Goal: Task Accomplishment & Management: Use online tool/utility

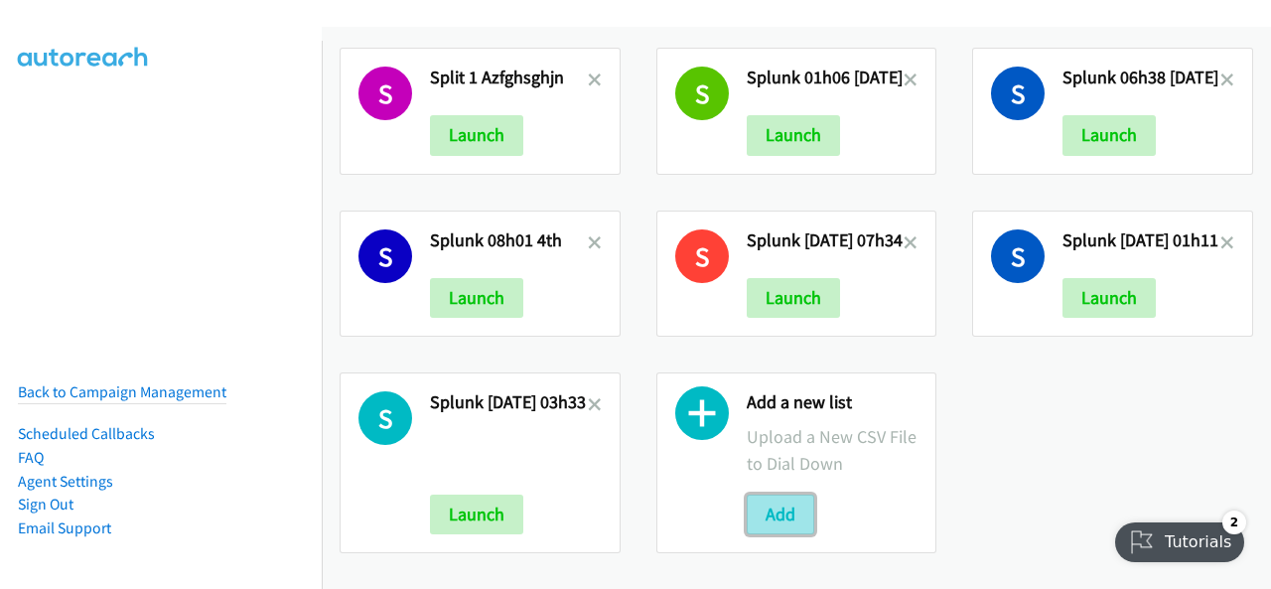
click at [765, 498] on button "Add" at bounding box center [781, 515] width 68 height 40
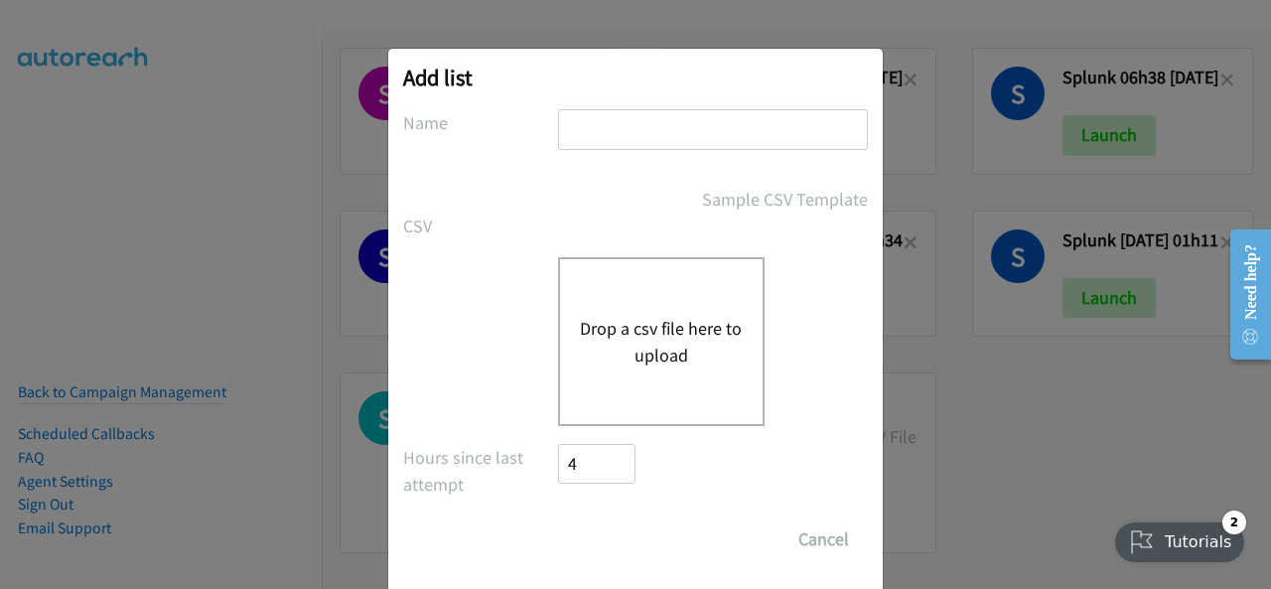
click at [622, 131] on input "text" at bounding box center [713, 129] width 310 height 41
paste input "report1758164605220 18th"
type input "report1758164605220 18th"
click at [644, 329] on button "Drop a csv file here to upload" at bounding box center [661, 342] width 163 height 54
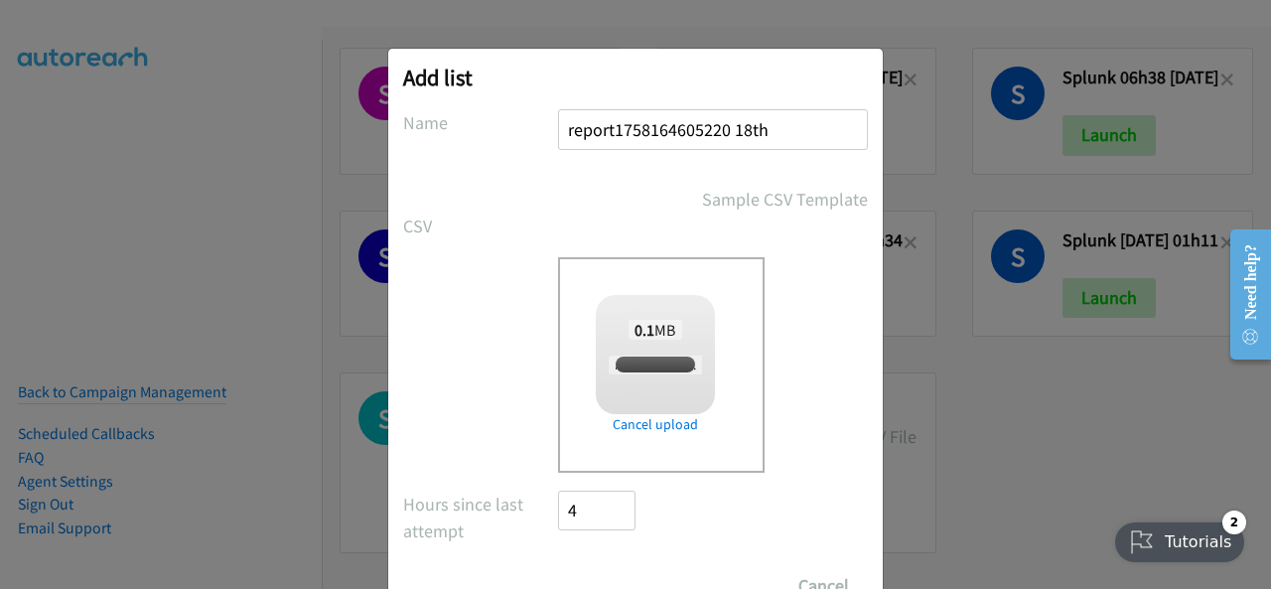
checkbox input "true"
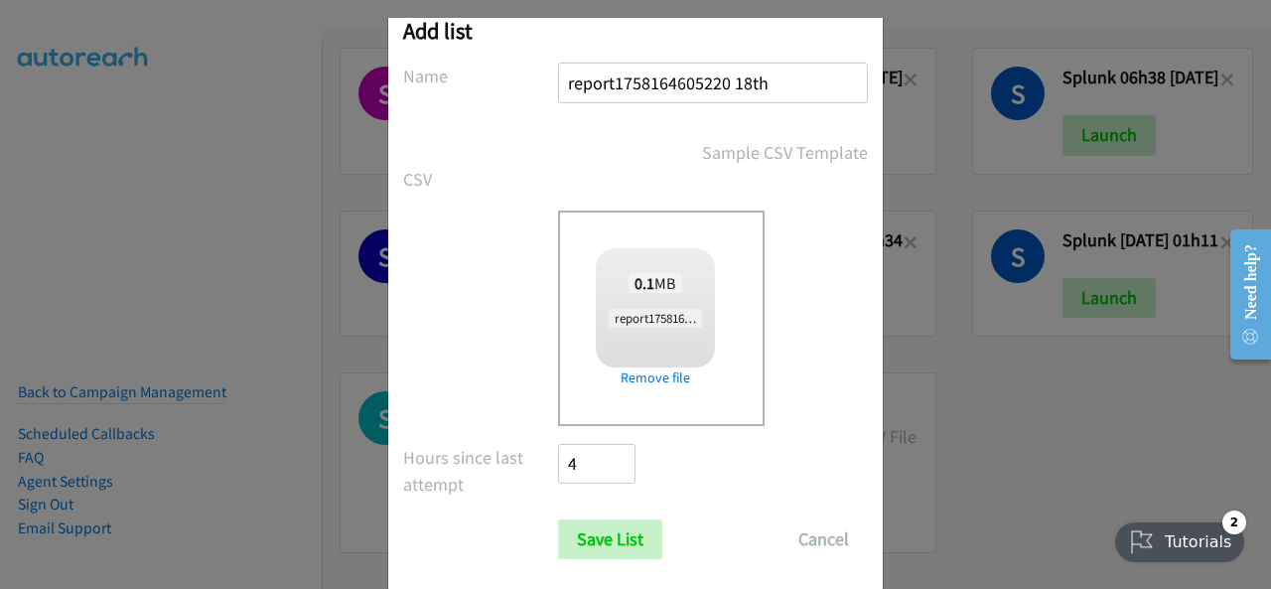
scroll to position [79, 0]
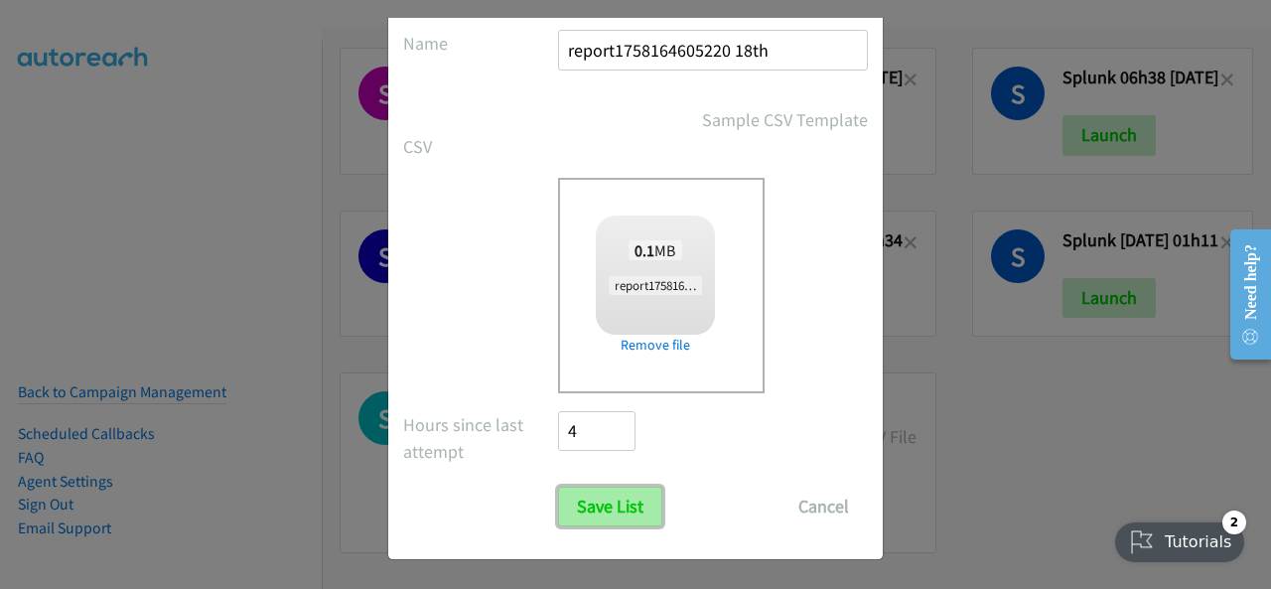
click at [584, 511] on input "Save List" at bounding box center [610, 507] width 104 height 40
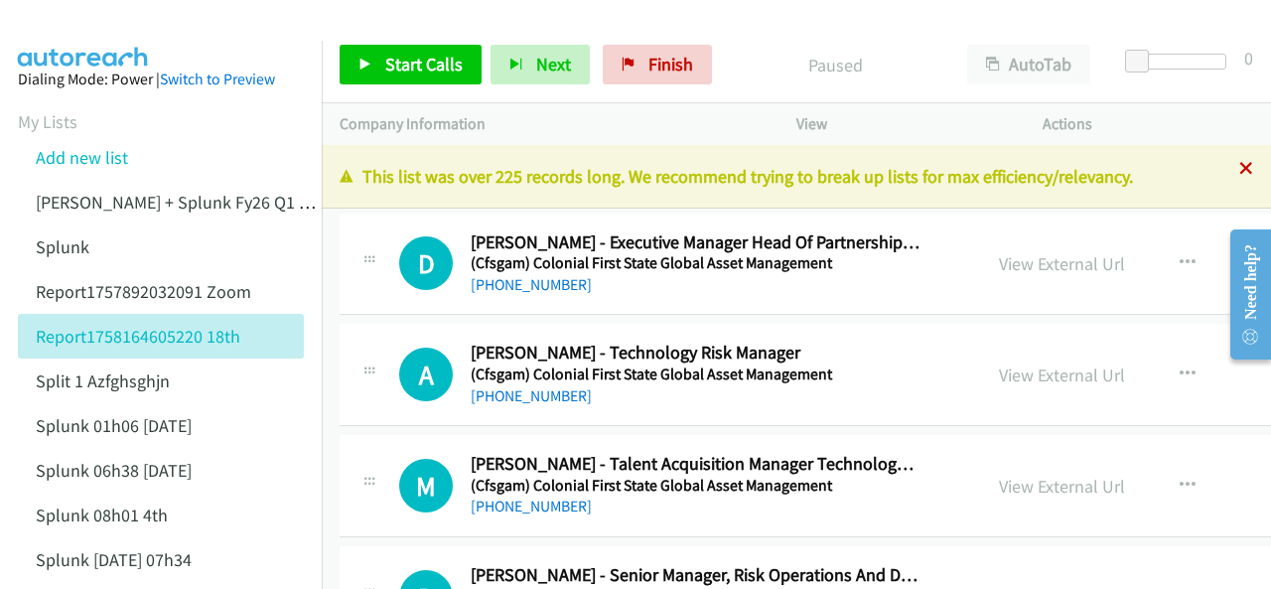
click at [1239, 171] on icon at bounding box center [1246, 170] width 14 height 14
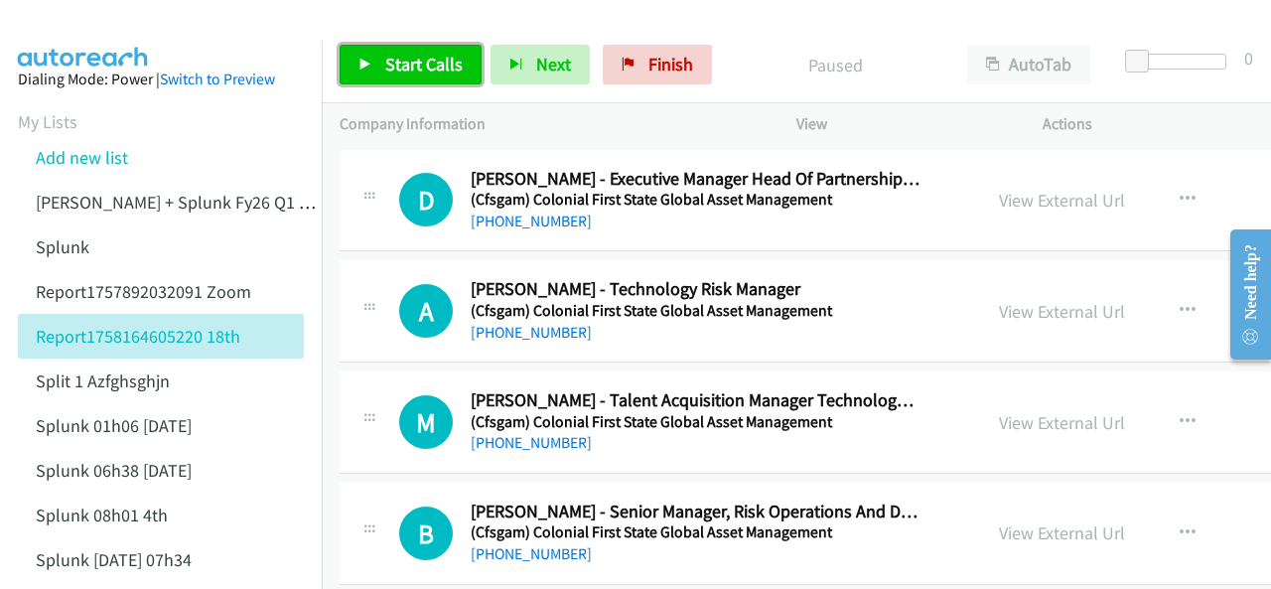
click at [387, 69] on span "Start Calls" at bounding box center [423, 64] width 77 height 23
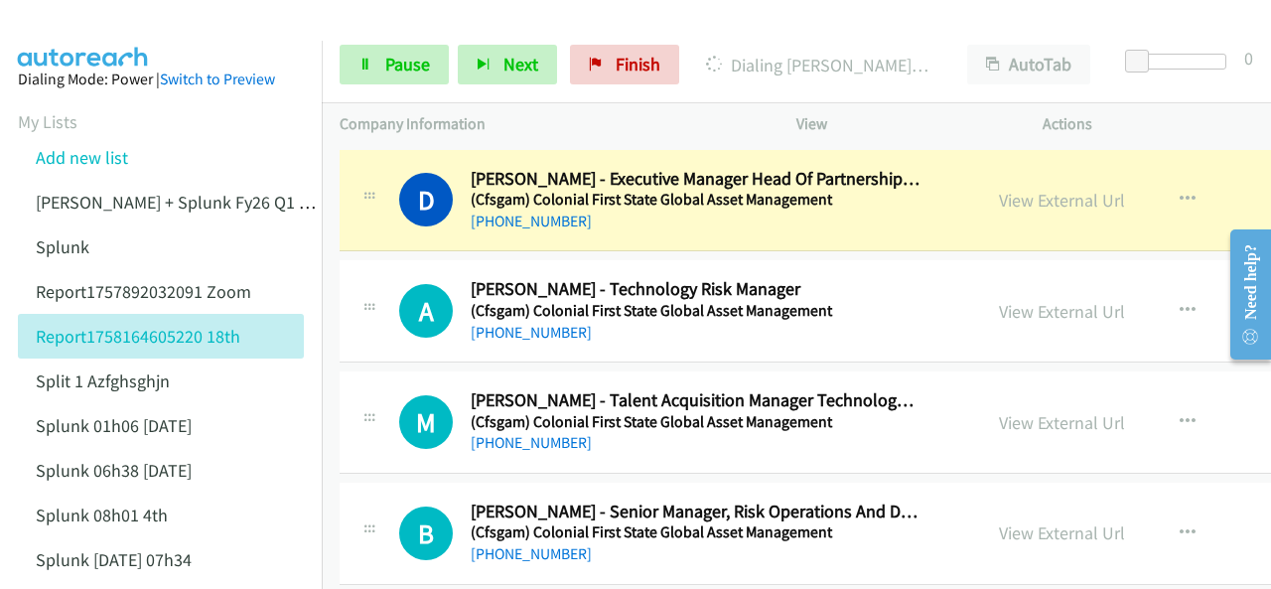
click at [84, 25] on img at bounding box center [83, 35] width 149 height 70
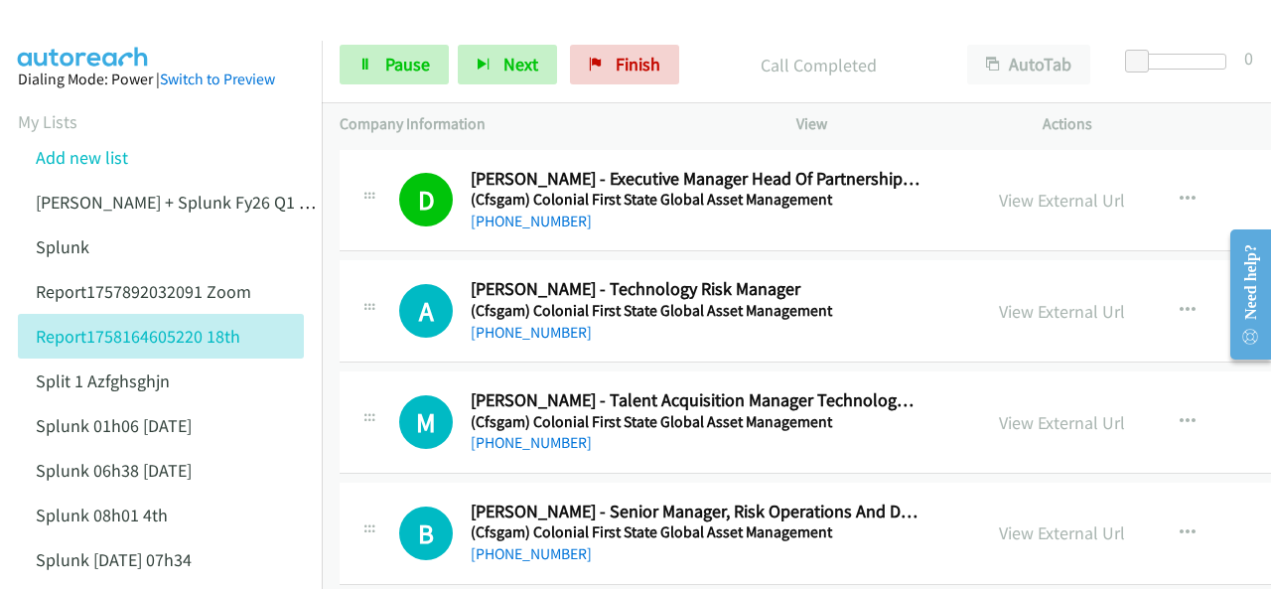
click at [112, 47] on aside "Dialing Mode: Power | Switch to Preview My Lists Add new list Justin Lennert + …" at bounding box center [161, 502] width 322 height 922
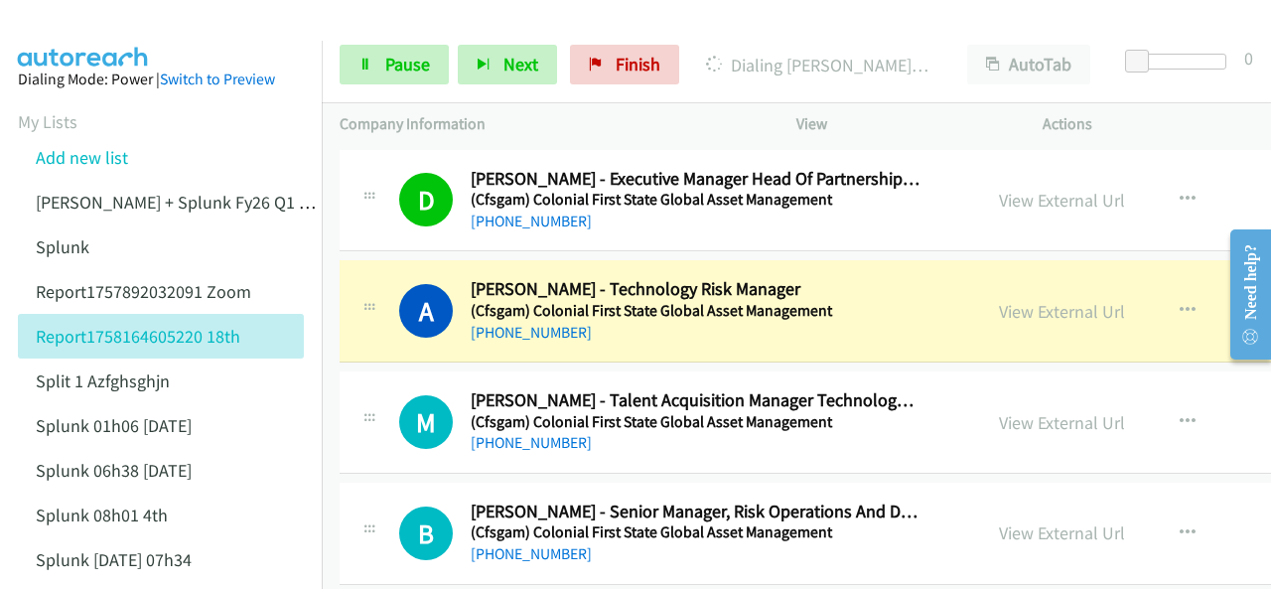
click at [93, 16] on img at bounding box center [83, 35] width 149 height 70
click at [162, 25] on div at bounding box center [626, 38] width 1253 height 76
click at [152, 28] on img at bounding box center [83, 35] width 149 height 70
click at [85, 20] on img at bounding box center [83, 35] width 149 height 70
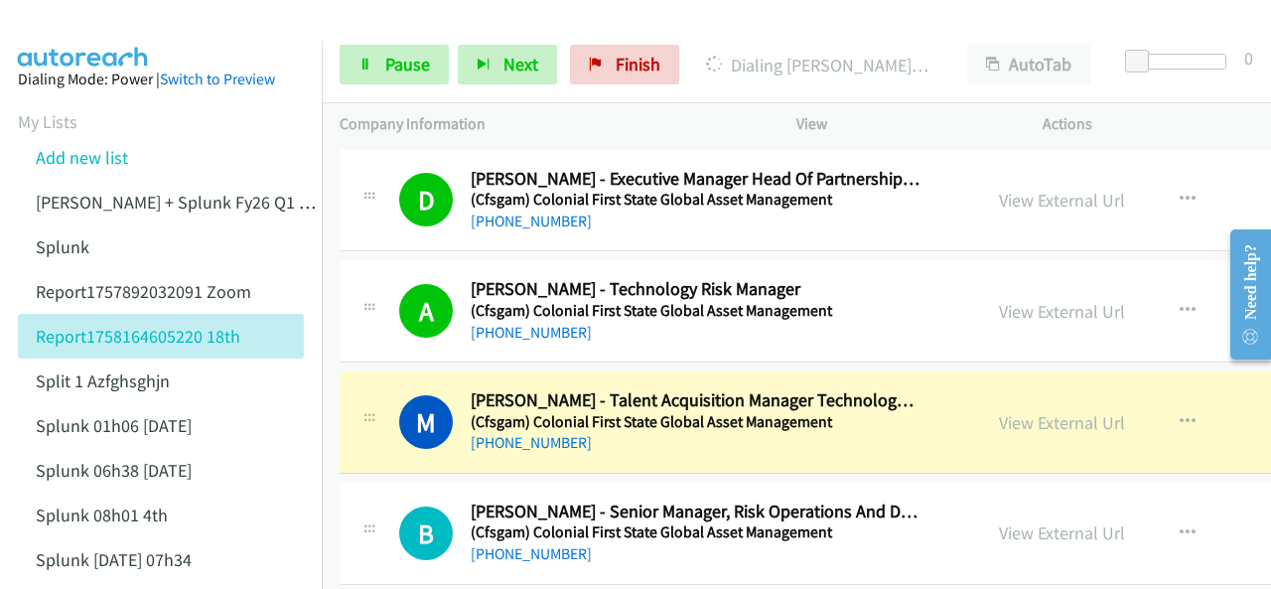
click at [111, 29] on img at bounding box center [83, 35] width 149 height 70
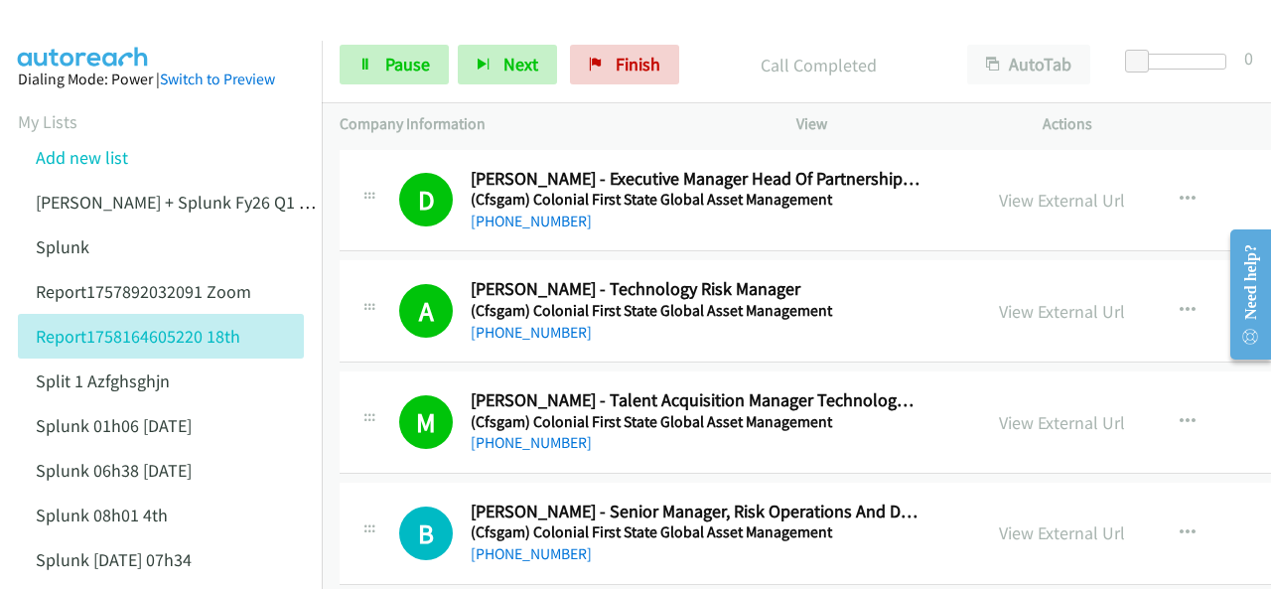
drag, startPoint x: 43, startPoint y: 30, endPoint x: 60, endPoint y: 24, distance: 17.9
click at [44, 29] on img at bounding box center [83, 35] width 149 height 70
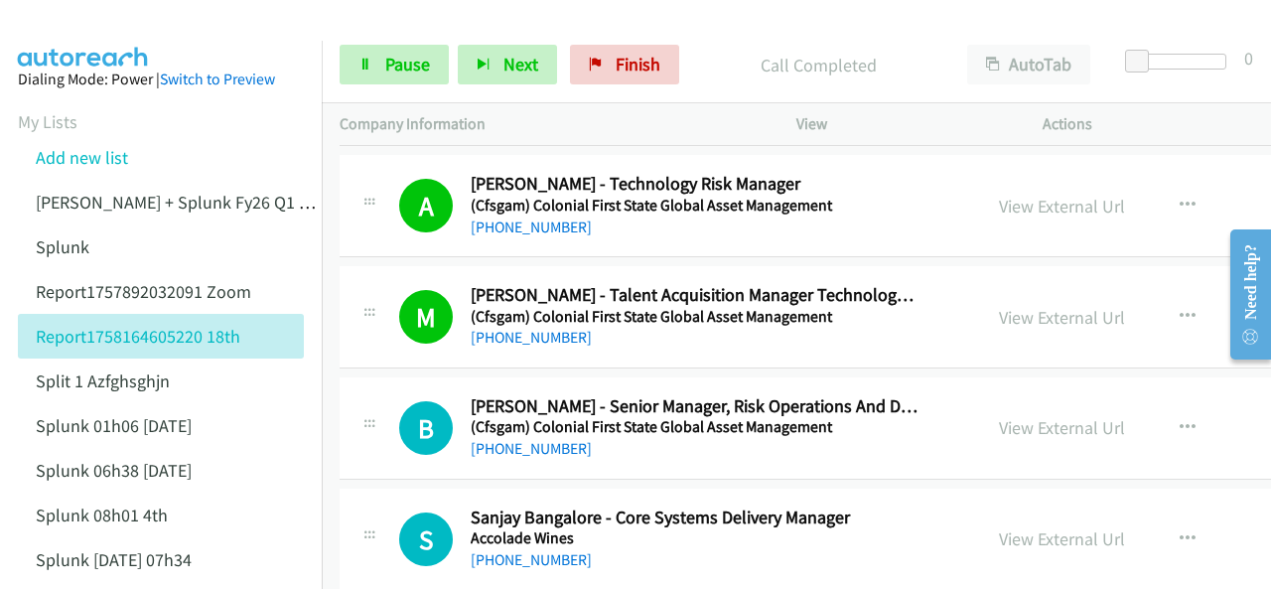
scroll to position [298, 0]
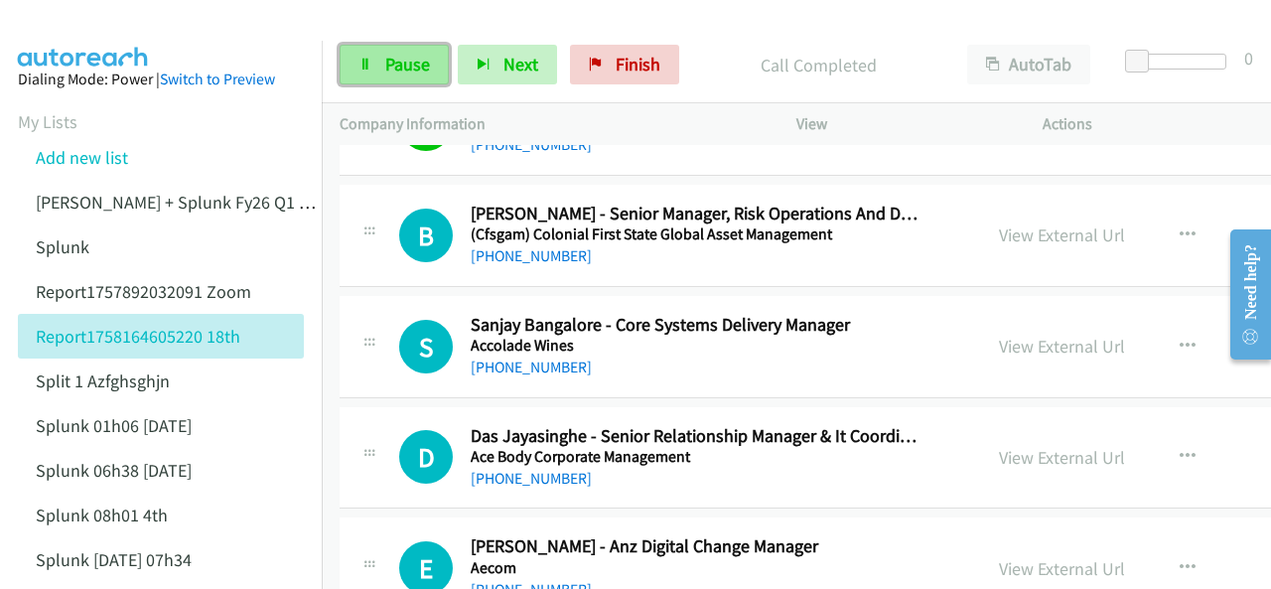
click at [378, 59] on link "Pause" at bounding box center [394, 65] width 109 height 40
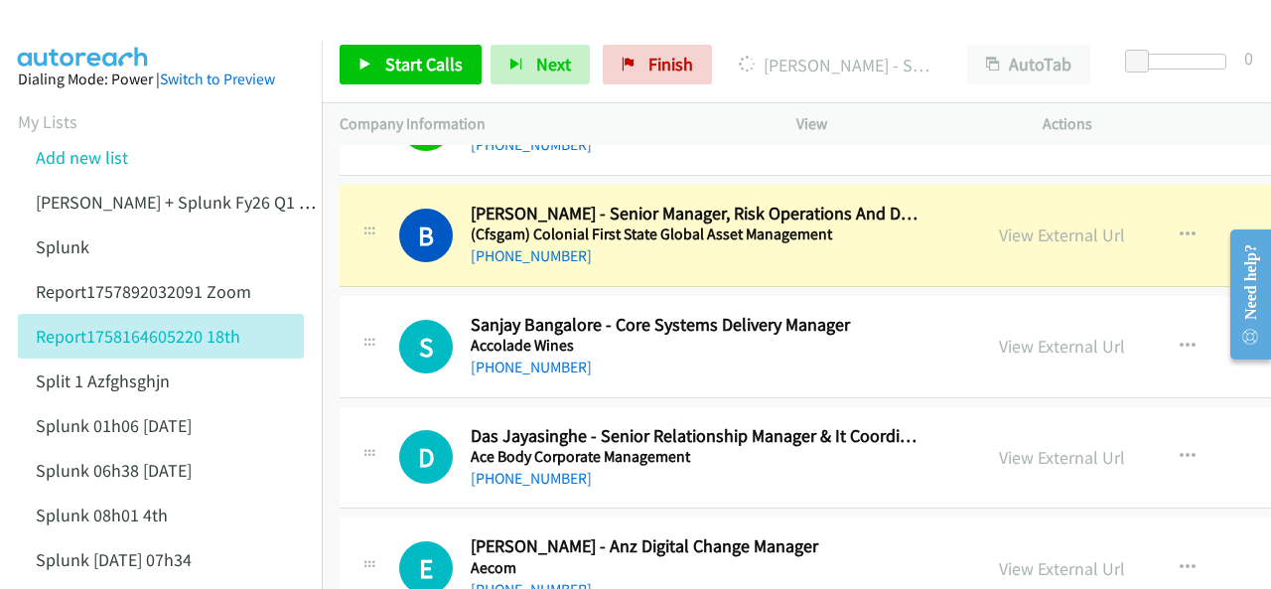
click at [112, 19] on img at bounding box center [83, 35] width 149 height 70
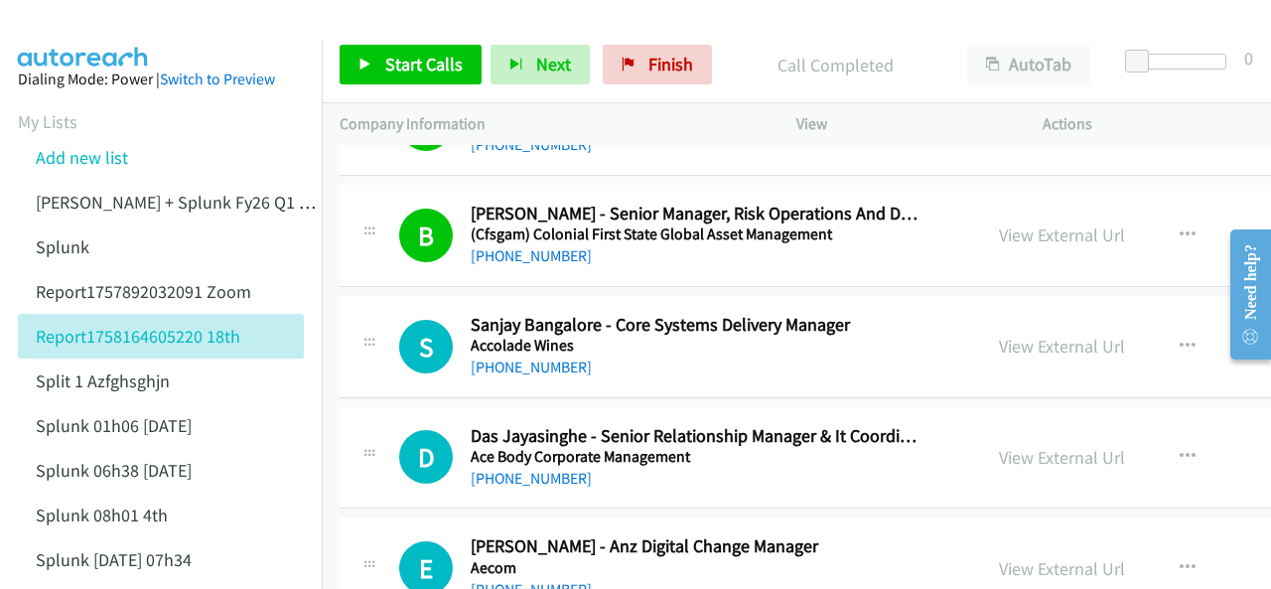
click at [79, 25] on img at bounding box center [83, 35] width 149 height 70
click at [533, 471] on link "+61 430 315 307" at bounding box center [531, 478] width 121 height 19
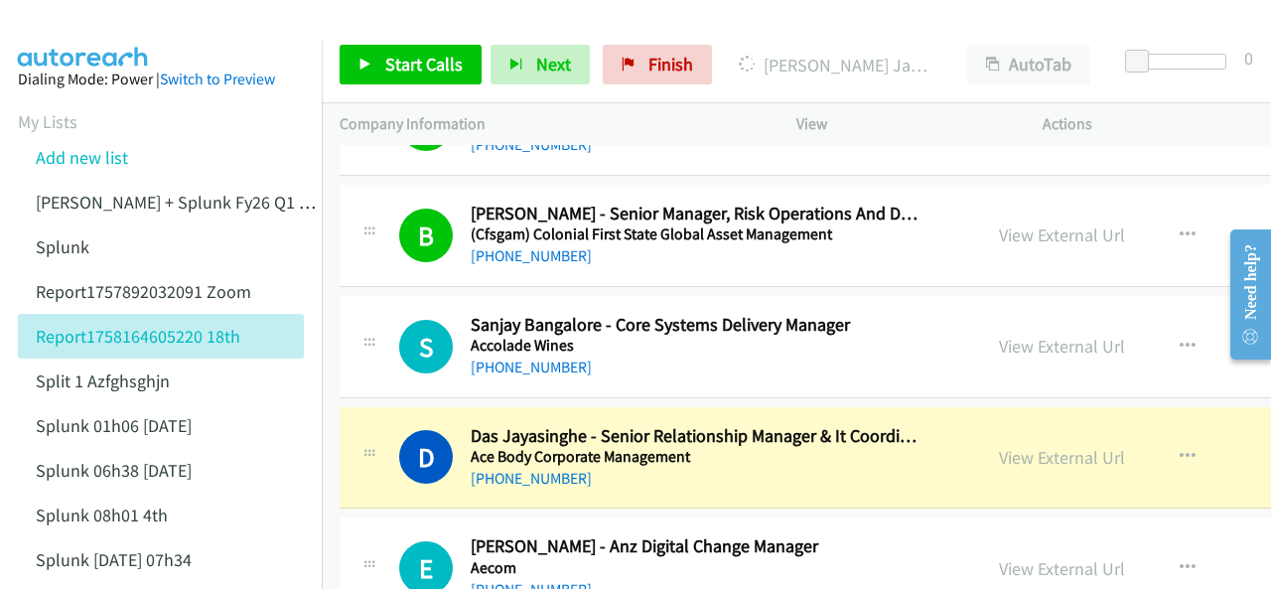
click at [87, 39] on img at bounding box center [83, 35] width 149 height 70
drag, startPoint x: 984, startPoint y: 452, endPoint x: 760, endPoint y: 585, distance: 260.9
click at [999, 459] on link "View External Url" at bounding box center [1062, 457] width 126 height 23
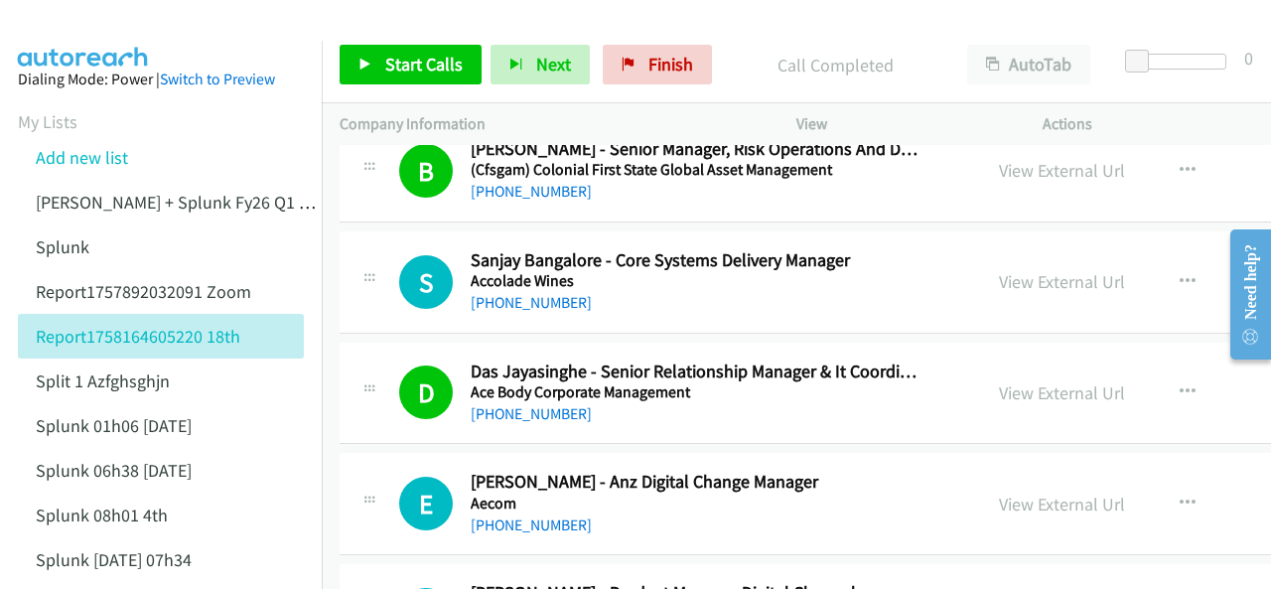
scroll to position [397, 0]
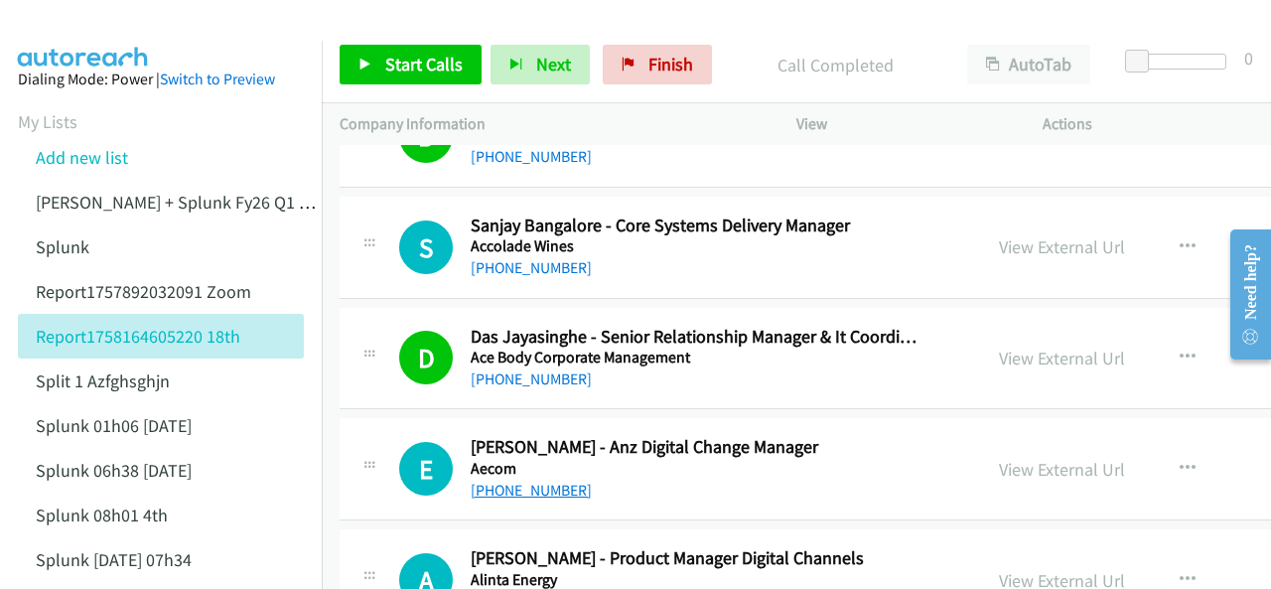
click at [507, 482] on link "+61 432 353 892" at bounding box center [531, 490] width 121 height 19
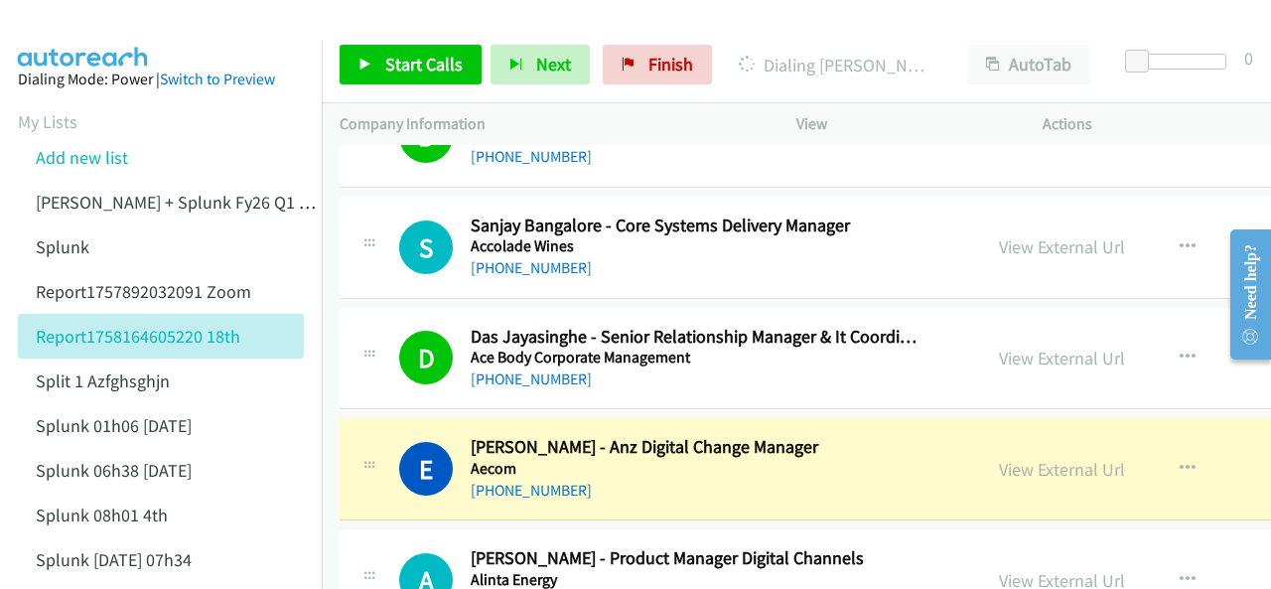
click at [76, 27] on img at bounding box center [83, 35] width 149 height 70
click at [108, 21] on img at bounding box center [83, 35] width 149 height 70
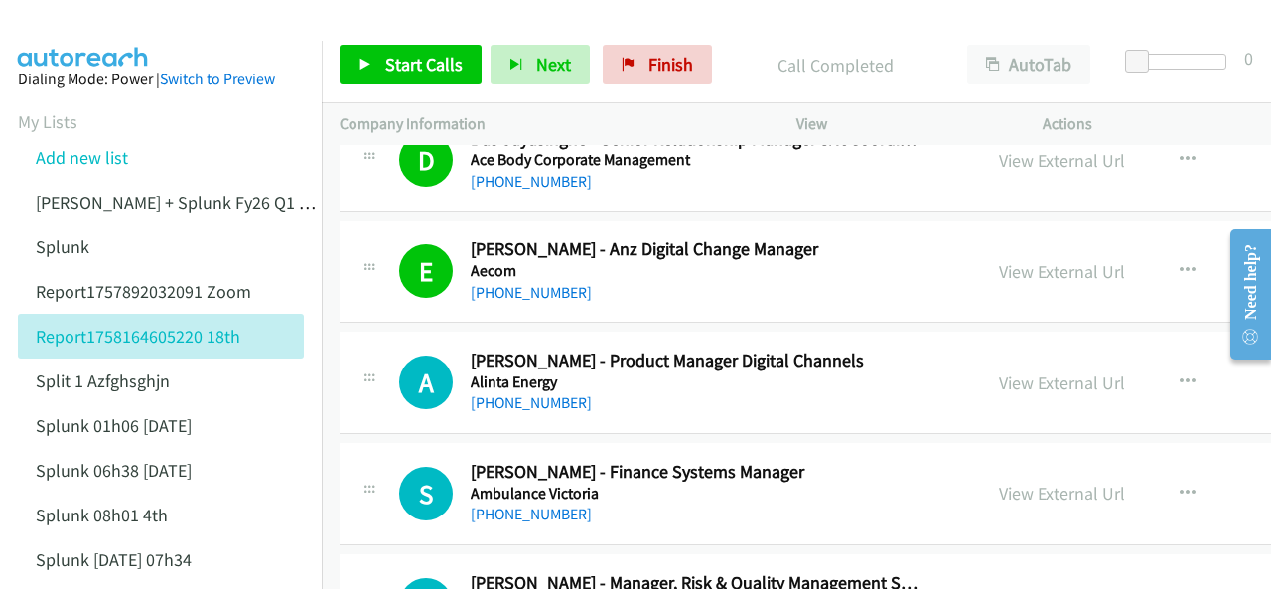
scroll to position [596, 0]
click at [510, 393] on link "+61 432 329 973" at bounding box center [531, 401] width 121 height 19
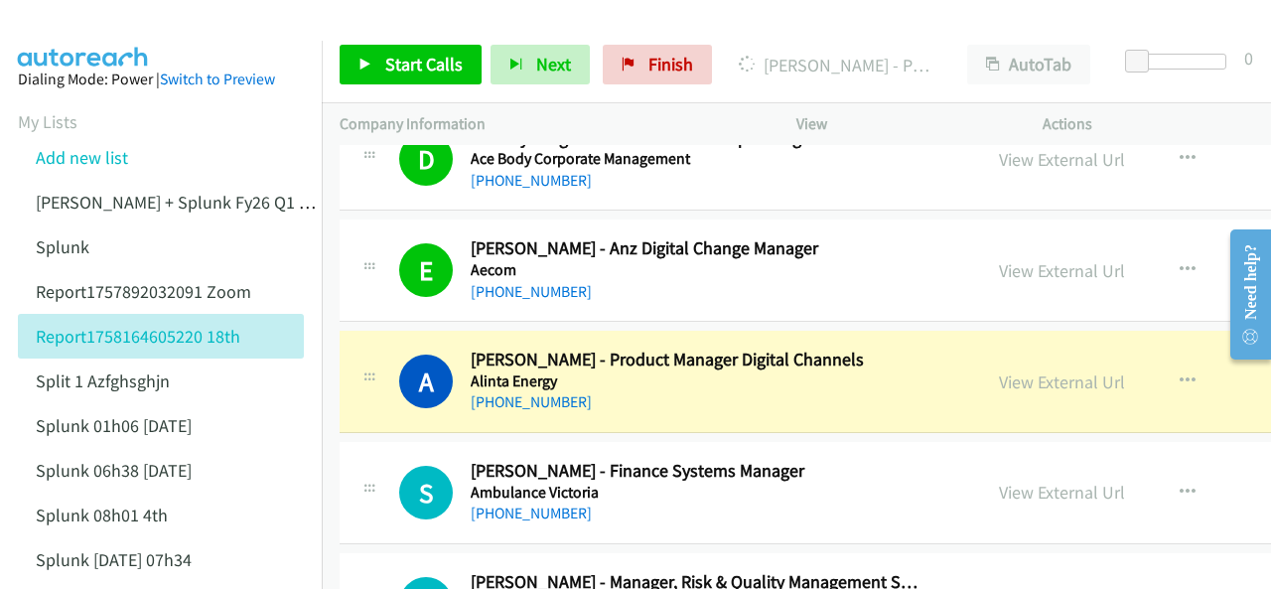
click at [56, 35] on img at bounding box center [83, 35] width 149 height 70
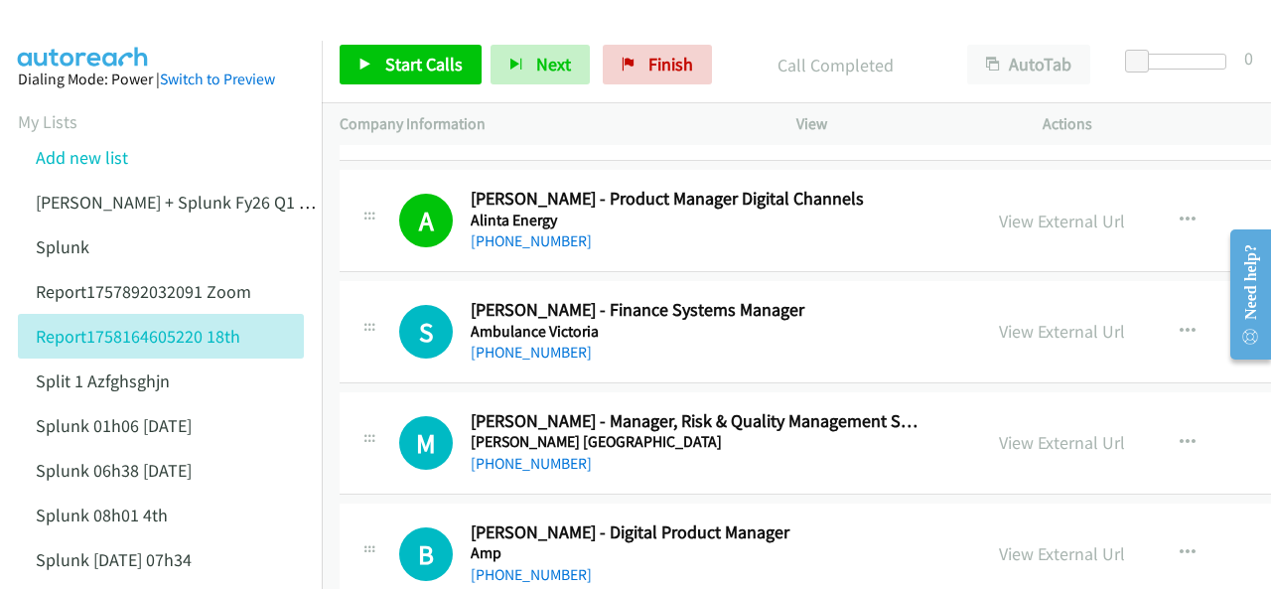
scroll to position [794, 0]
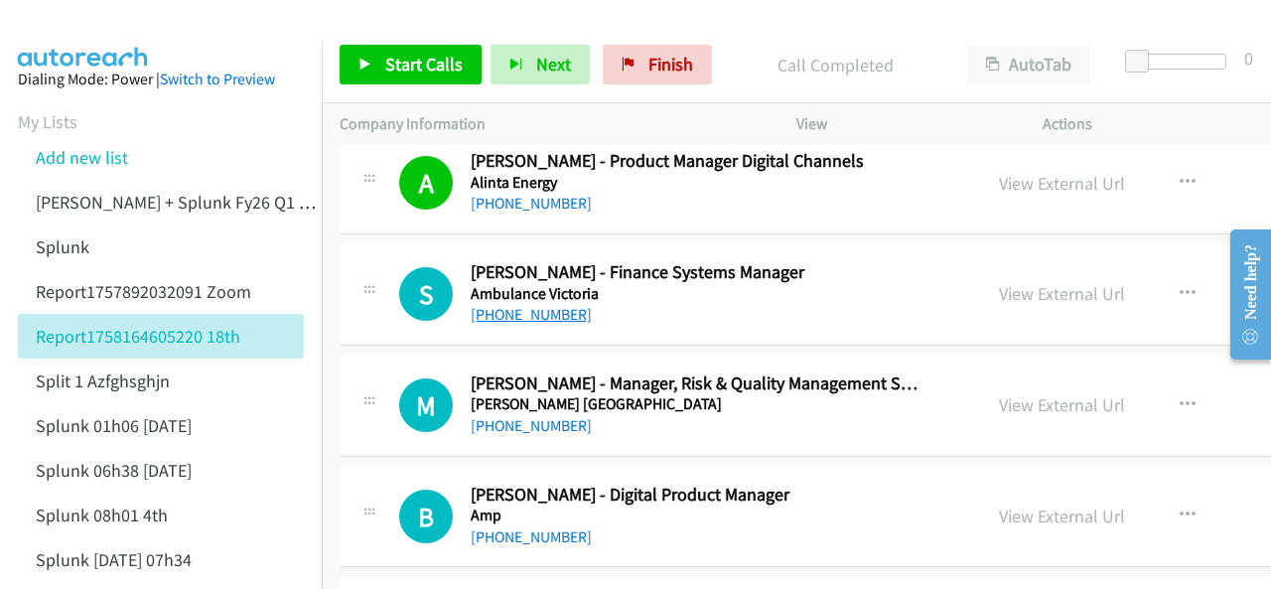
click at [512, 311] on link "+61 3 9840 3944" at bounding box center [531, 314] width 121 height 19
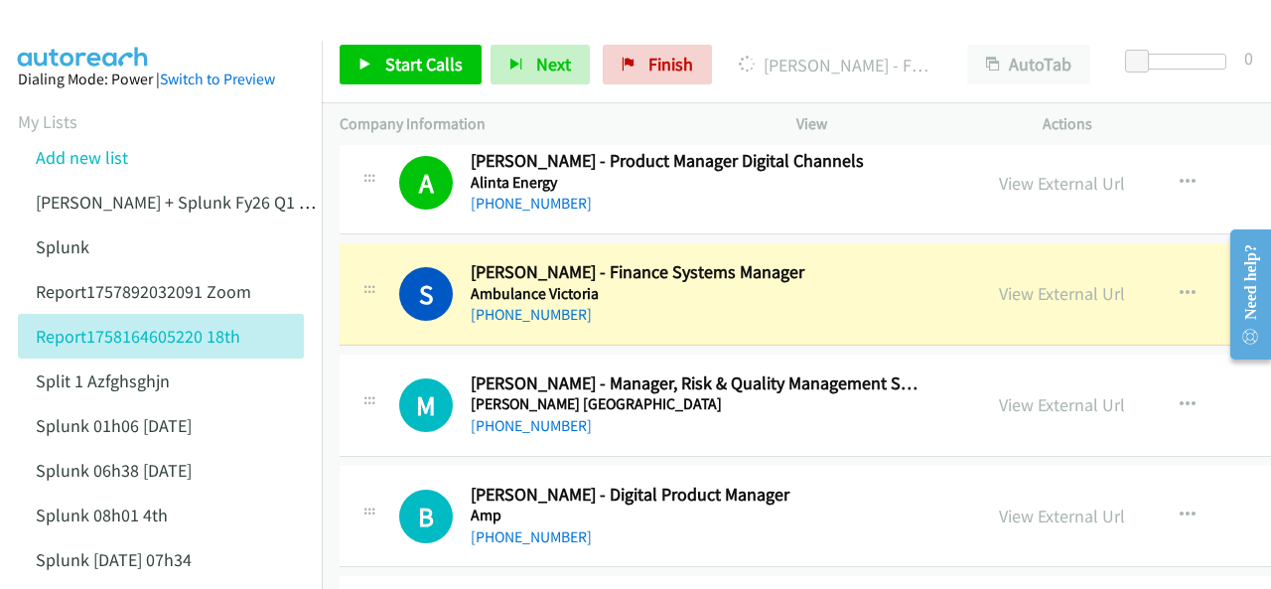
click at [91, 21] on img at bounding box center [83, 35] width 149 height 70
click at [91, 23] on img at bounding box center [83, 35] width 149 height 70
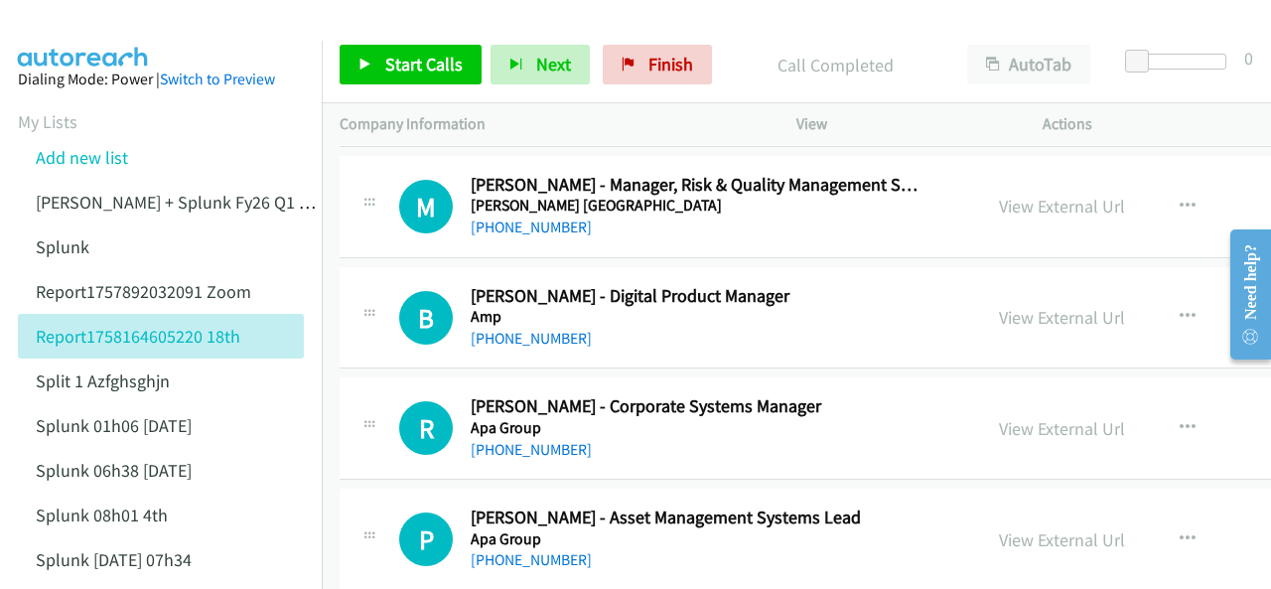
scroll to position [1092, 0]
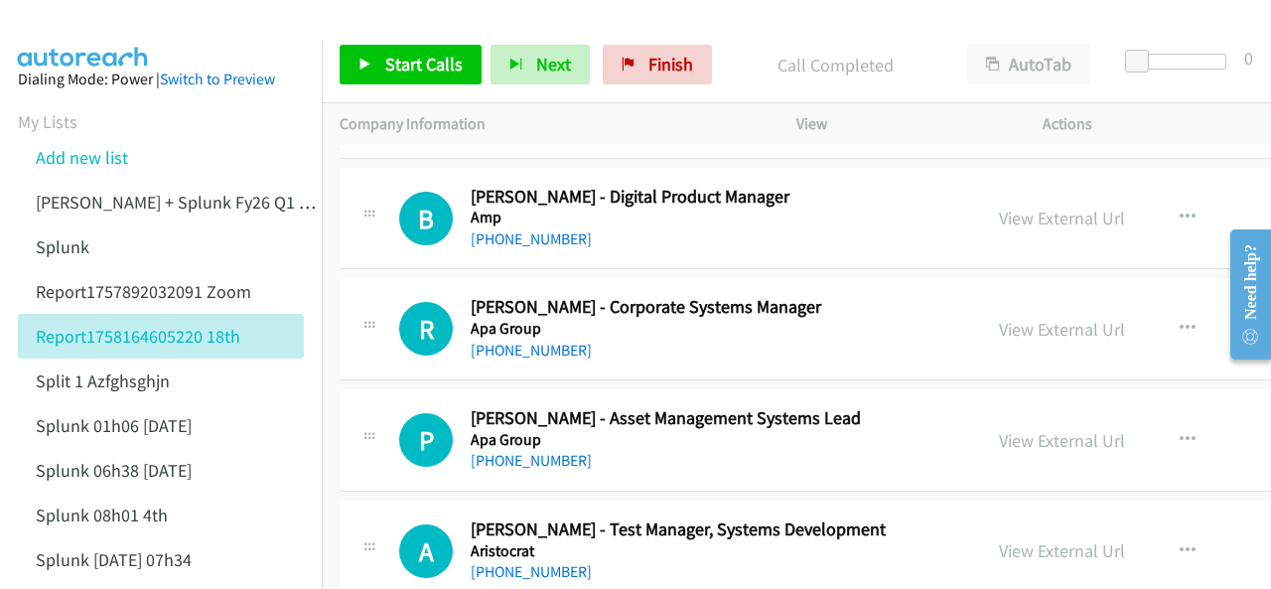
click at [149, 17] on img at bounding box center [83, 35] width 149 height 70
click at [85, 21] on img at bounding box center [83, 35] width 149 height 70
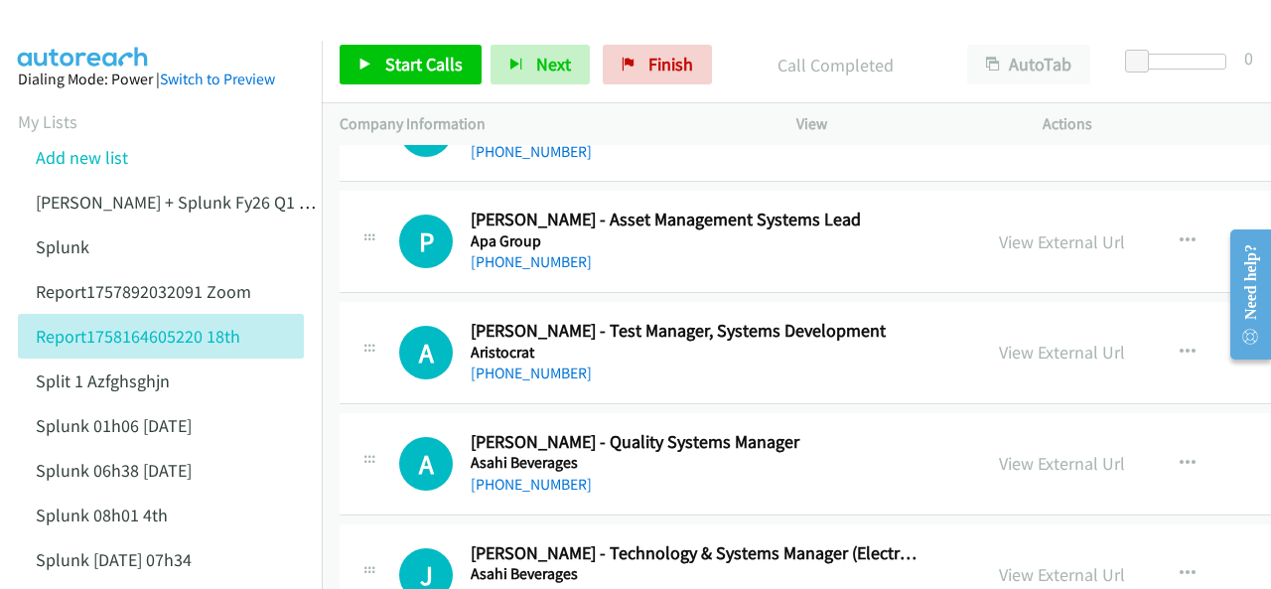
scroll to position [1390, 0]
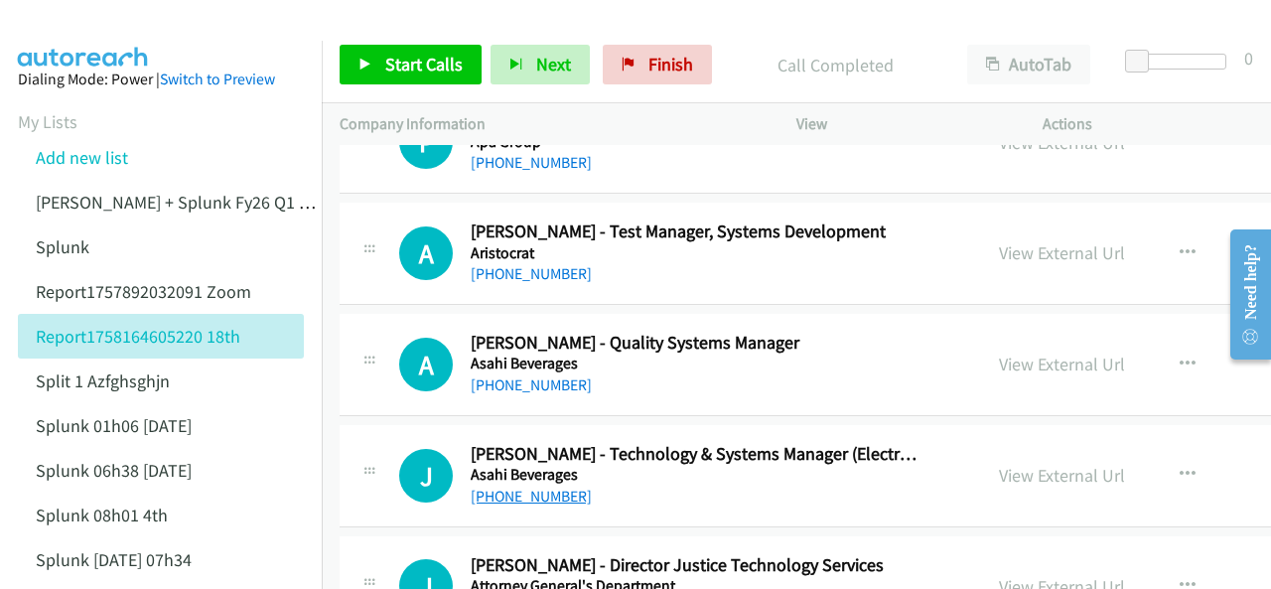
click at [526, 492] on link "+61 418 562 093" at bounding box center [531, 496] width 121 height 19
click at [999, 471] on link "View External Url" at bounding box center [1062, 475] width 126 height 23
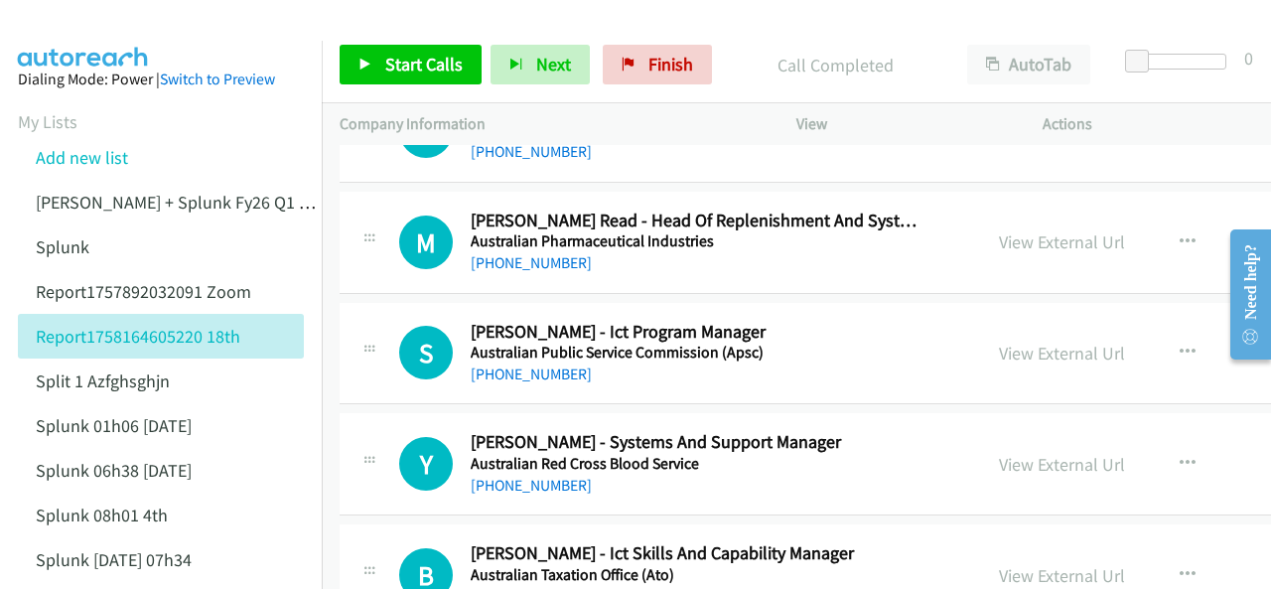
scroll to position [2085, 0]
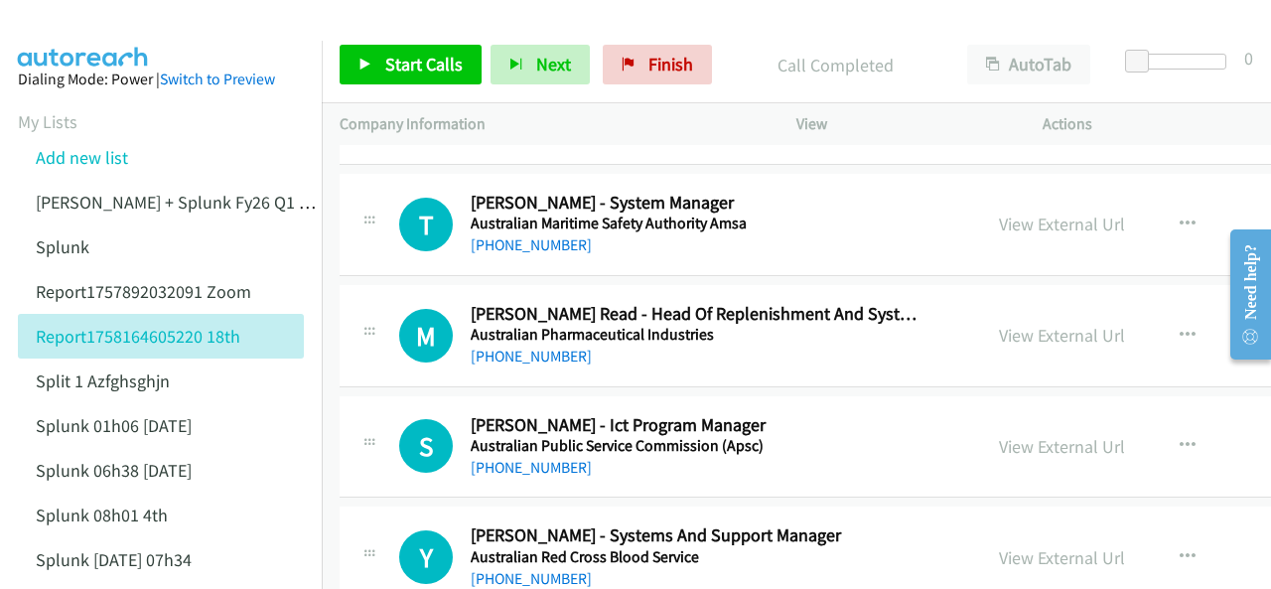
click at [164, 19] on div at bounding box center [626, 38] width 1253 height 76
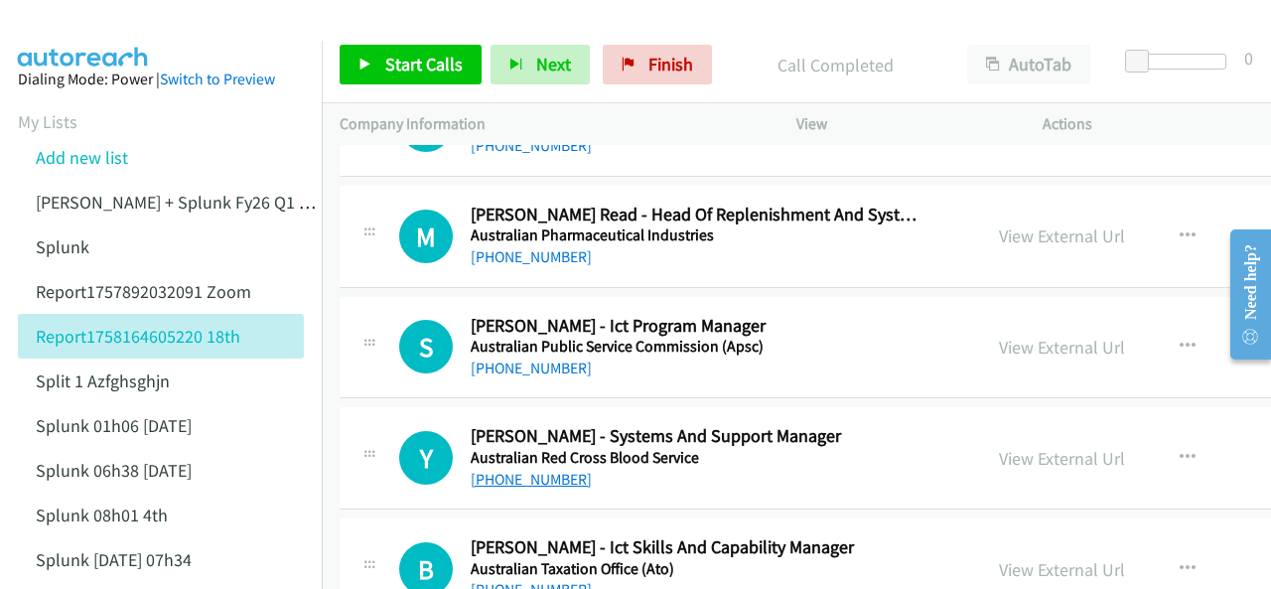
click at [518, 470] on link "+61 3 9863 1622" at bounding box center [531, 479] width 121 height 19
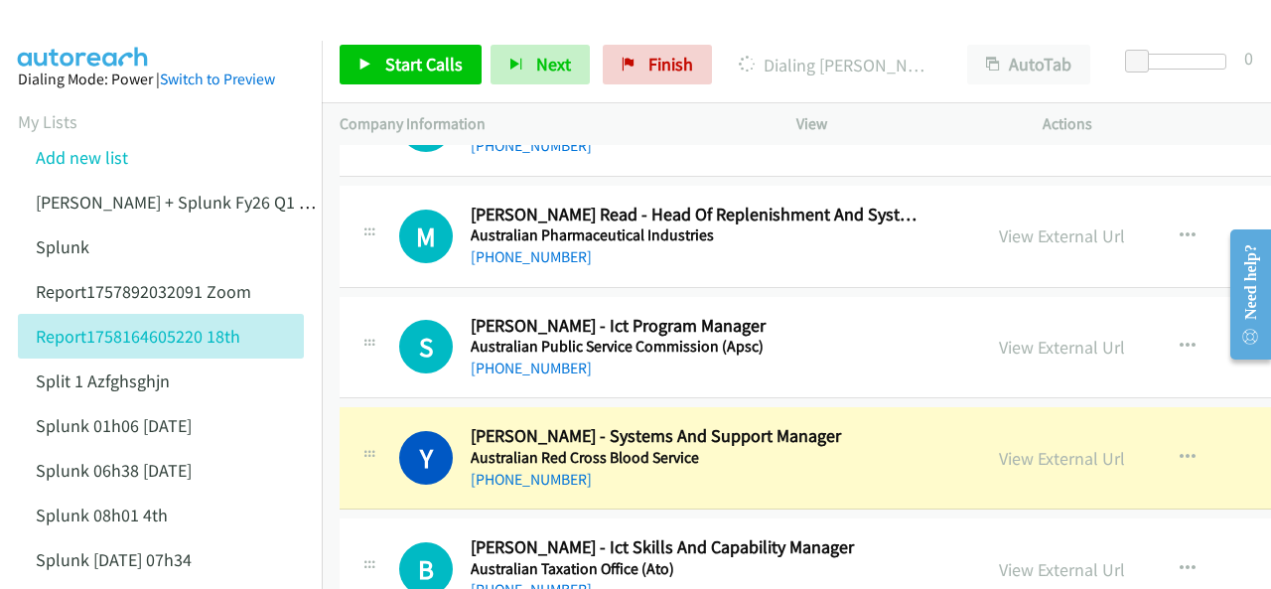
click at [91, 23] on img at bounding box center [83, 35] width 149 height 70
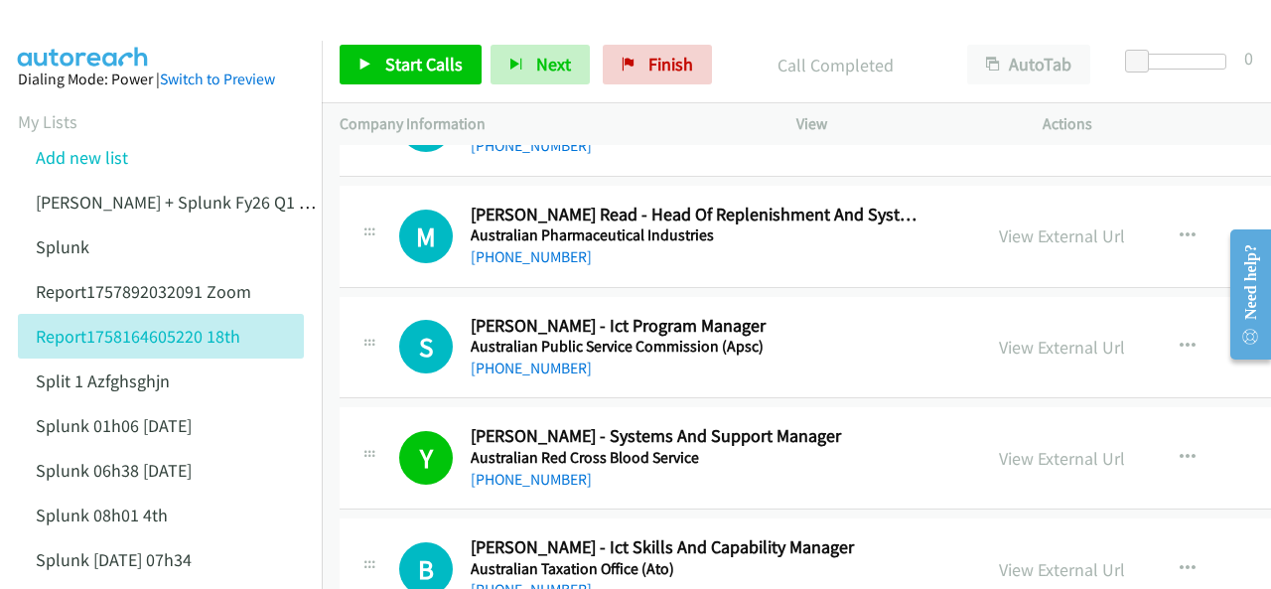
click at [93, 21] on img at bounding box center [83, 35] width 149 height 70
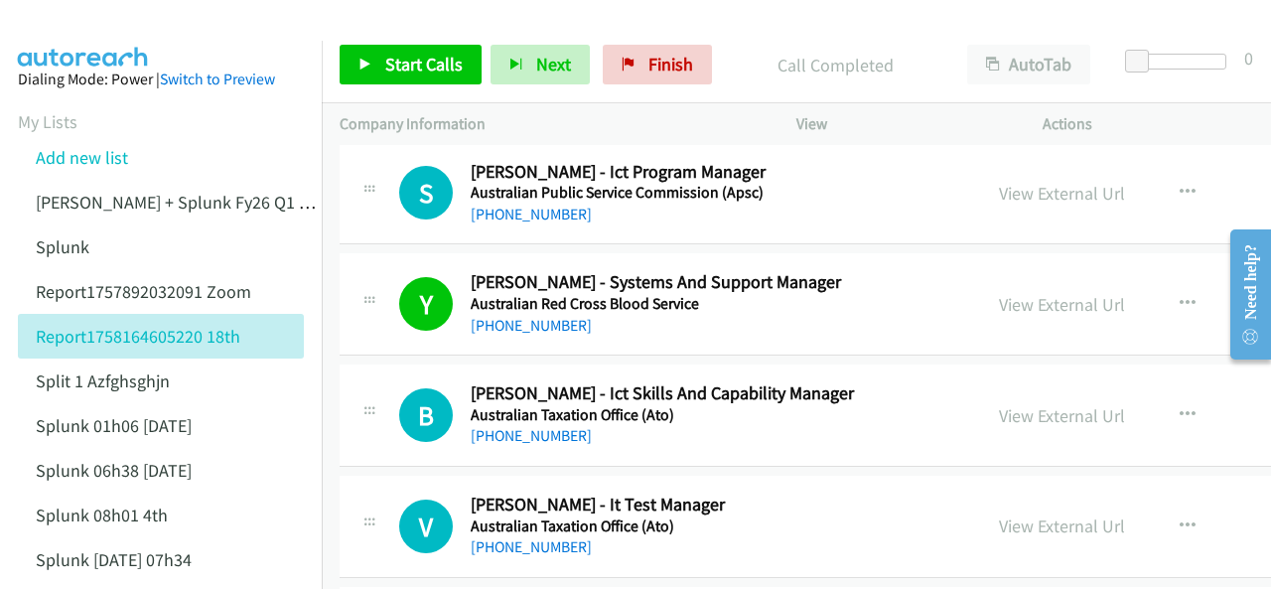
scroll to position [2483, 0]
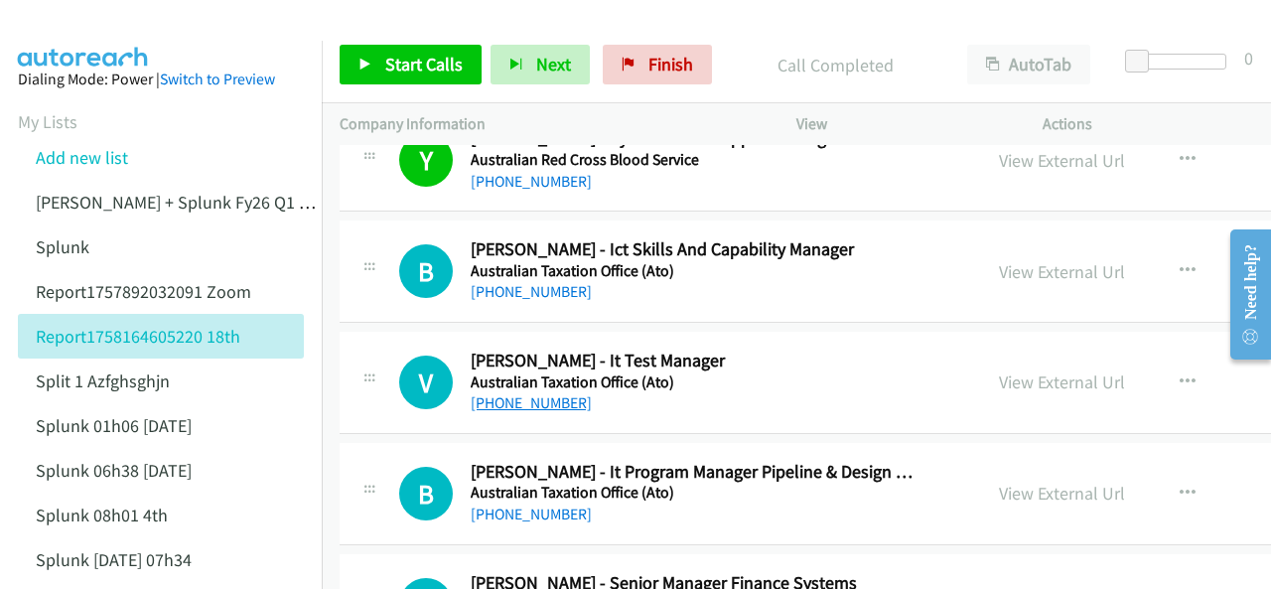
click at [542, 394] on link "+61 420 891 173" at bounding box center [531, 402] width 121 height 19
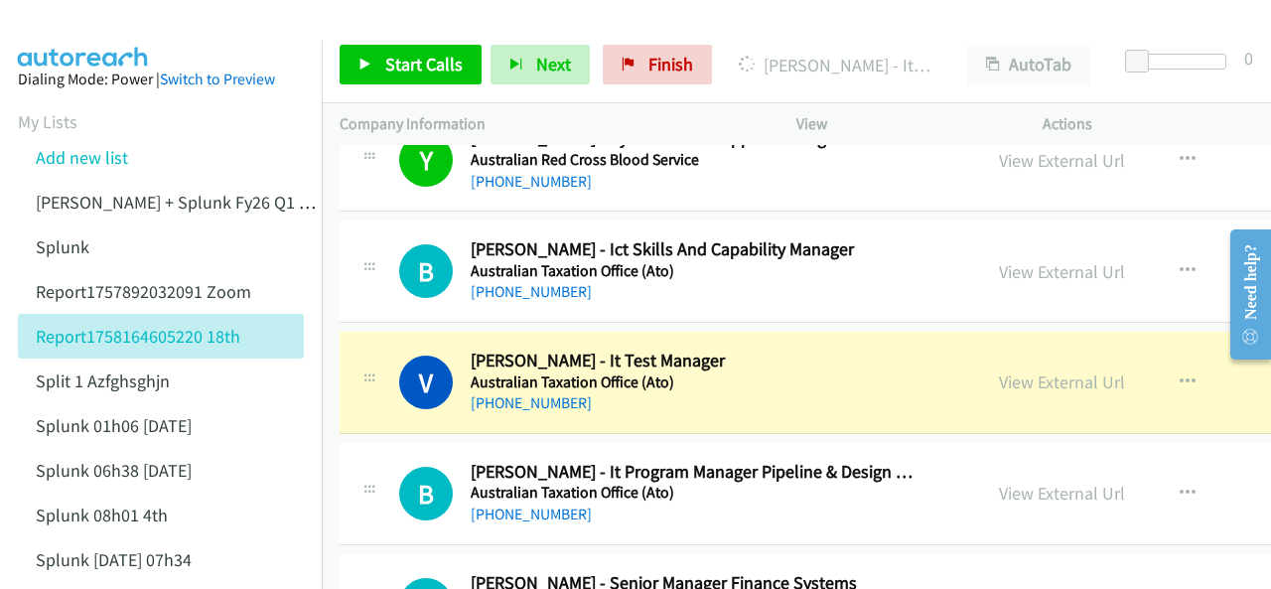
click at [98, 35] on img at bounding box center [83, 35] width 149 height 70
click at [1004, 374] on link "View External Url" at bounding box center [1062, 381] width 126 height 23
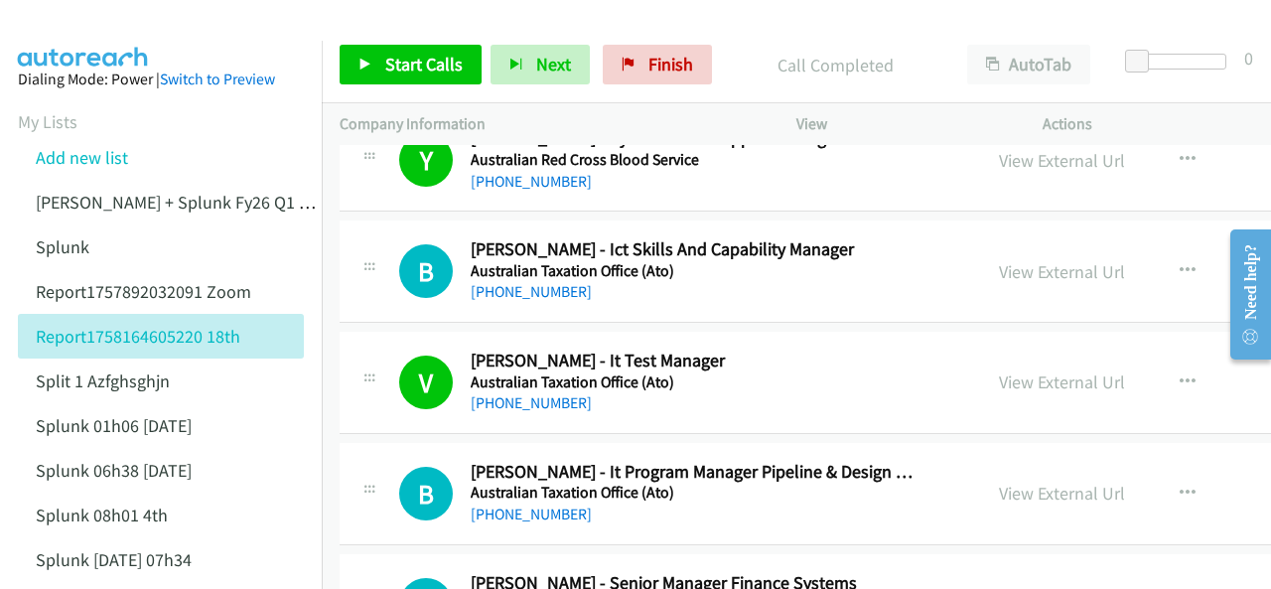
click at [60, 42] on aside "Dialing Mode: Power | Switch to Preview My Lists Add new list Justin Lennert + …" at bounding box center [161, 502] width 322 height 922
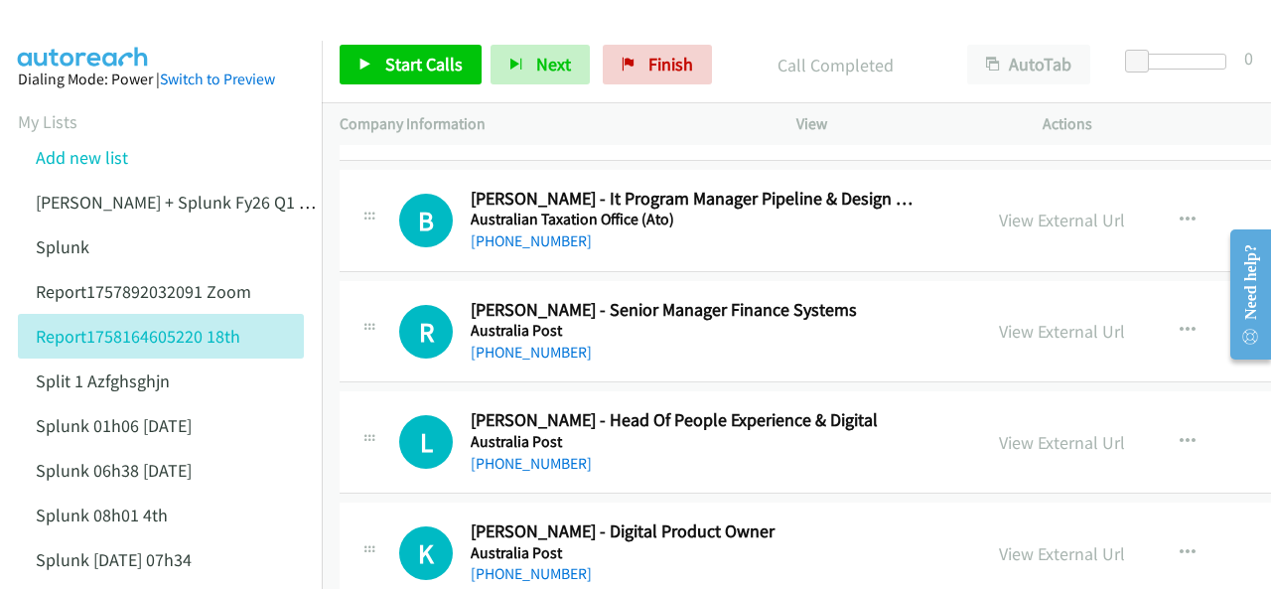
scroll to position [2781, 0]
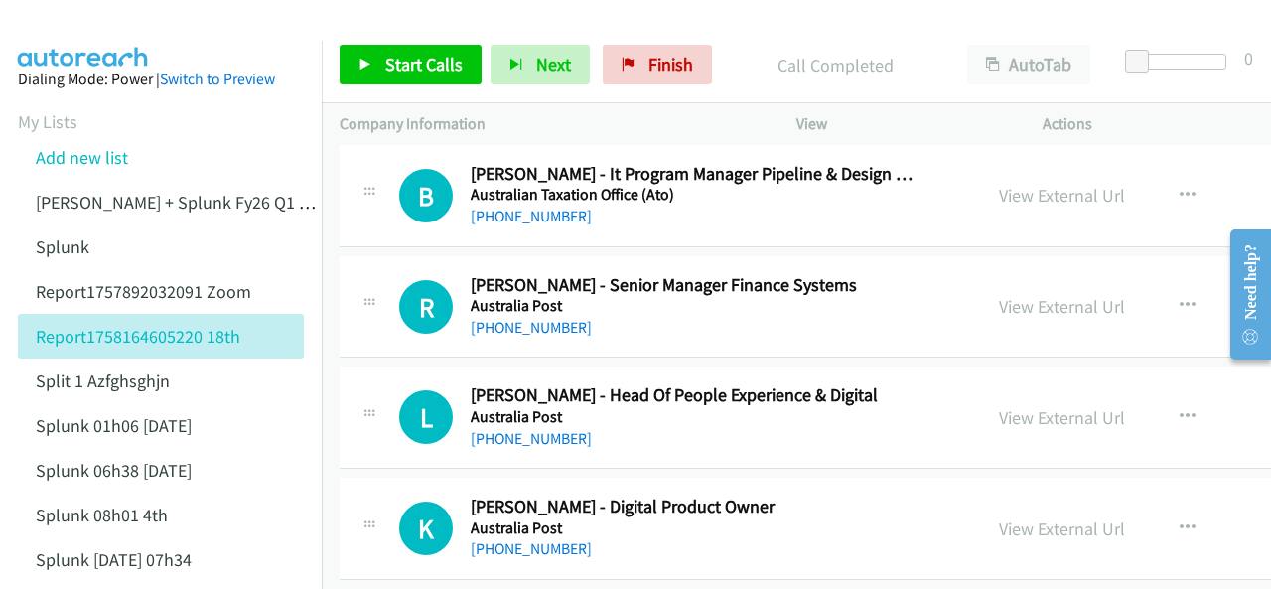
click at [119, 30] on img at bounding box center [83, 35] width 149 height 70
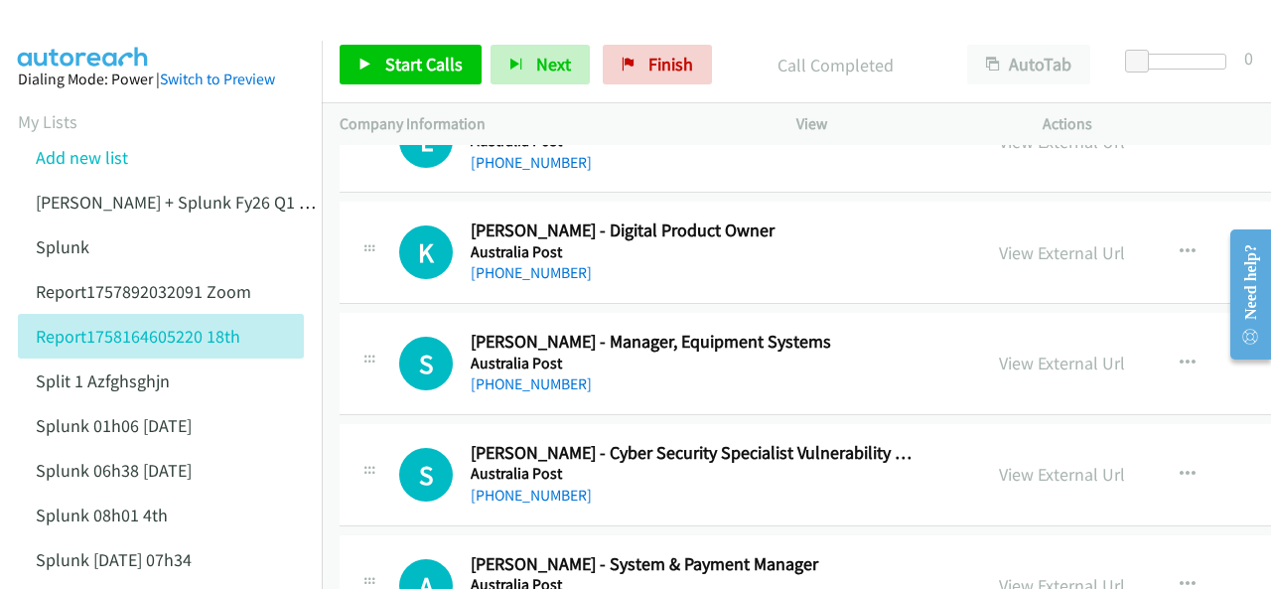
scroll to position [3079, 0]
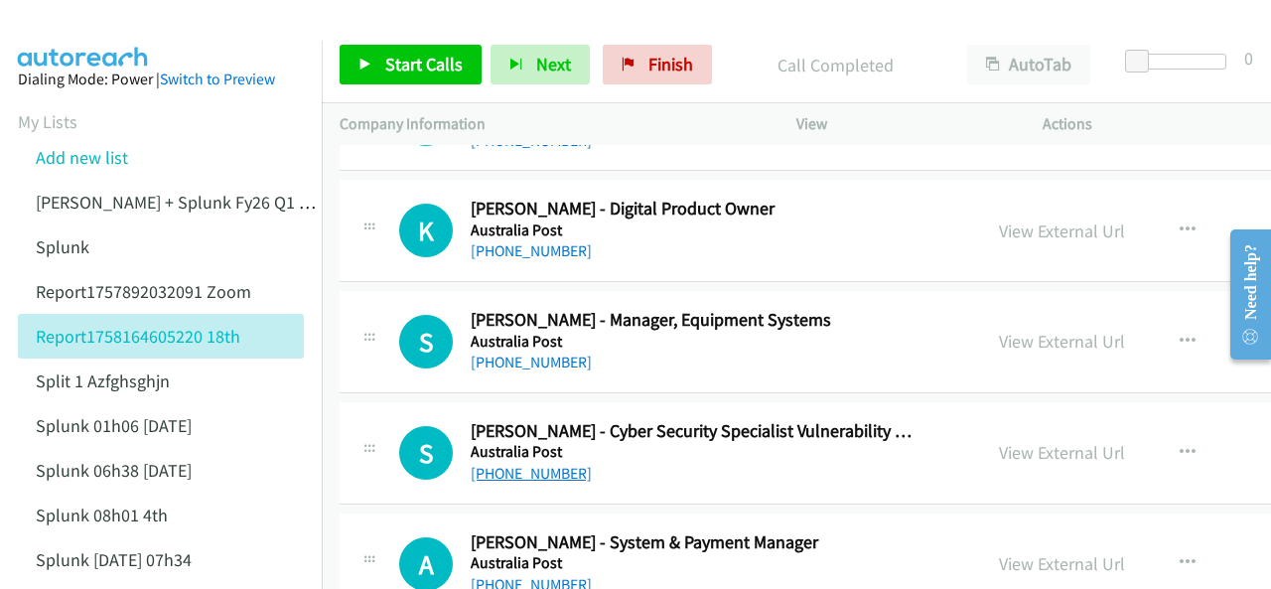
click at [497, 464] on link "+61 423 206 488" at bounding box center [531, 473] width 121 height 19
click at [89, 39] on img at bounding box center [83, 35] width 149 height 70
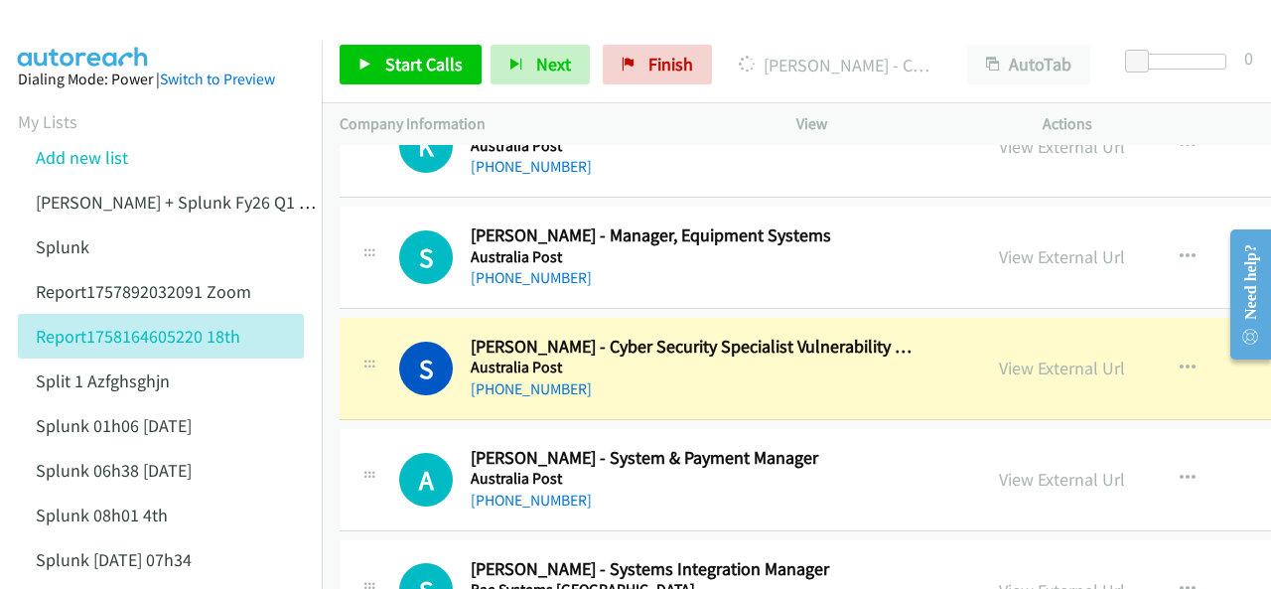
scroll to position [3178, 0]
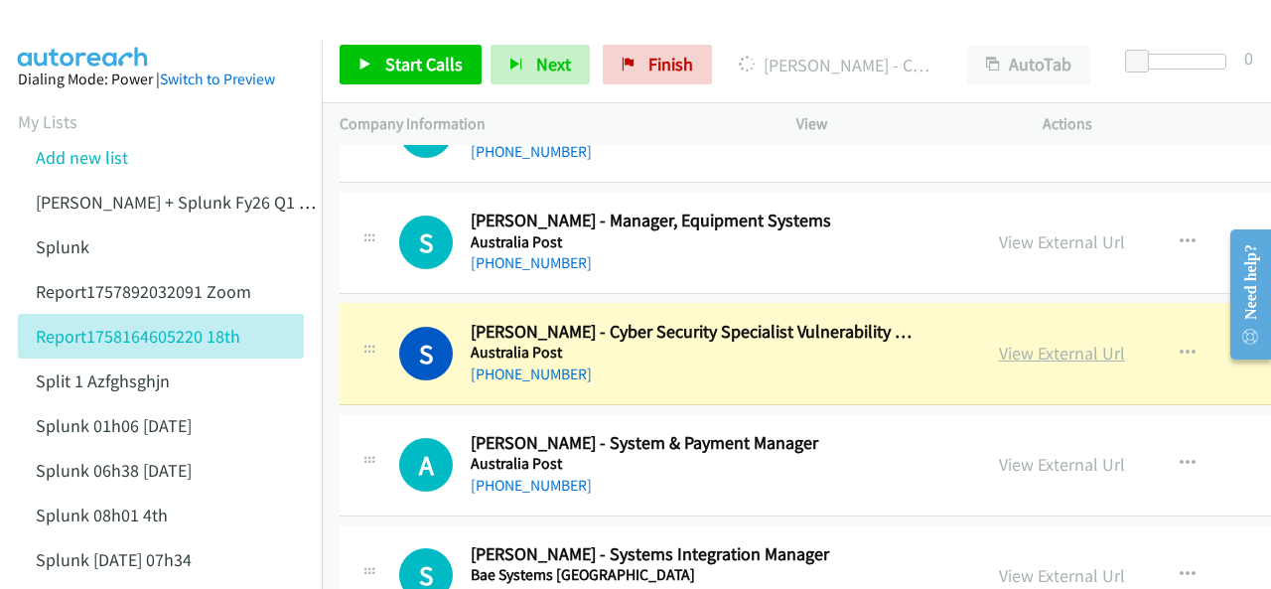
click at [999, 342] on link "View External Url" at bounding box center [1062, 353] width 126 height 23
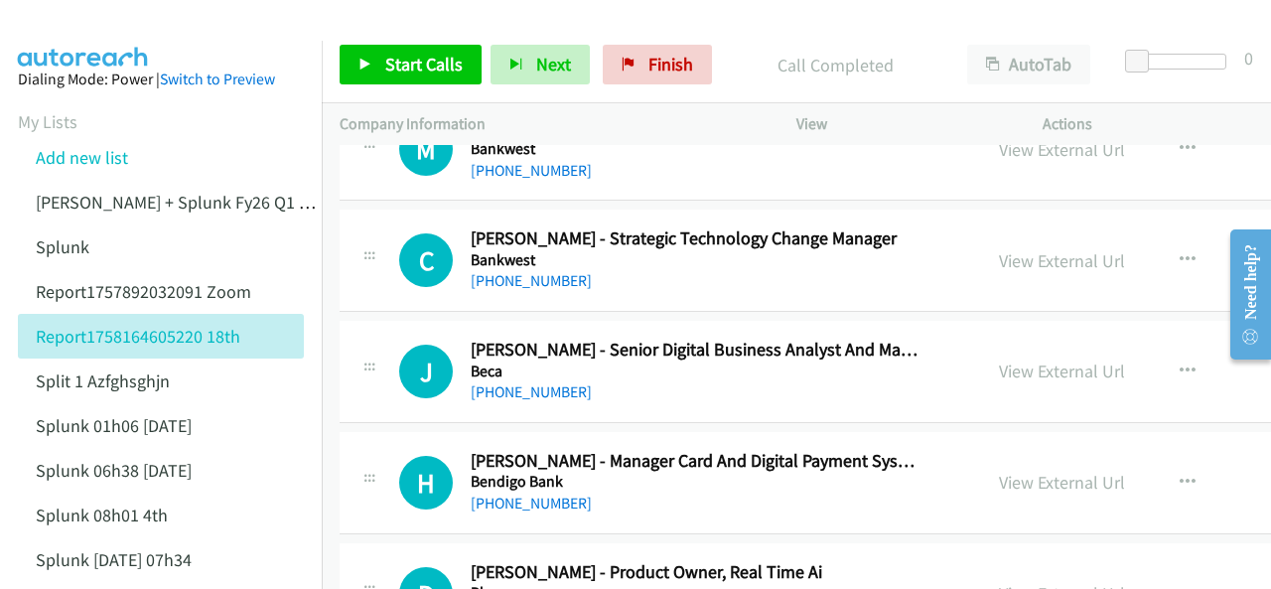
scroll to position [4370, 0]
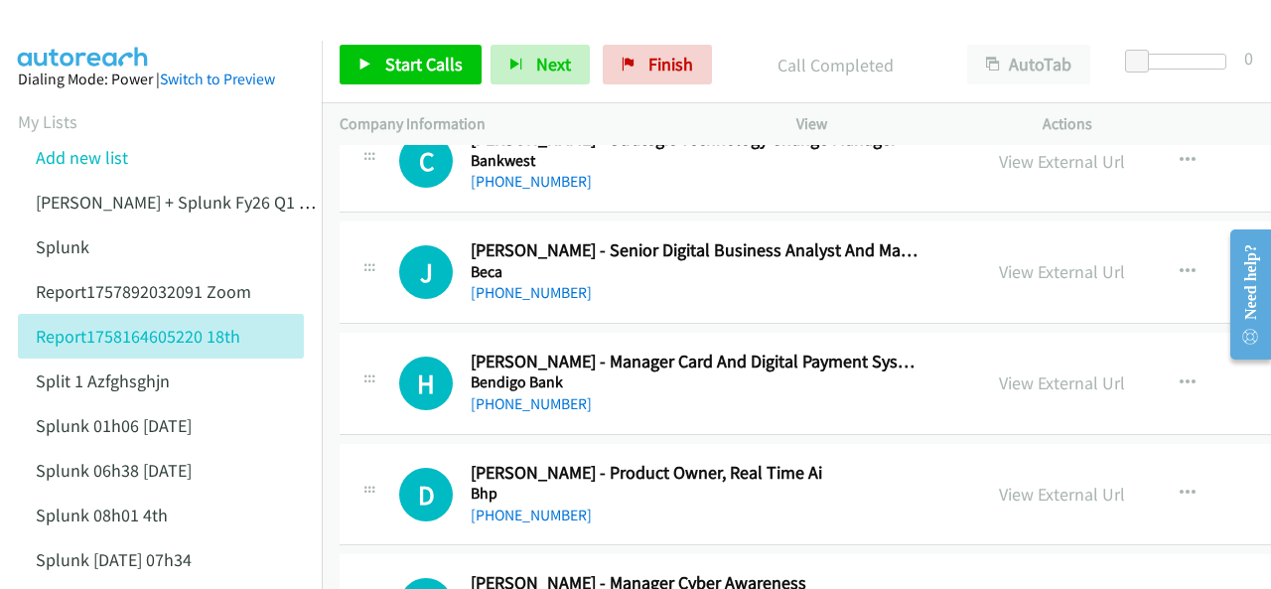
click at [234, 17] on div at bounding box center [626, 38] width 1253 height 76
click at [522, 505] on link "+61 8 6321 2161" at bounding box center [531, 514] width 121 height 19
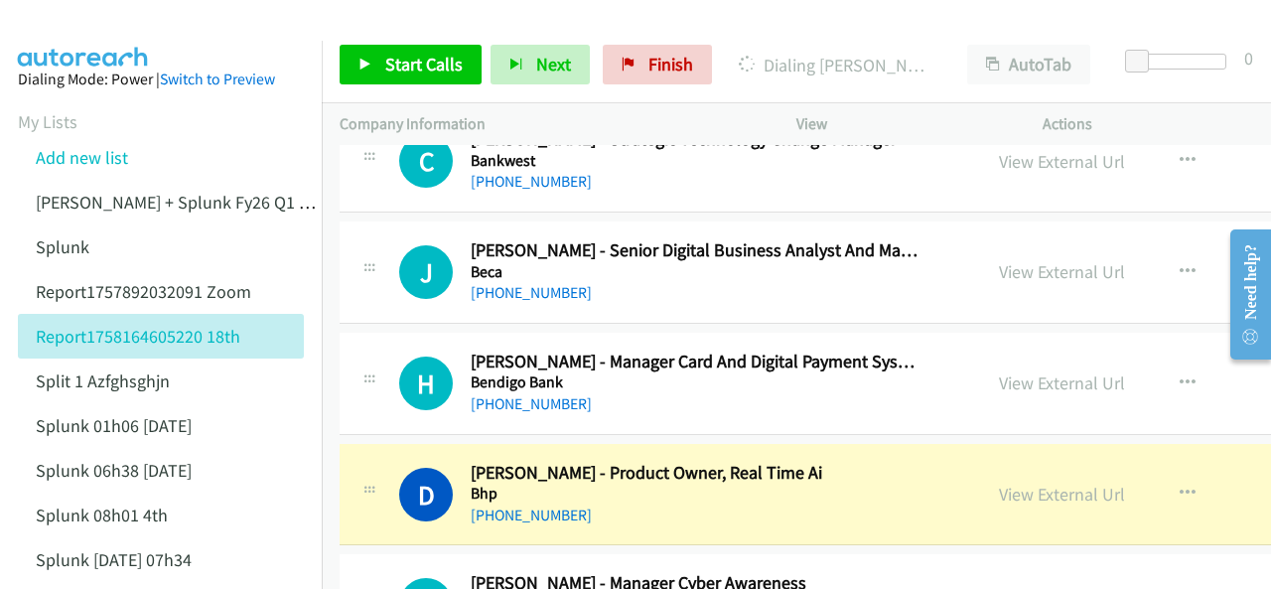
click at [80, 28] on img at bounding box center [83, 35] width 149 height 70
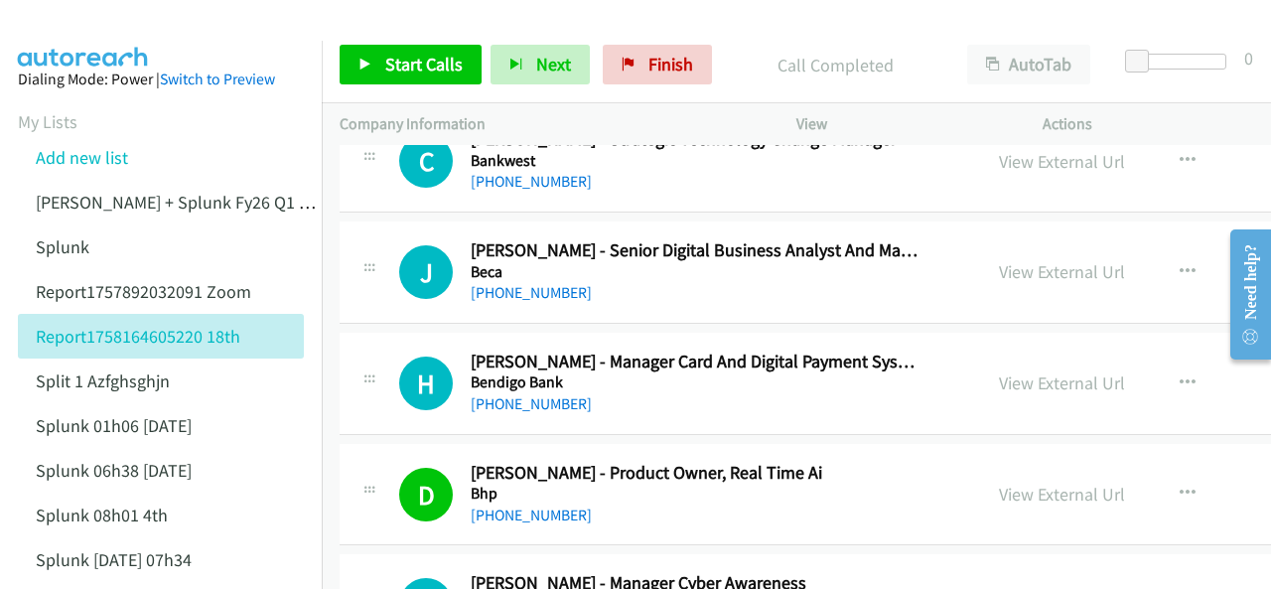
click at [59, 27] on img at bounding box center [83, 35] width 149 height 70
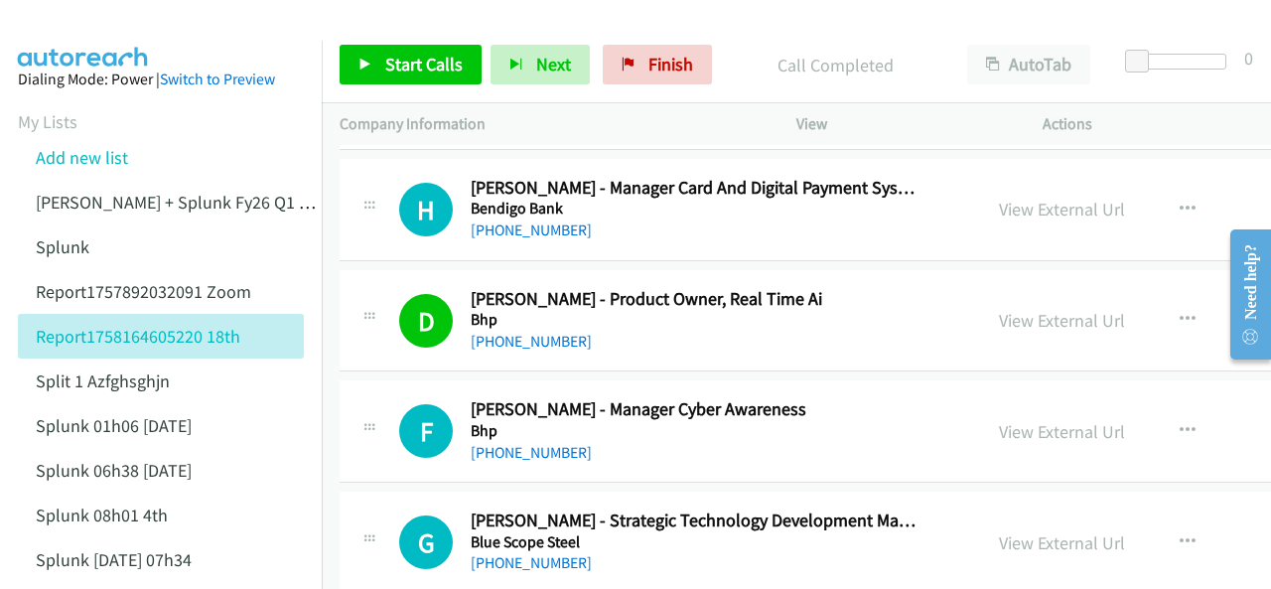
scroll to position [4568, 0]
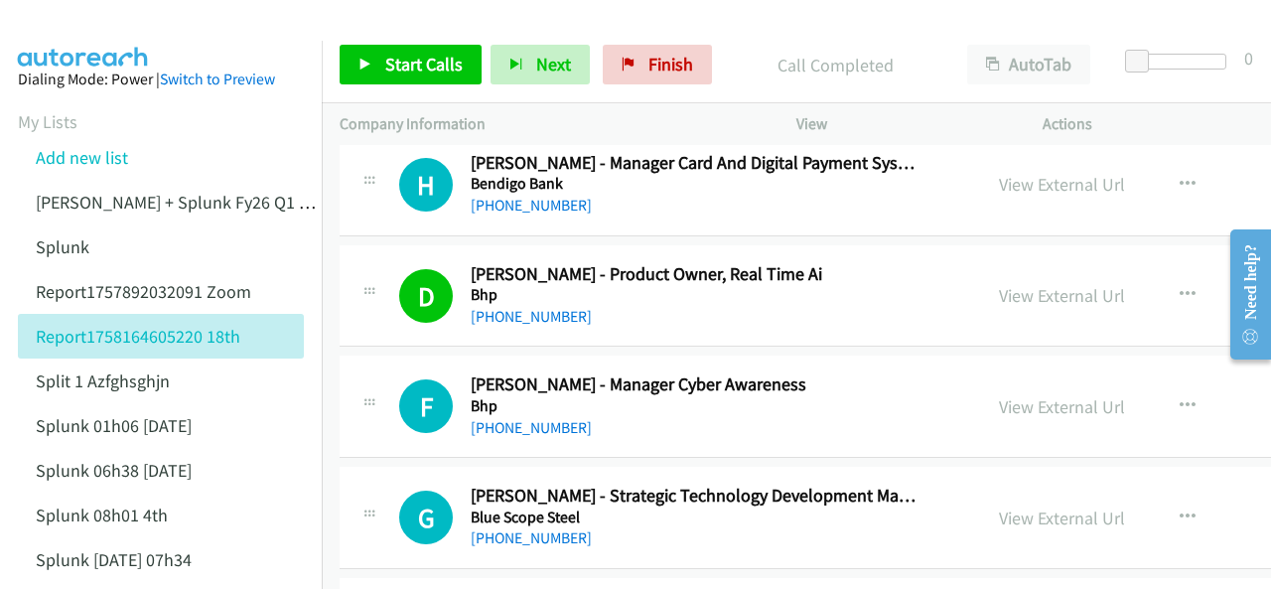
click at [65, 18] on img at bounding box center [83, 35] width 149 height 70
click at [509, 418] on link "+61 474 722 551" at bounding box center [531, 427] width 121 height 19
click at [123, 17] on img at bounding box center [83, 35] width 149 height 70
click at [72, 35] on img at bounding box center [83, 35] width 149 height 70
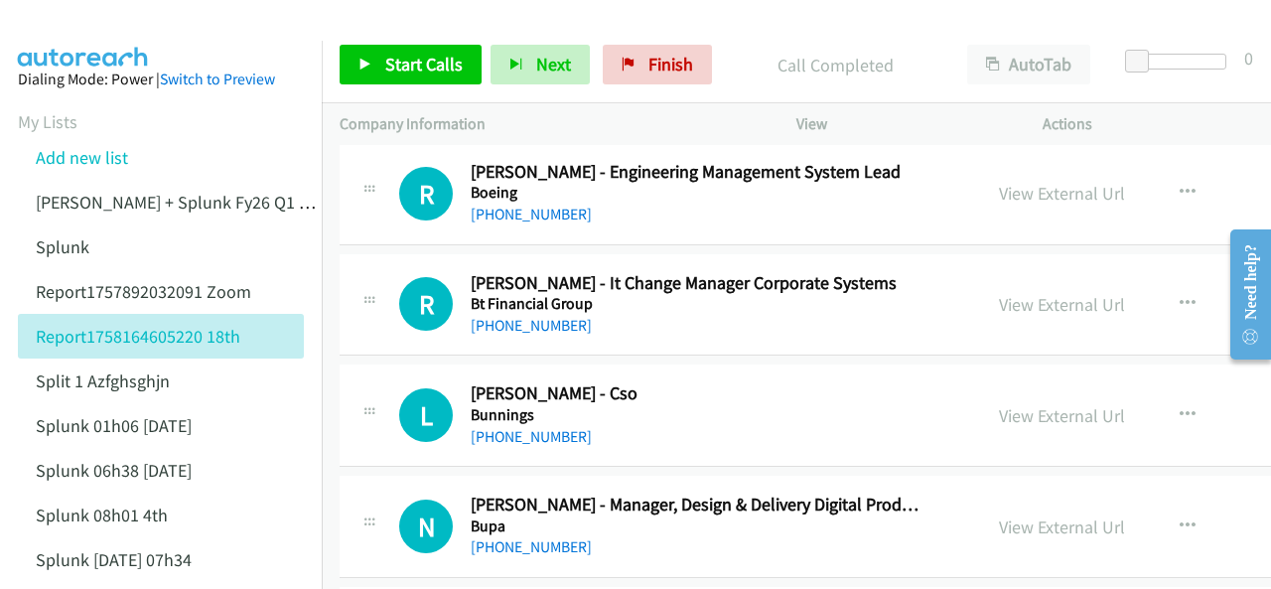
scroll to position [5263, 0]
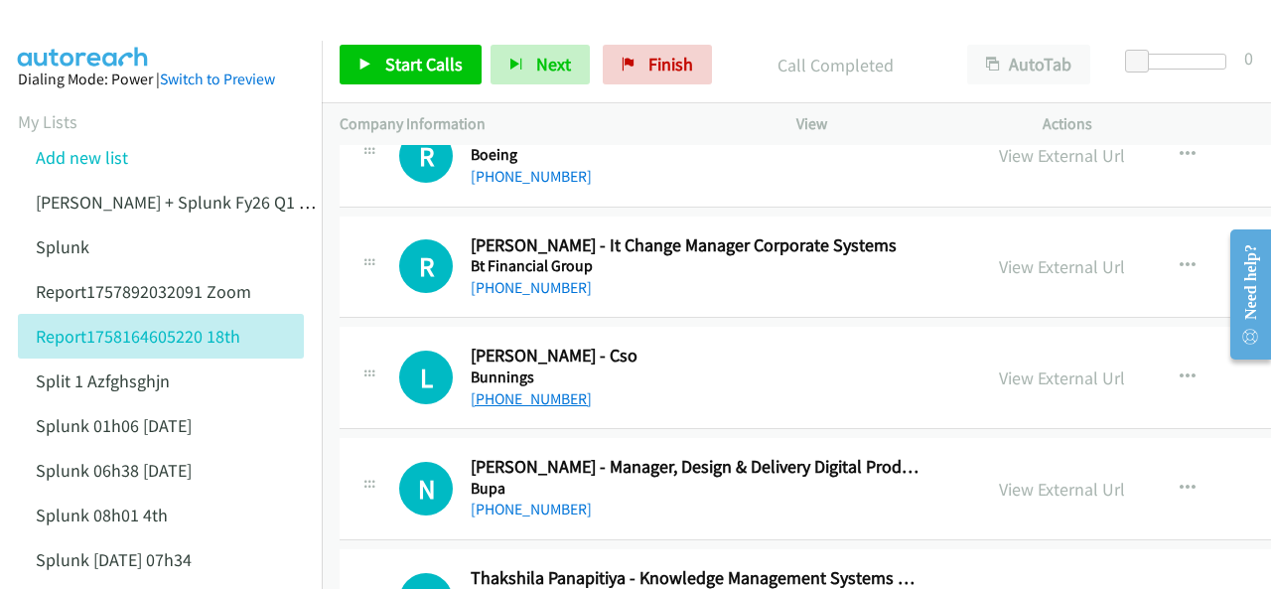
click at [504, 389] on link "+61 466 955 205" at bounding box center [531, 398] width 121 height 19
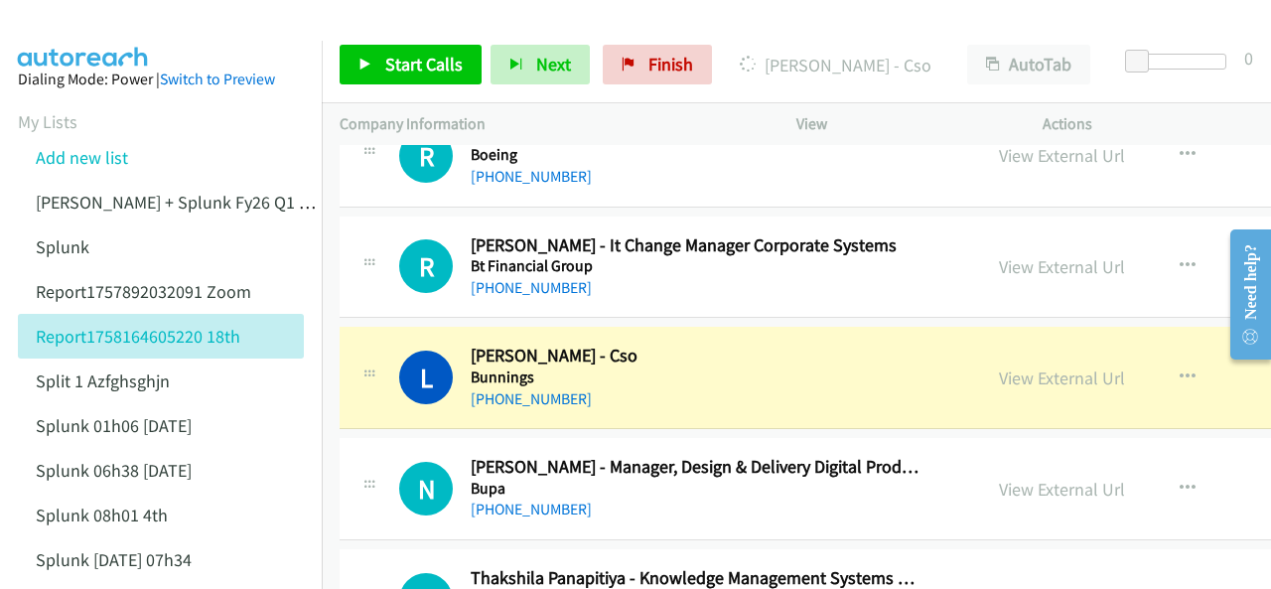
click at [77, 23] on img at bounding box center [83, 35] width 149 height 70
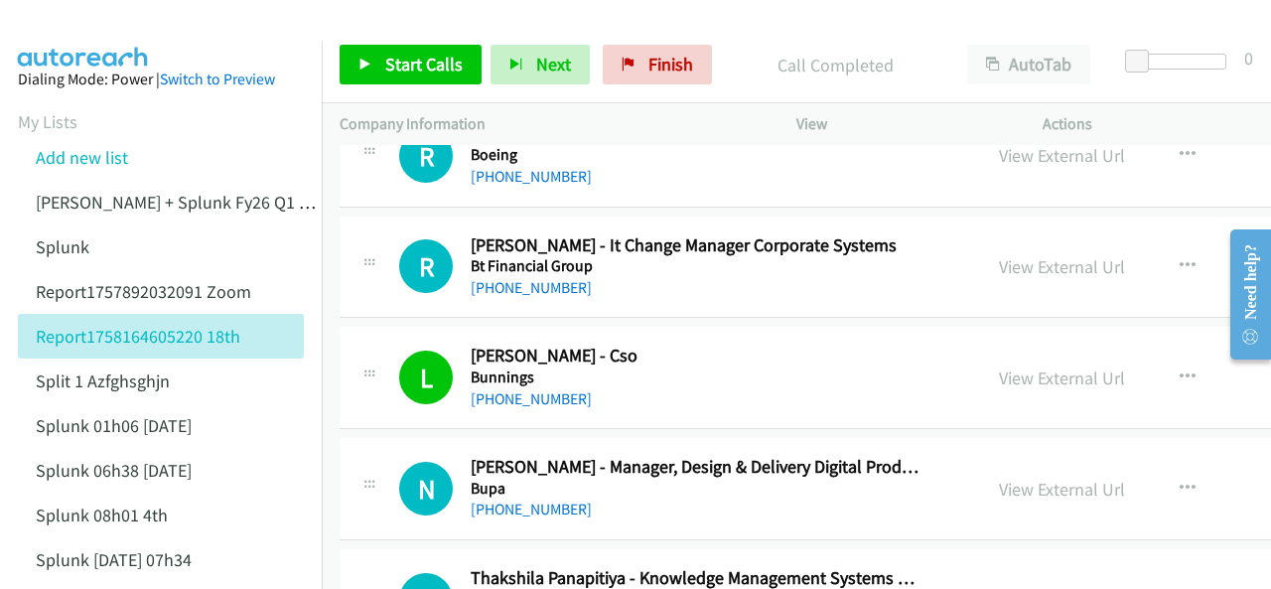
click at [87, 19] on img at bounding box center [83, 35] width 149 height 70
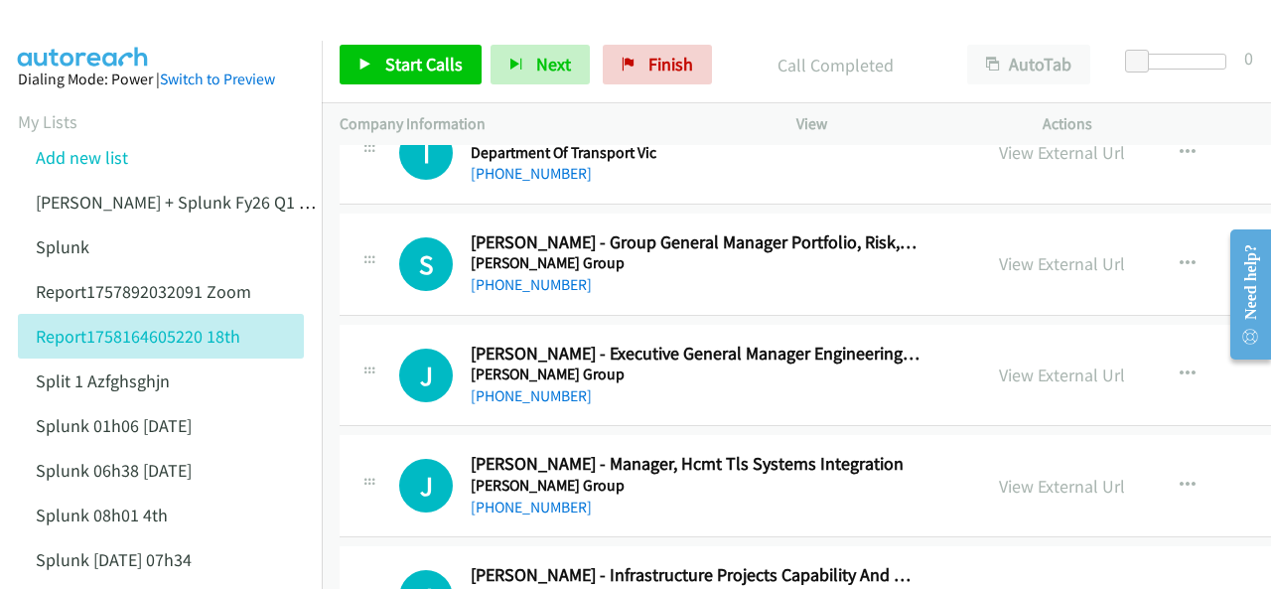
scroll to position [8044, 0]
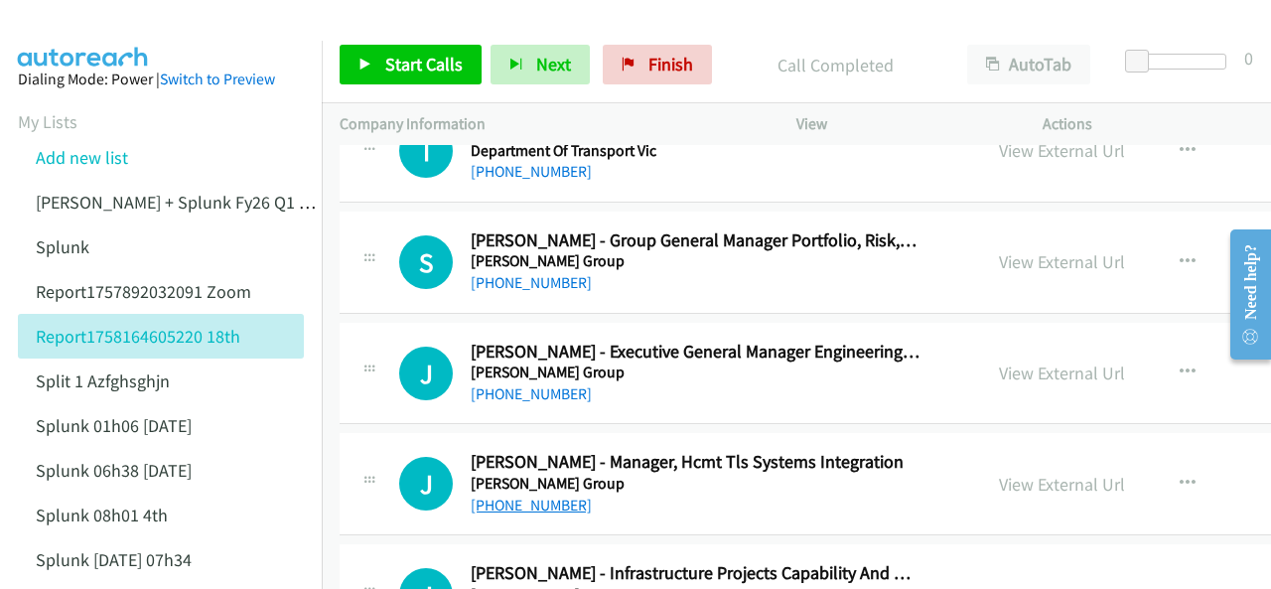
click at [510, 496] on link "+61 402 571 475" at bounding box center [531, 505] width 121 height 19
click at [68, 23] on img at bounding box center [83, 35] width 149 height 70
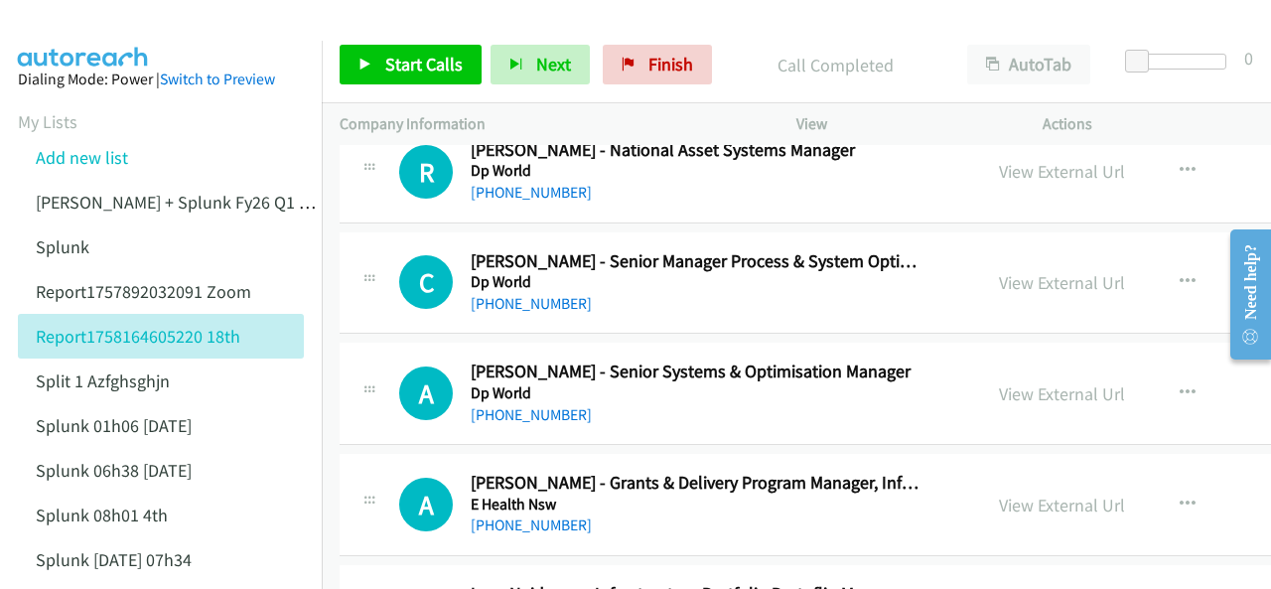
scroll to position [8839, 0]
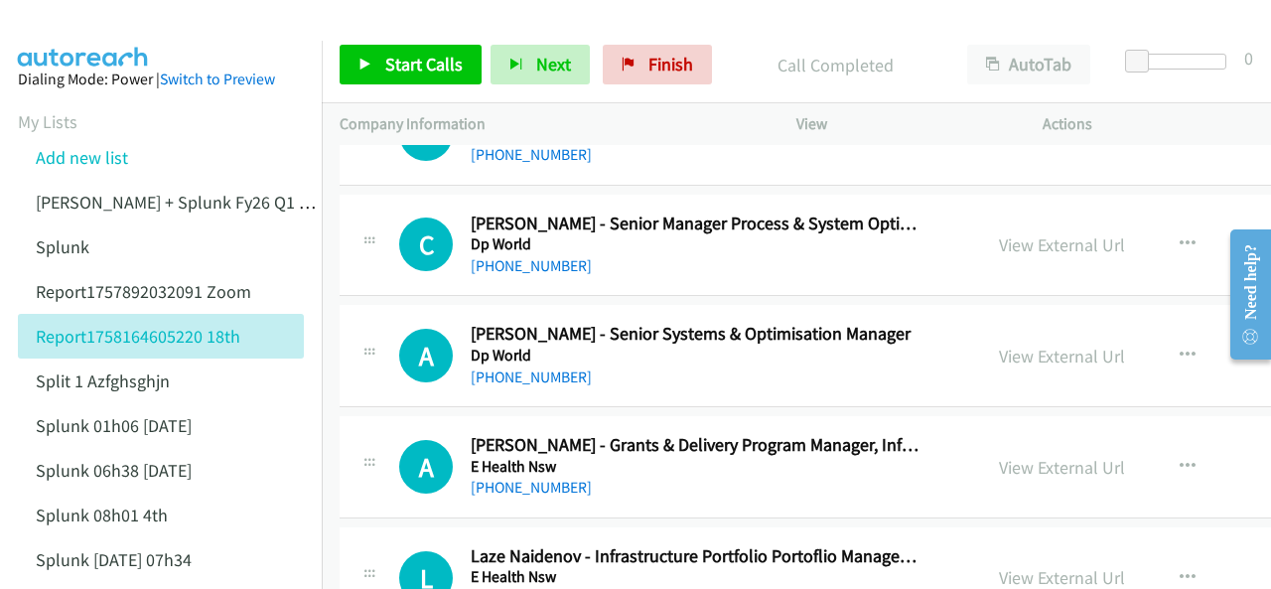
click at [47, 29] on img at bounding box center [83, 35] width 149 height 70
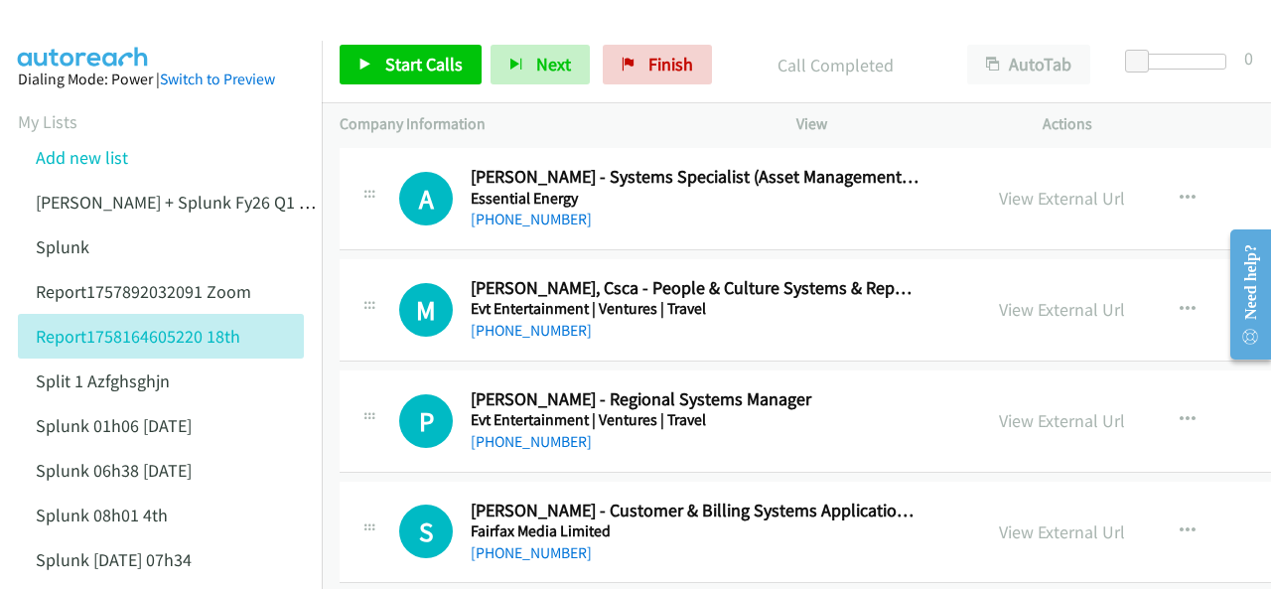
scroll to position [10427, 0]
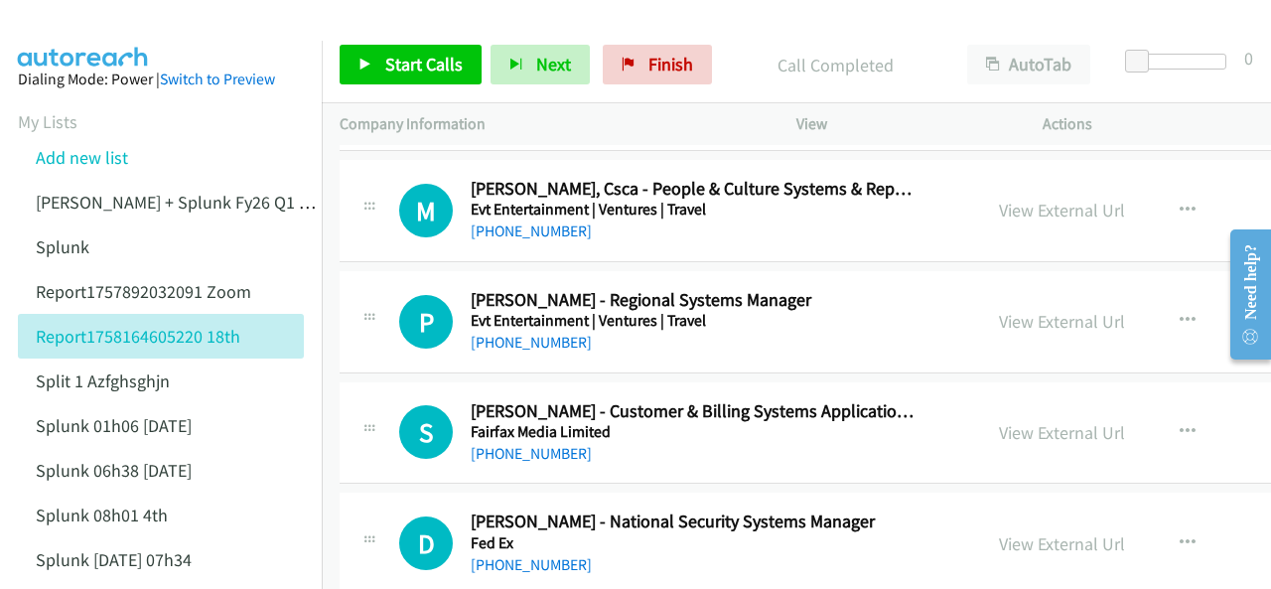
click at [55, 25] on img at bounding box center [83, 35] width 149 height 70
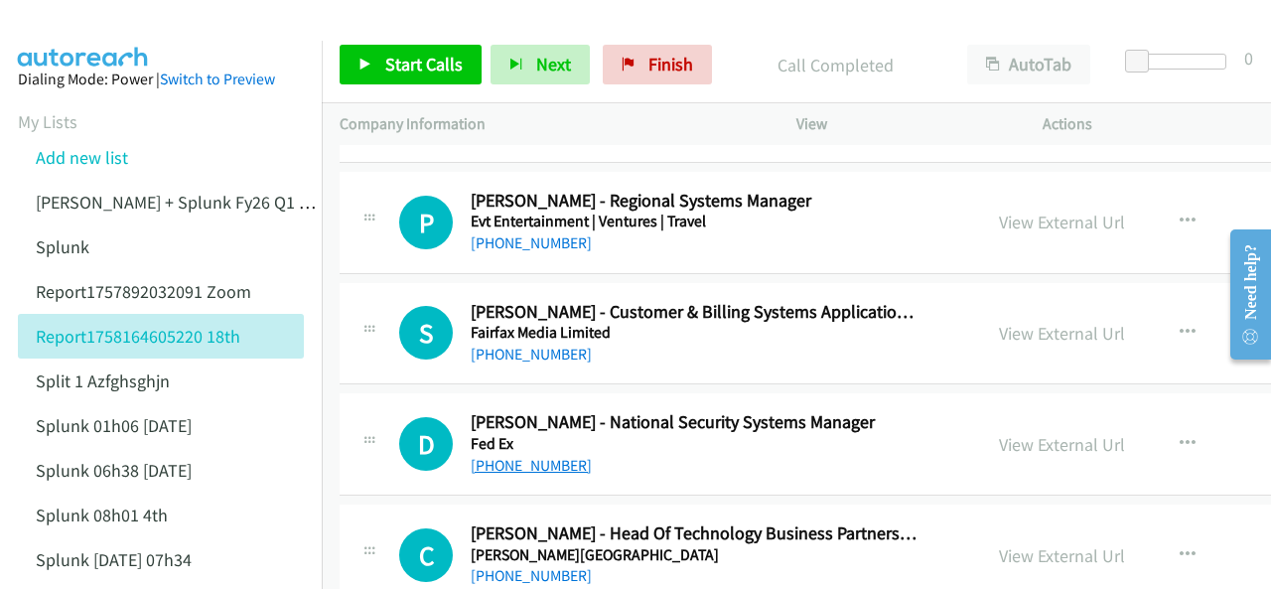
click at [519, 456] on link "+61 2 8304 8624" at bounding box center [531, 465] width 121 height 19
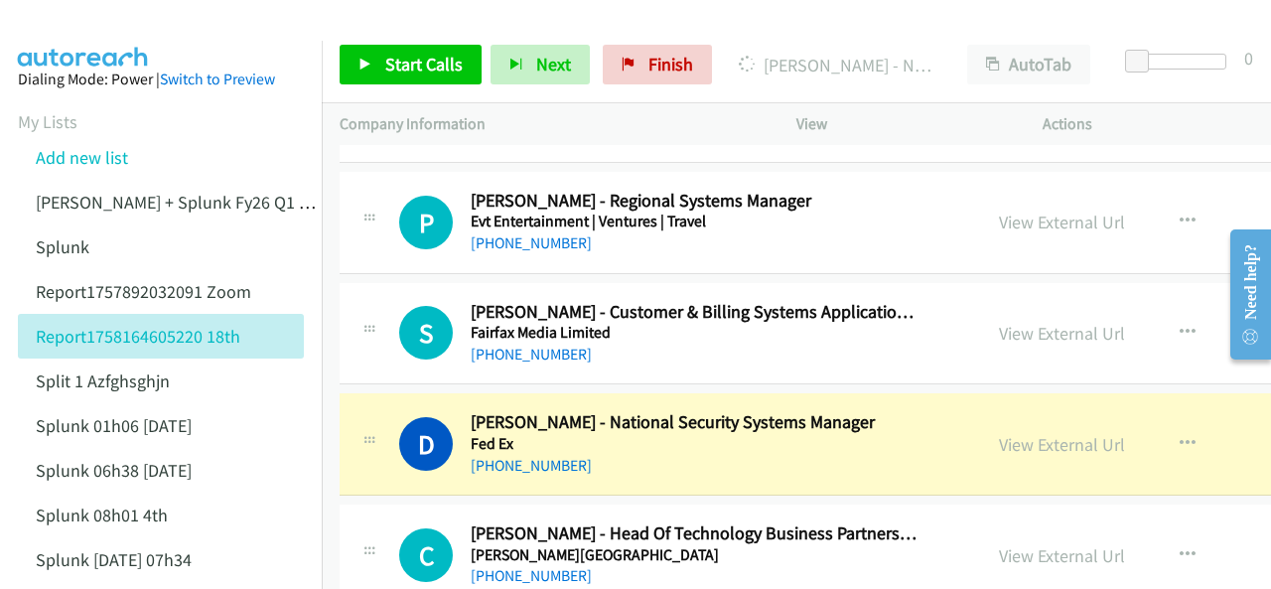
drag, startPoint x: 81, startPoint y: 43, endPoint x: 72, endPoint y: 42, distance: 10.0
click at [81, 43] on aside "Dialing Mode: Power | Switch to Preview My Lists Add new list Justin Lennert + …" at bounding box center [161, 502] width 322 height 922
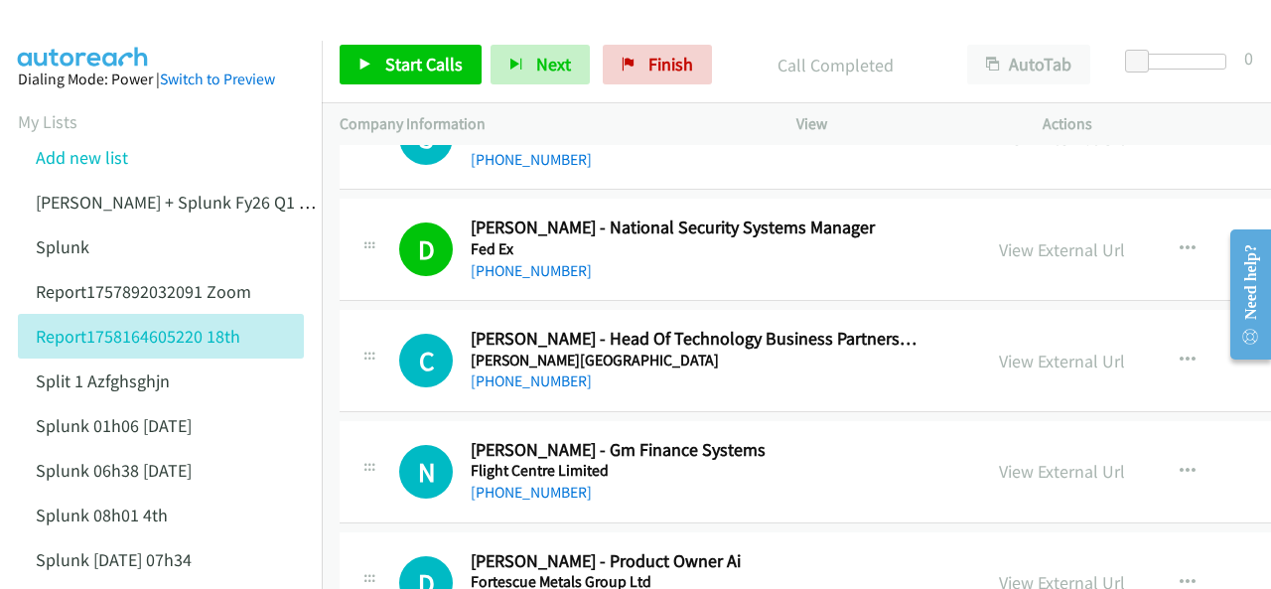
scroll to position [10725, 0]
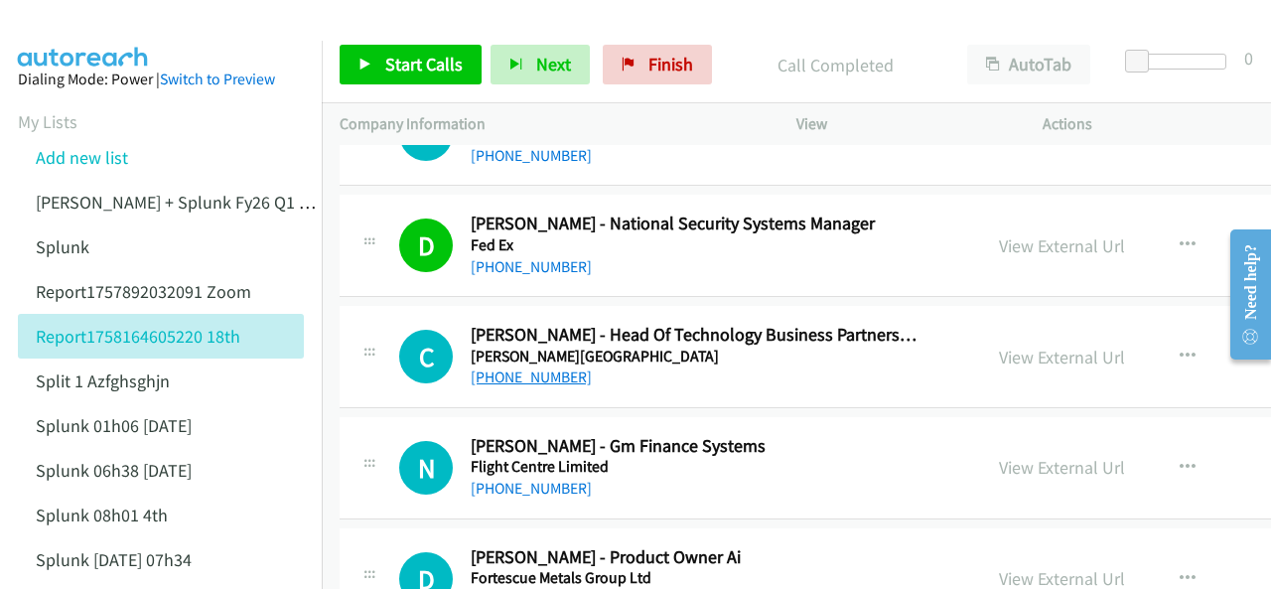
click at [519, 367] on link "+61 429 076 163" at bounding box center [531, 376] width 121 height 19
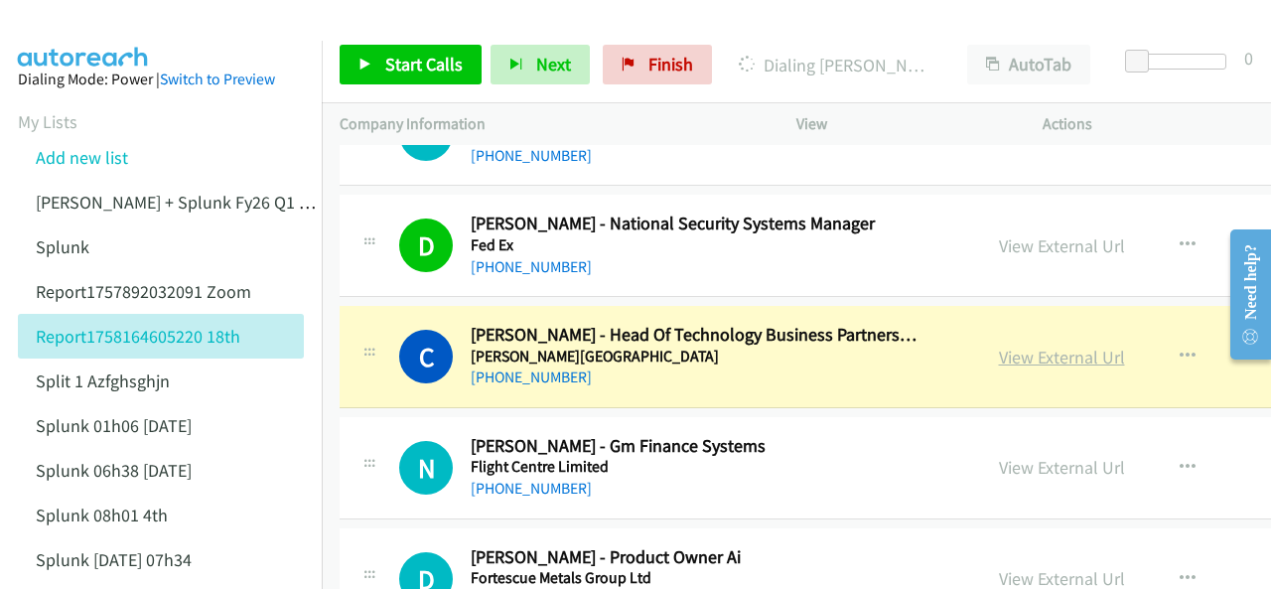
click at [1013, 346] on link "View External Url" at bounding box center [1062, 357] width 126 height 23
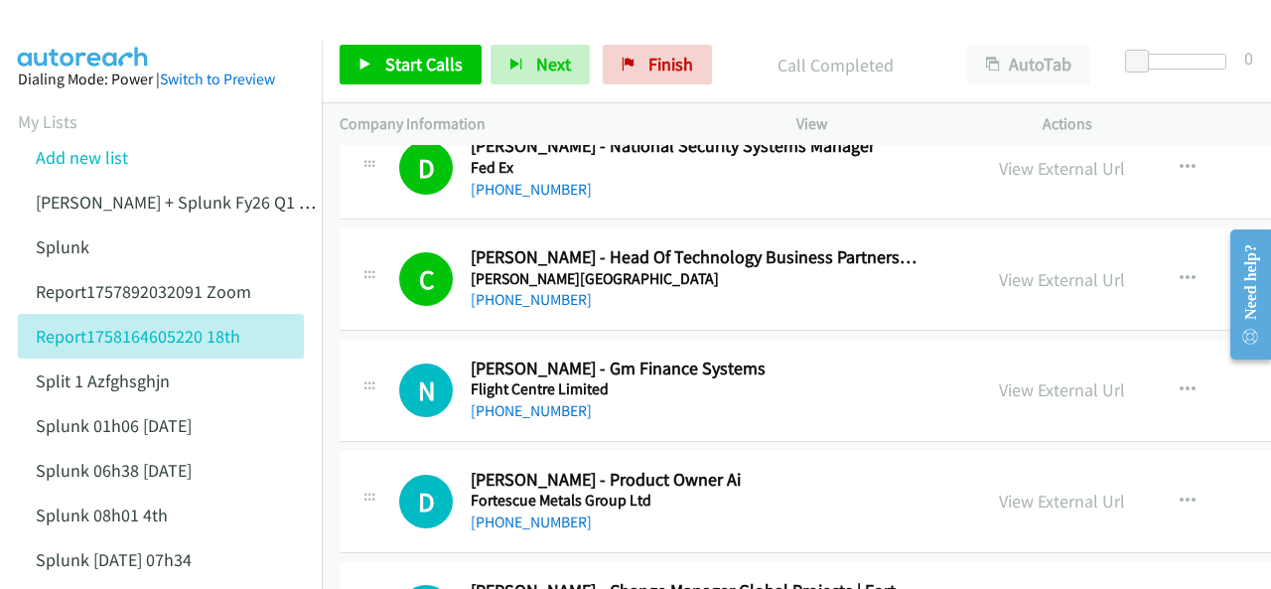
scroll to position [10825, 0]
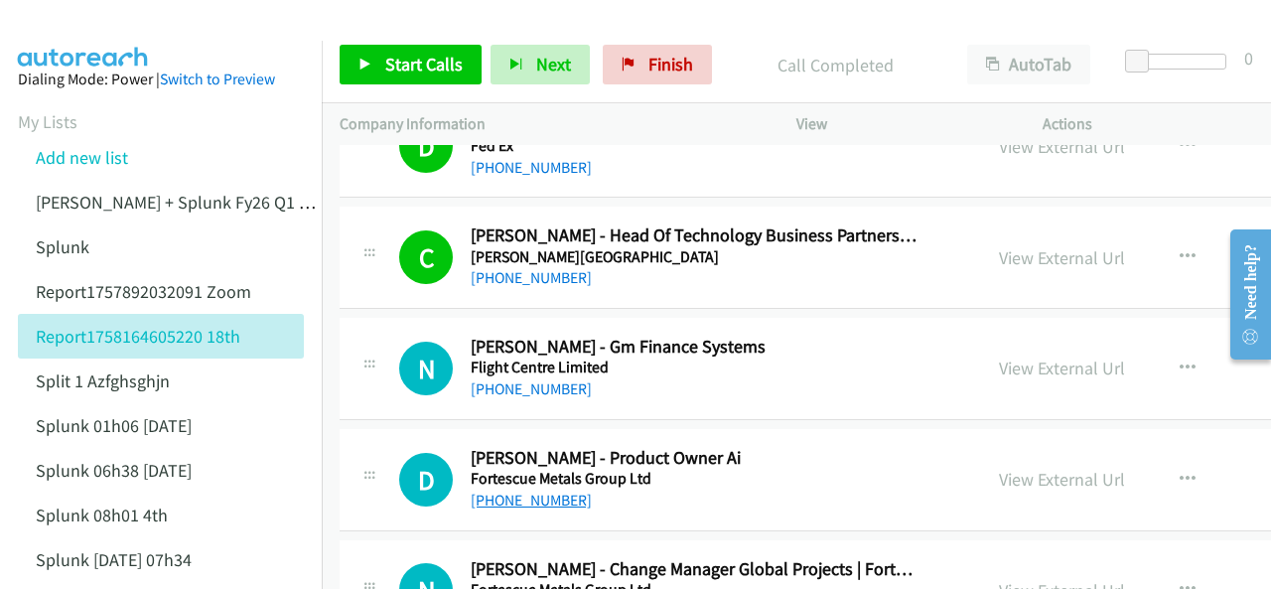
click at [506, 491] on link "+61 488 402 775" at bounding box center [531, 500] width 121 height 19
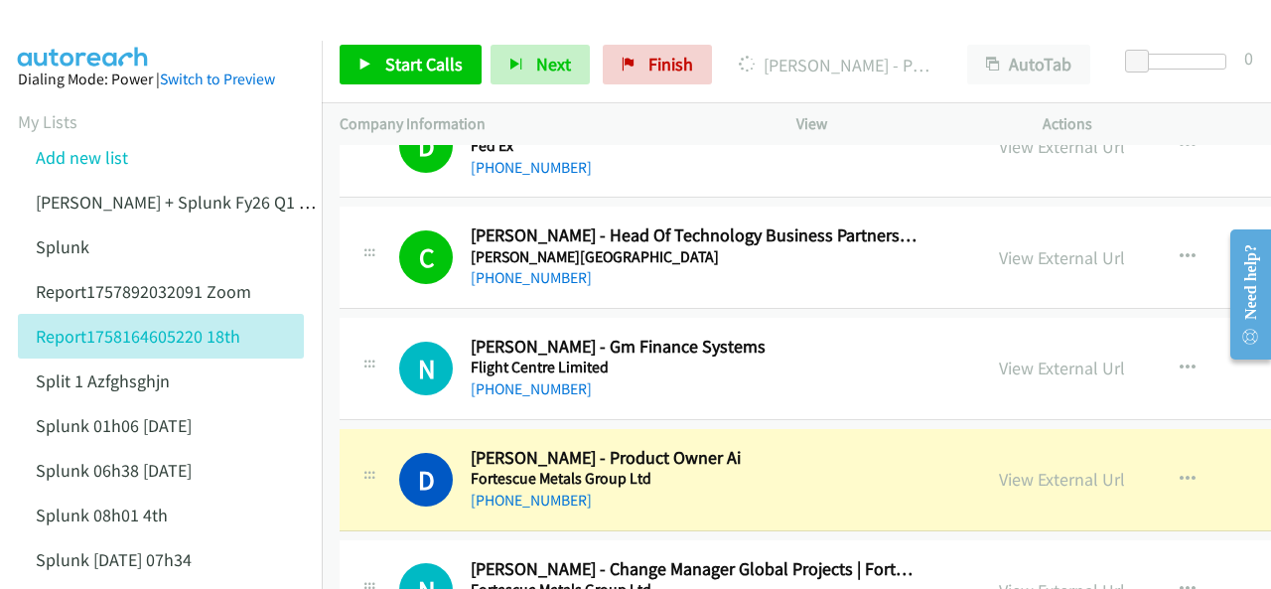
click at [67, 36] on img at bounding box center [83, 35] width 149 height 70
click at [1009, 468] on link "View External Url" at bounding box center [1062, 479] width 126 height 23
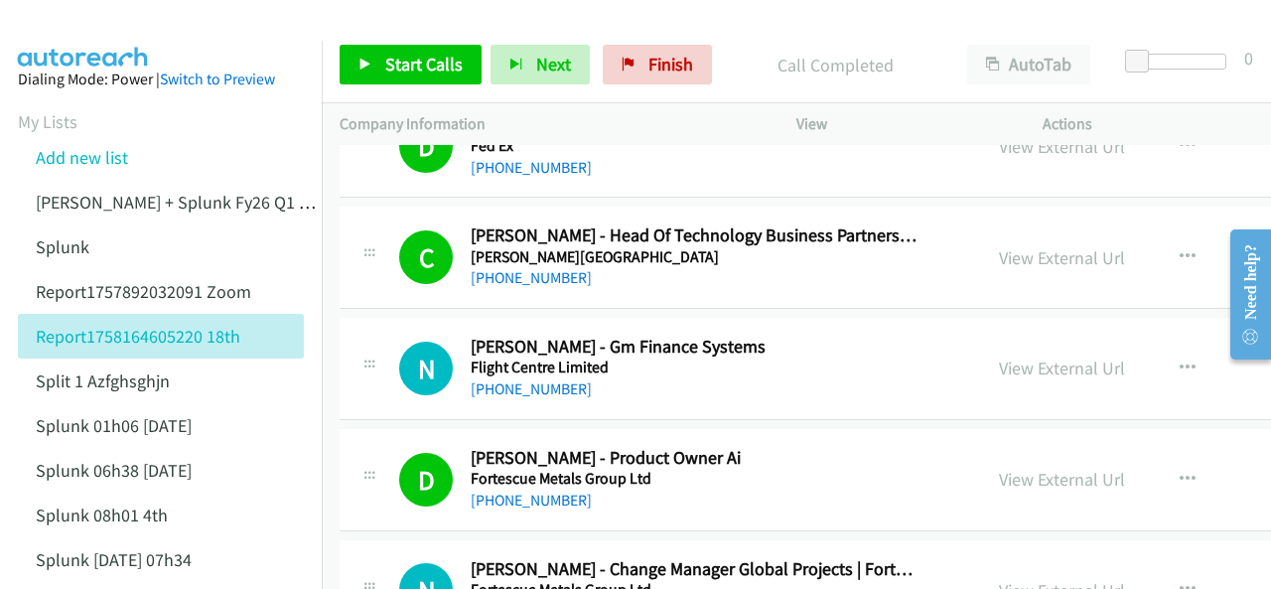
click at [78, 39] on img at bounding box center [83, 35] width 149 height 70
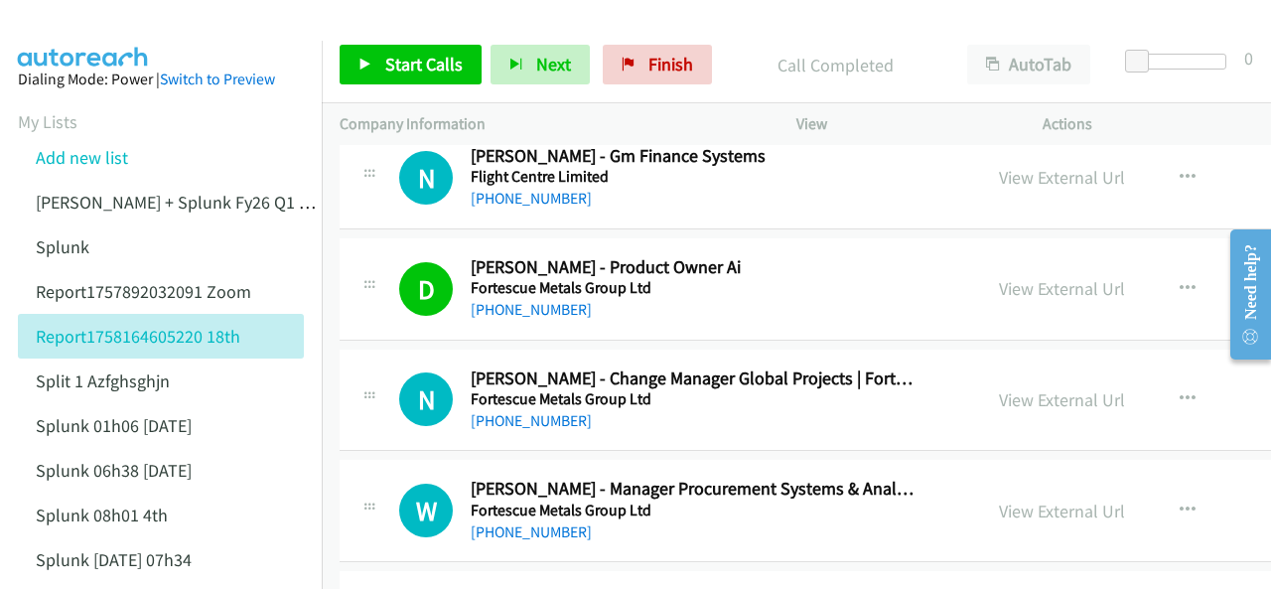
scroll to position [11023, 0]
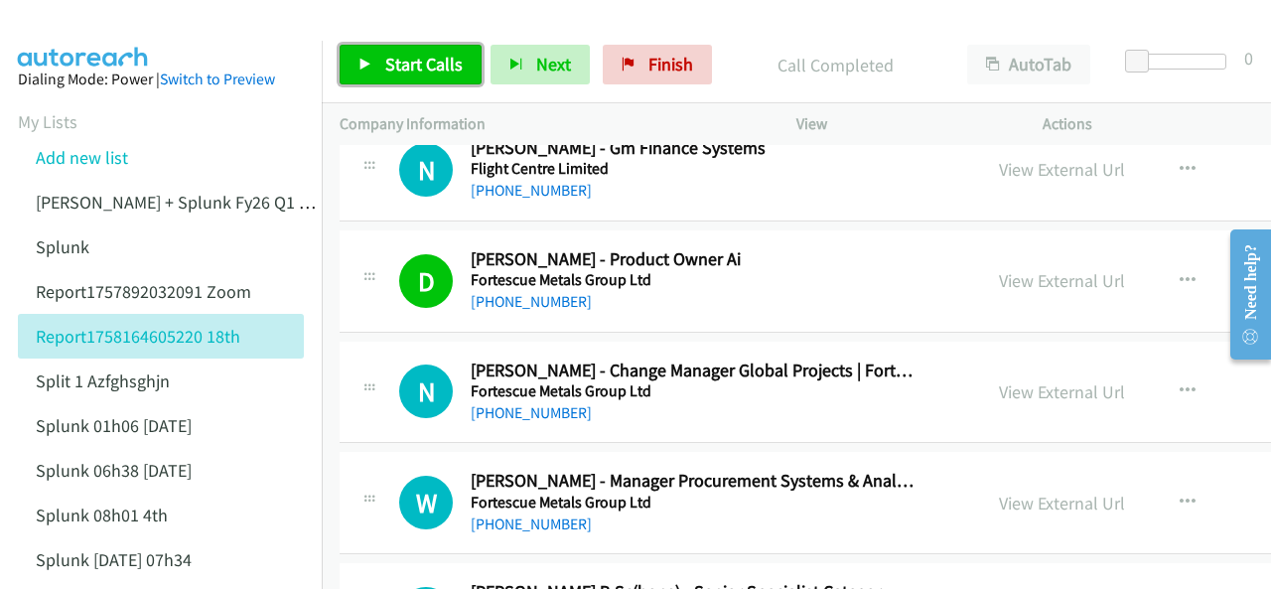
click at [403, 68] on span "Start Calls" at bounding box center [423, 64] width 77 height 23
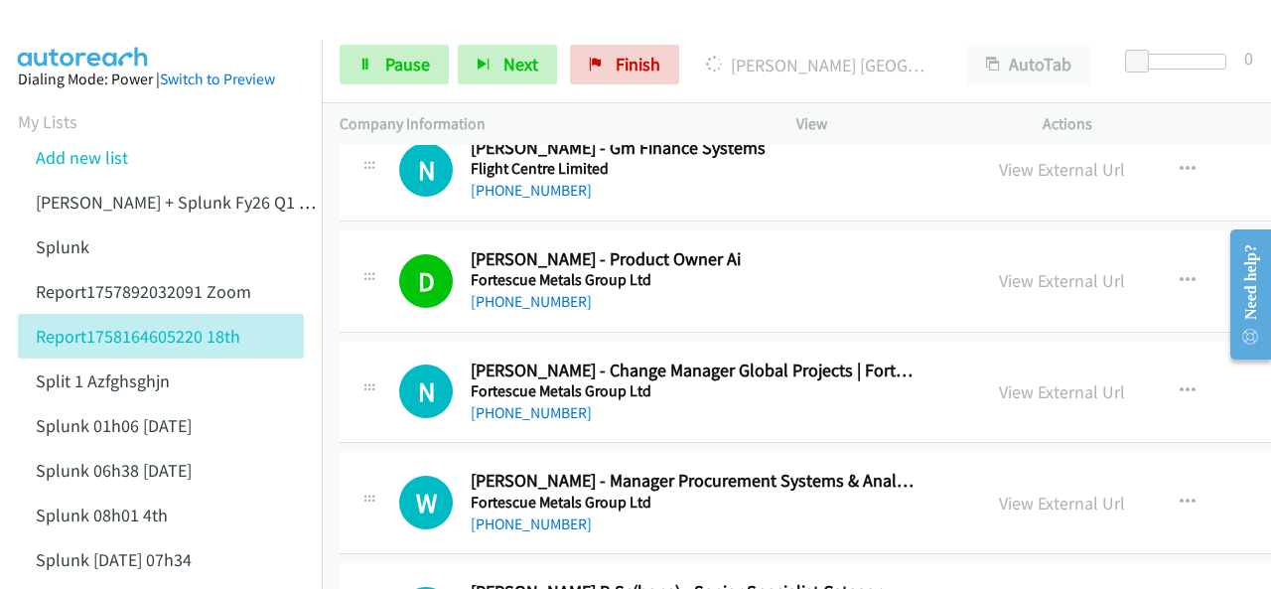
click at [75, 29] on img at bounding box center [83, 35] width 149 height 70
click at [369, 45] on link "Pause" at bounding box center [394, 65] width 109 height 40
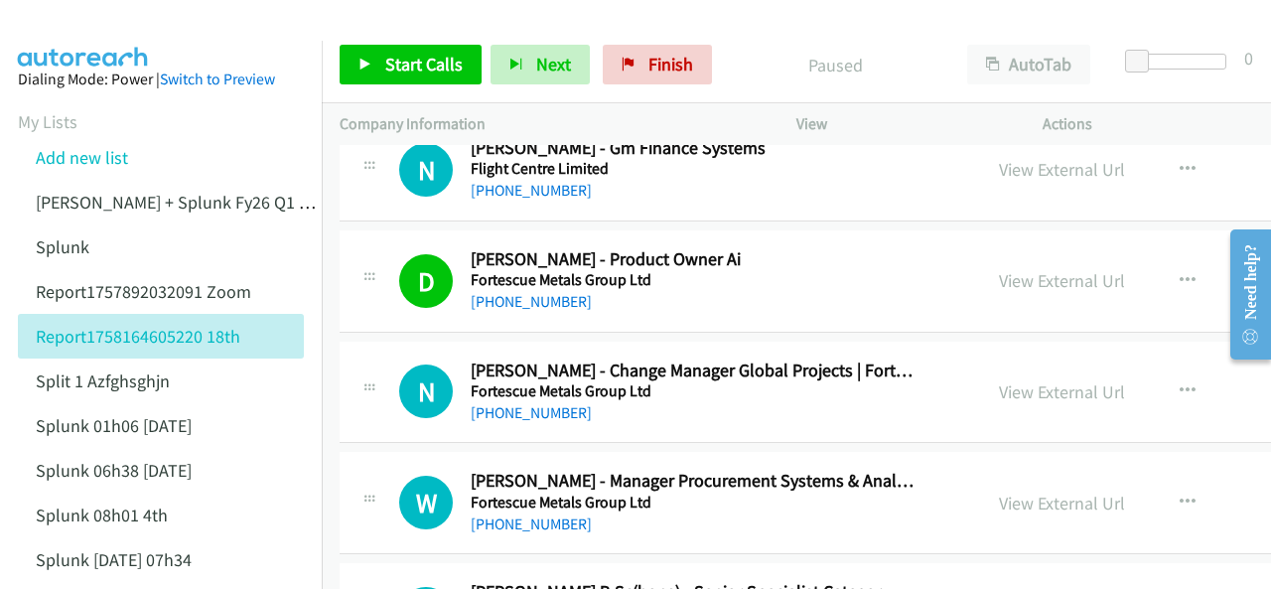
drag, startPoint x: 104, startPoint y: 40, endPoint x: 212, endPoint y: 150, distance: 153.8
click at [104, 41] on aside "Dialing Mode: Power | Switch to Preview My Lists Add new list Justin Lennert + …" at bounding box center [161, 502] width 322 height 922
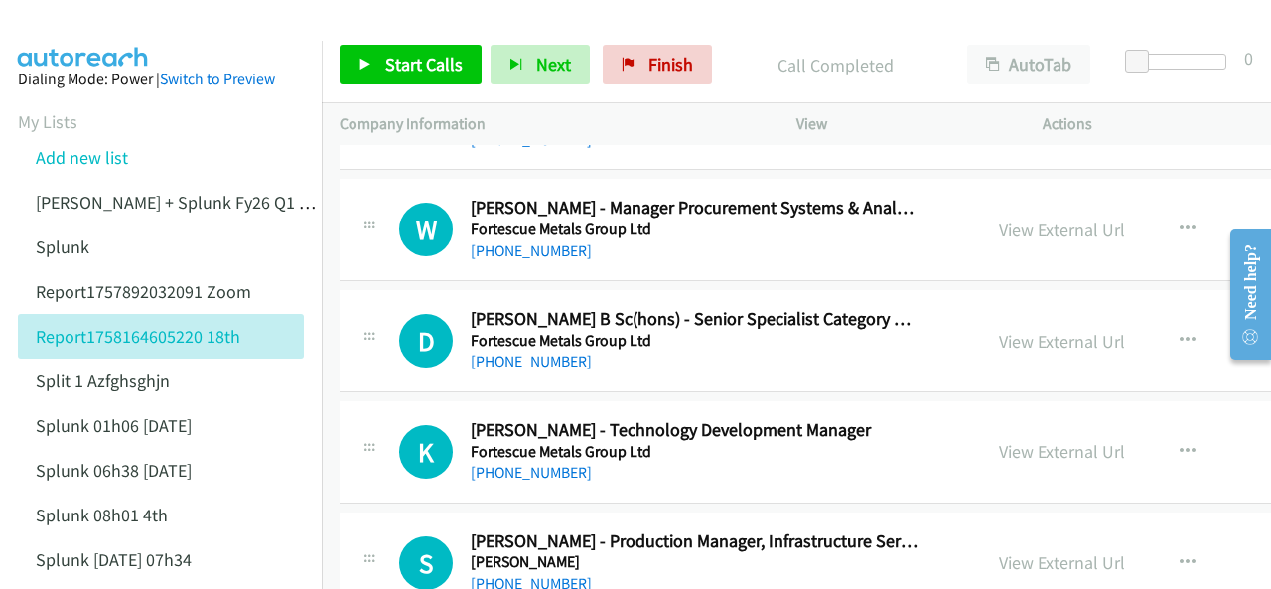
scroll to position [11321, 0]
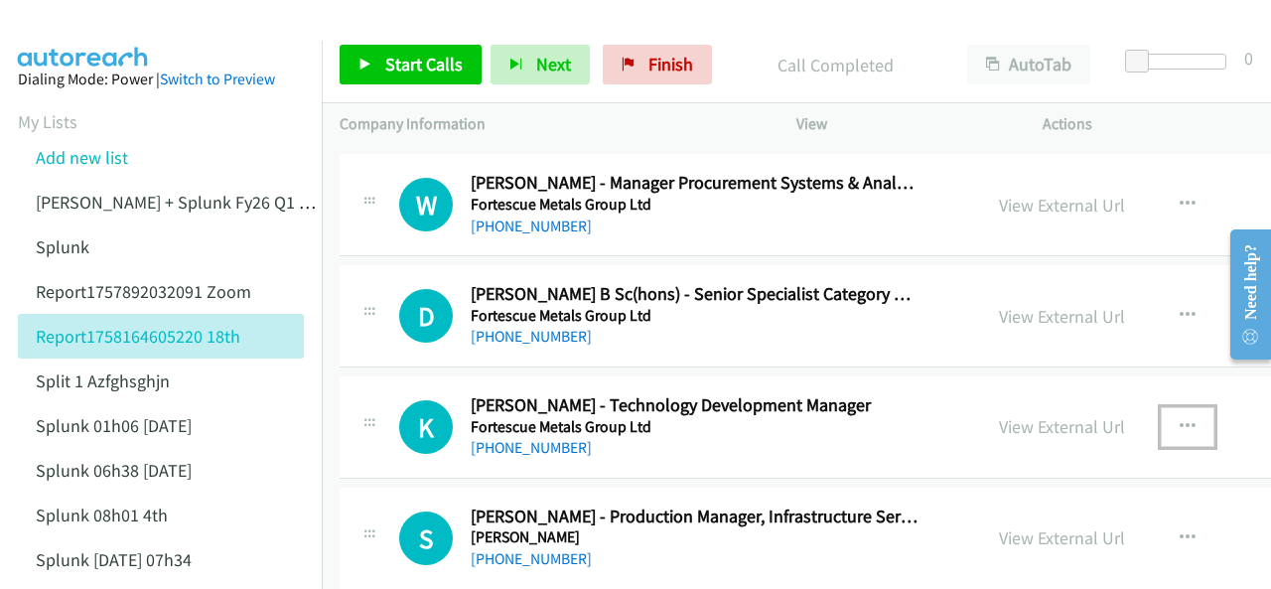
click at [1180, 419] on icon "button" at bounding box center [1188, 427] width 16 height 16
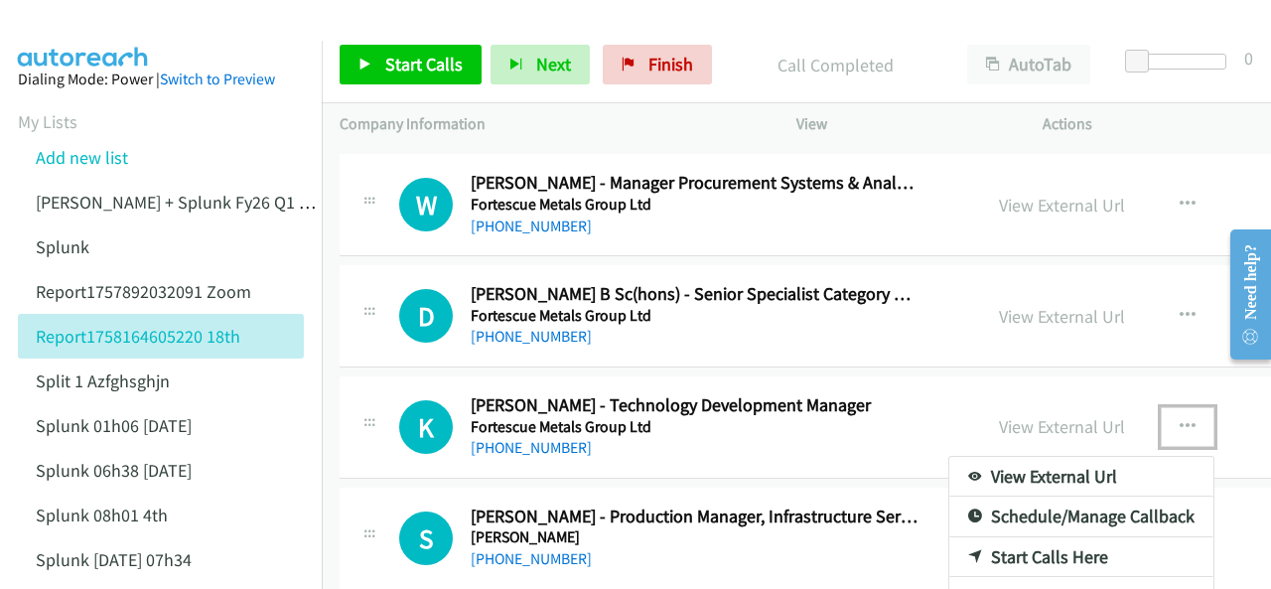
click at [970, 537] on link "Start Calls Here" at bounding box center [1081, 557] width 264 height 40
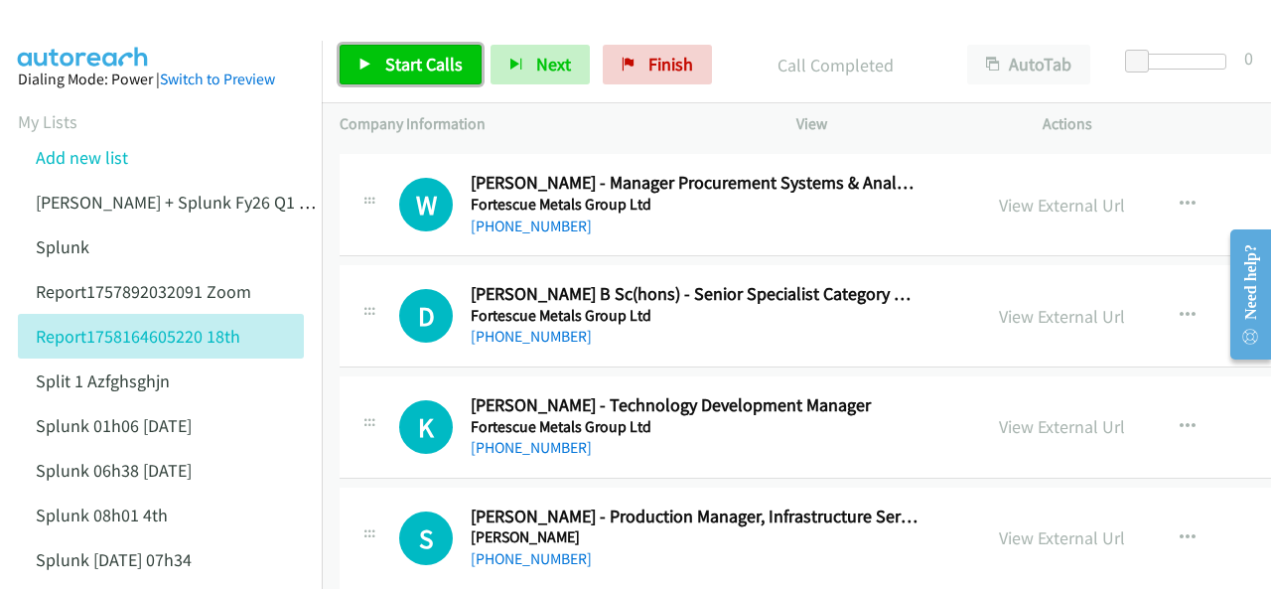
click at [381, 61] on link "Start Calls" at bounding box center [411, 65] width 142 height 40
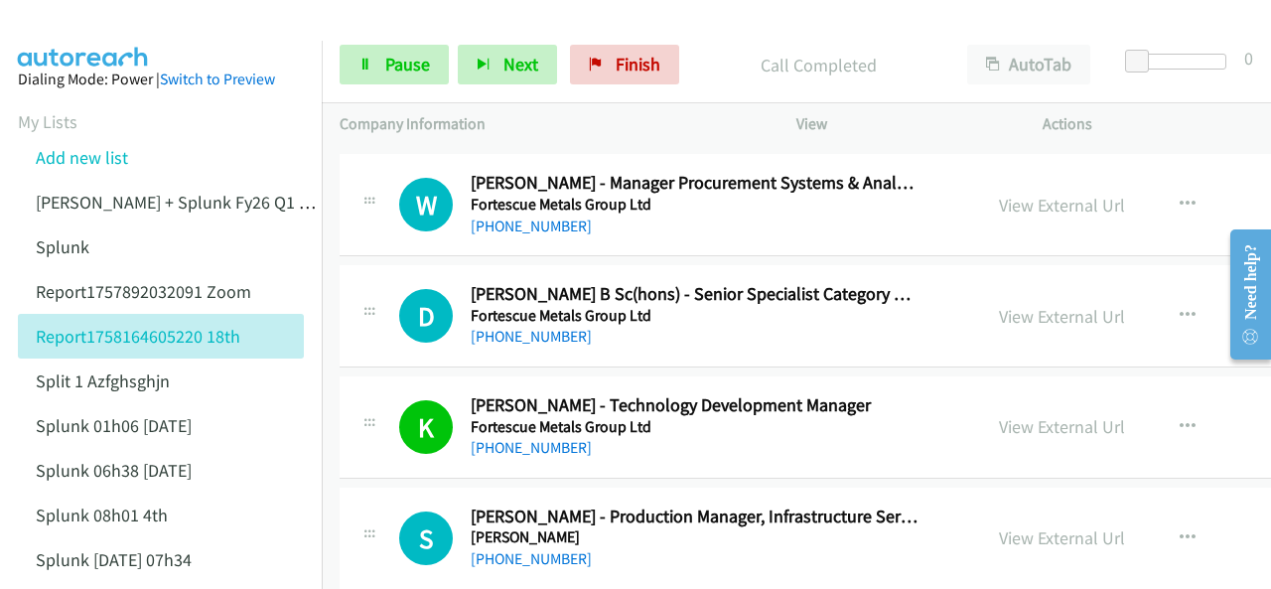
click at [72, 36] on img at bounding box center [83, 35] width 149 height 70
click at [75, 36] on img at bounding box center [83, 35] width 149 height 70
click at [385, 64] on span "Pause" at bounding box center [407, 64] width 45 height 23
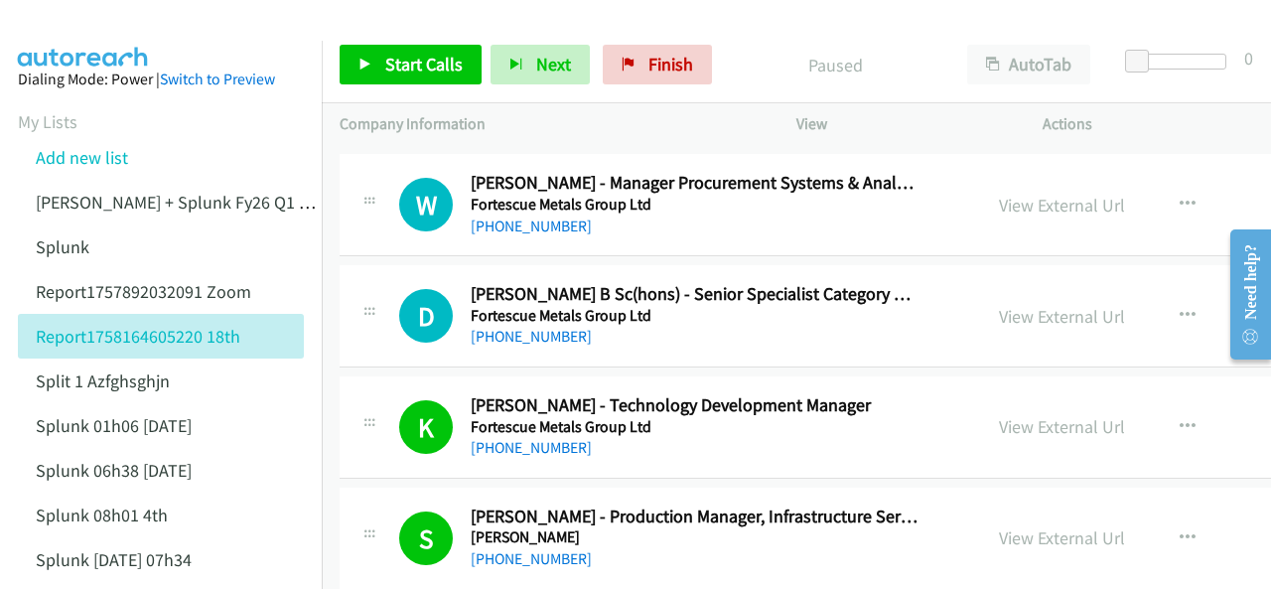
click at [82, 25] on img at bounding box center [83, 35] width 149 height 70
click at [425, 55] on span "Start Calls" at bounding box center [423, 64] width 77 height 23
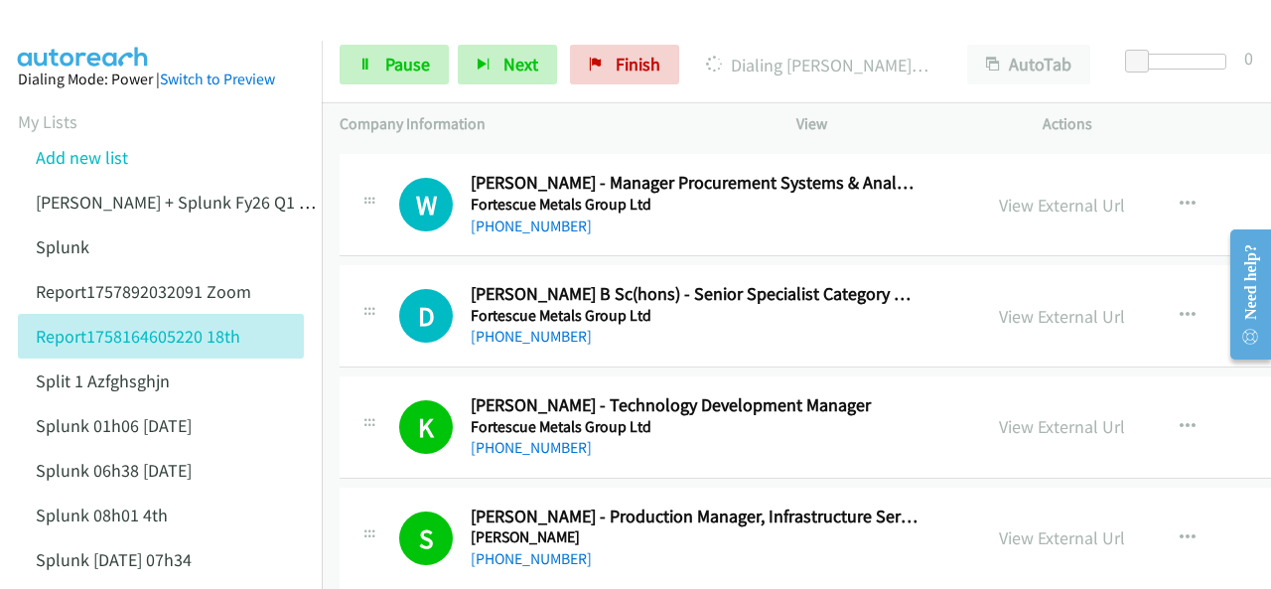
click at [83, 15] on img at bounding box center [83, 35] width 149 height 70
click at [395, 52] on link "Pause" at bounding box center [394, 65] width 109 height 40
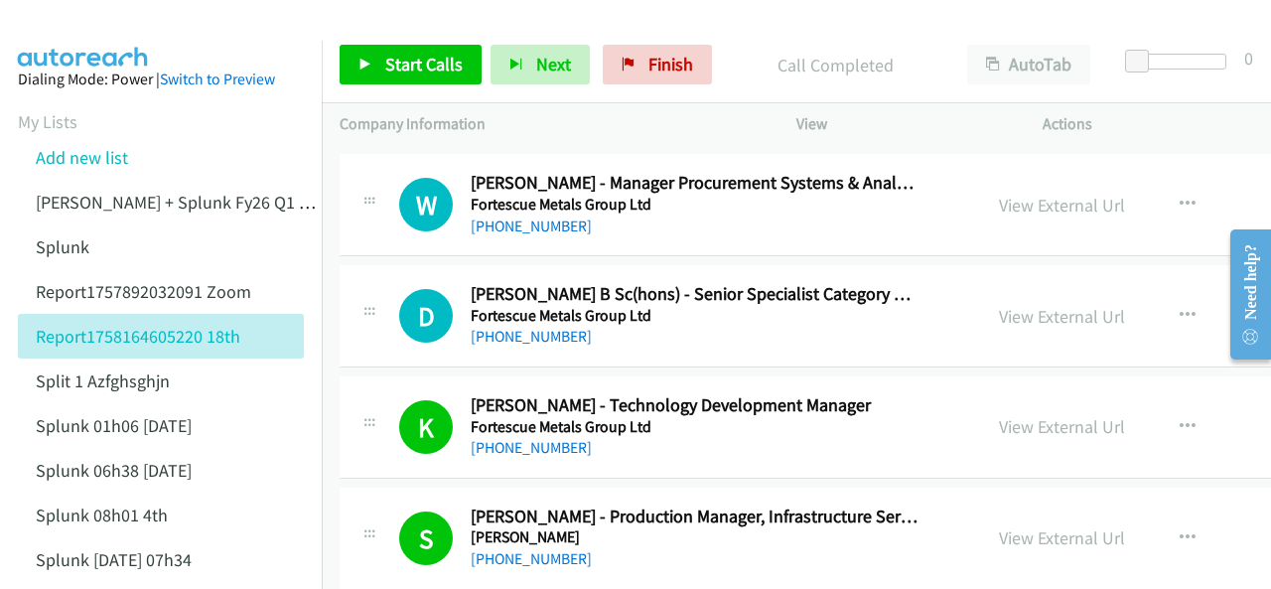
click at [82, 26] on img at bounding box center [83, 35] width 149 height 70
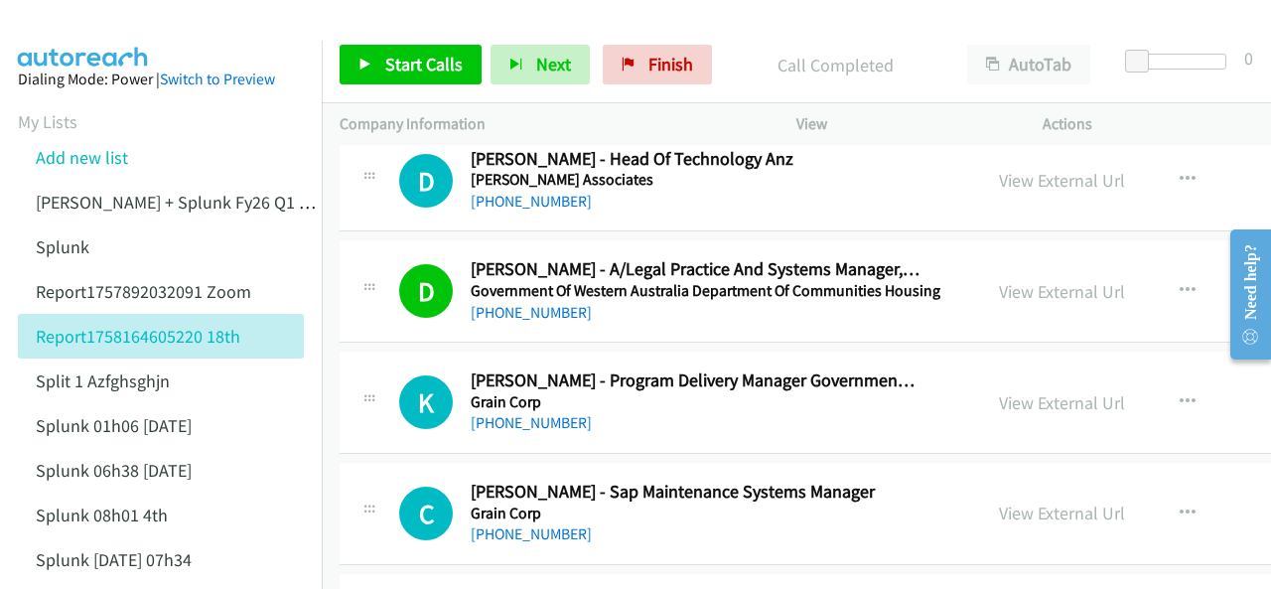
scroll to position [11818, 0]
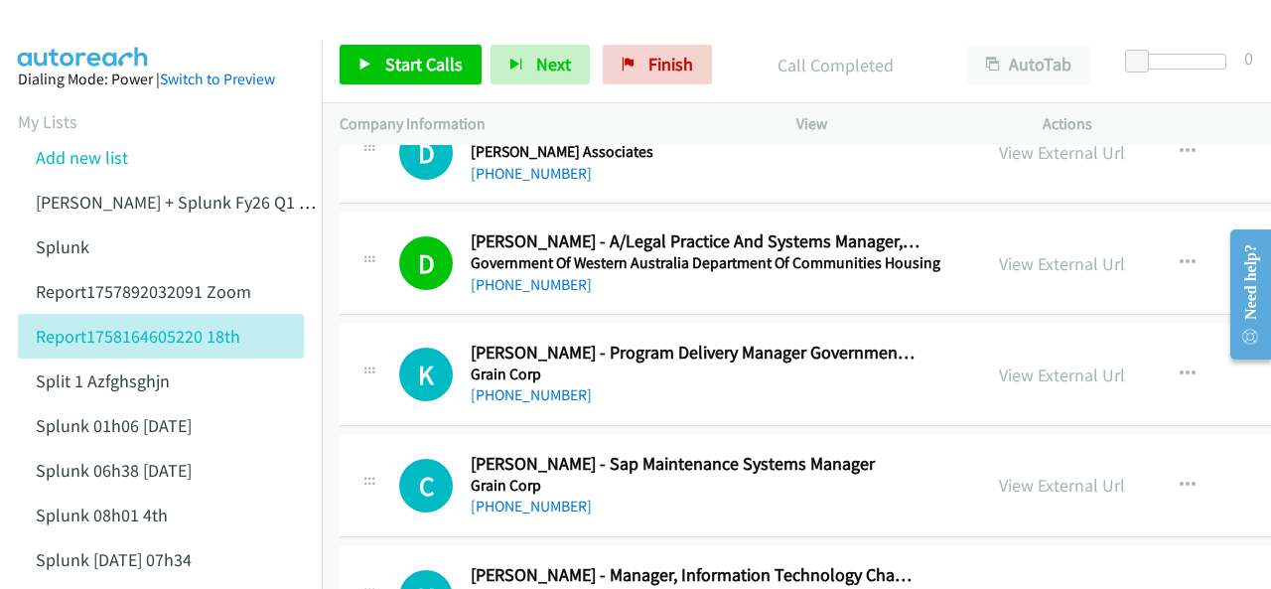
click at [50, 27] on img at bounding box center [83, 35] width 149 height 70
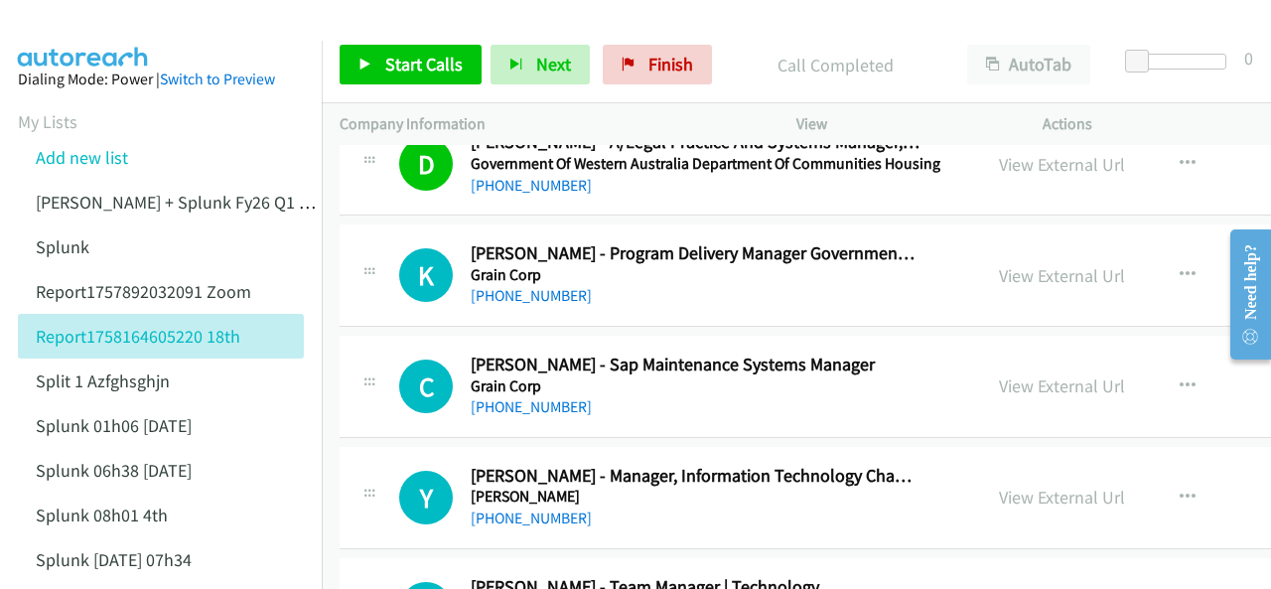
scroll to position [12016, 0]
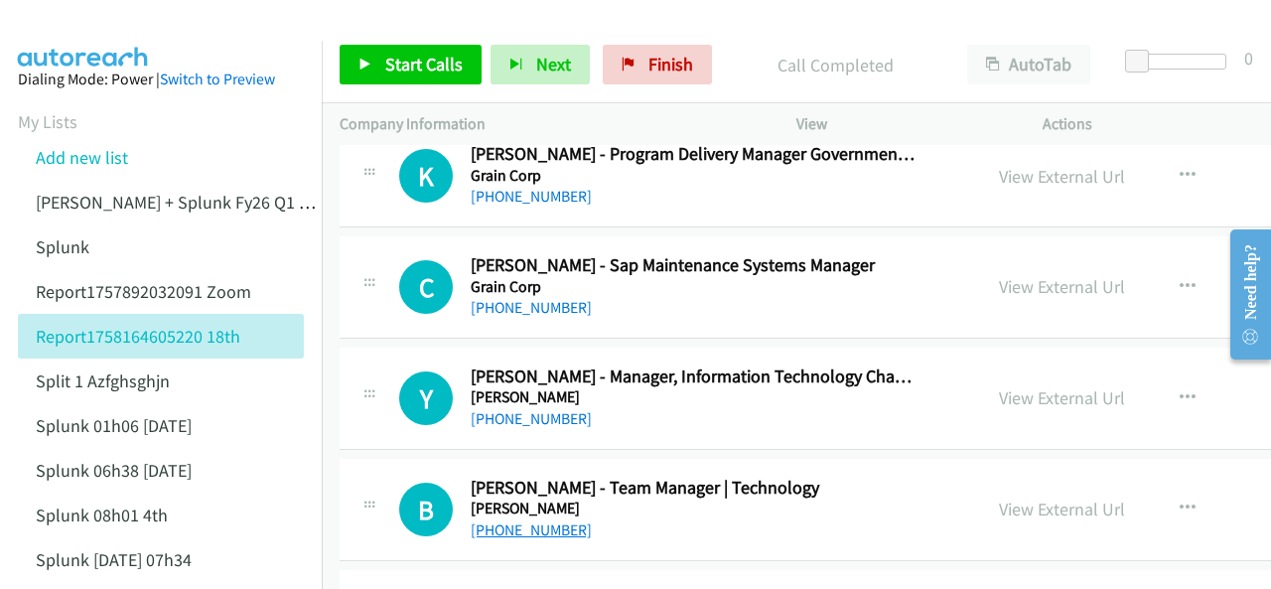
click at [526, 520] on link "+61 8 7100 1784" at bounding box center [531, 529] width 121 height 19
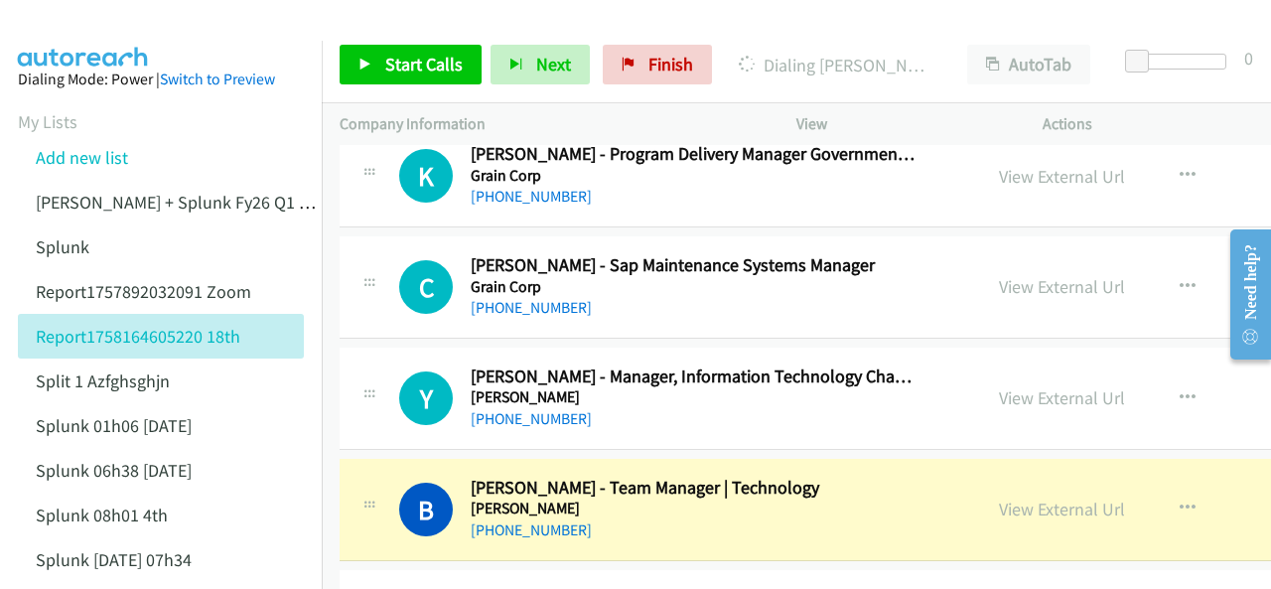
scroll to position [12215, 0]
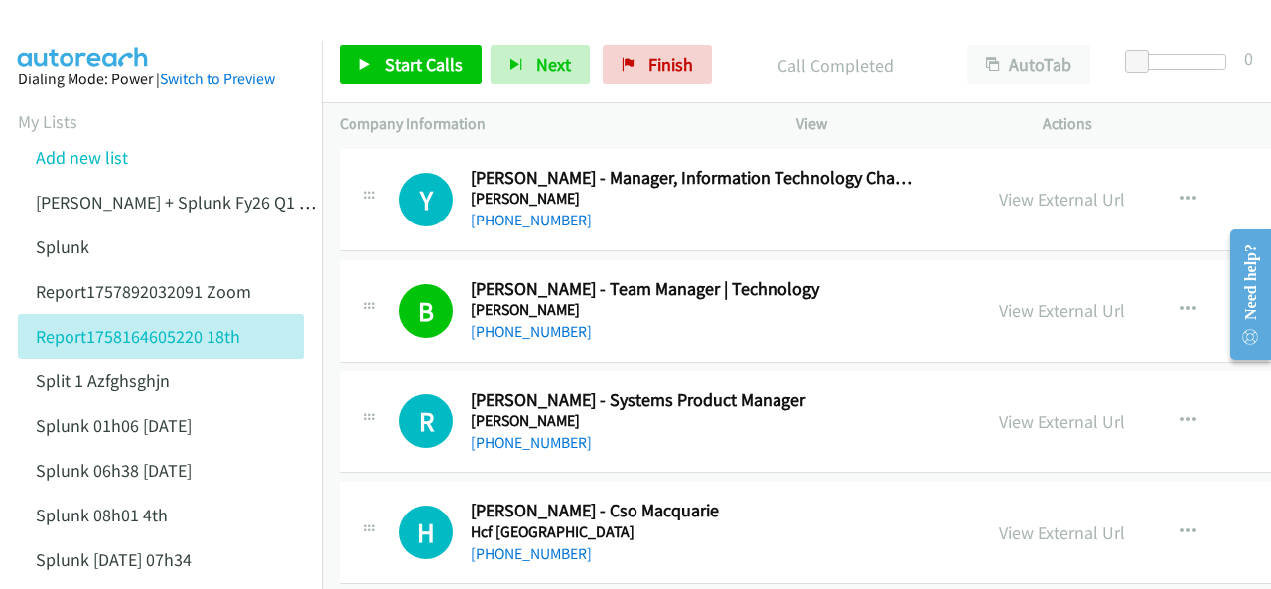
click at [75, 21] on img at bounding box center [83, 35] width 149 height 70
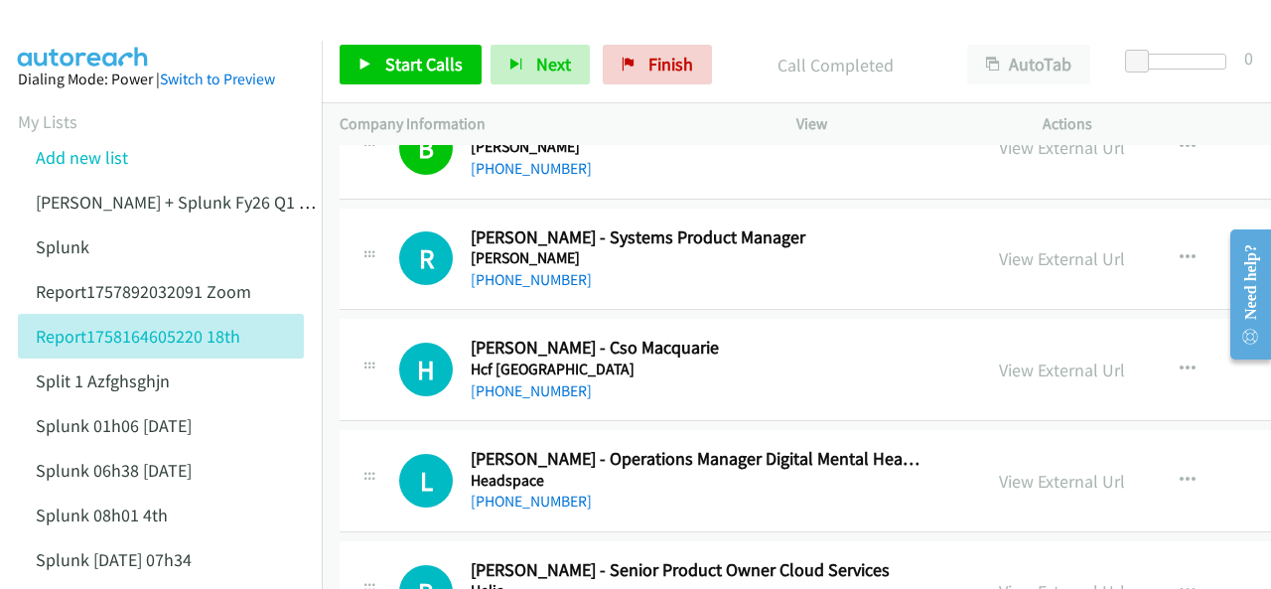
scroll to position [12414, 0]
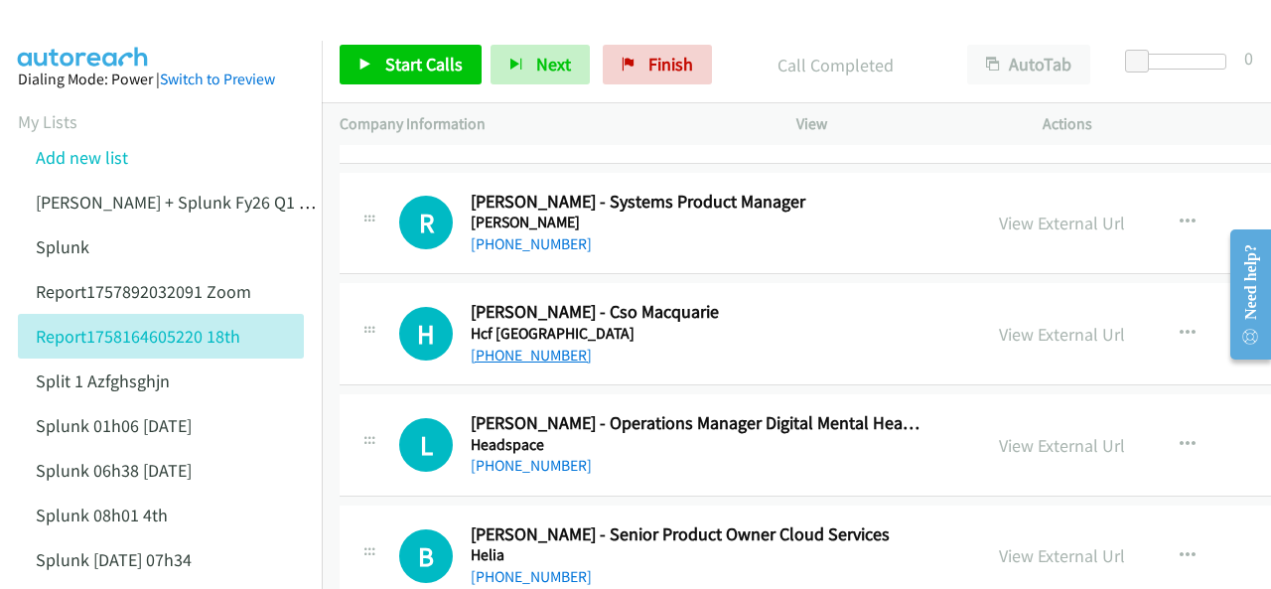
click at [509, 346] on link "+61 2 9887 4632" at bounding box center [531, 355] width 121 height 19
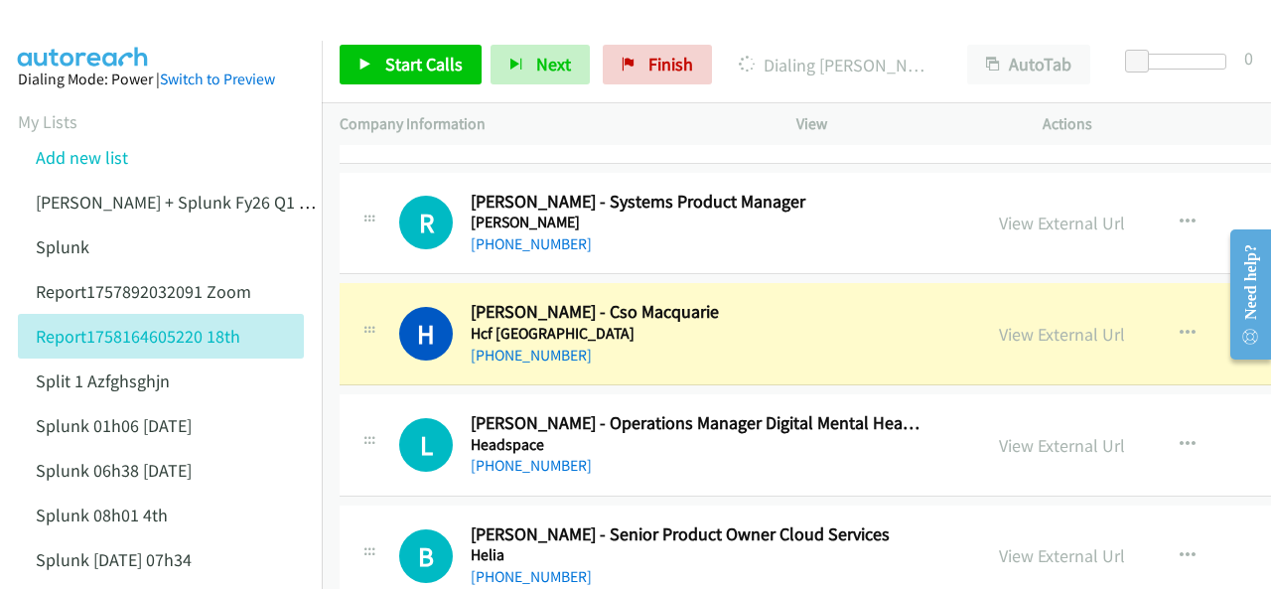
click at [30, 38] on img at bounding box center [83, 35] width 149 height 70
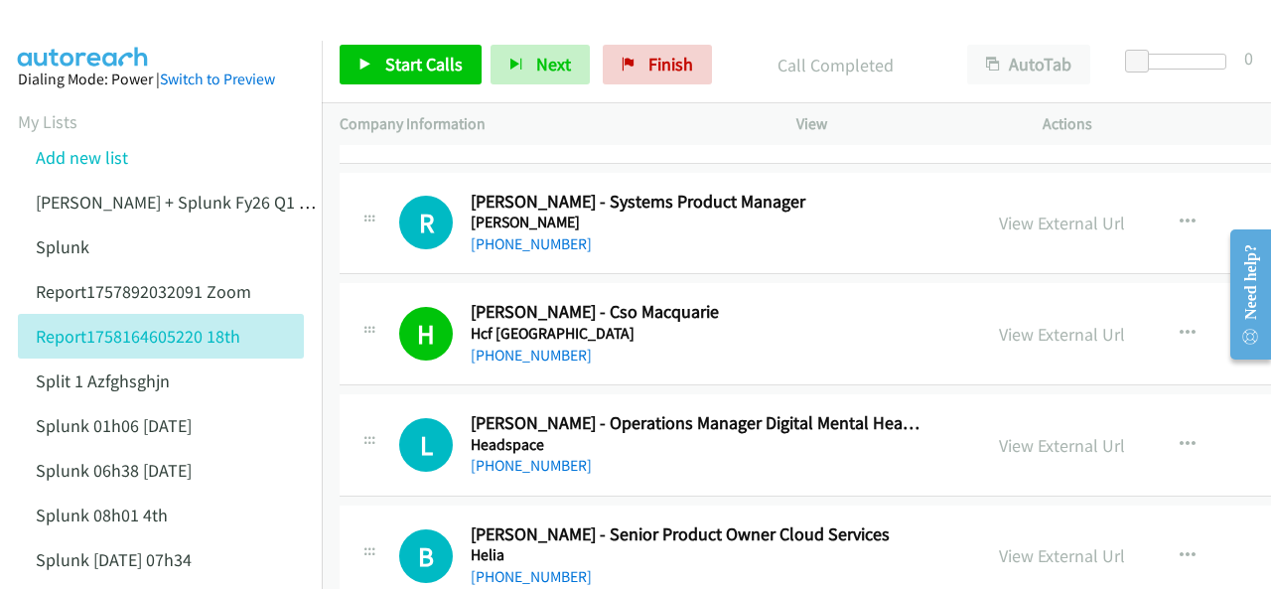
click at [104, 35] on img at bounding box center [83, 35] width 149 height 70
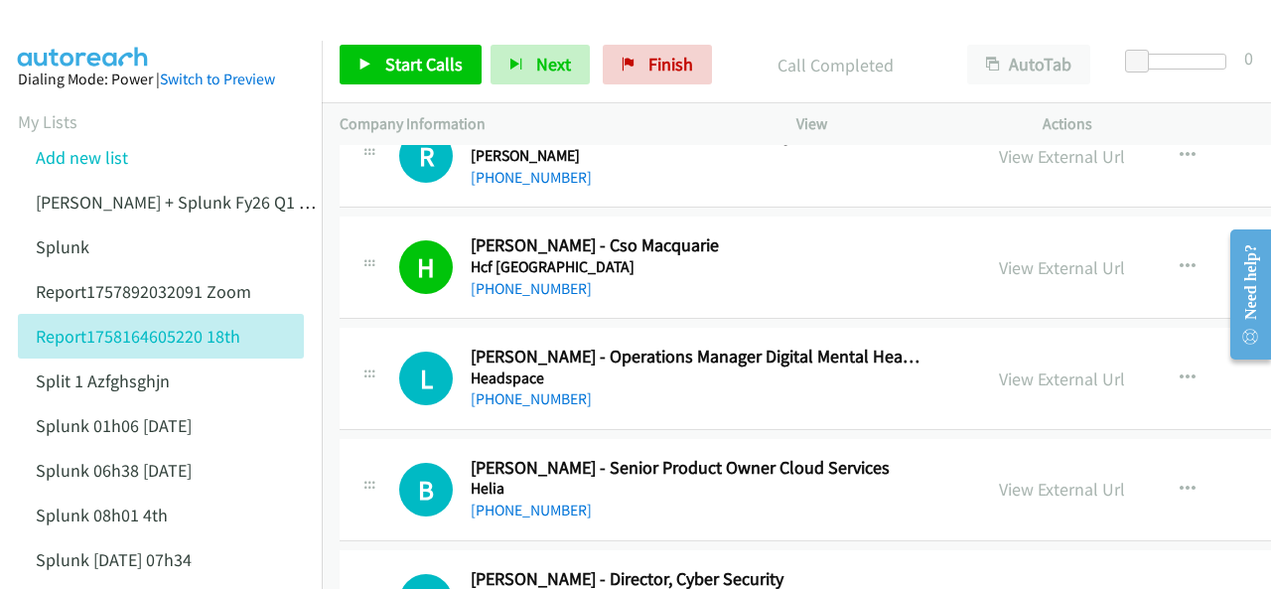
scroll to position [12513, 0]
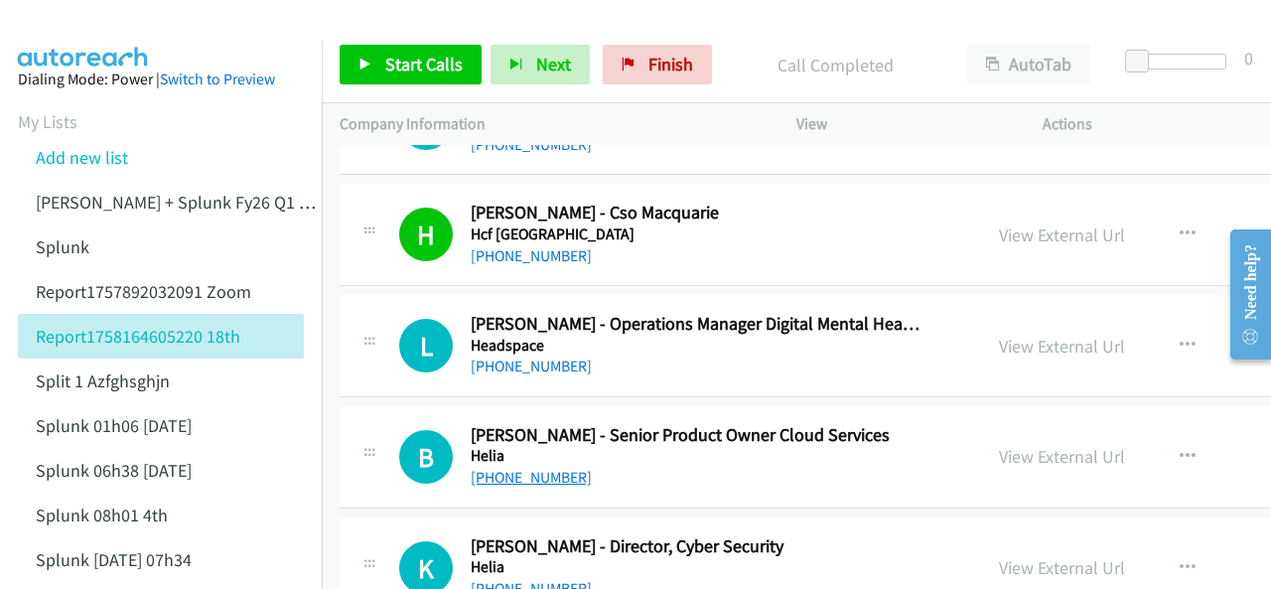
click at [508, 468] on link "+61 3 5859 4200" at bounding box center [531, 477] width 121 height 19
click at [64, 25] on img at bounding box center [83, 35] width 149 height 70
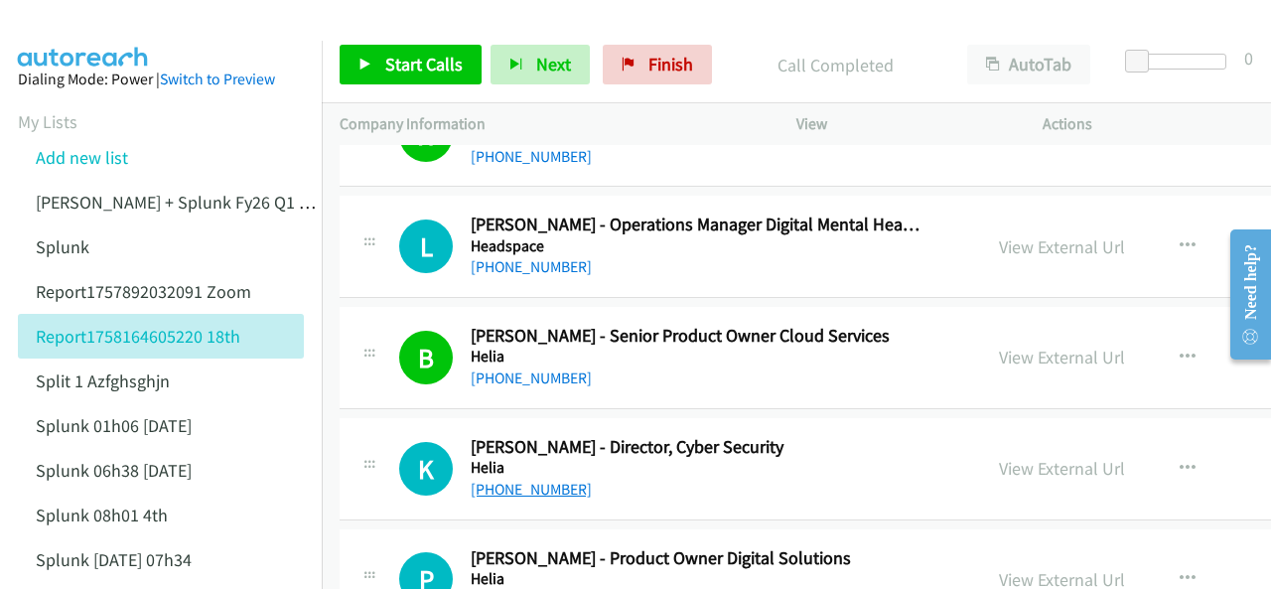
click at [504, 480] on link "+61 408 168 376" at bounding box center [531, 489] width 121 height 19
click at [97, 41] on aside "Dialing Mode: Power | Switch to Preview My Lists Add new list Justin Lennert + …" at bounding box center [161, 502] width 322 height 922
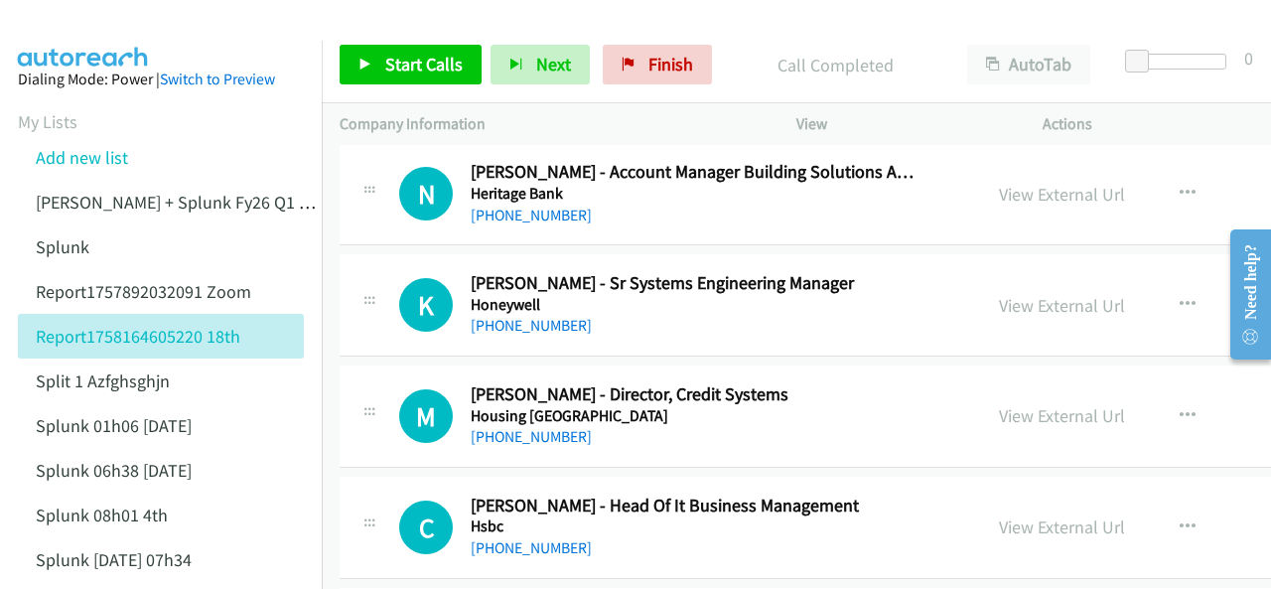
scroll to position [13208, 0]
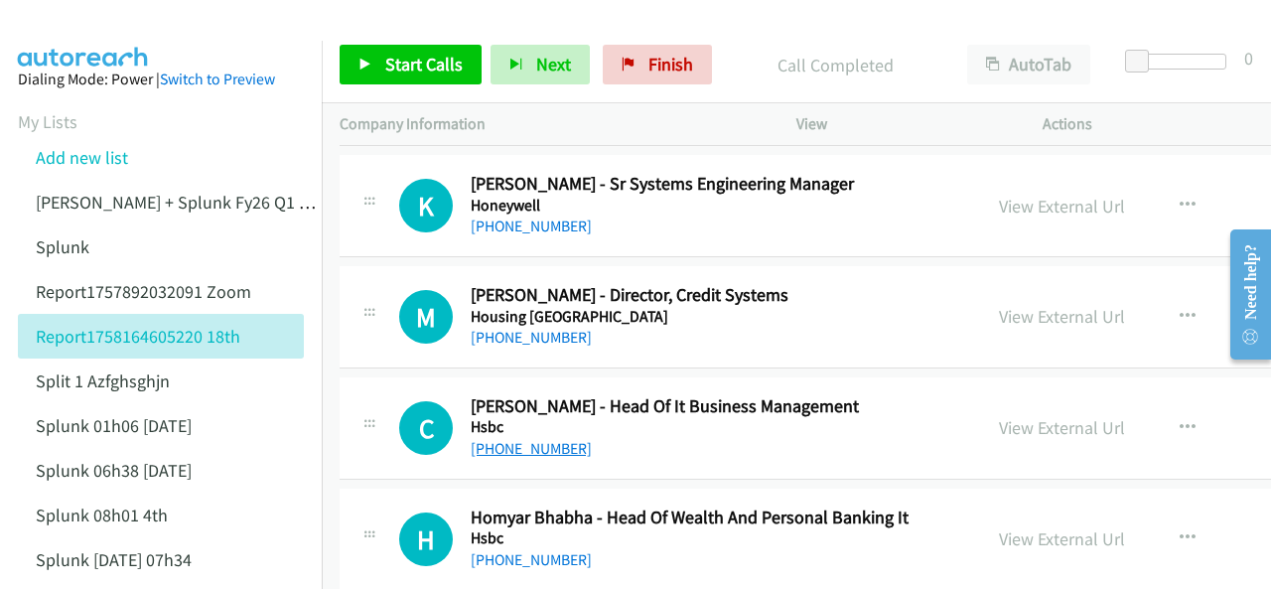
click at [512, 439] on link "+61 468 580 656" at bounding box center [531, 448] width 121 height 19
click at [93, 25] on img at bounding box center [83, 35] width 149 height 70
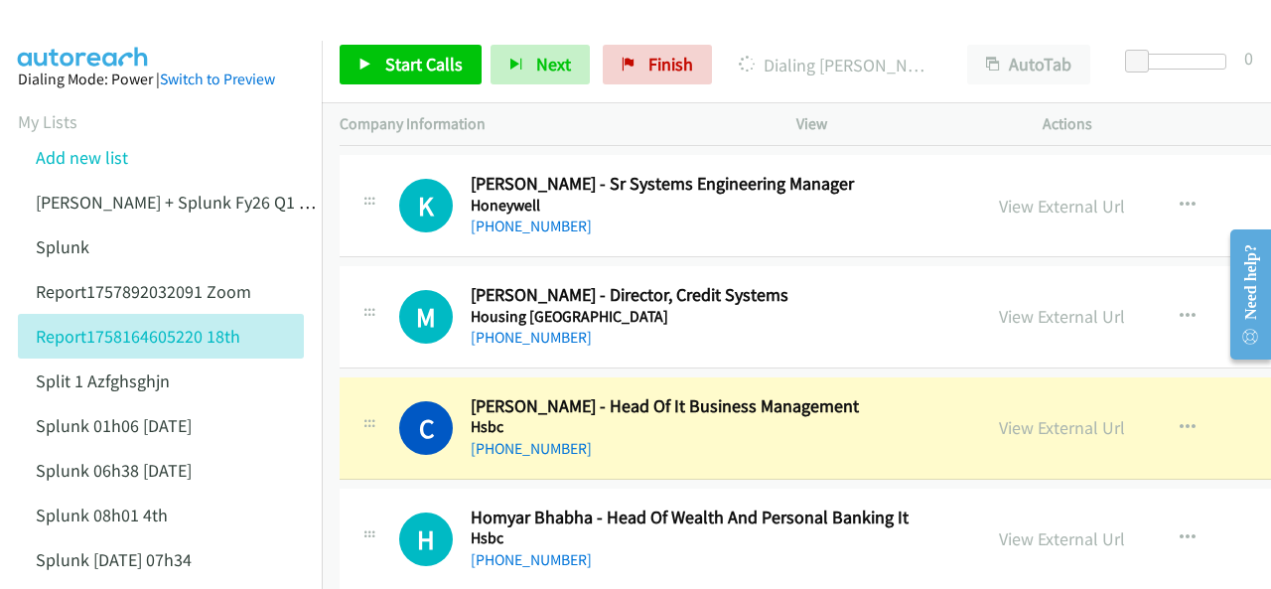
click at [85, 31] on img at bounding box center [83, 35] width 149 height 70
click at [999, 416] on link "View External Url" at bounding box center [1062, 427] width 126 height 23
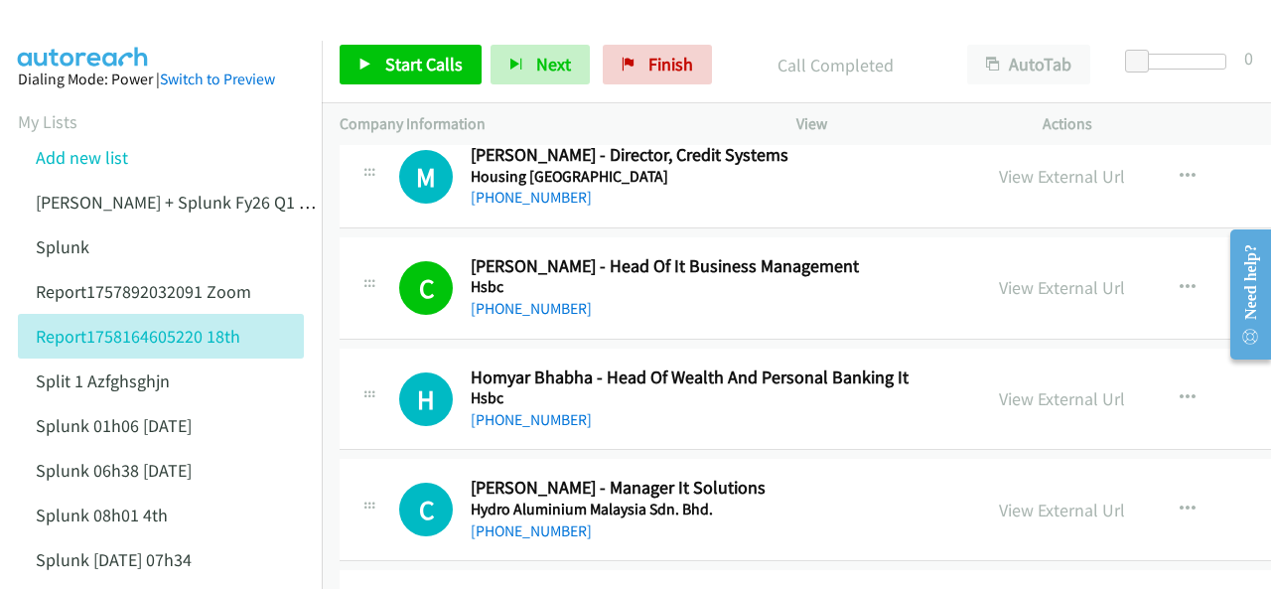
scroll to position [13407, 0]
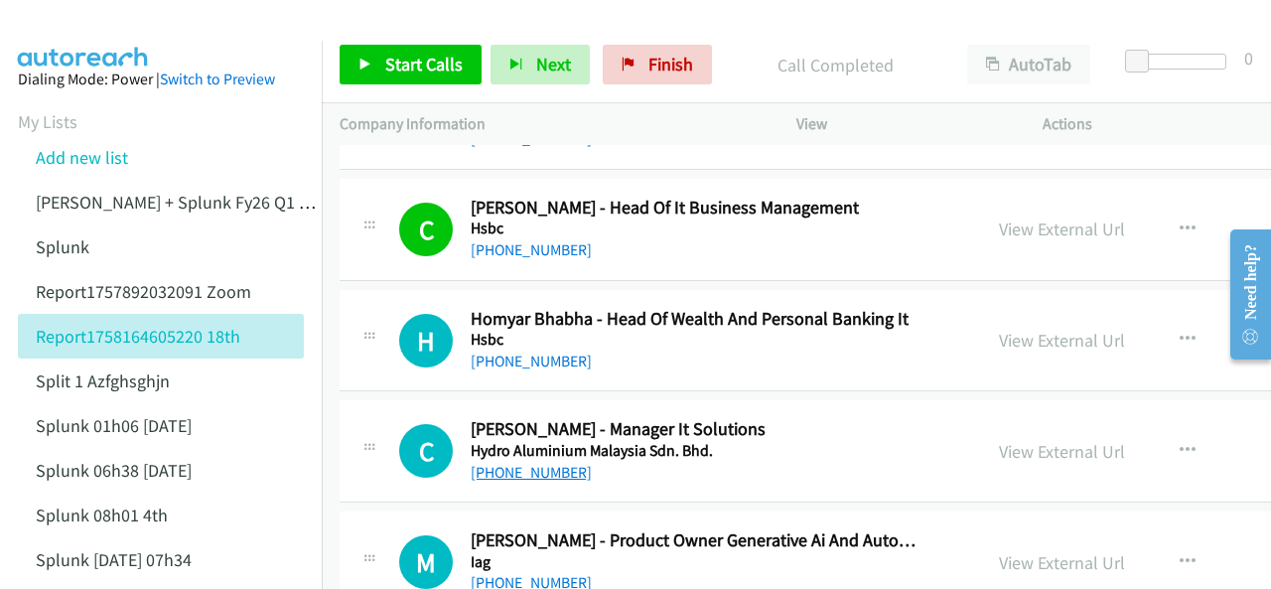
click at [524, 463] on link "+61 417 232 371" at bounding box center [531, 472] width 121 height 19
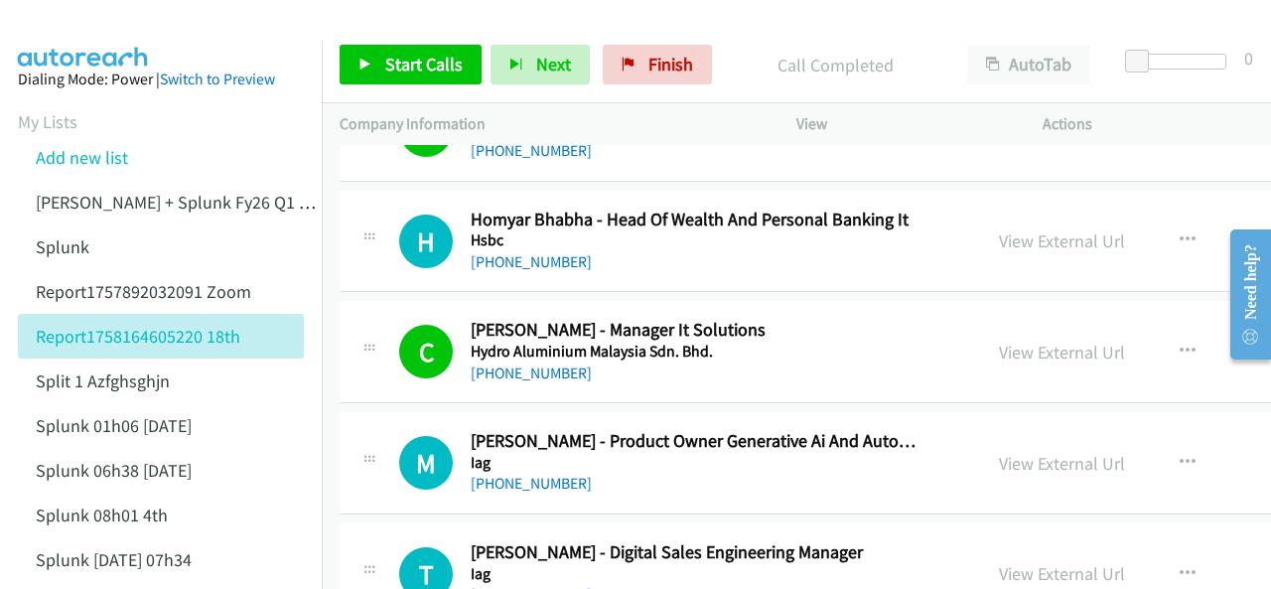
scroll to position [13605, 0]
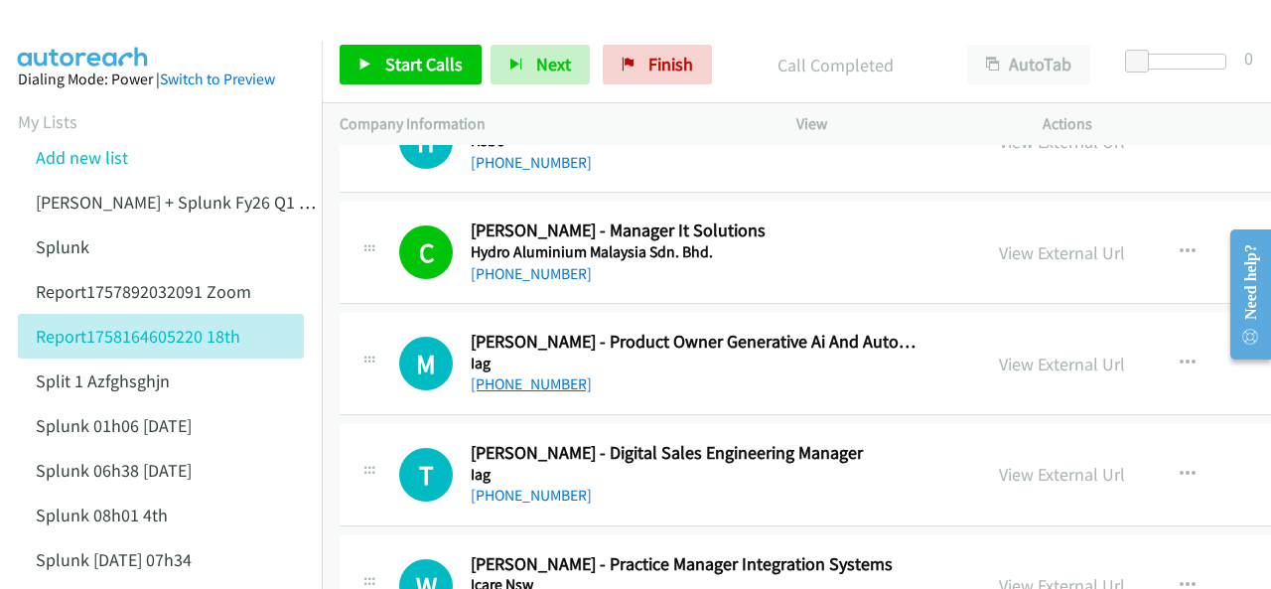
click at [499, 374] on link "+61 424 659 995" at bounding box center [531, 383] width 121 height 19
click at [73, 34] on img at bounding box center [83, 35] width 149 height 70
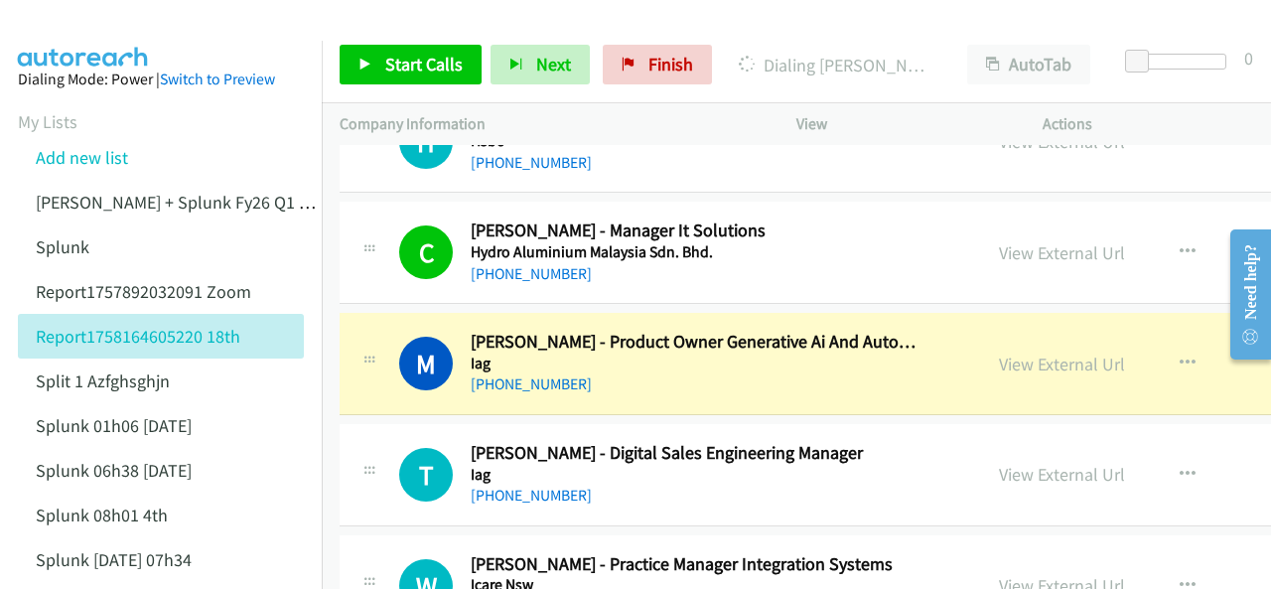
click at [87, 29] on img at bounding box center [83, 35] width 149 height 70
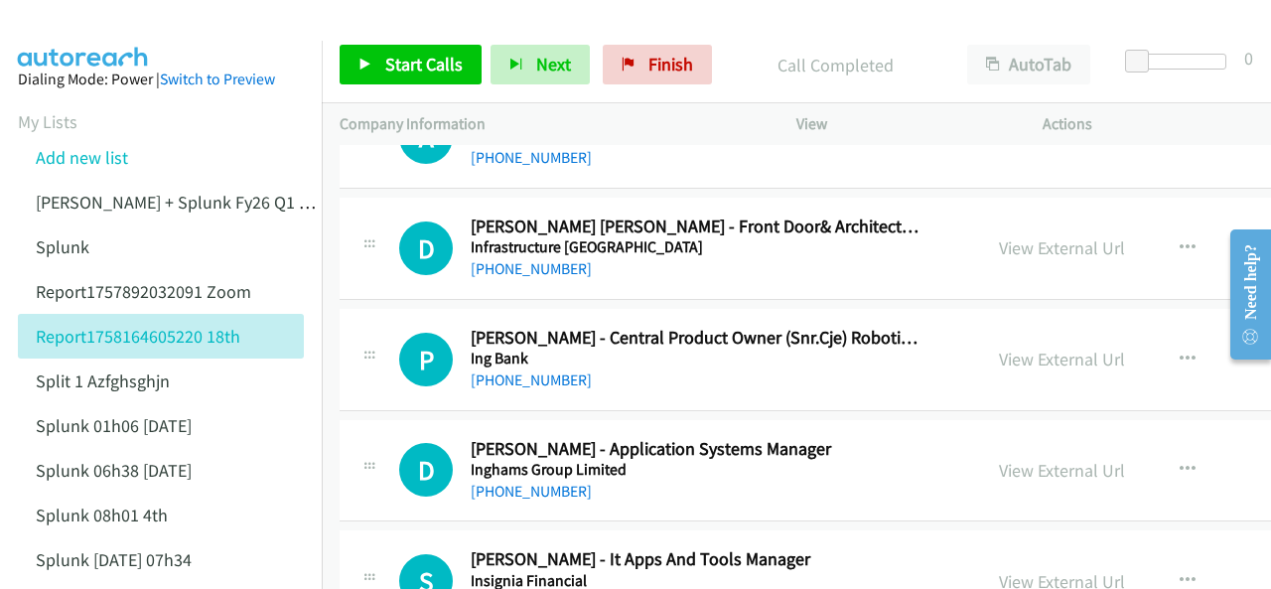
scroll to position [14499, 0]
click at [506, 481] on link "+61 2 9826 4465" at bounding box center [531, 490] width 121 height 19
drag, startPoint x: 72, startPoint y: 23, endPoint x: 79, endPoint y: 1, distance: 23.2
click at [71, 21] on img at bounding box center [83, 35] width 149 height 70
click at [528, 481] on link "+61 2 9826 4465" at bounding box center [531, 490] width 121 height 19
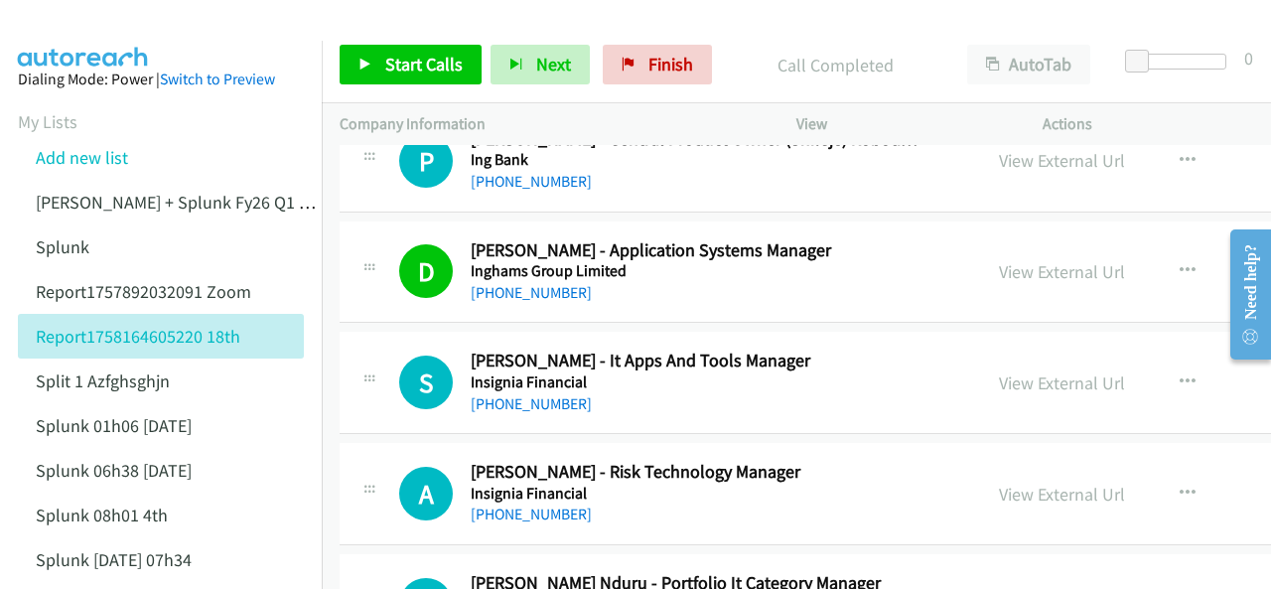
scroll to position [14698, 0]
click at [506, 393] on link "+61 477 244 780" at bounding box center [531, 402] width 121 height 19
click at [87, 27] on img at bounding box center [83, 35] width 149 height 70
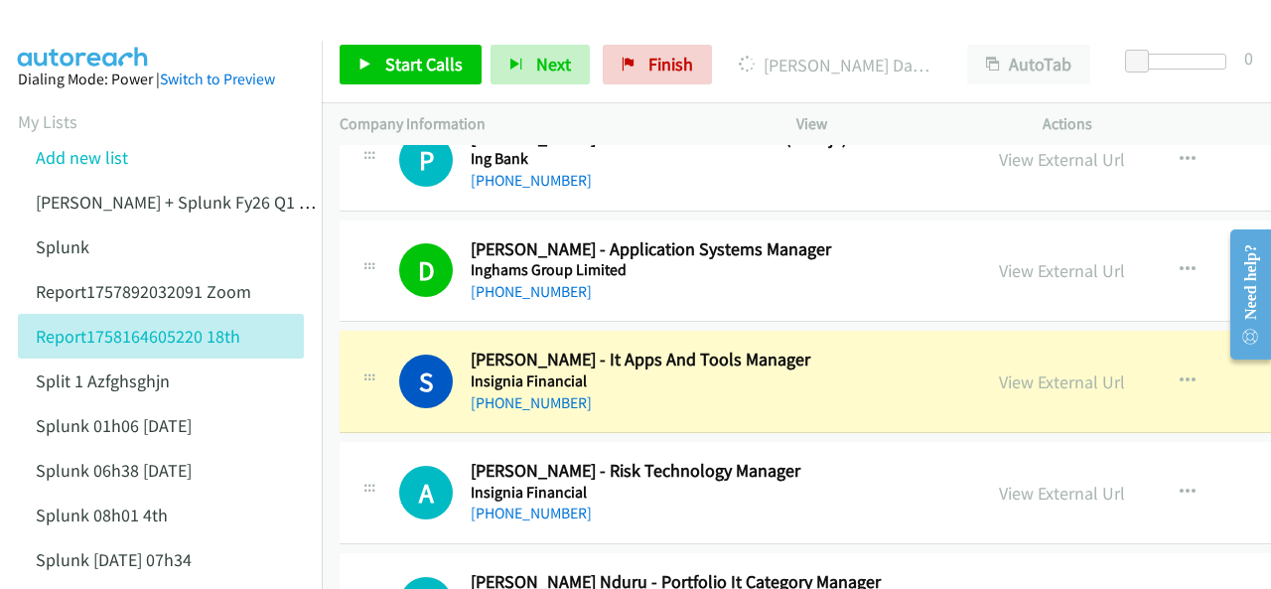
click at [64, 31] on img at bounding box center [83, 35] width 149 height 70
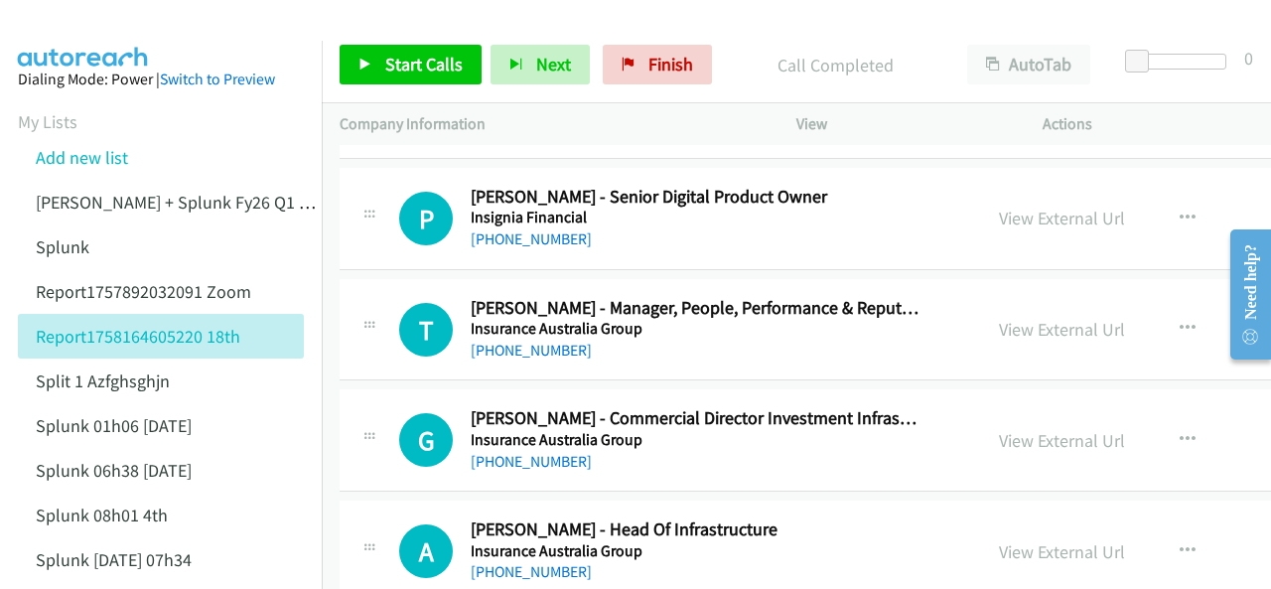
scroll to position [15294, 0]
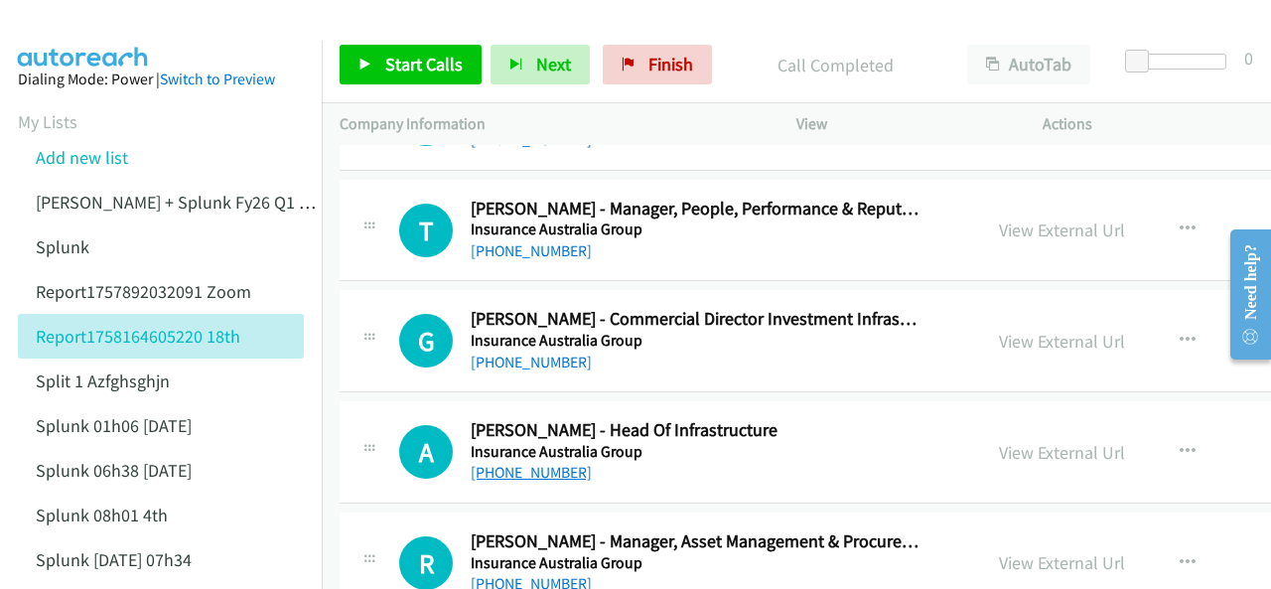
click at [522, 463] on link "+61 411 013 920" at bounding box center [531, 472] width 121 height 19
click at [105, 39] on img at bounding box center [83, 35] width 149 height 70
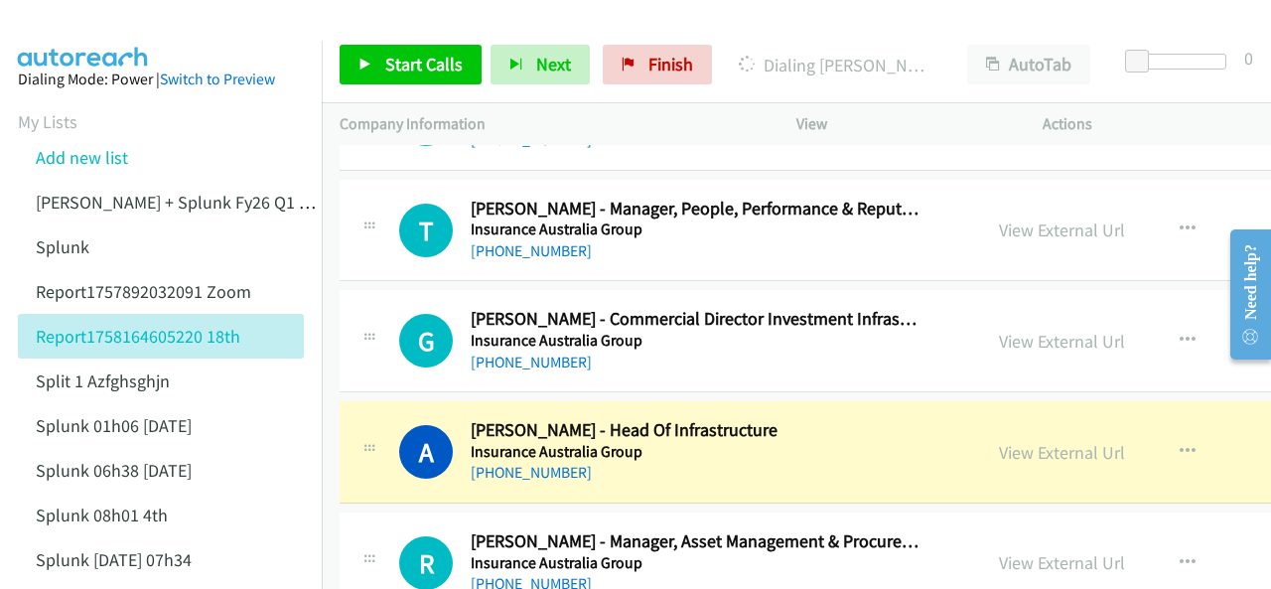
scroll to position [15393, 0]
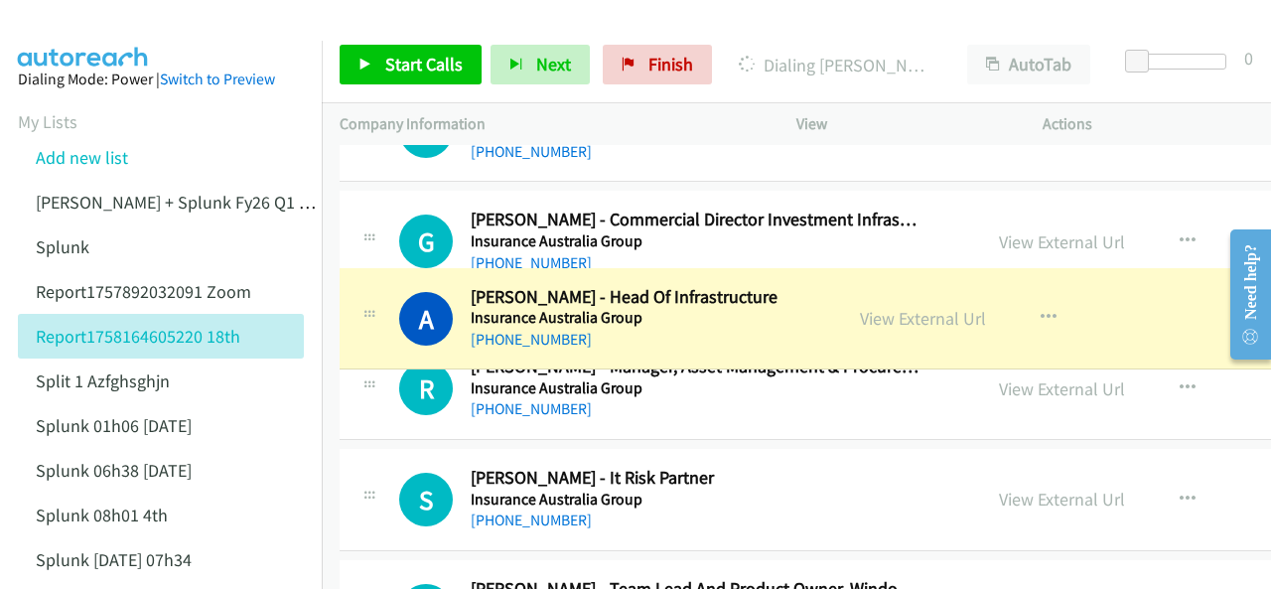
drag, startPoint x: 582, startPoint y: 283, endPoint x: 740, endPoint y: 295, distance: 158.4
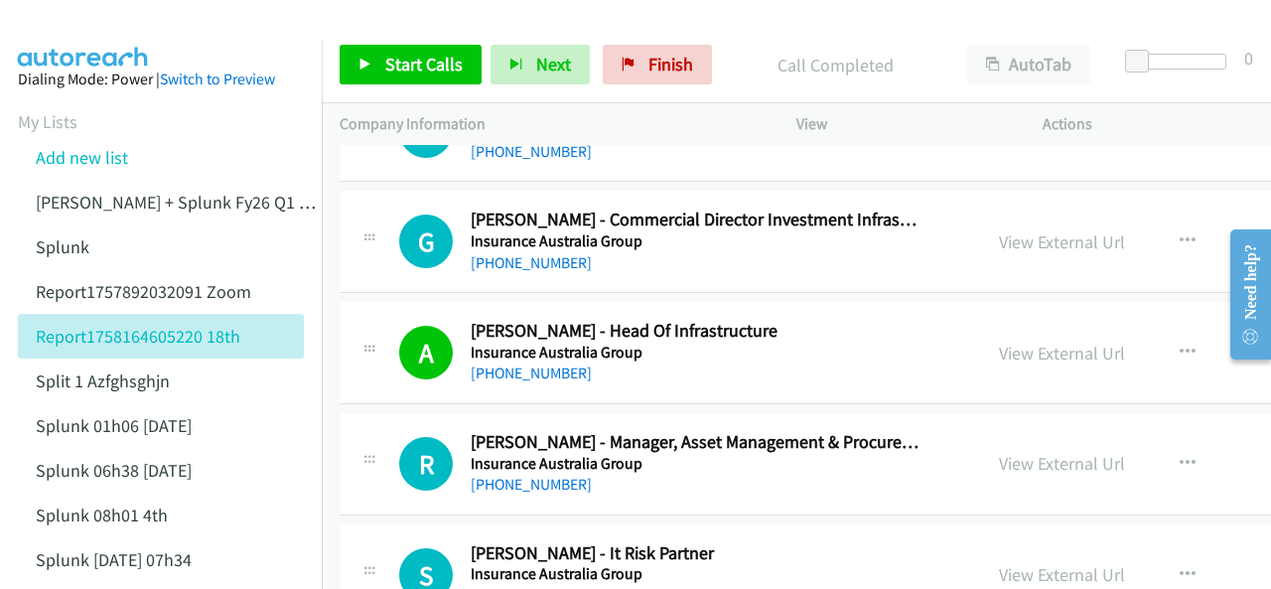
click at [94, 21] on img at bounding box center [83, 35] width 149 height 70
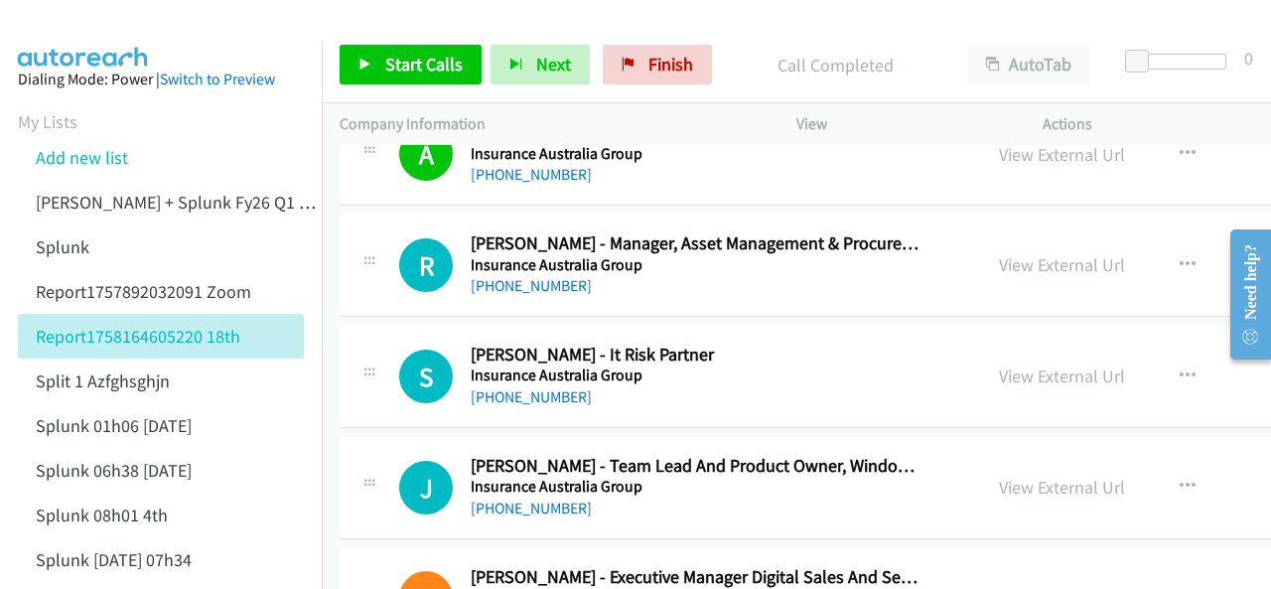
scroll to position [15691, 0]
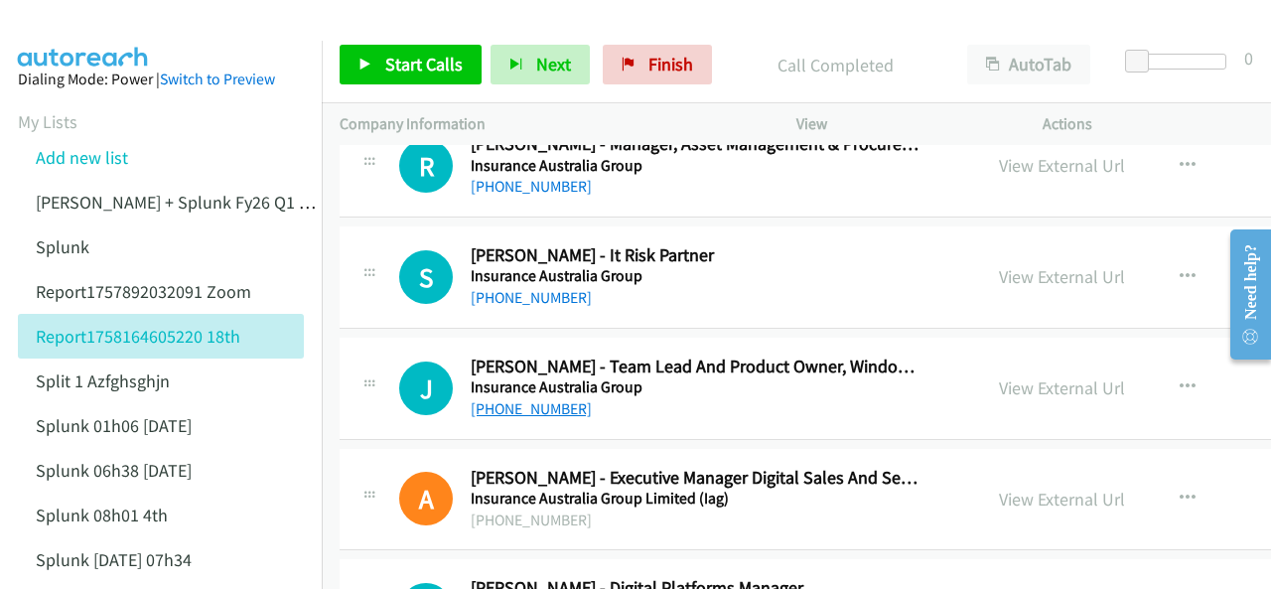
click at [532, 399] on link "+61 411 076 710" at bounding box center [531, 408] width 121 height 19
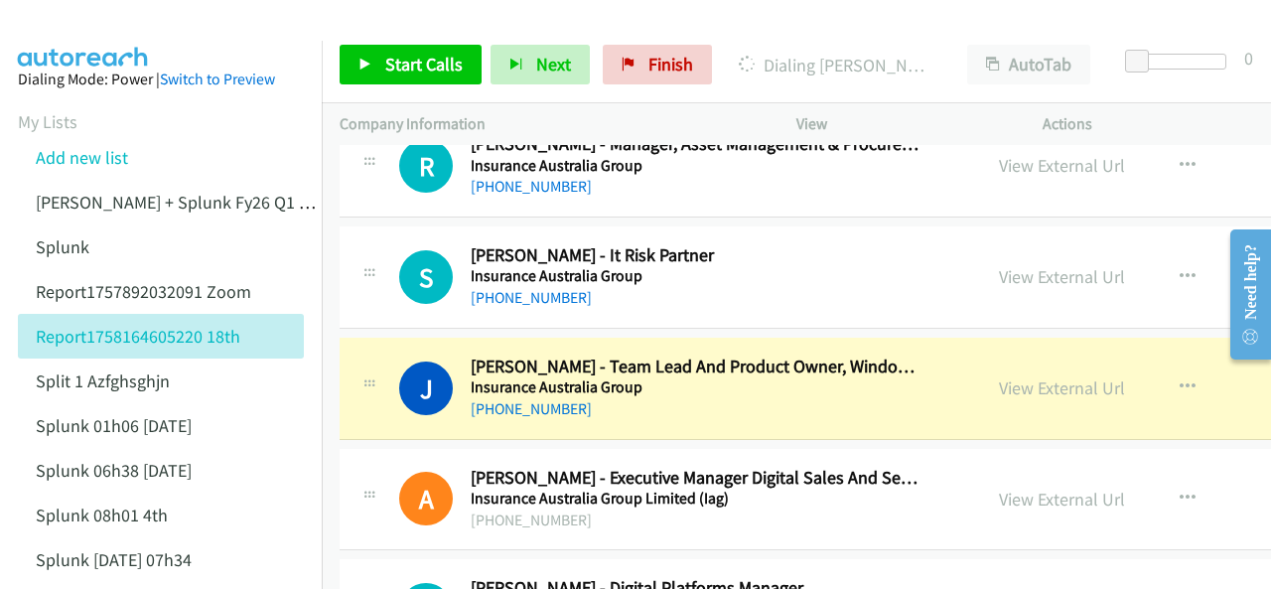
click at [83, 43] on aside "Dialing Mode: Power | Switch to Preview My Lists Add new list Justin Lennert + …" at bounding box center [161, 502] width 322 height 922
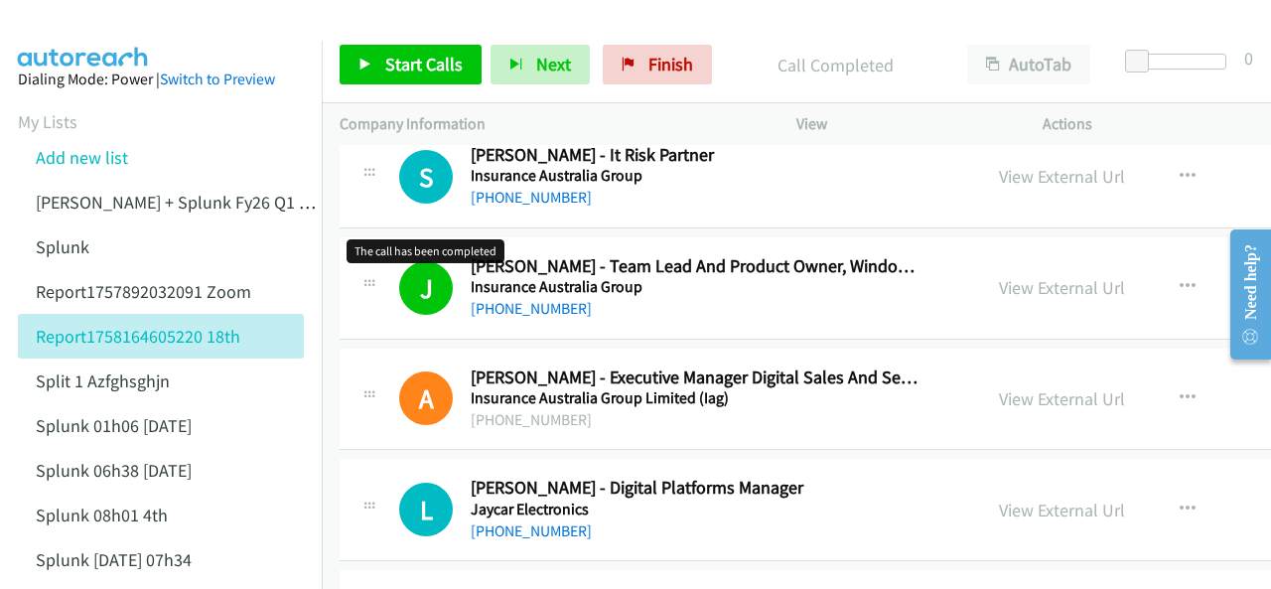
scroll to position [15889, 0]
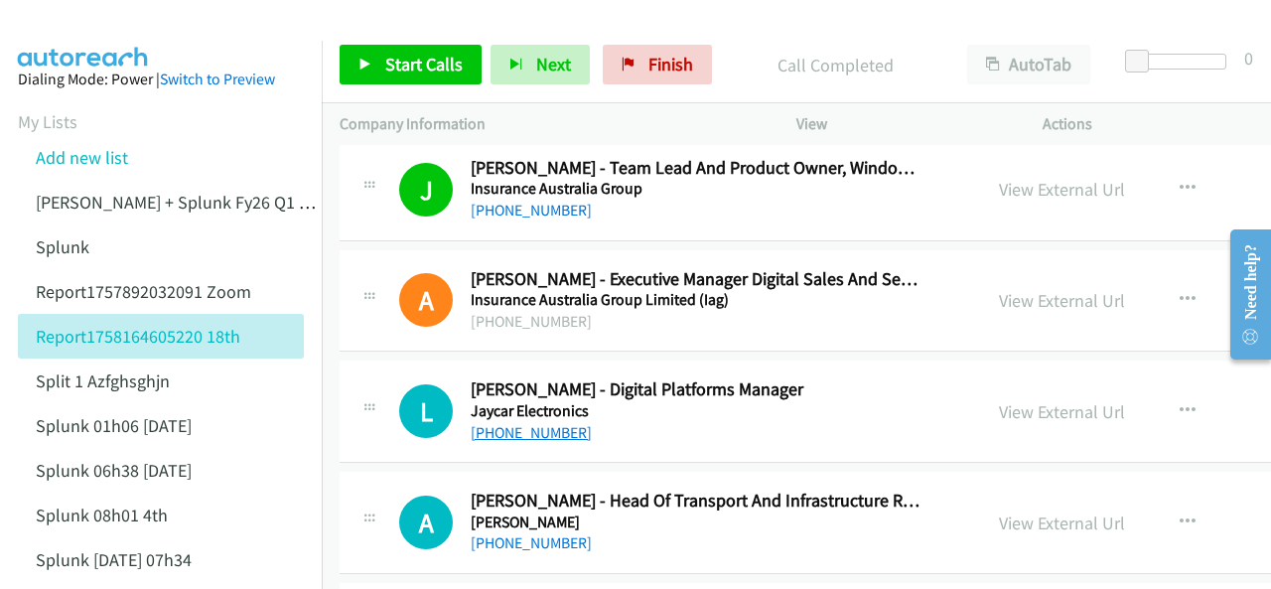
click at [523, 423] on link "+61 2 8832 3158" at bounding box center [531, 432] width 121 height 19
click at [104, 25] on img at bounding box center [83, 35] width 149 height 70
click at [99, 26] on img at bounding box center [83, 35] width 149 height 70
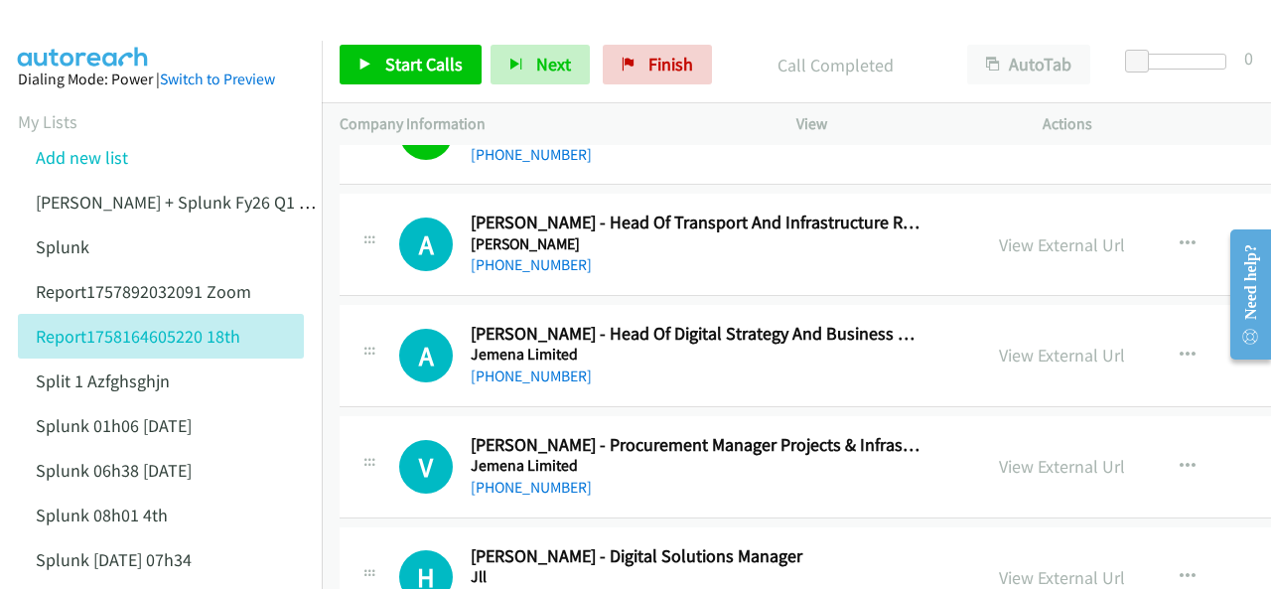
scroll to position [16287, 0]
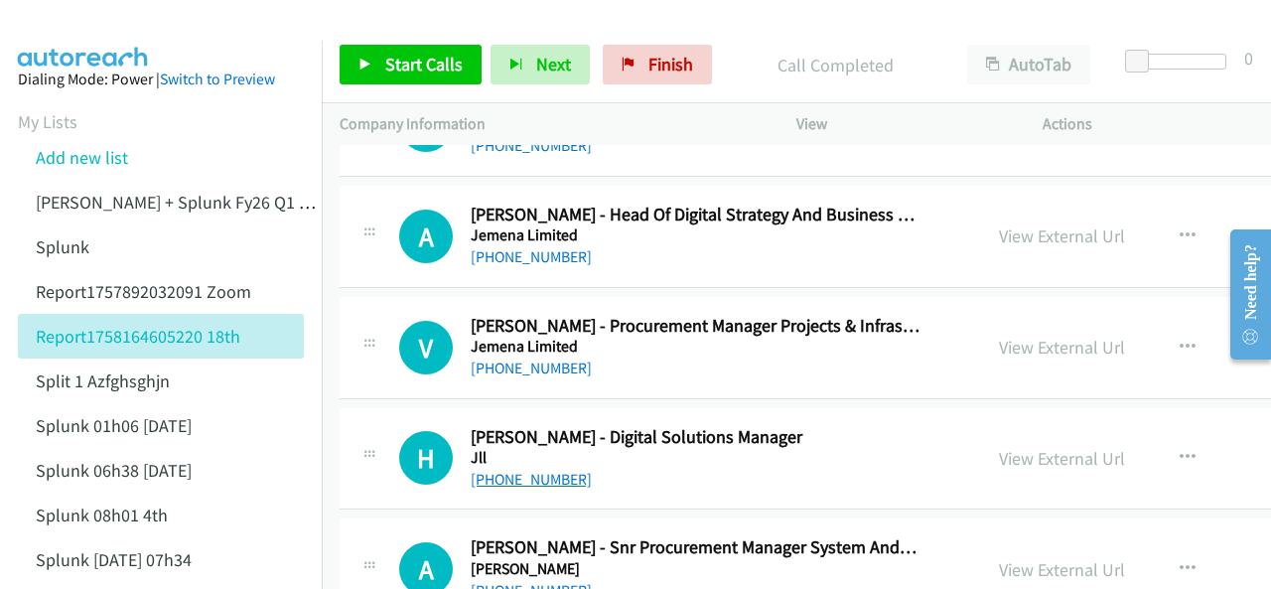
click at [523, 470] on link "+61 412 112 104" at bounding box center [531, 479] width 121 height 19
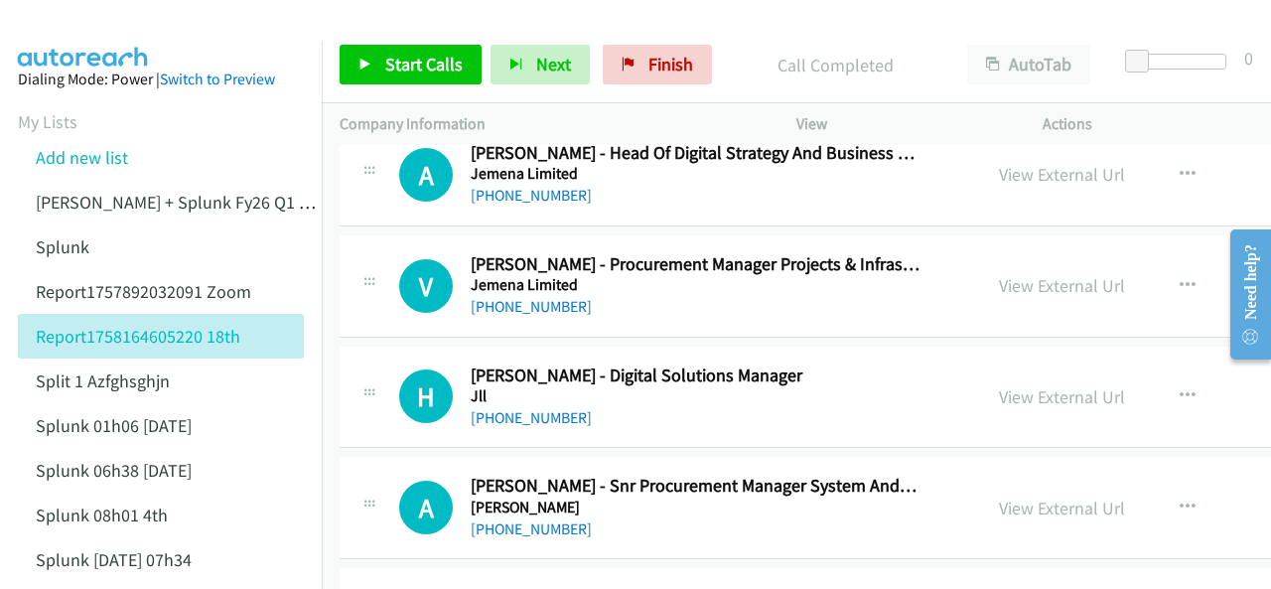
scroll to position [16386, 0]
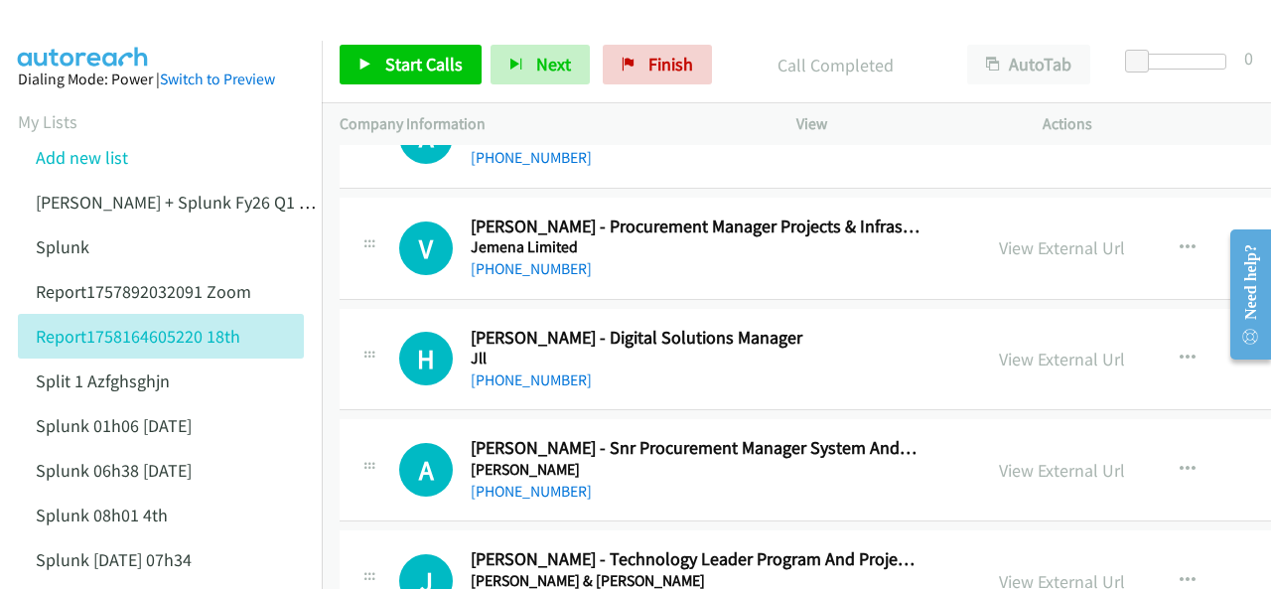
click at [73, 30] on img at bounding box center [83, 35] width 149 height 70
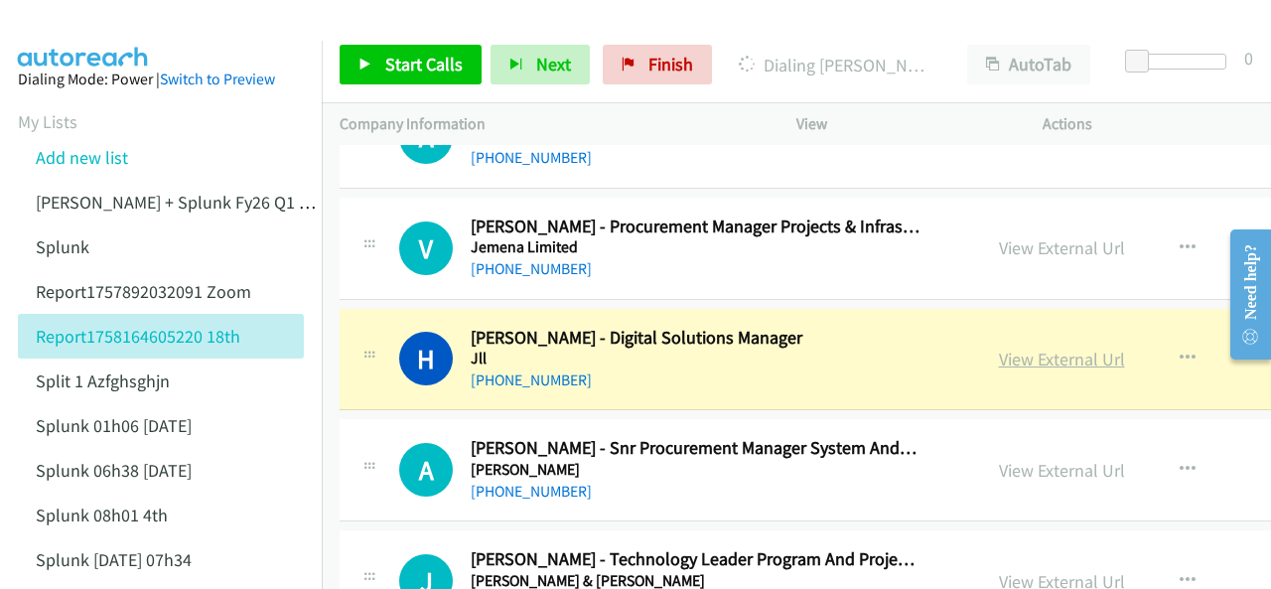
click at [1000, 348] on link "View External Url" at bounding box center [1062, 359] width 126 height 23
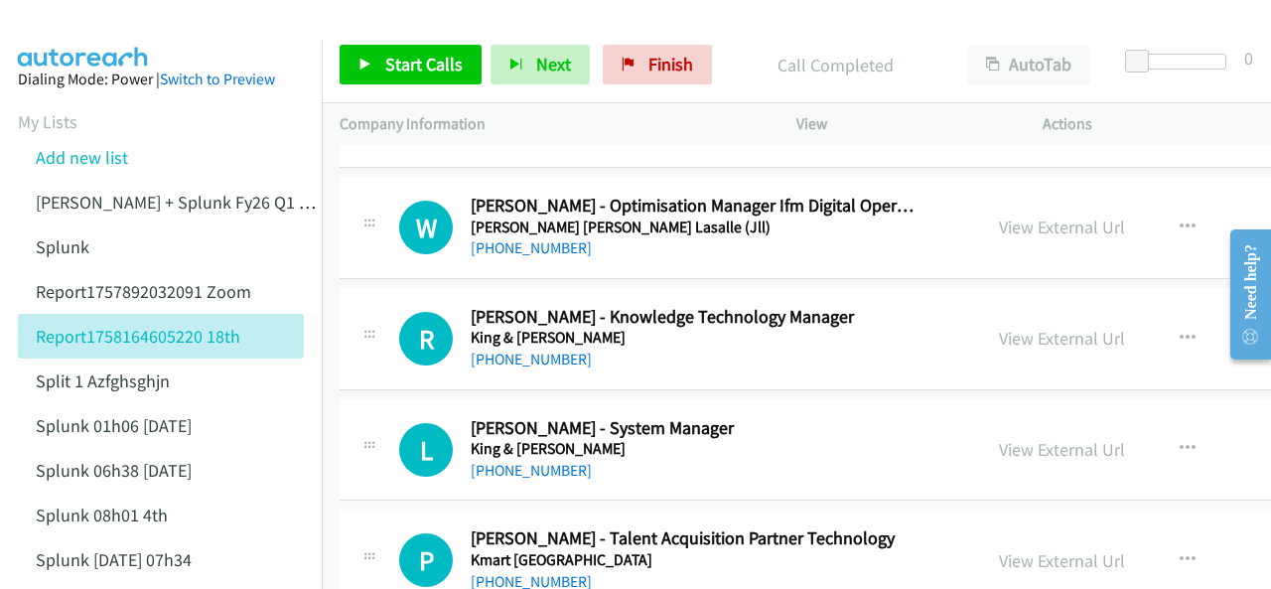
scroll to position [16883, 0]
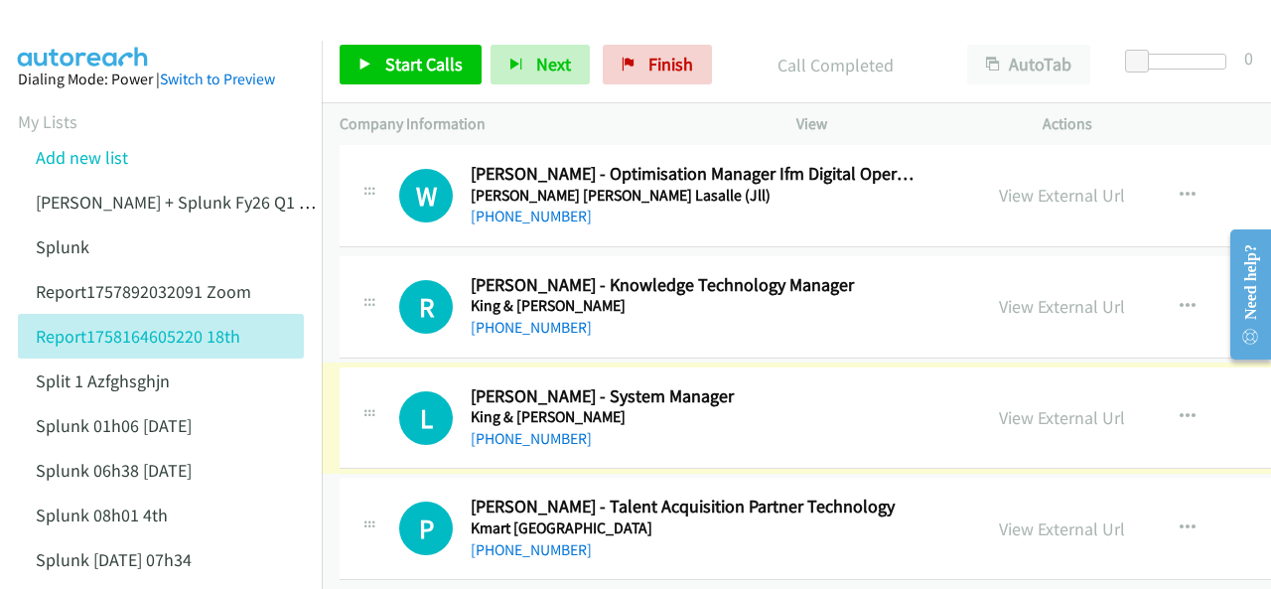
click at [514, 427] on div "+61 436 446 873" at bounding box center [695, 439] width 449 height 24
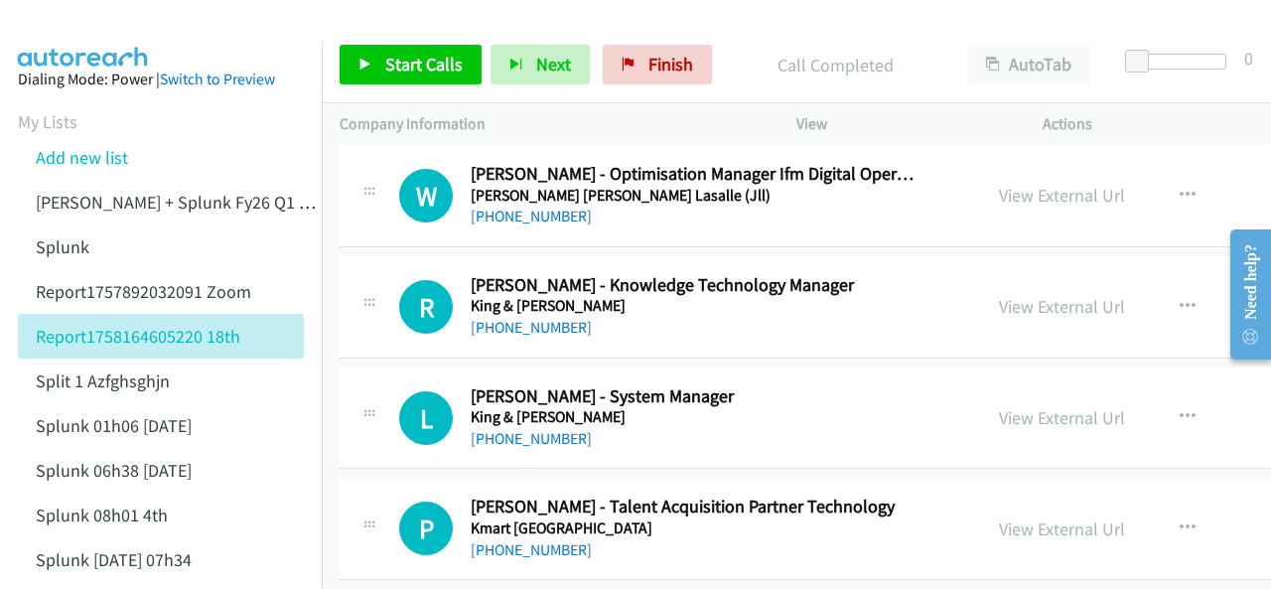
drag, startPoint x: 524, startPoint y: 382, endPoint x: 452, endPoint y: 567, distance: 198.4
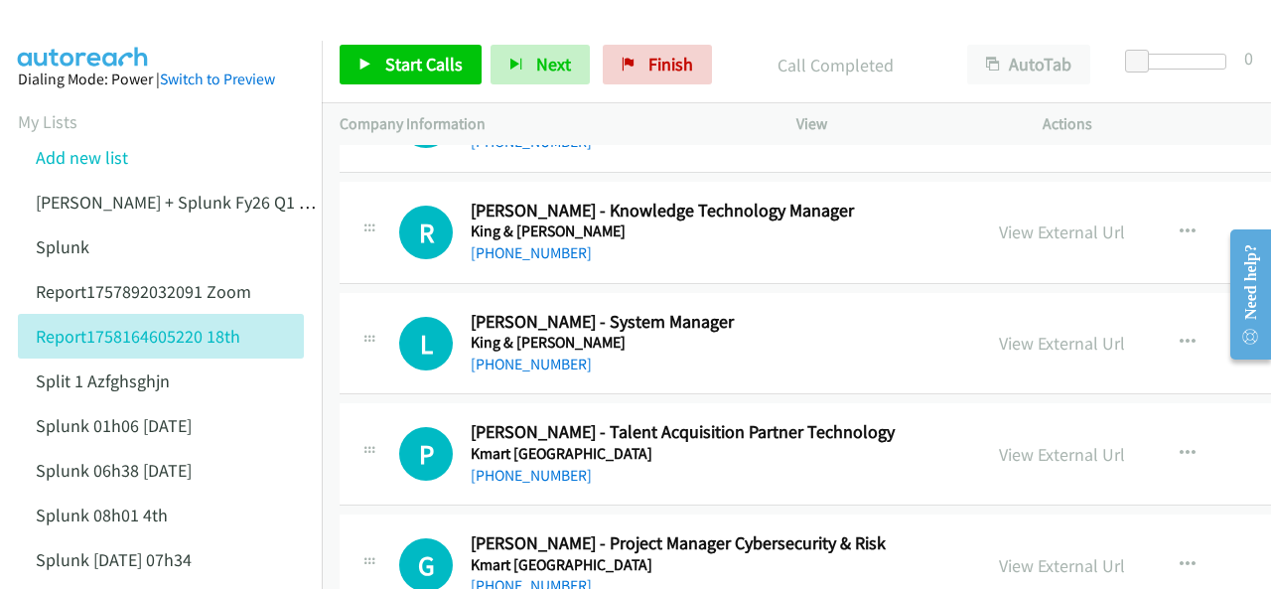
scroll to position [16982, 0]
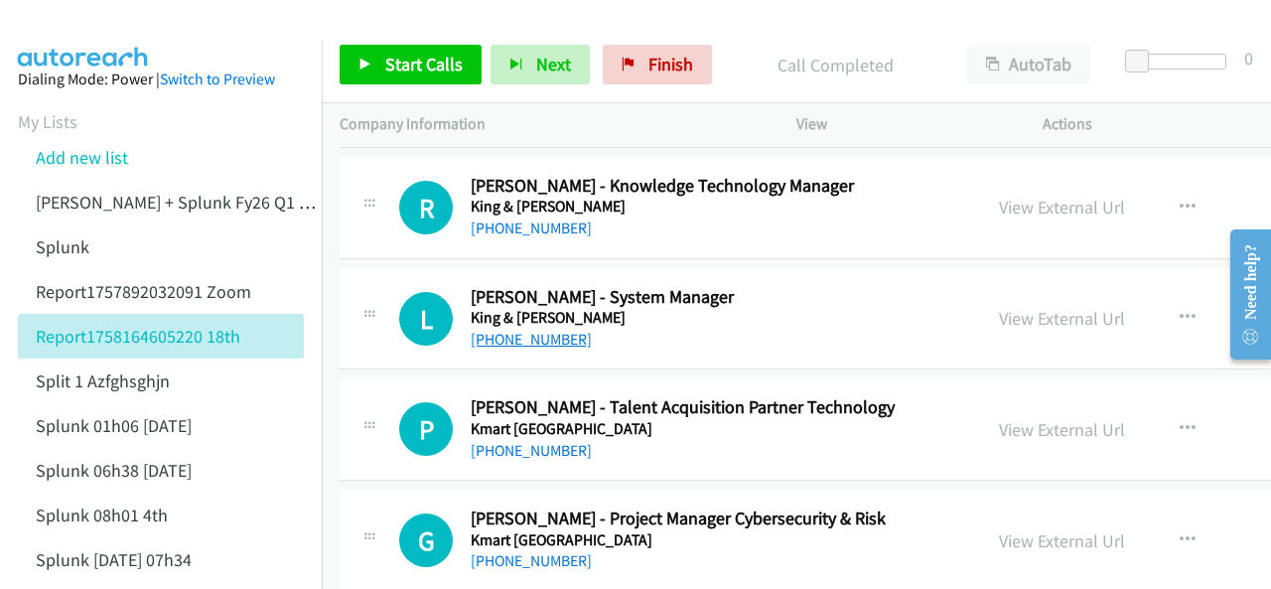
click at [532, 330] on link "+61 436 446 873" at bounding box center [531, 339] width 121 height 19
click at [91, 35] on img at bounding box center [83, 35] width 149 height 70
click at [79, 27] on img at bounding box center [83, 35] width 149 height 70
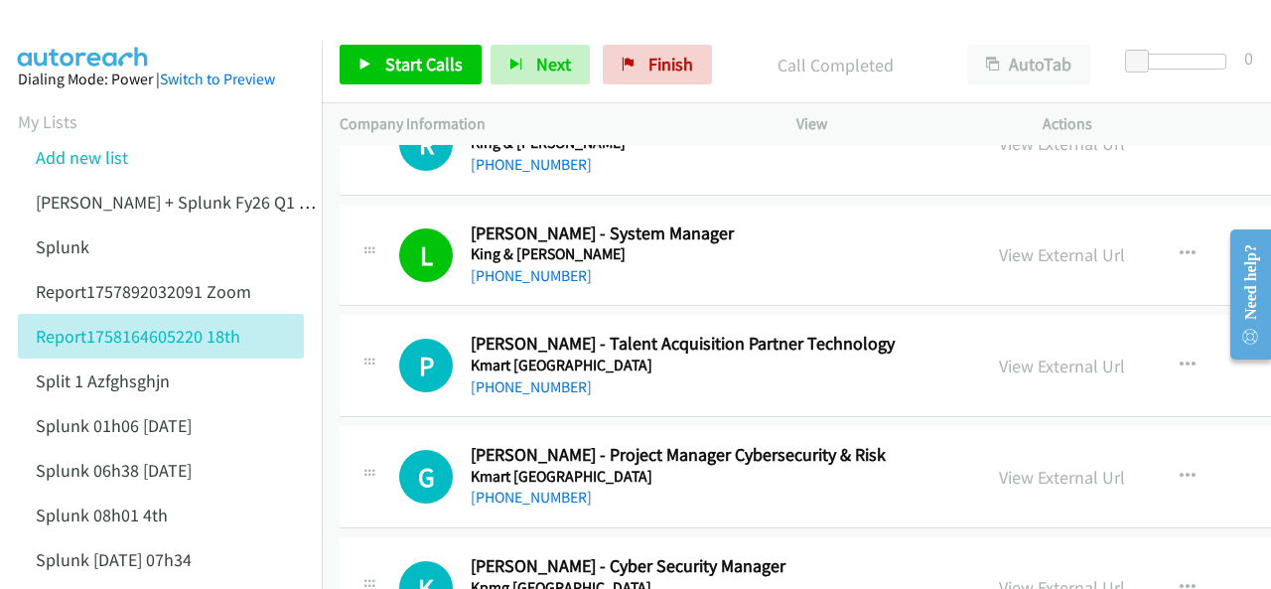
scroll to position [17081, 0]
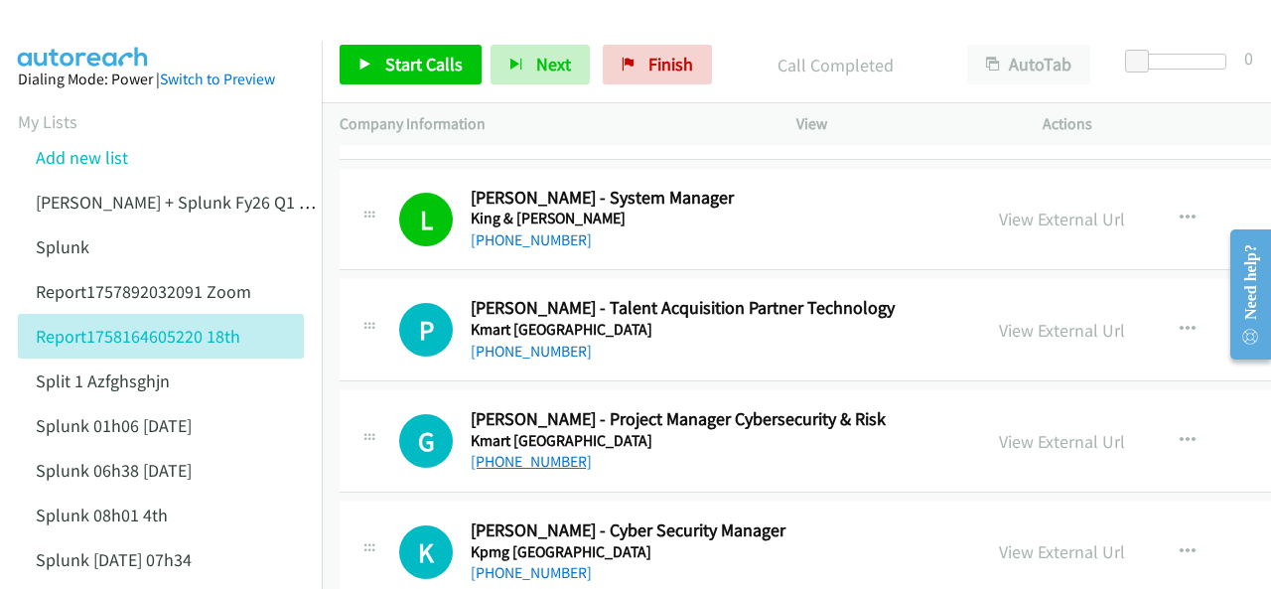
click at [501, 452] on link "+61 423 580 437" at bounding box center [531, 461] width 121 height 19
click at [101, 31] on img at bounding box center [83, 35] width 149 height 70
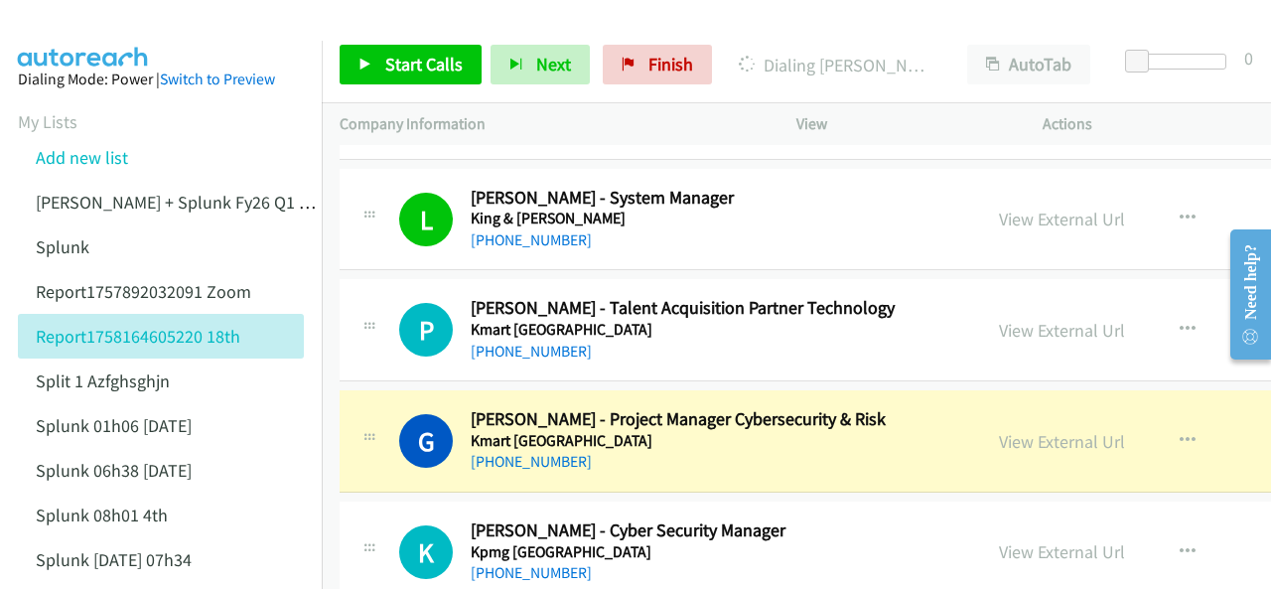
drag, startPoint x: 84, startPoint y: 41, endPoint x: 77, endPoint y: 33, distance: 10.6
click at [81, 36] on main "Start Calls Pause Next Finish Dialing Garima Chawla - Project Manager Cybersecu…" at bounding box center [635, 47] width 1271 height 94
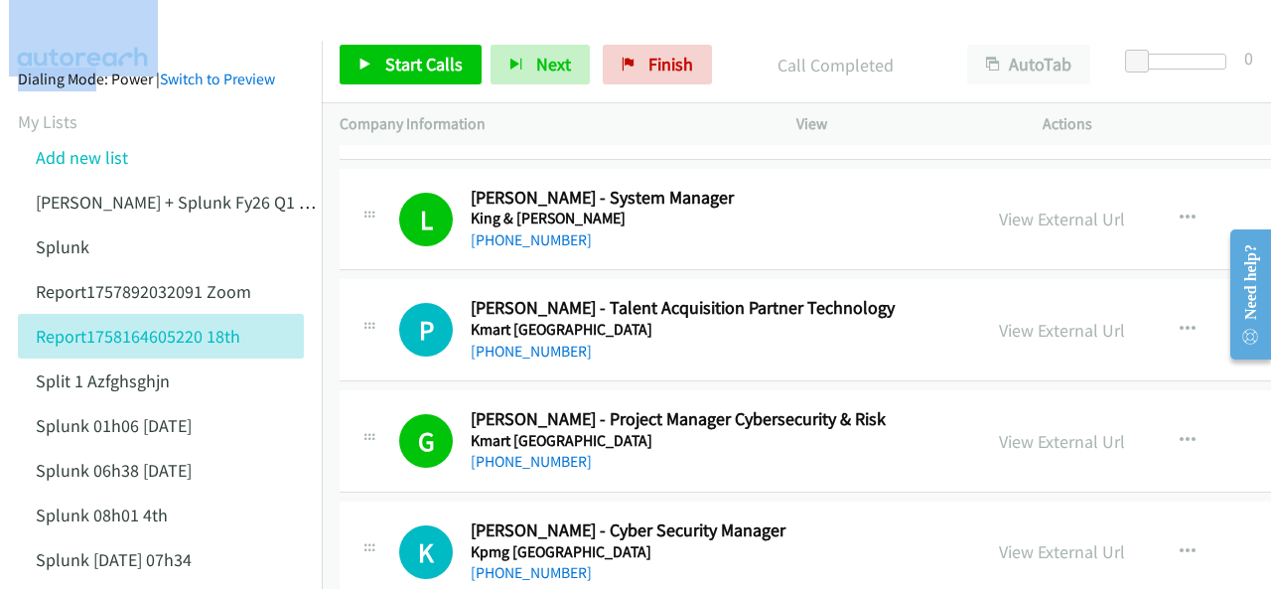
scroll to position [17180, 0]
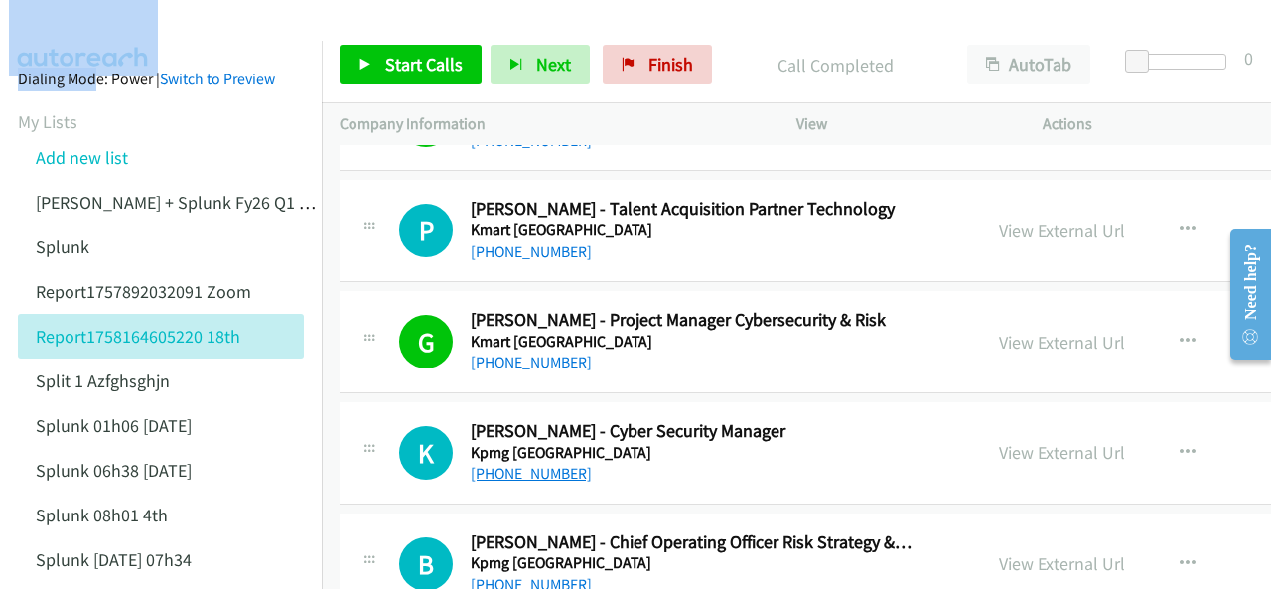
click at [522, 464] on link "+61 7 3233 9714" at bounding box center [531, 473] width 121 height 19
click at [507, 464] on link "+61 7 3233 9714" at bounding box center [531, 473] width 121 height 19
click at [272, 25] on div at bounding box center [626, 38] width 1253 height 76
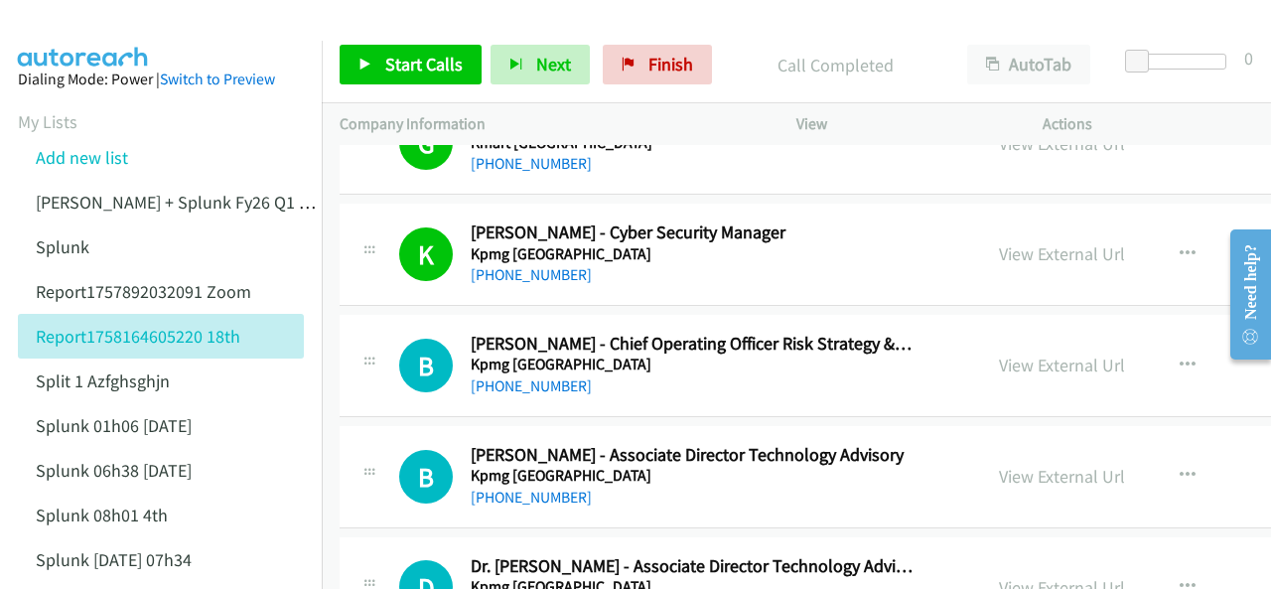
scroll to position [17478, 0]
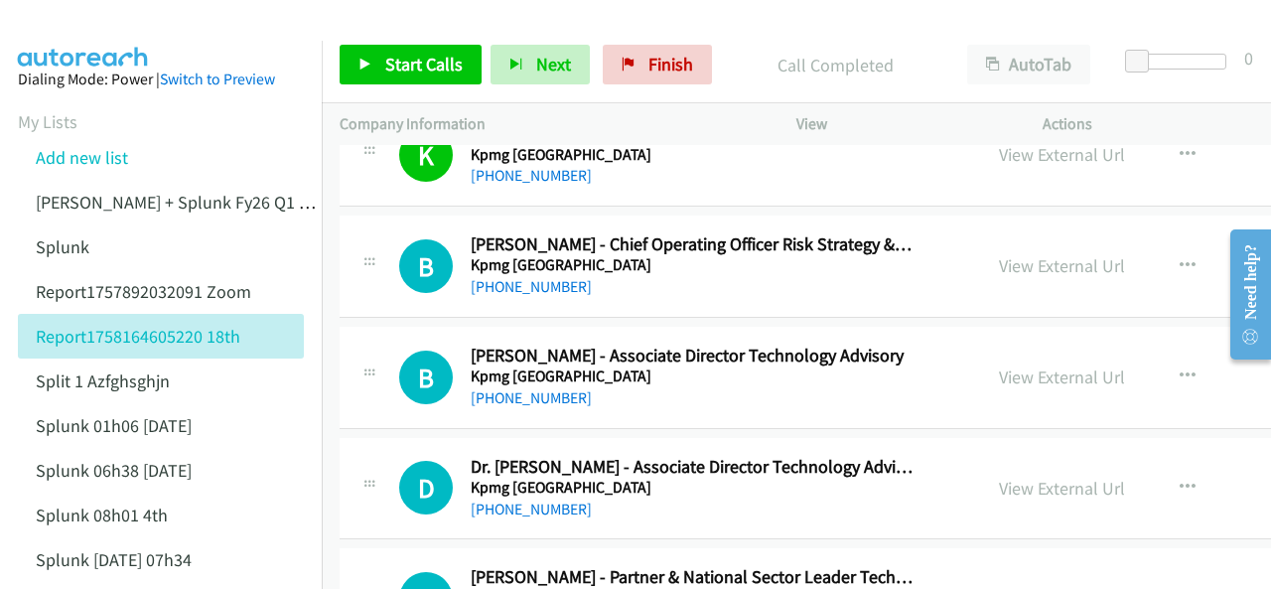
click at [226, 39] on div at bounding box center [626, 38] width 1253 height 76
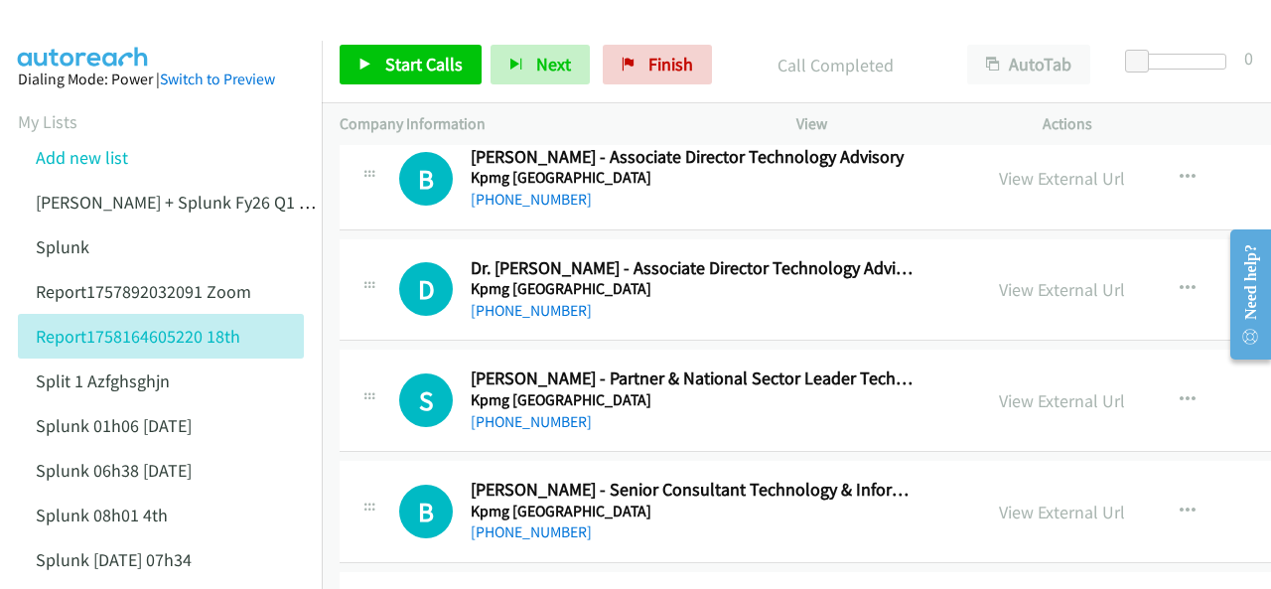
scroll to position [17776, 0]
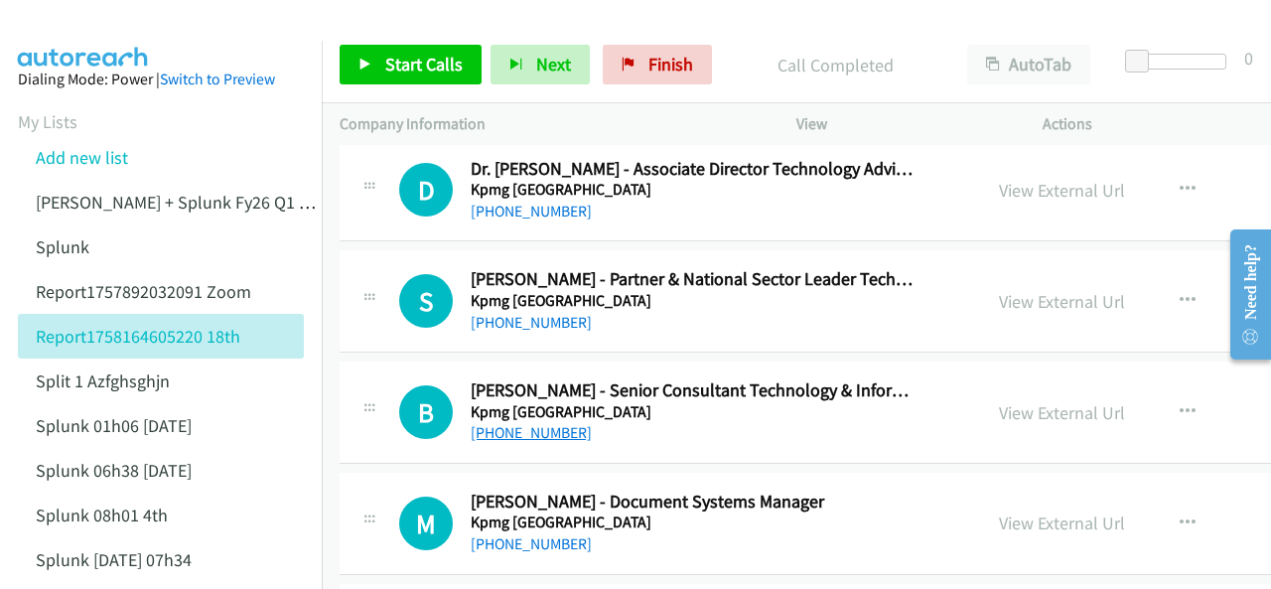
click at [508, 423] on link "+61 3 9947 3124" at bounding box center [531, 432] width 121 height 19
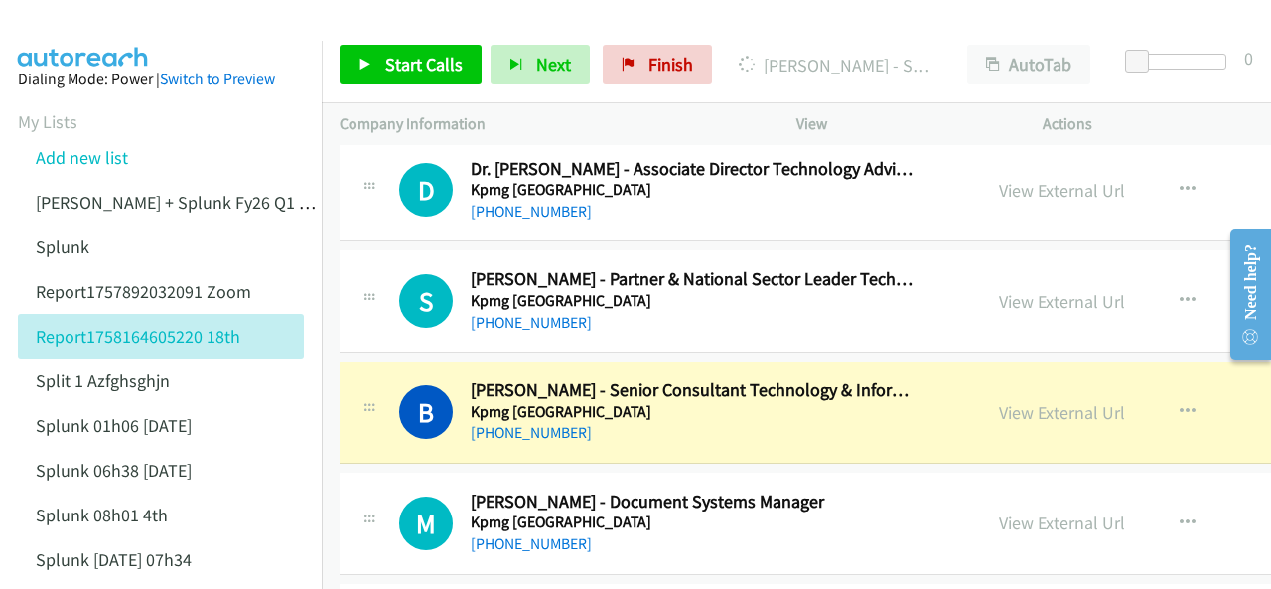
click at [66, 29] on img at bounding box center [83, 35] width 149 height 70
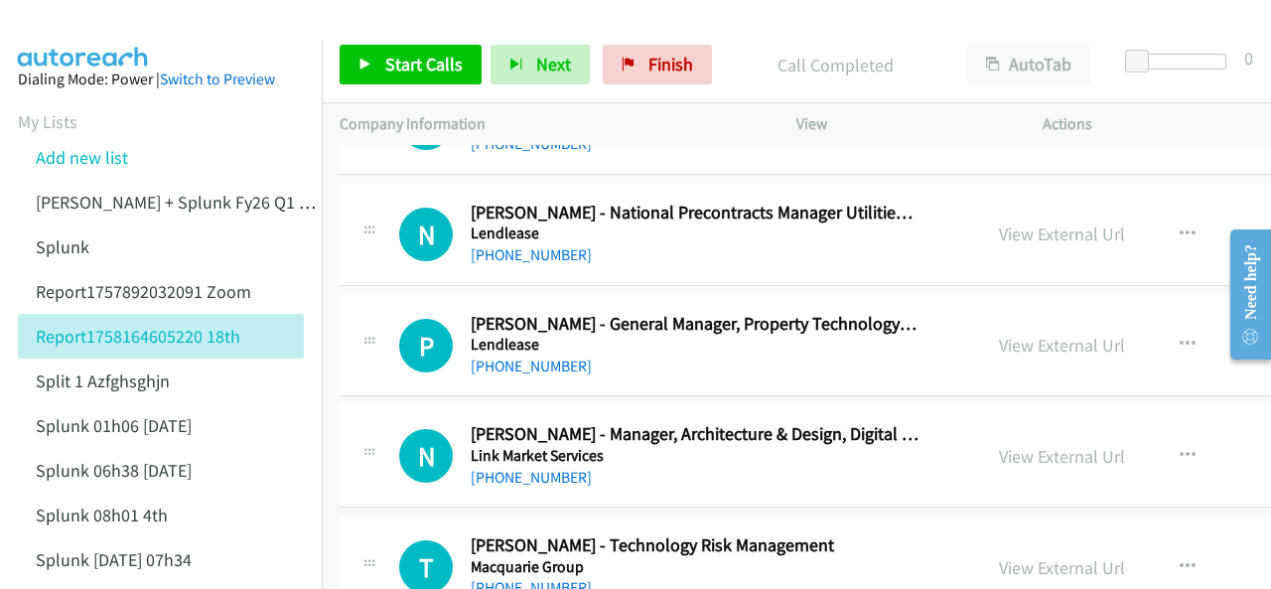
scroll to position [18769, 0]
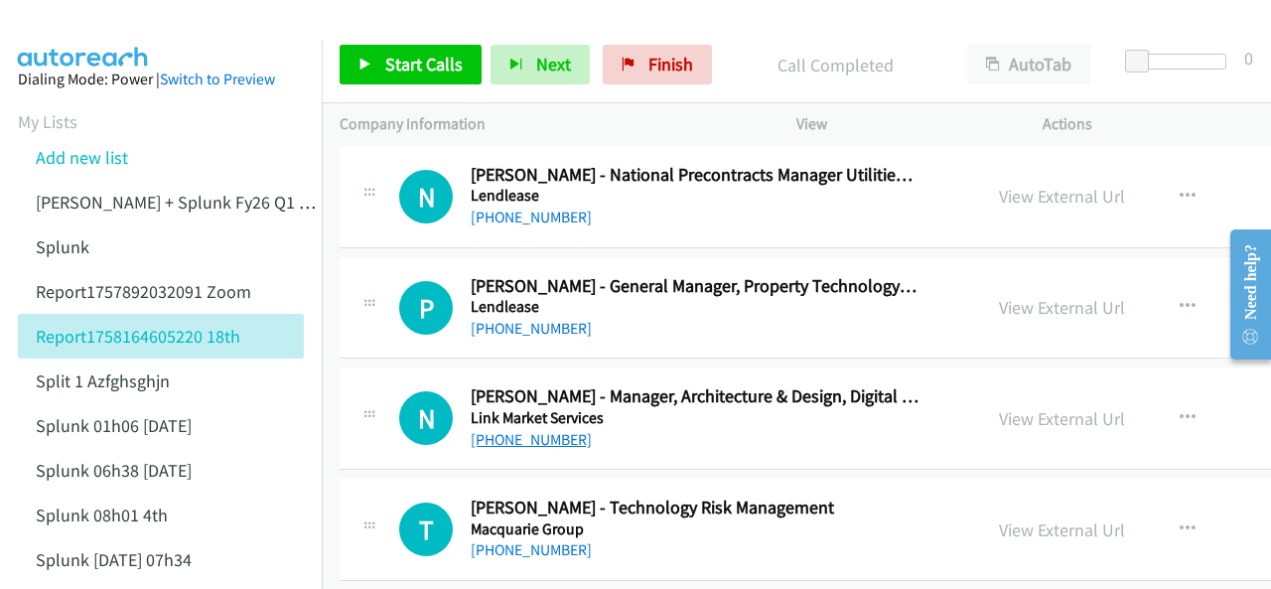
click at [512, 430] on link "+61 416 652 058" at bounding box center [531, 439] width 121 height 19
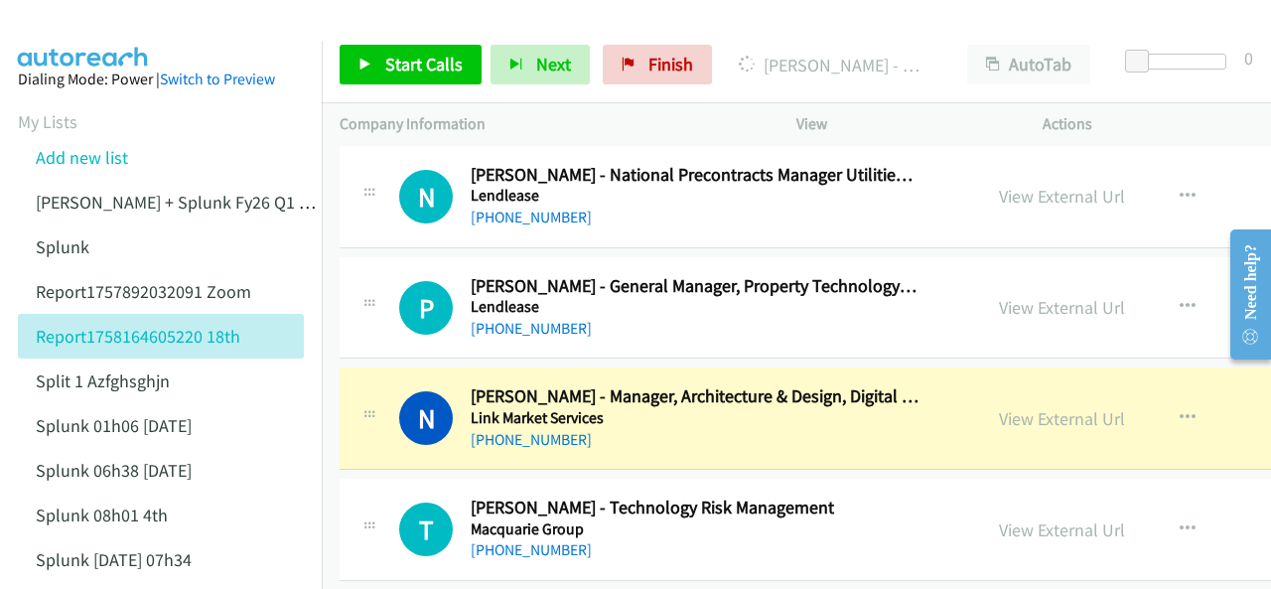
click at [119, 28] on img at bounding box center [83, 35] width 149 height 70
click at [169, 30] on div at bounding box center [626, 38] width 1253 height 76
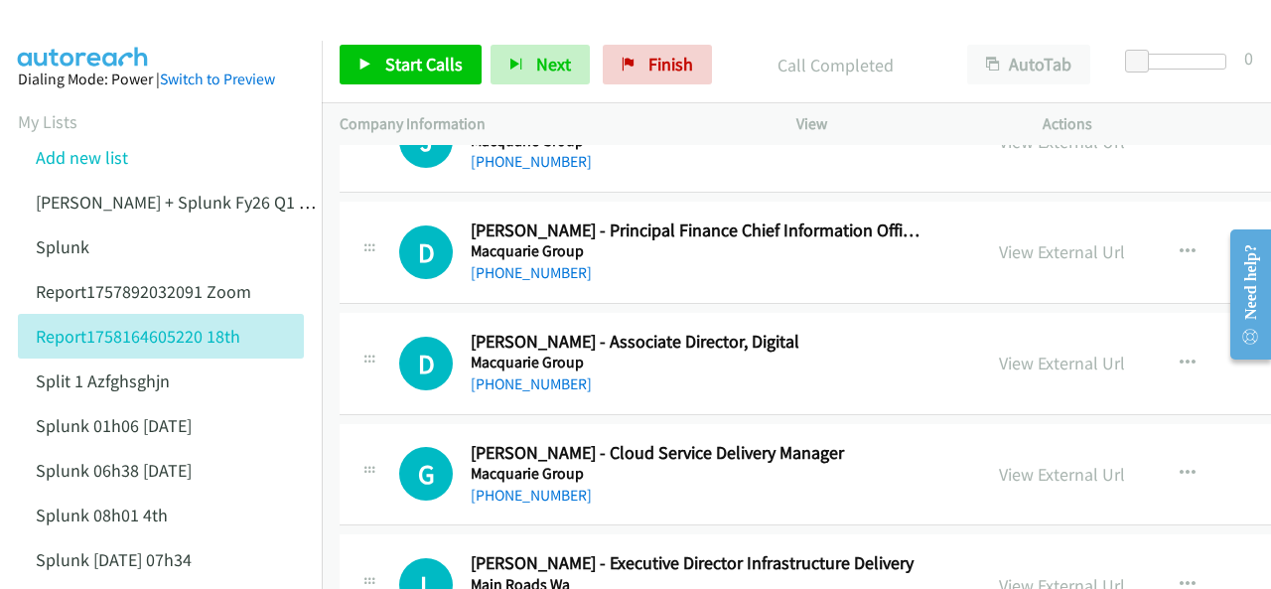
scroll to position [19862, 0]
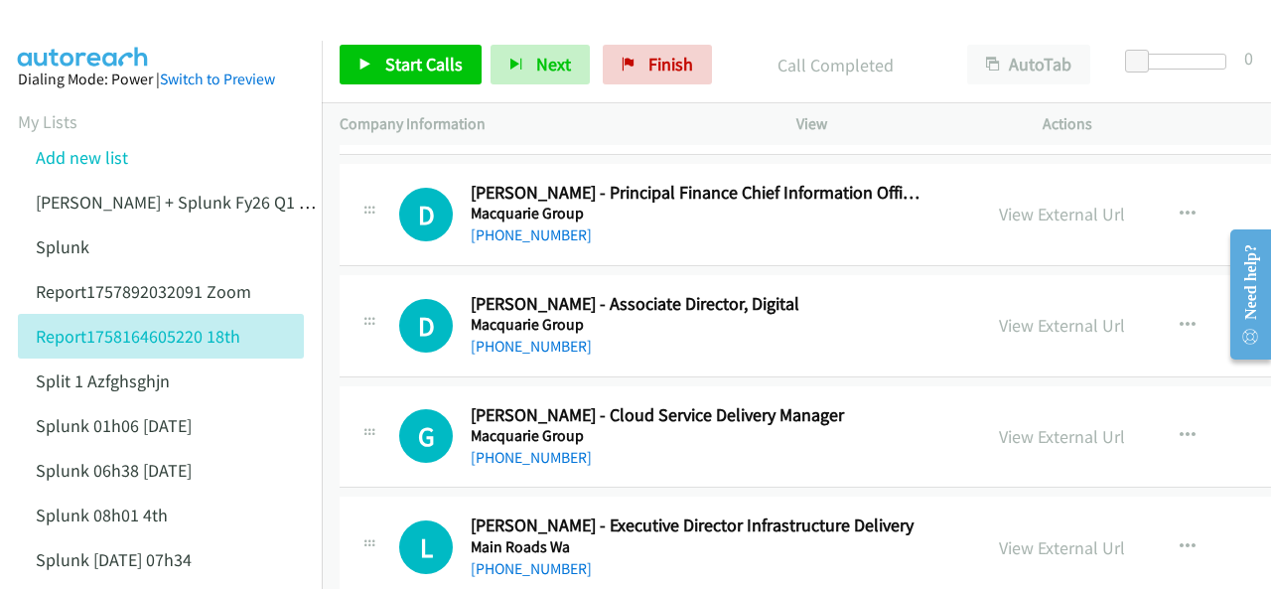
click at [518, 409] on div "G Callback Scheduled Giselle Levine - Cloud Service Delivery Manager Macquarie …" at bounding box center [945, 437] width 1211 height 102
click at [515, 448] on link "+61 481 255 447" at bounding box center [531, 457] width 121 height 19
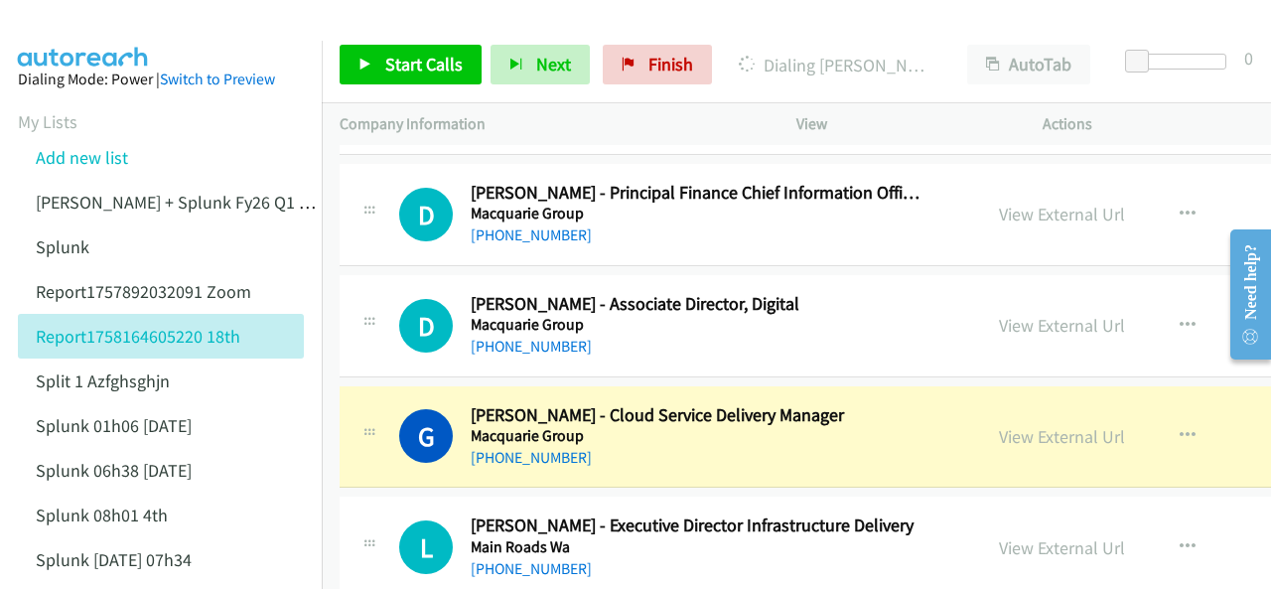
click at [59, 23] on img at bounding box center [83, 35] width 149 height 70
click at [104, 38] on img at bounding box center [83, 35] width 149 height 70
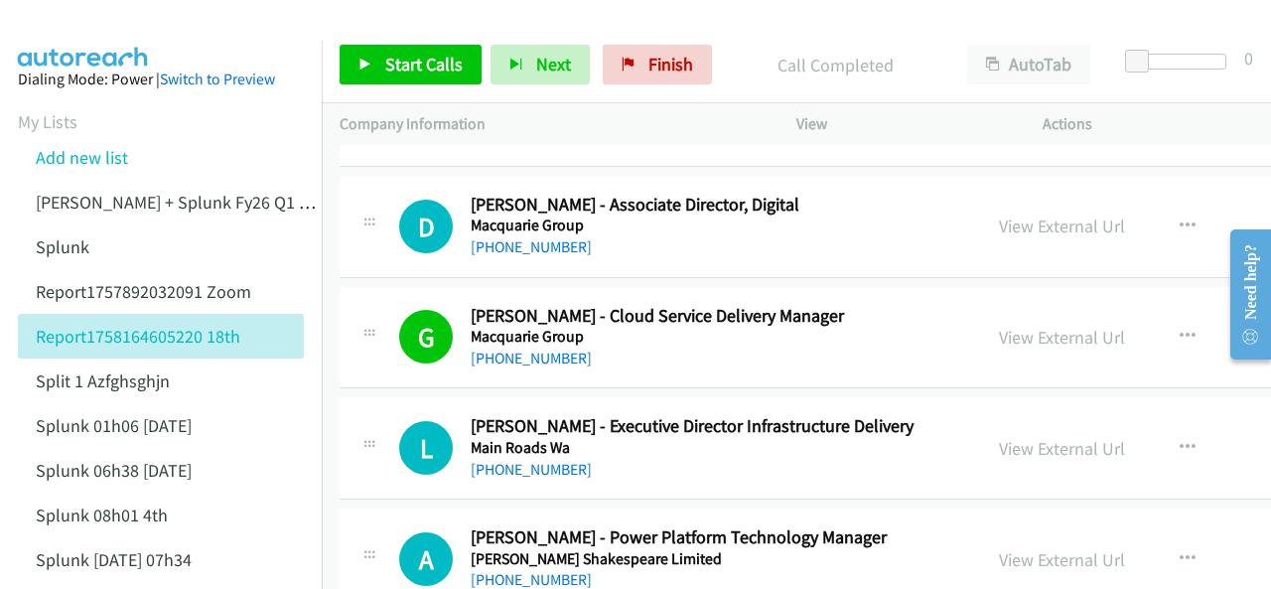
scroll to position [20060, 0]
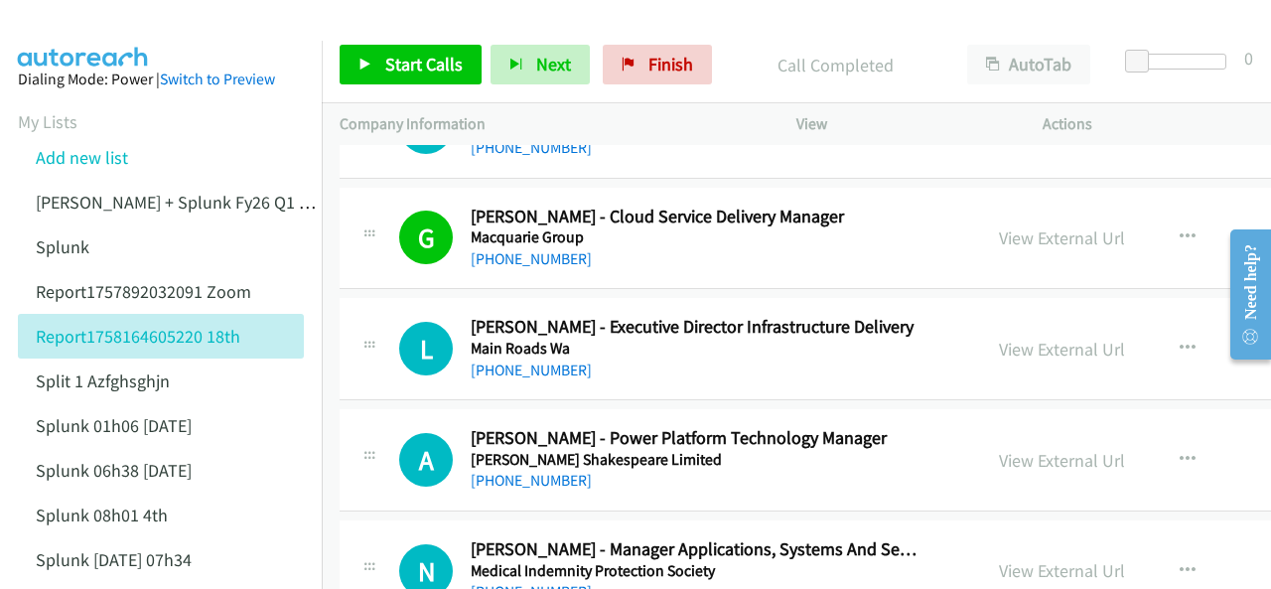
click at [121, 37] on img at bounding box center [83, 35] width 149 height 70
click at [1161, 329] on button "button" at bounding box center [1188, 349] width 54 height 40
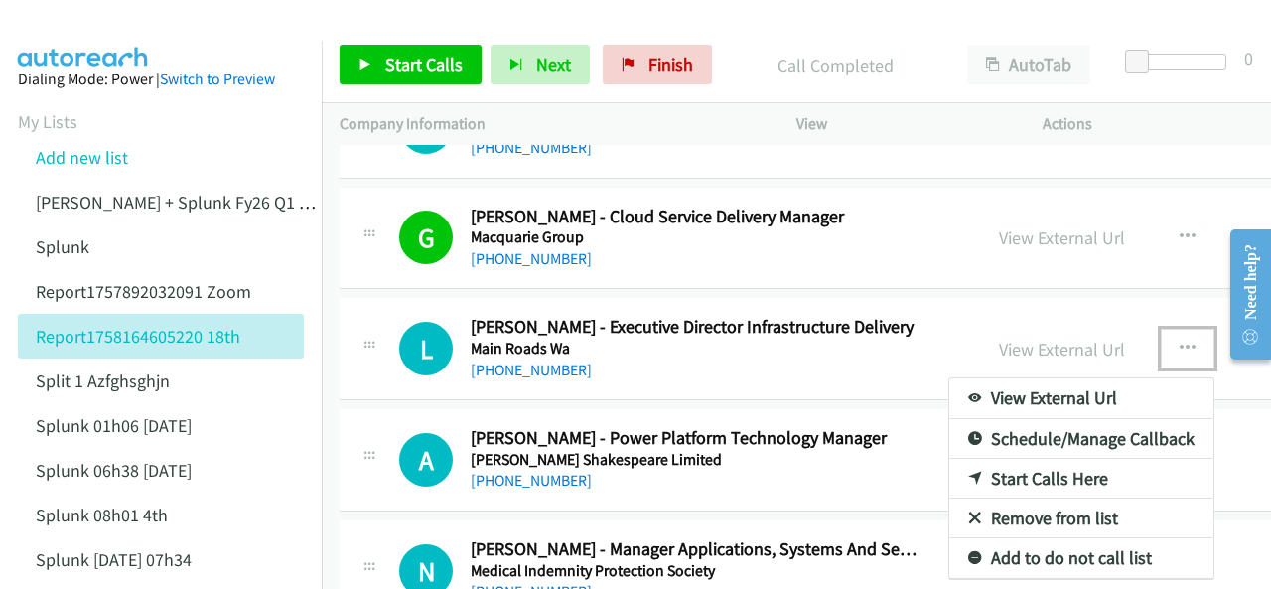
click at [1009, 459] on link "Start Calls Here" at bounding box center [1081, 479] width 264 height 40
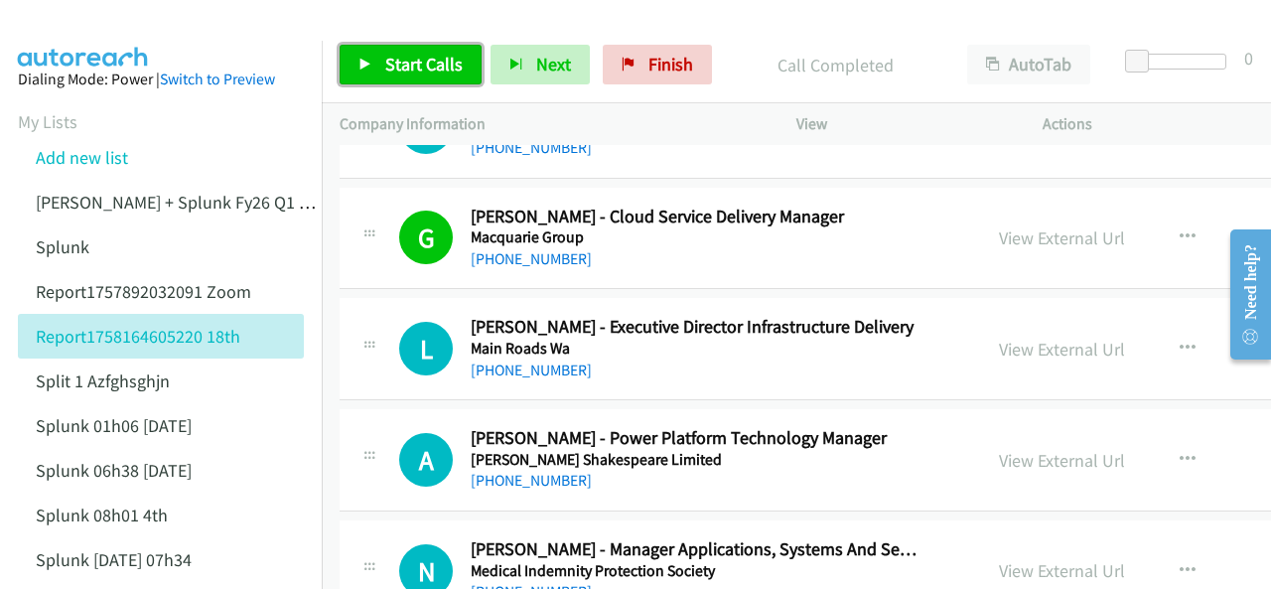
click at [419, 59] on span "Start Calls" at bounding box center [423, 64] width 77 height 23
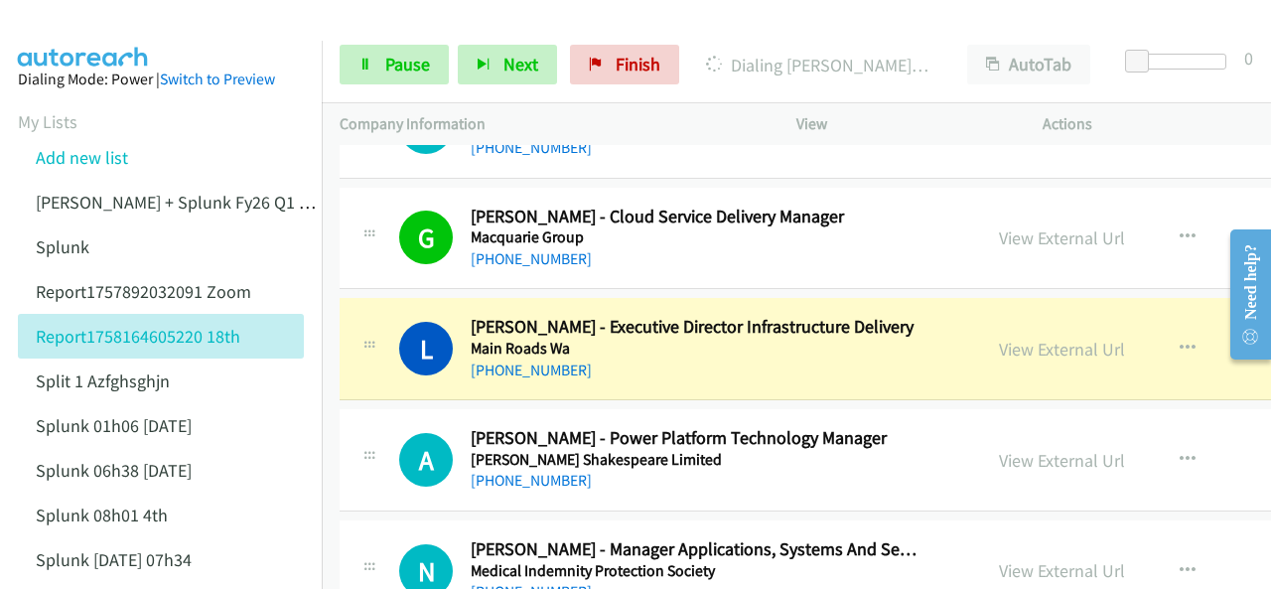
click at [92, 33] on img at bounding box center [83, 35] width 149 height 70
click at [1001, 338] on link "View External Url" at bounding box center [1062, 349] width 126 height 23
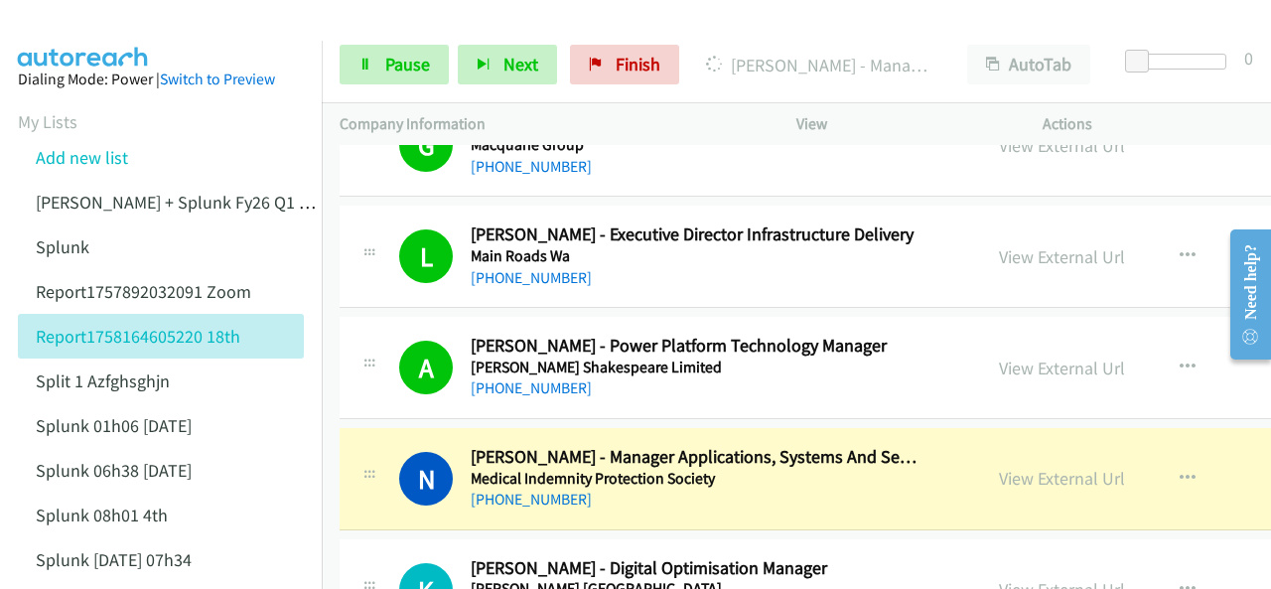
scroll to position [20160, 0]
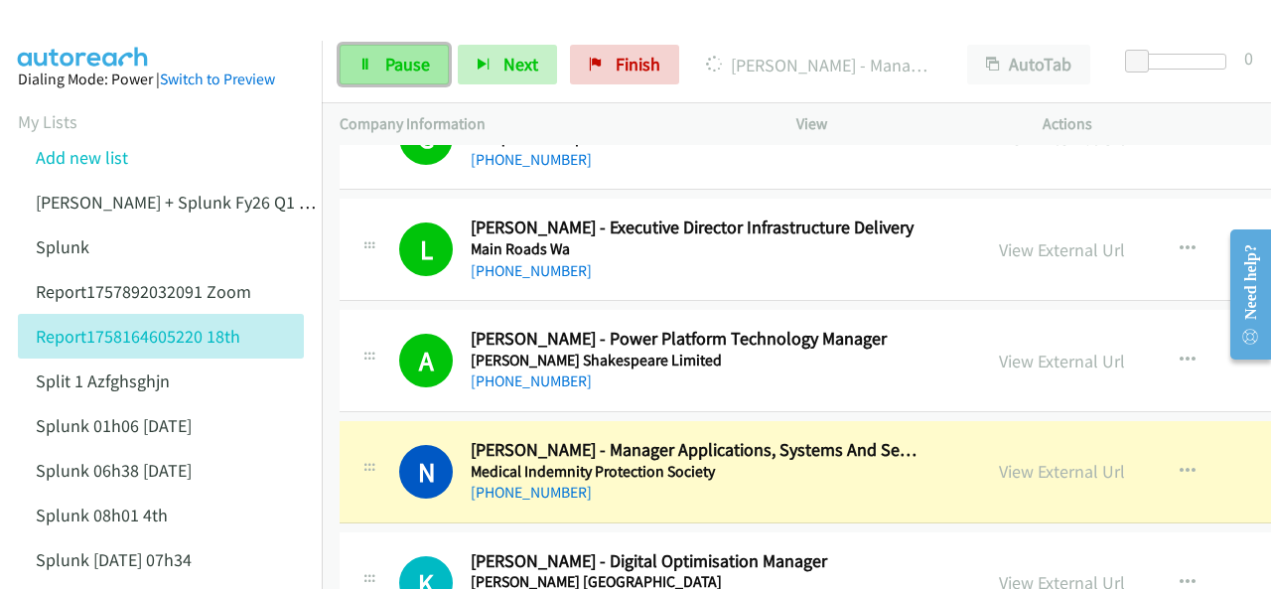
click at [373, 60] on link "Pause" at bounding box center [394, 65] width 109 height 40
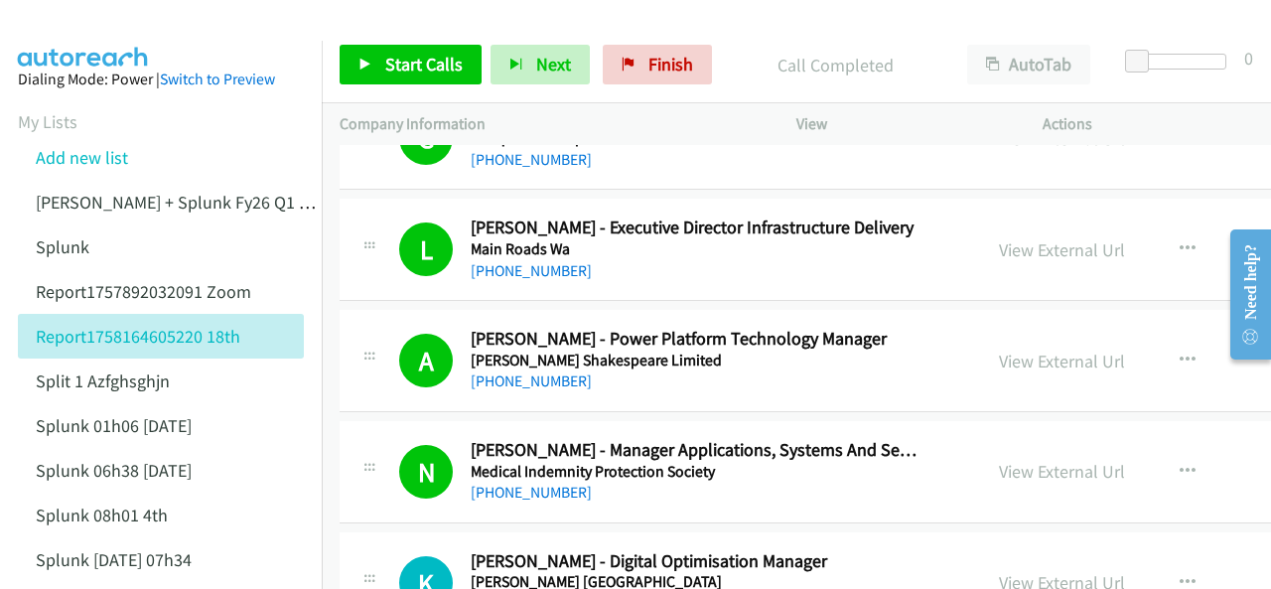
click at [58, 29] on img at bounding box center [83, 35] width 149 height 70
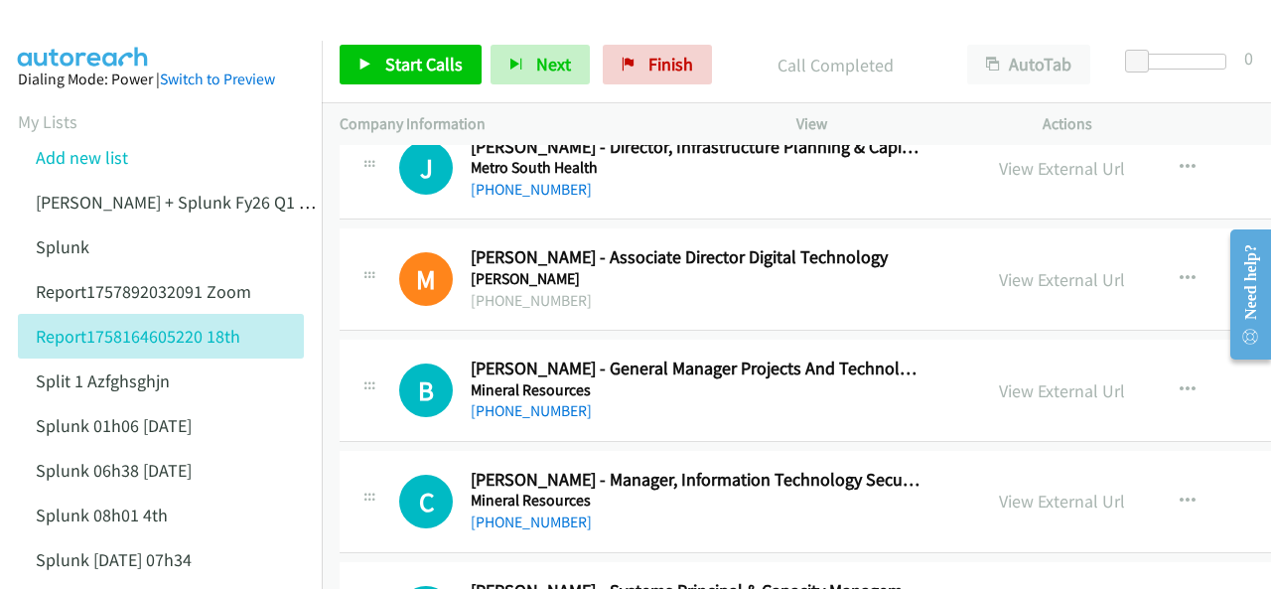
scroll to position [21451, 0]
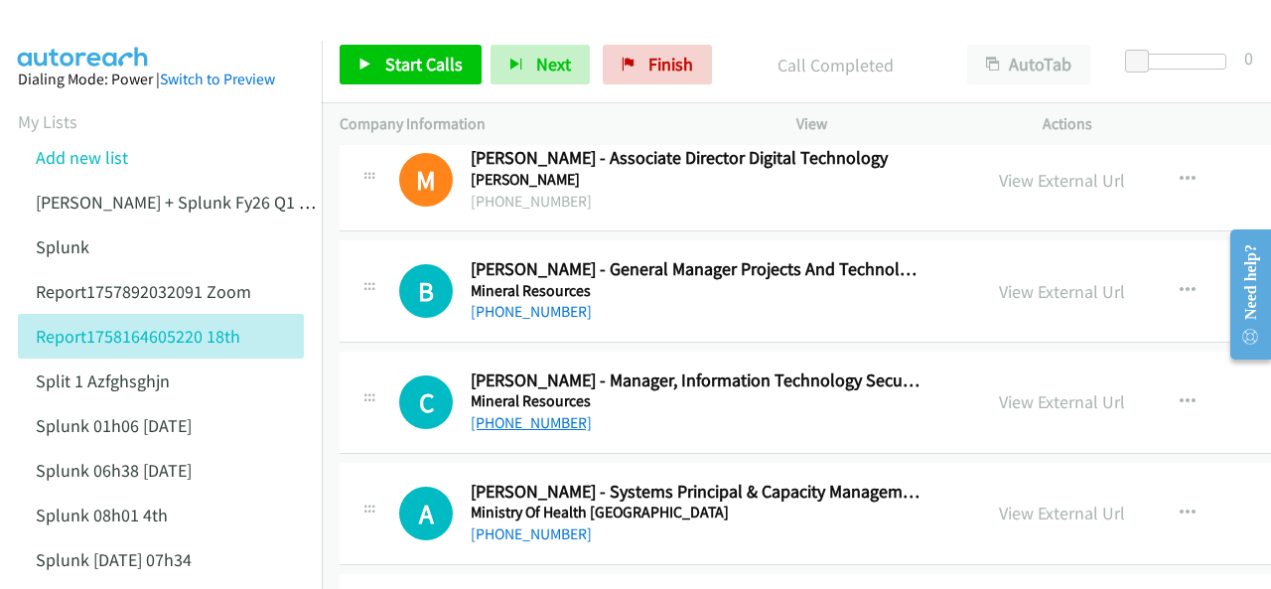
click at [529, 413] on link "+1 925-395-8653" at bounding box center [531, 422] width 121 height 19
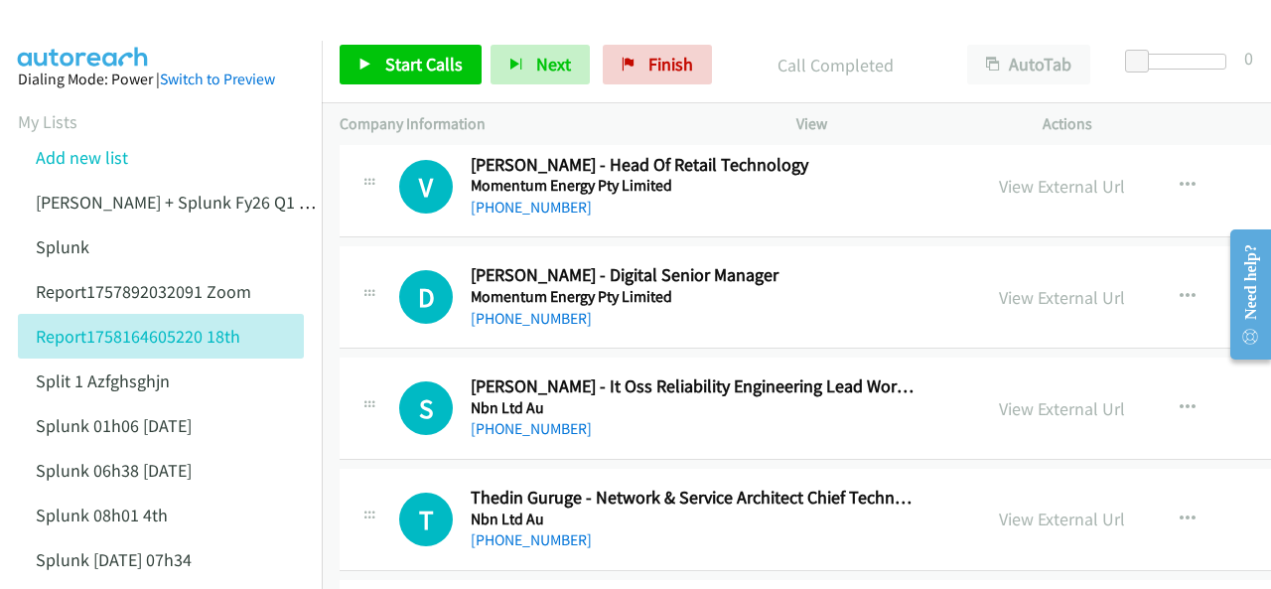
scroll to position [22543, 0]
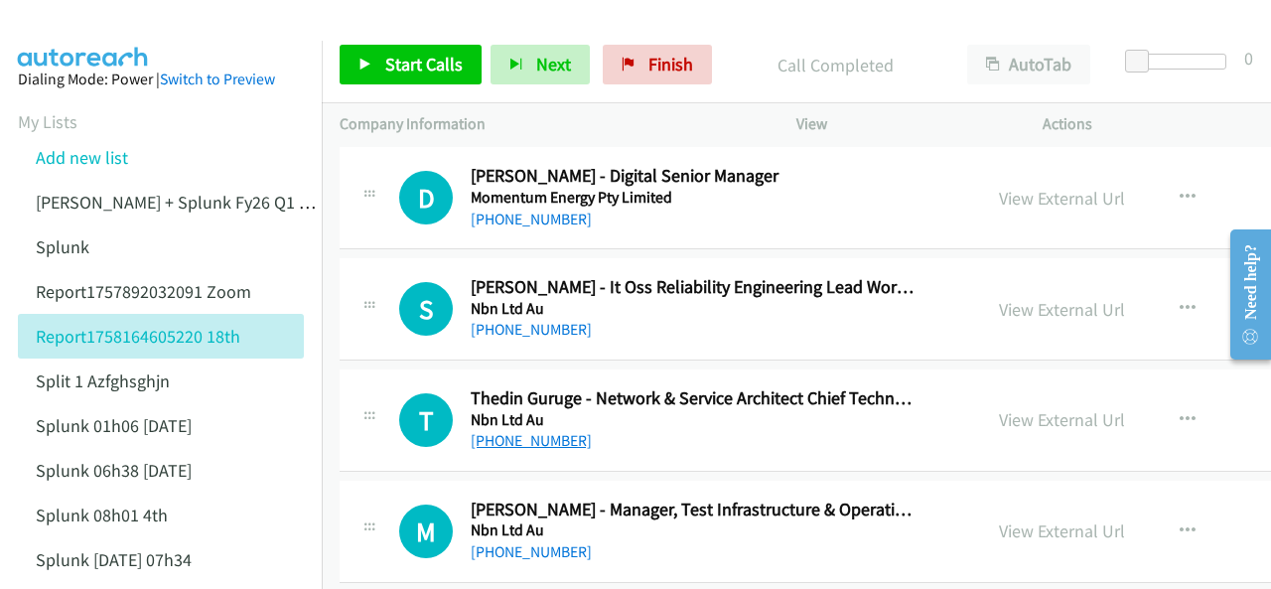
click at [522, 431] on link "+61 417 354 929" at bounding box center [531, 440] width 121 height 19
click at [100, 33] on img at bounding box center [83, 35] width 149 height 70
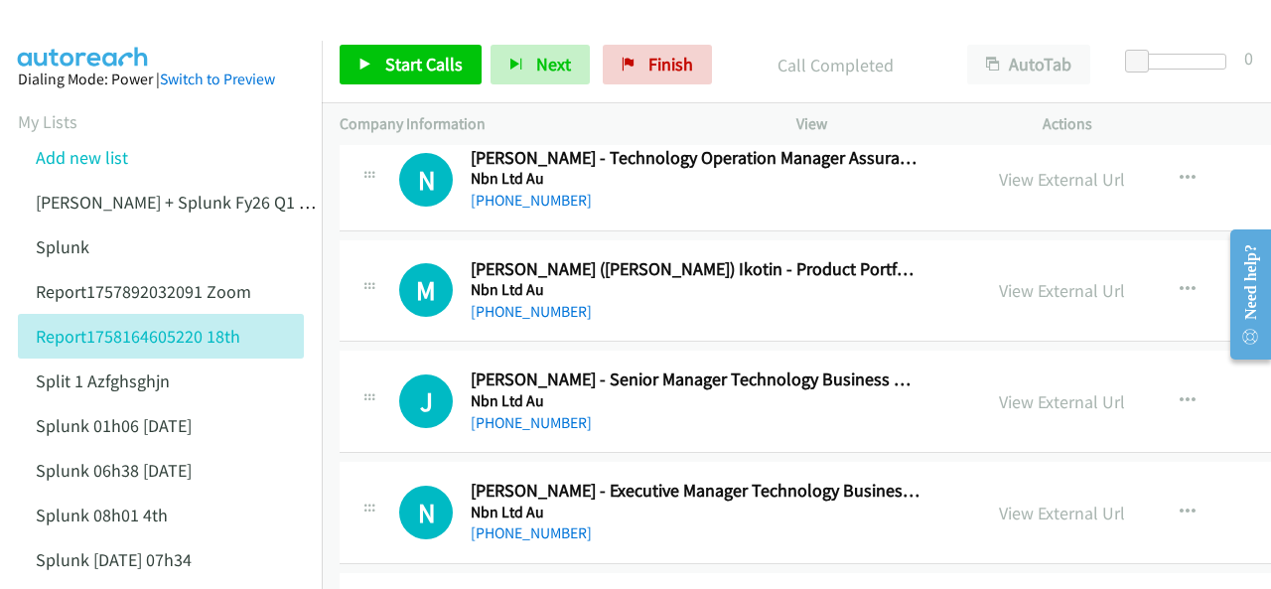
scroll to position [23040, 0]
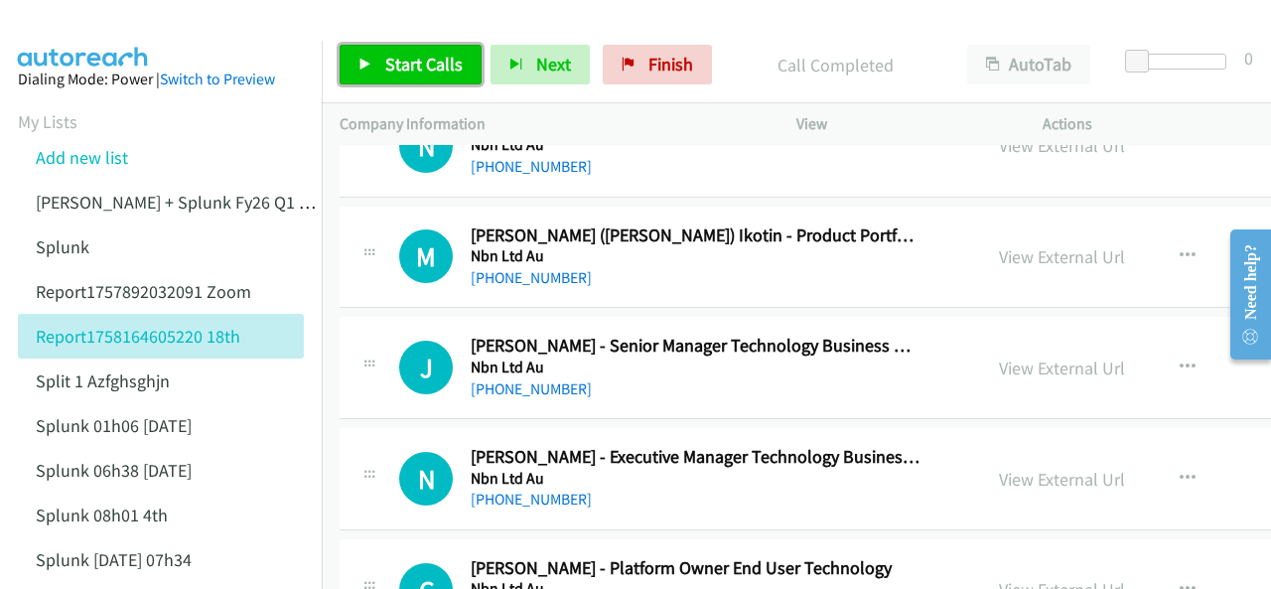
click at [355, 55] on link "Start Calls" at bounding box center [411, 65] width 142 height 40
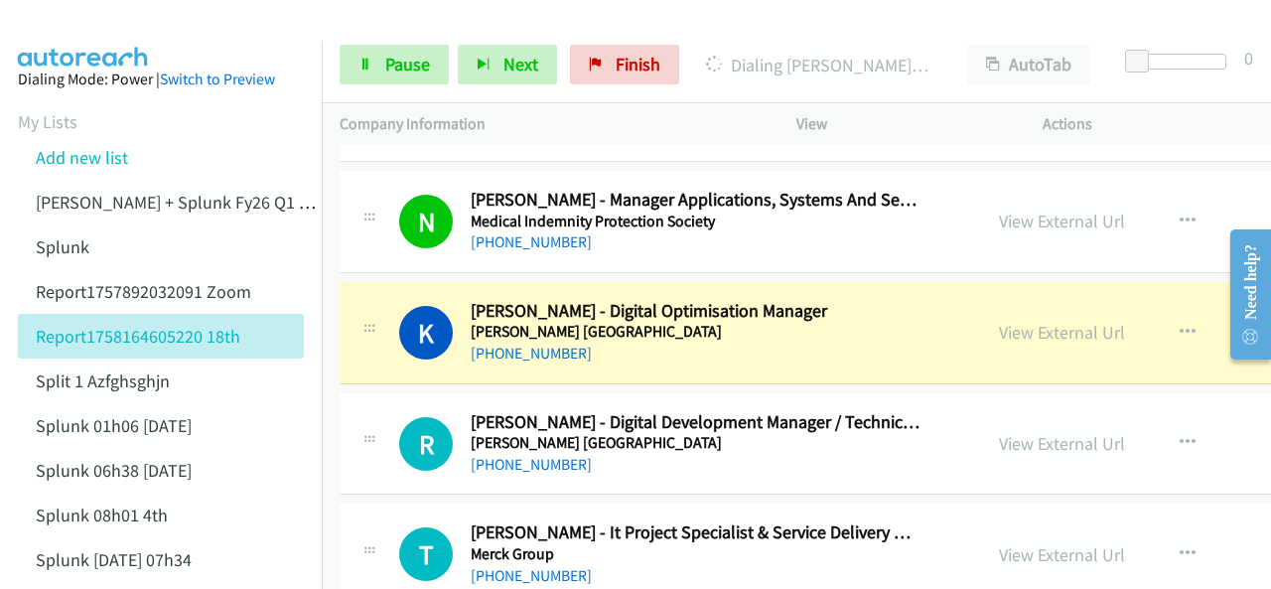
scroll to position [20458, 0]
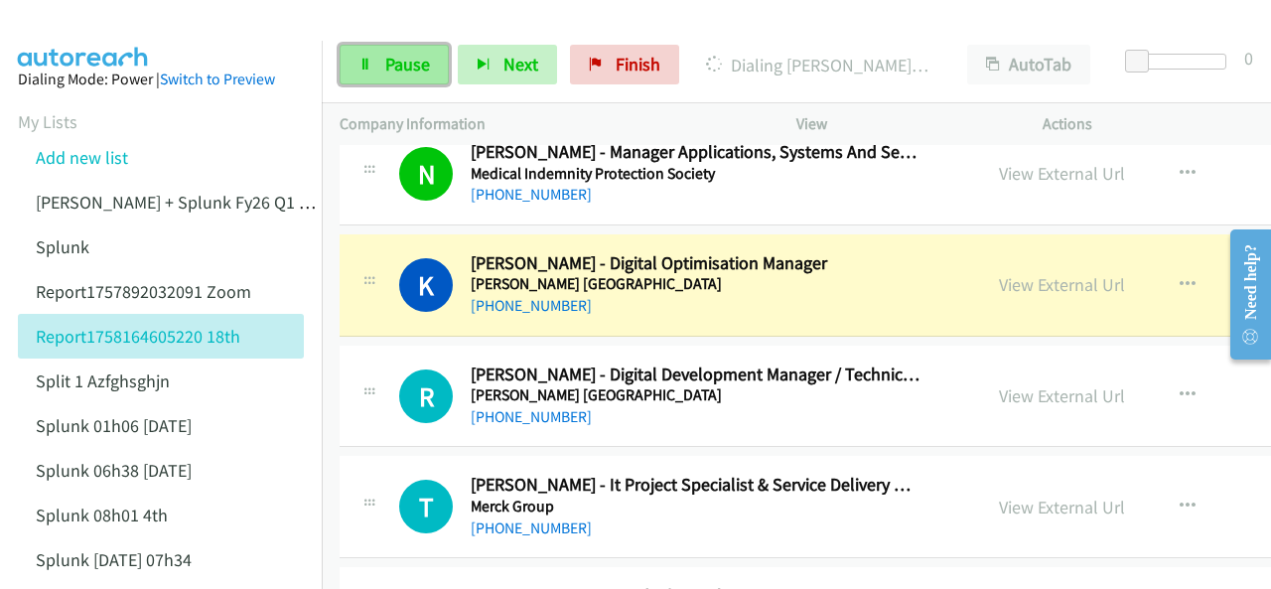
click at [388, 66] on span "Pause" at bounding box center [407, 64] width 45 height 23
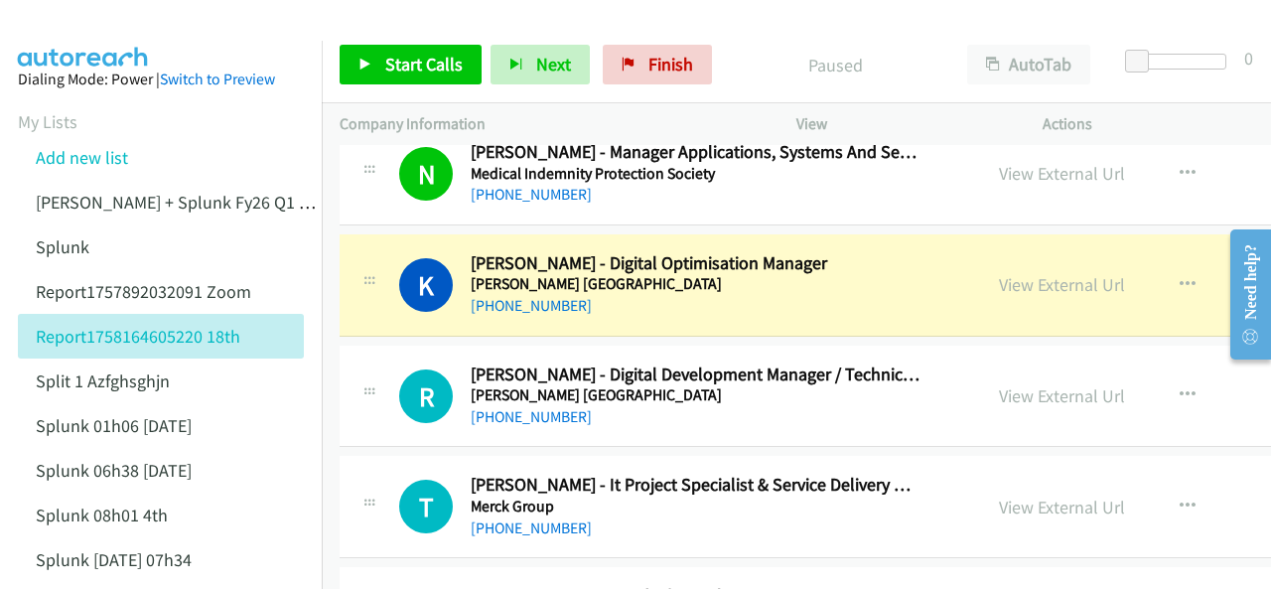
click at [423, 44] on div "Start Calls Pause Next Finish Paused AutoTab AutoTab 0" at bounding box center [796, 65] width 949 height 76
click at [417, 63] on span "Start Calls" at bounding box center [423, 64] width 77 height 23
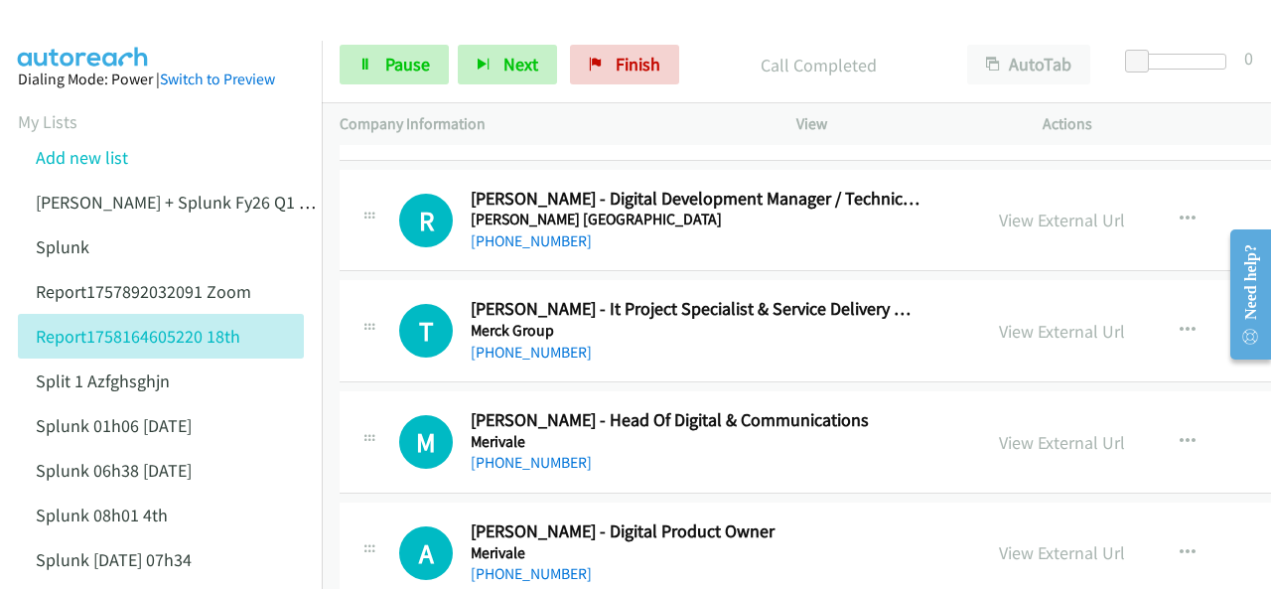
scroll to position [20656, 0]
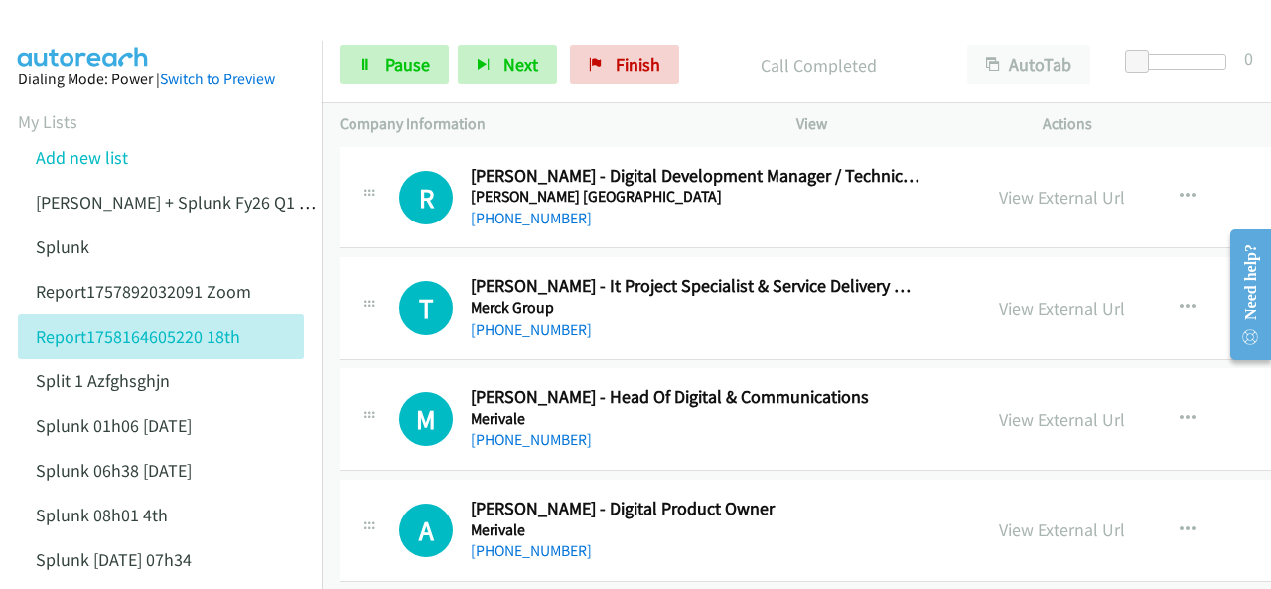
click at [91, 29] on img at bounding box center [83, 35] width 149 height 70
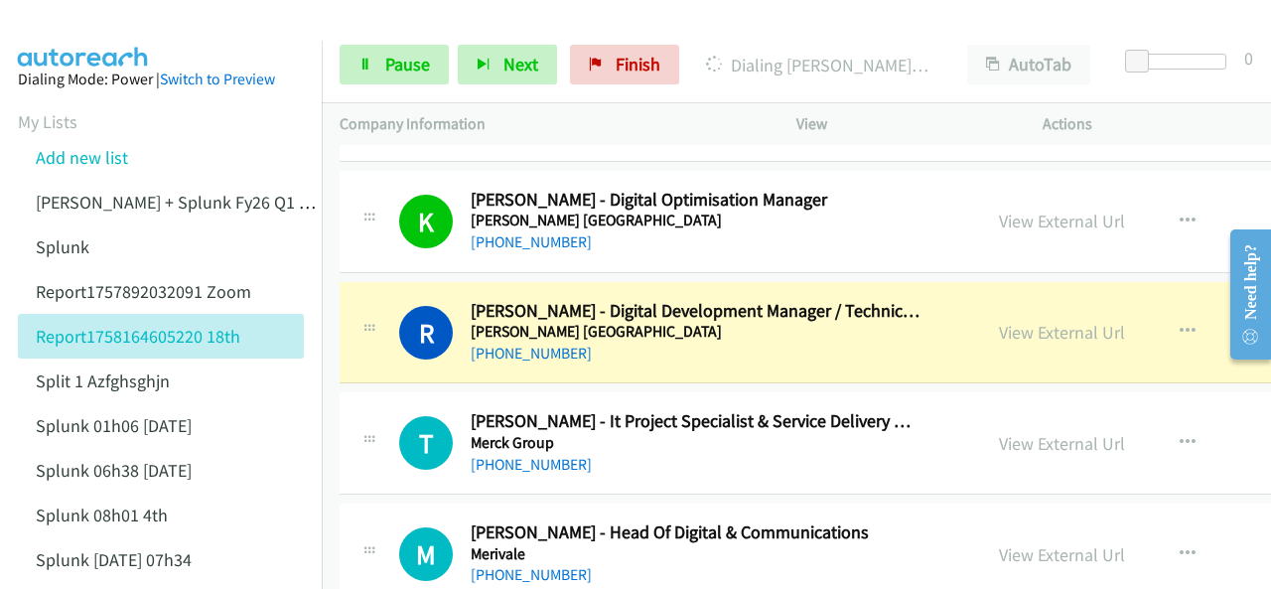
scroll to position [20458, 0]
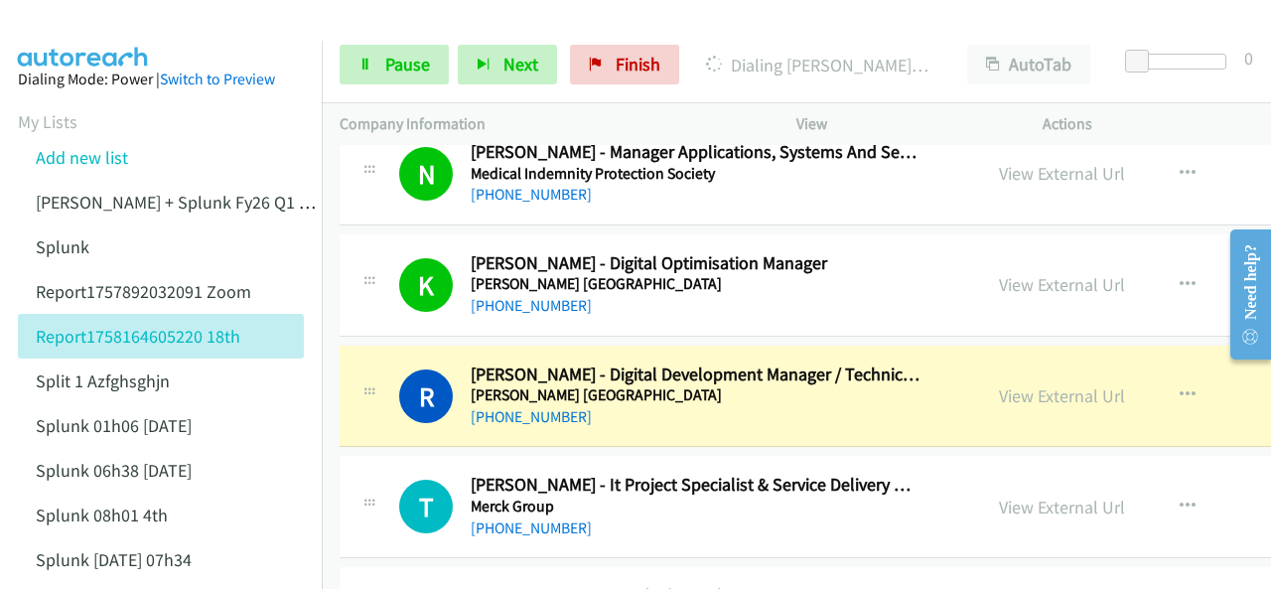
click at [115, 32] on img at bounding box center [83, 35] width 149 height 70
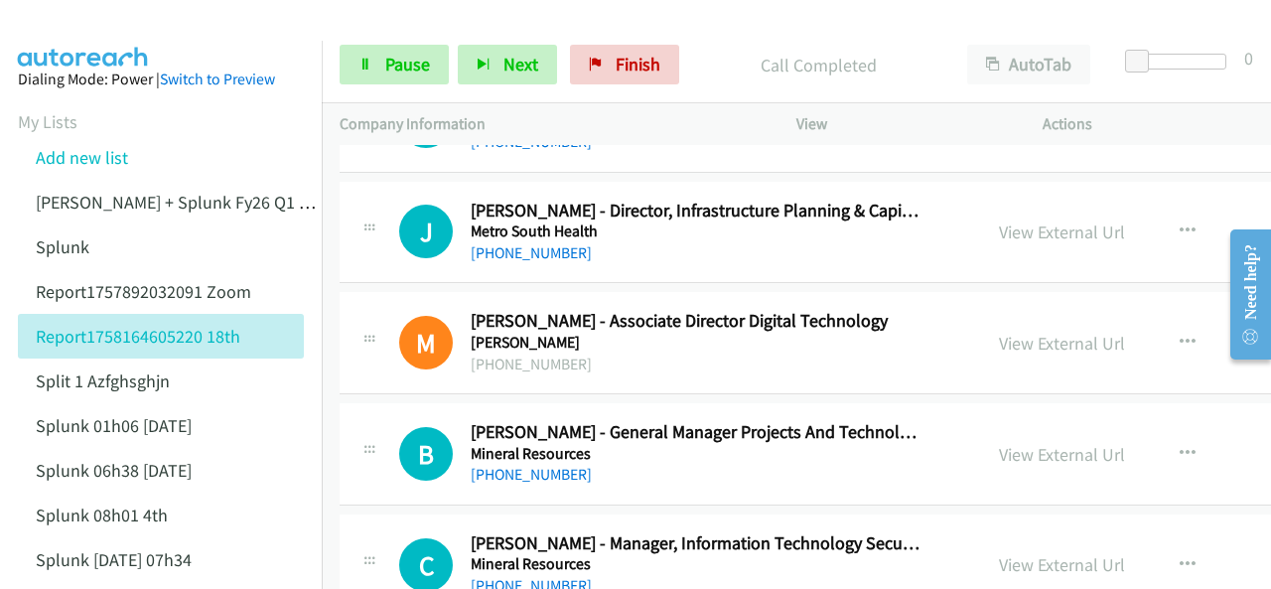
scroll to position [21351, 0]
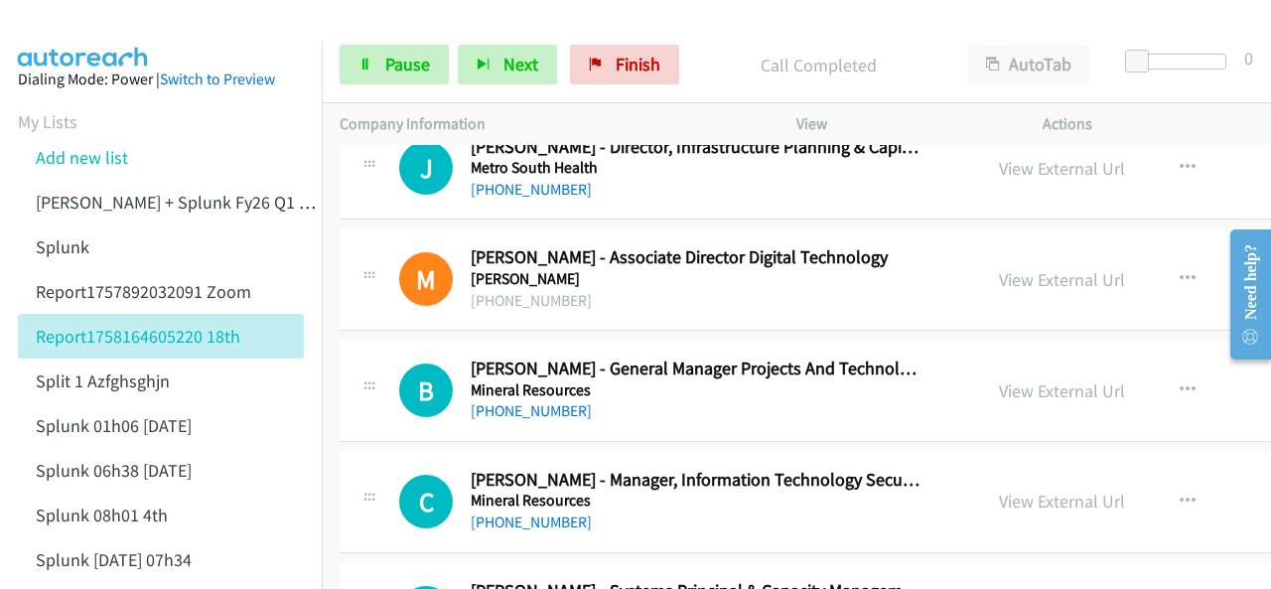
click at [78, 19] on img at bounding box center [83, 35] width 149 height 70
click at [398, 64] on span "Pause" at bounding box center [407, 64] width 45 height 23
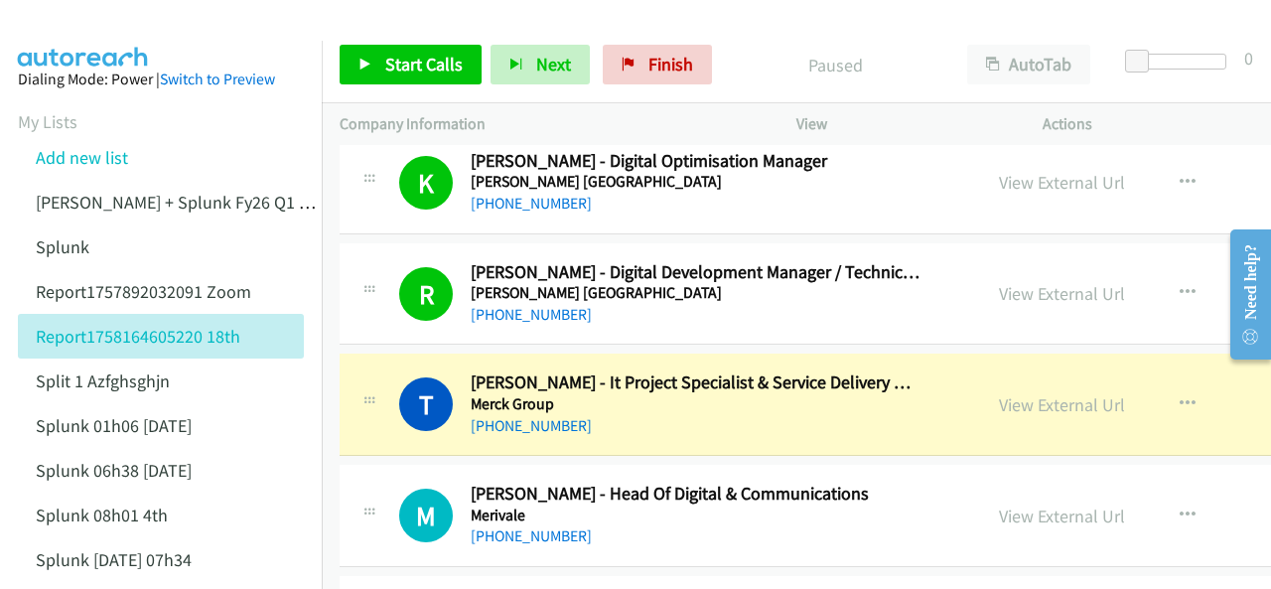
scroll to position [20557, 0]
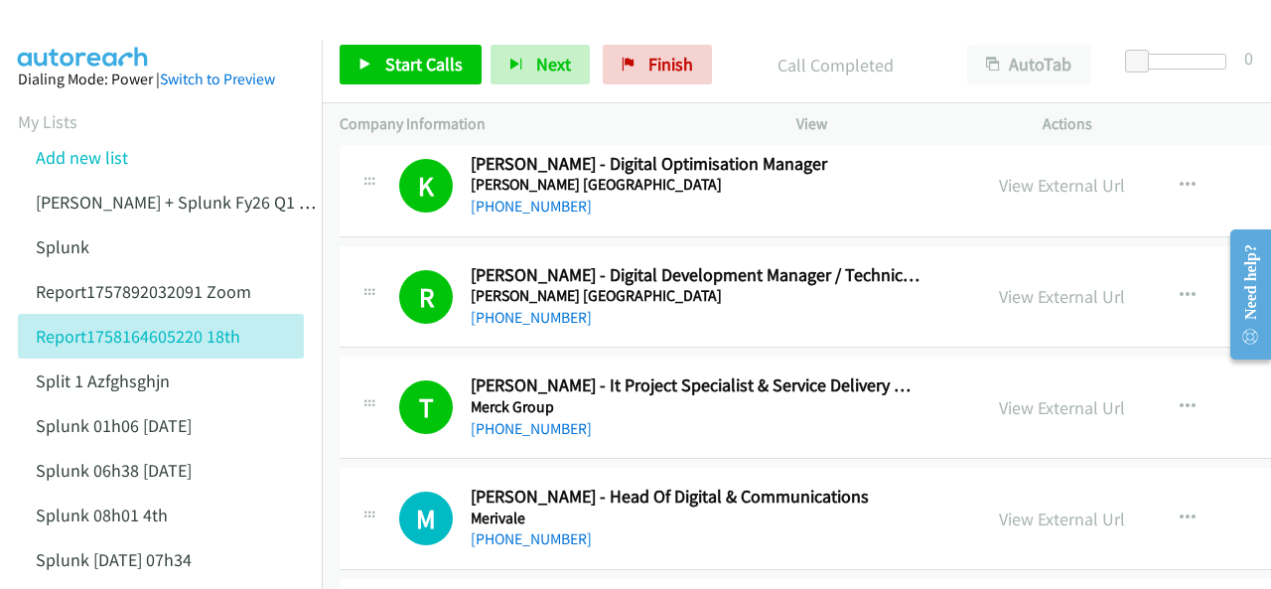
drag, startPoint x: 77, startPoint y: 27, endPoint x: 224, endPoint y: 102, distance: 165.2
click at [78, 27] on img at bounding box center [83, 35] width 149 height 70
click at [536, 529] on link "+61 450 179 336" at bounding box center [531, 538] width 121 height 19
click at [113, 22] on img at bounding box center [83, 35] width 149 height 70
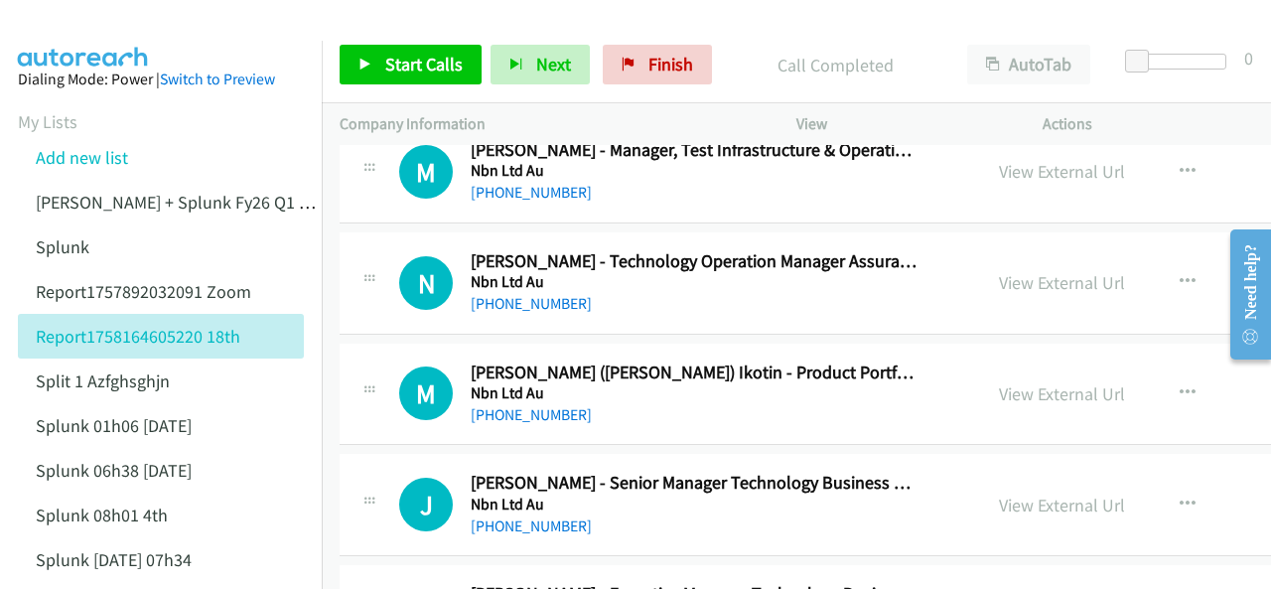
scroll to position [22940, 0]
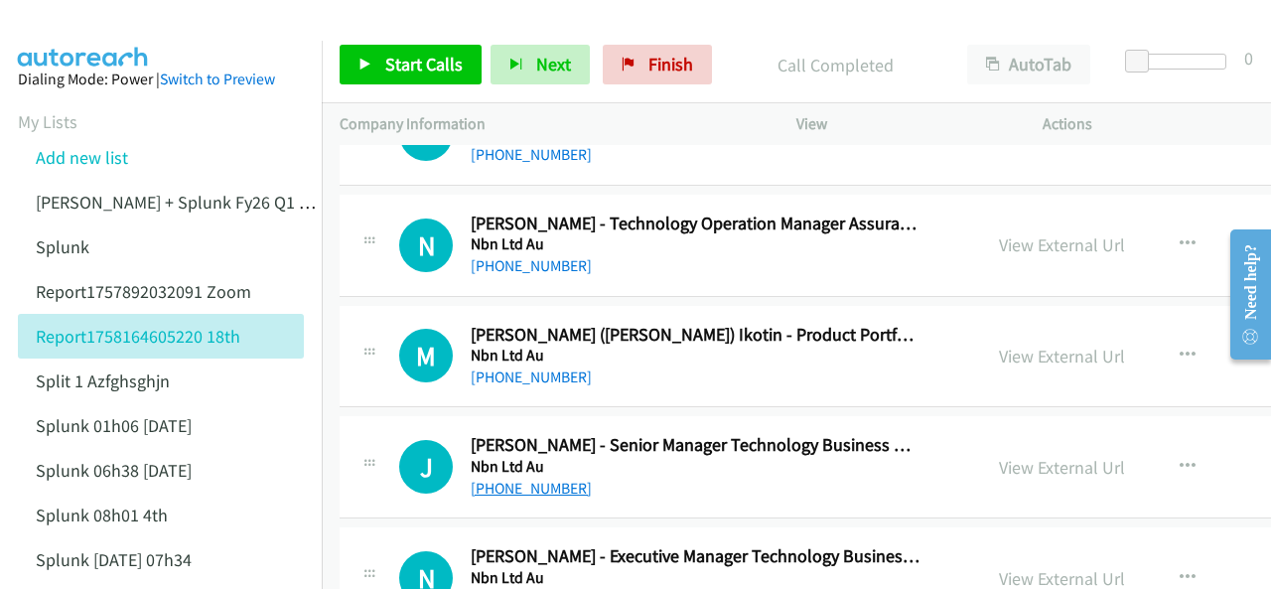
click at [528, 479] on link "+61 457 513 636" at bounding box center [531, 488] width 121 height 19
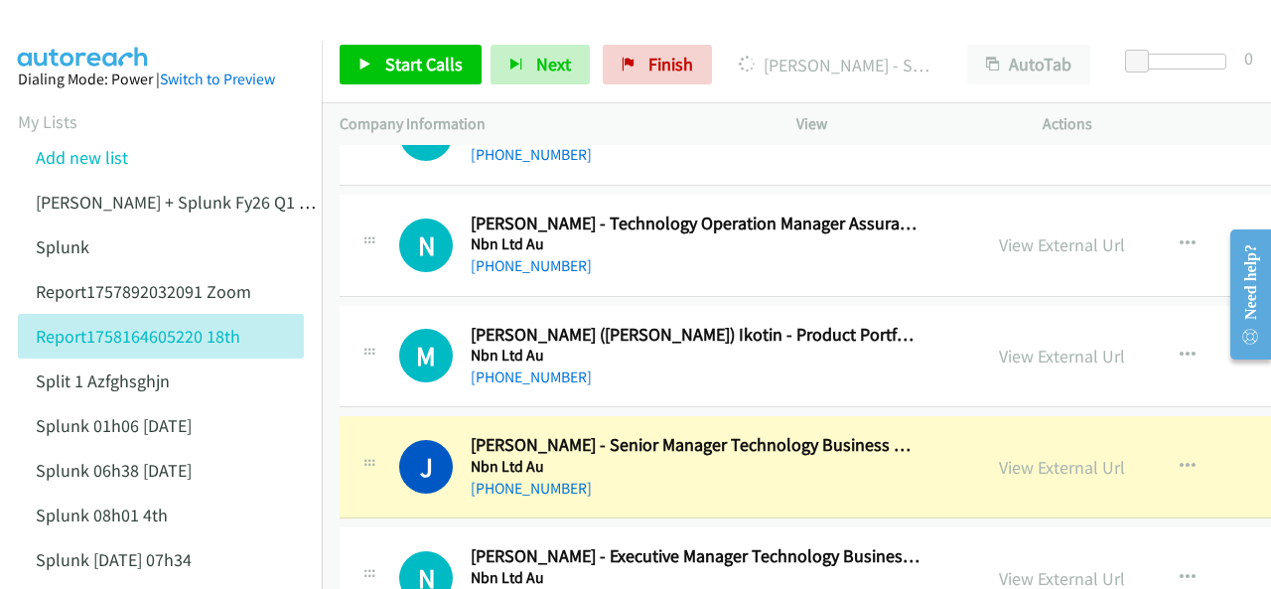
click at [95, 23] on img at bounding box center [83, 35] width 149 height 70
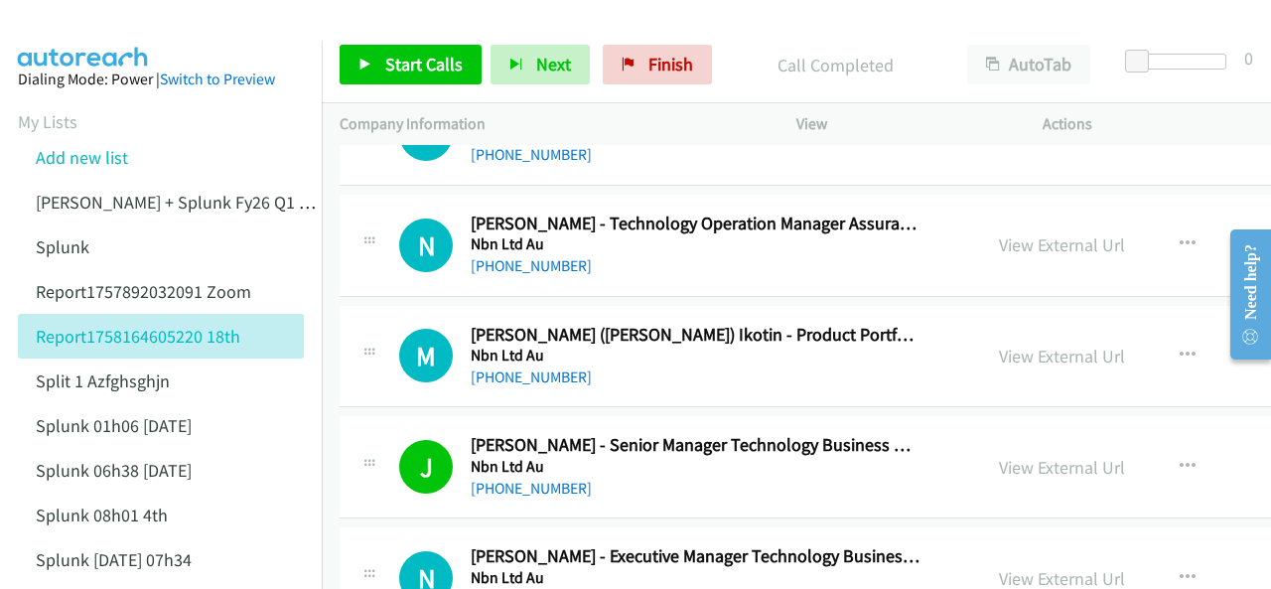
click at [115, 41] on aside "Dialing Mode: Power | Switch to Preview My Lists Add new list Justin Lennert + …" at bounding box center [161, 502] width 322 height 922
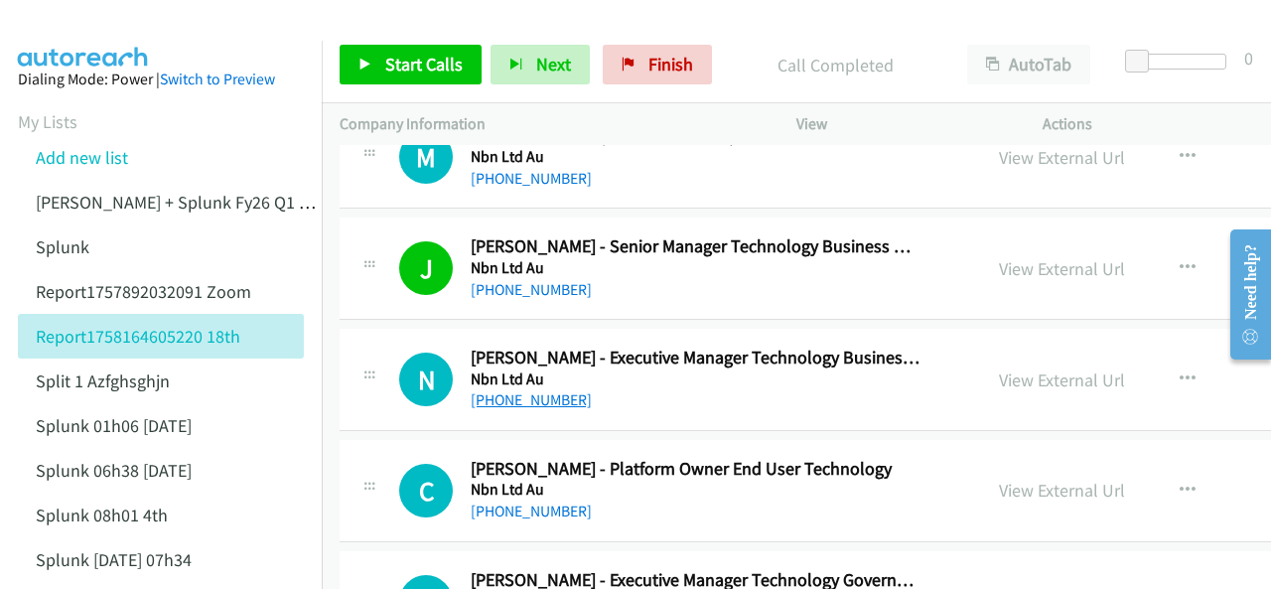
click at [514, 390] on link "+61 407 462 649" at bounding box center [531, 399] width 121 height 19
click at [49, 28] on img at bounding box center [83, 35] width 149 height 70
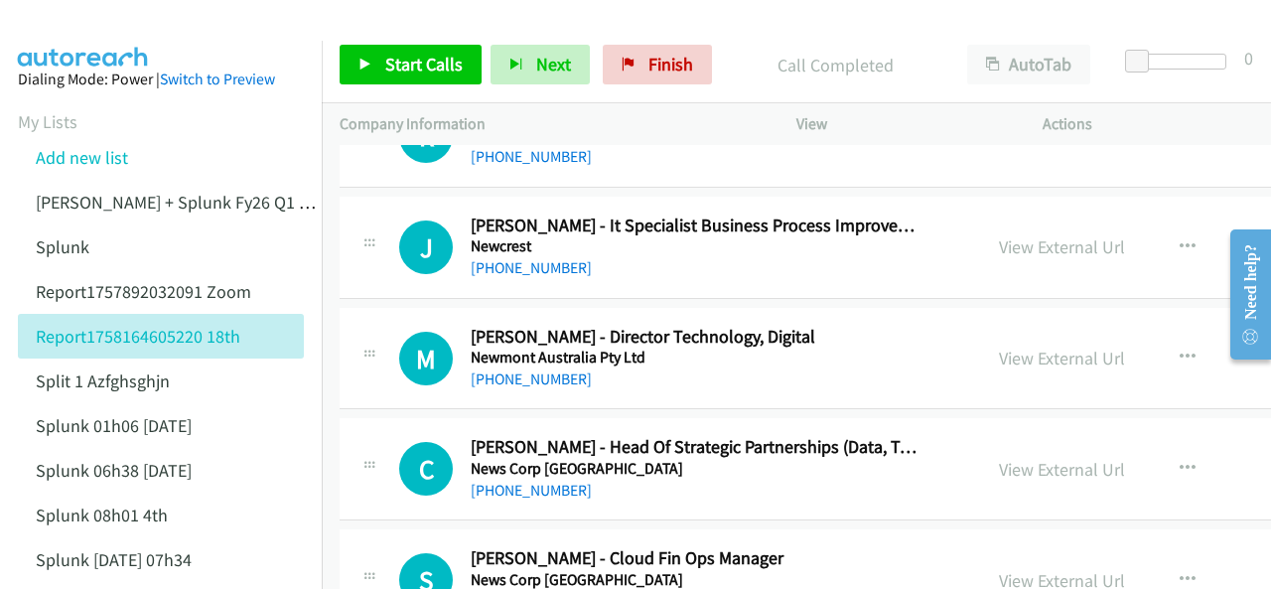
scroll to position [24132, 0]
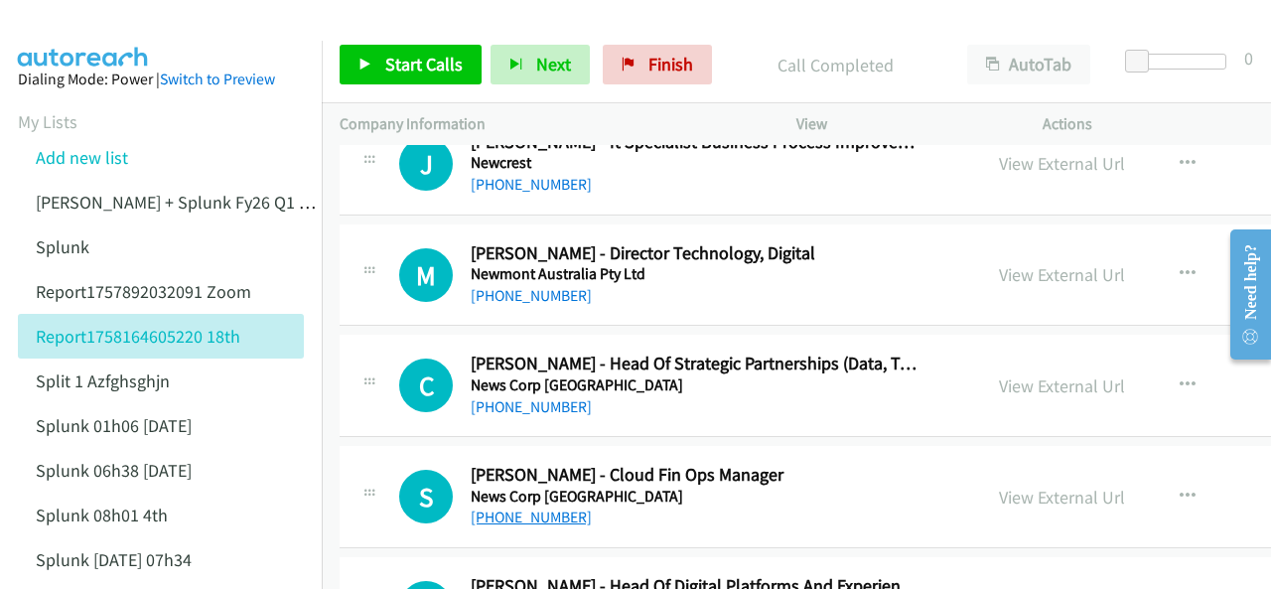
click at [520, 507] on link "+61 452 624 731" at bounding box center [531, 516] width 121 height 19
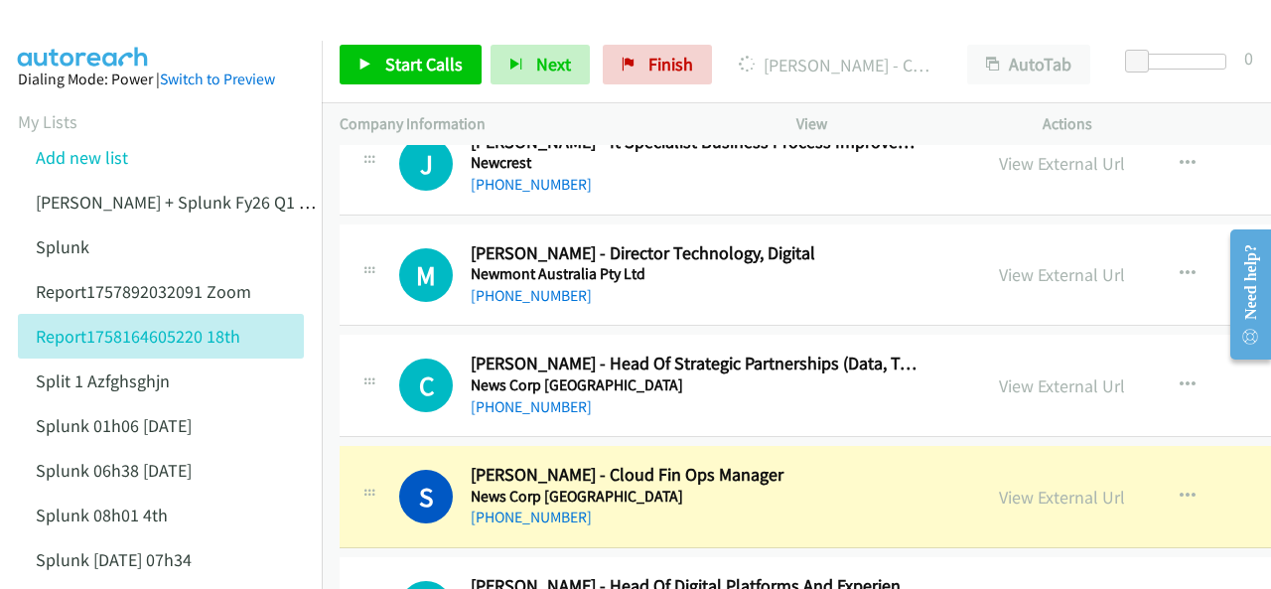
click at [47, 22] on img at bounding box center [83, 35] width 149 height 70
click at [999, 486] on link "View External Url" at bounding box center [1062, 497] width 126 height 23
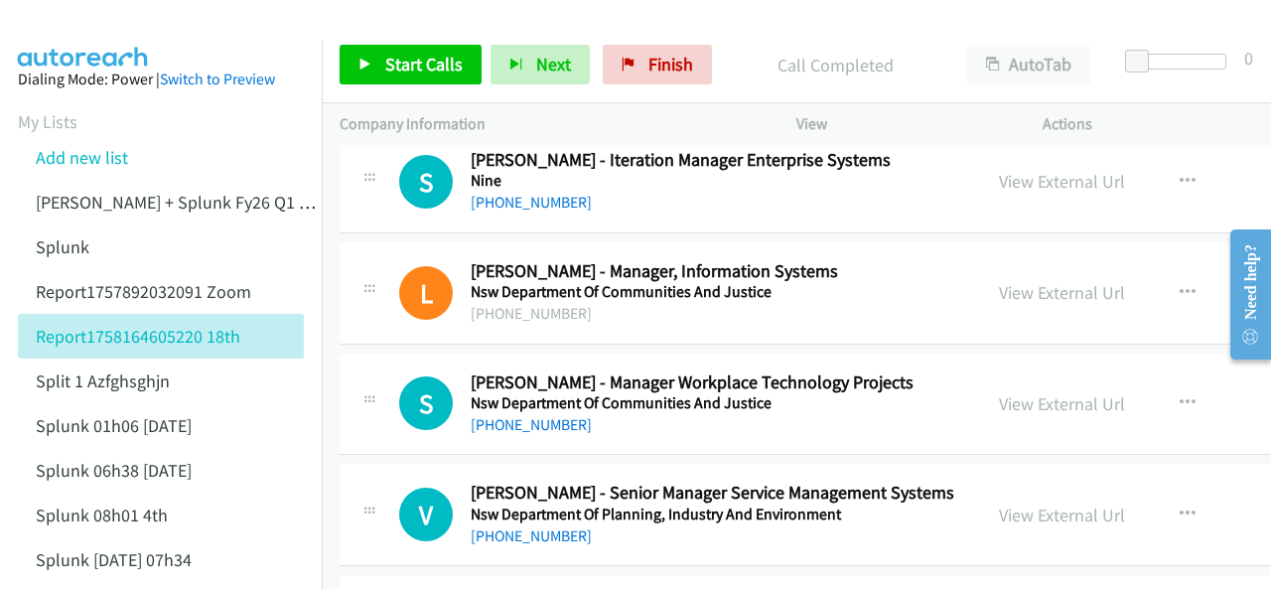
scroll to position [25324, 0]
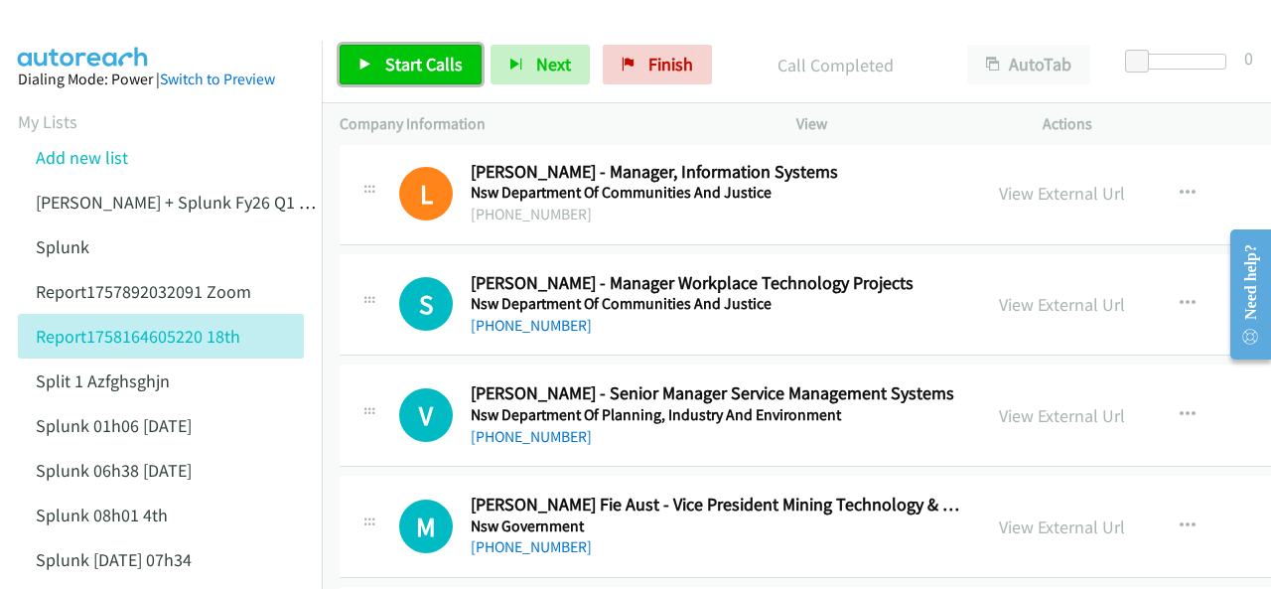
click at [424, 53] on span "Start Calls" at bounding box center [423, 64] width 77 height 23
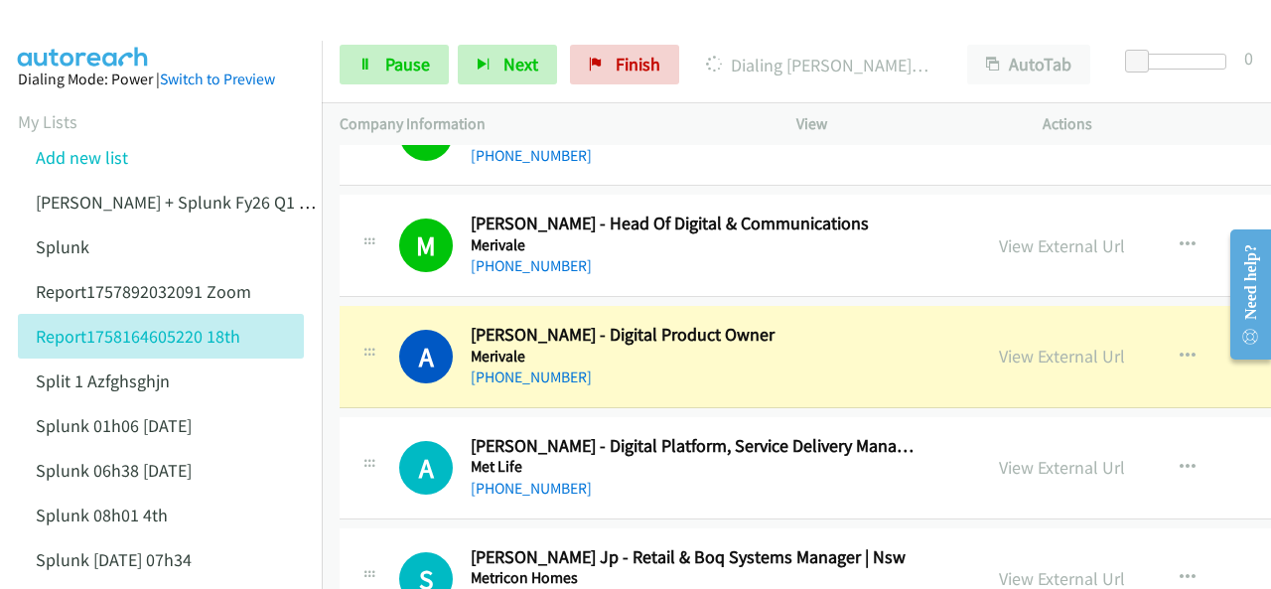
scroll to position [20855, 0]
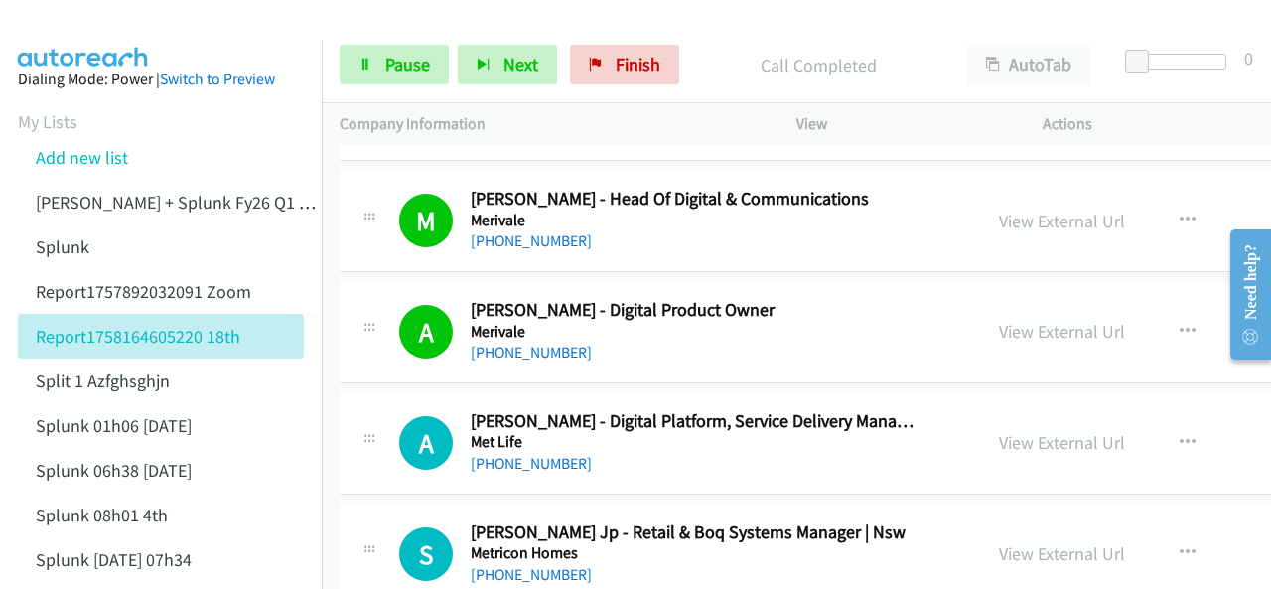
click at [79, 37] on img at bounding box center [83, 35] width 149 height 70
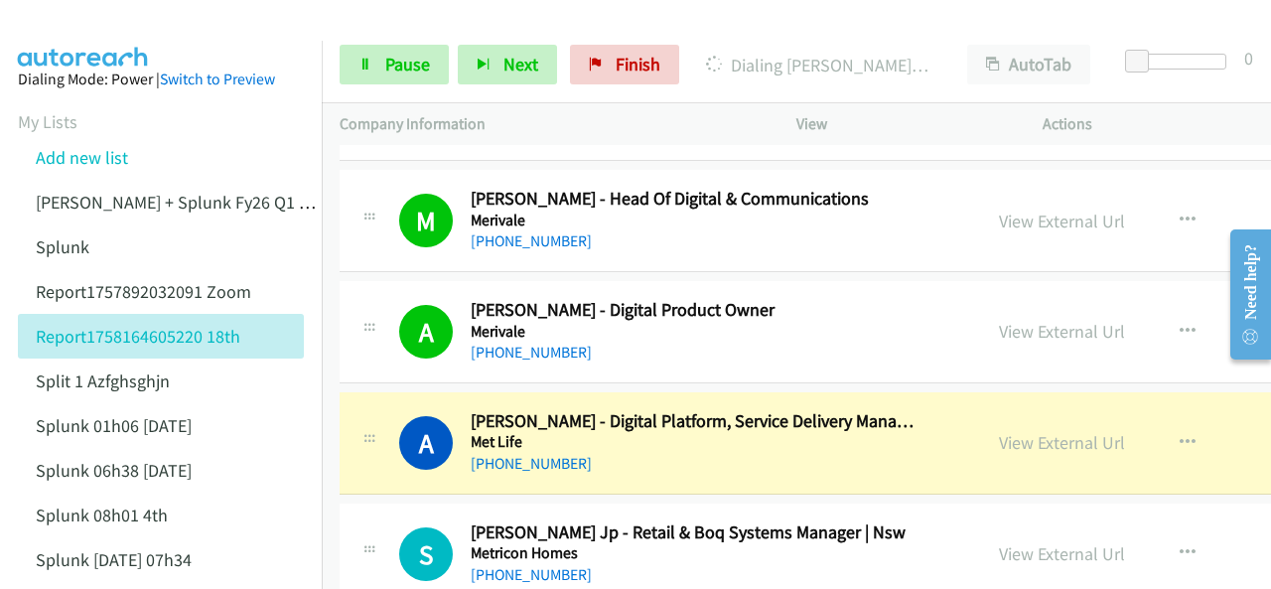
click at [72, 31] on img at bounding box center [83, 35] width 149 height 70
click at [999, 431] on link "View External Url" at bounding box center [1062, 442] width 126 height 23
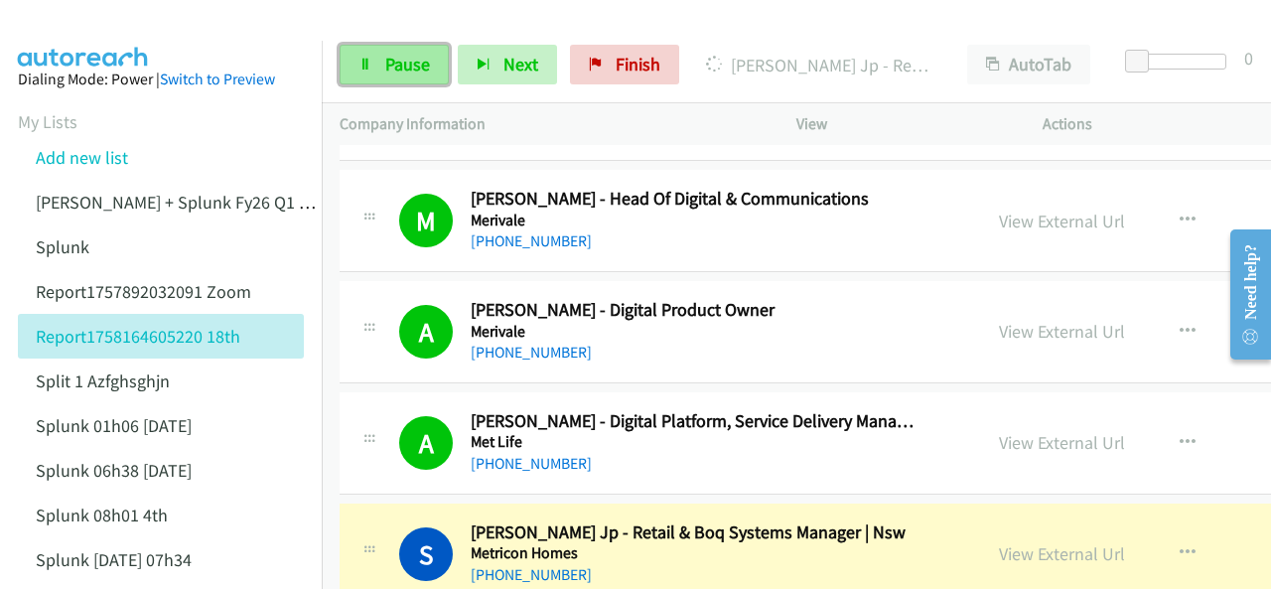
click at [365, 61] on icon at bounding box center [366, 66] width 14 height 14
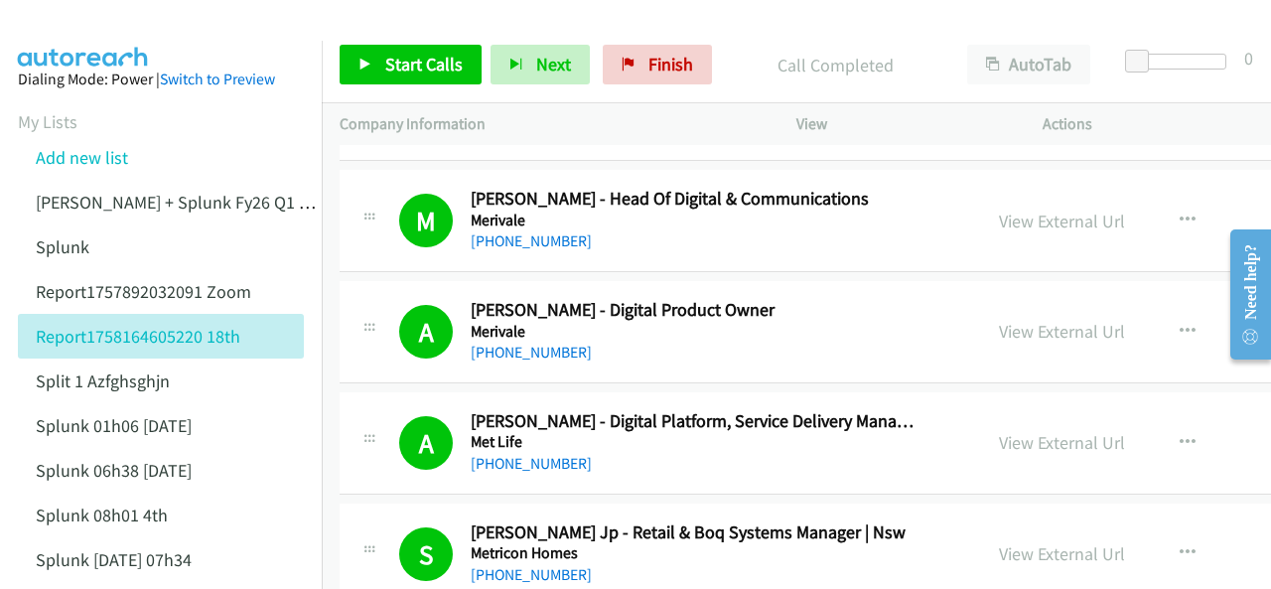
click at [111, 34] on img at bounding box center [83, 35] width 149 height 70
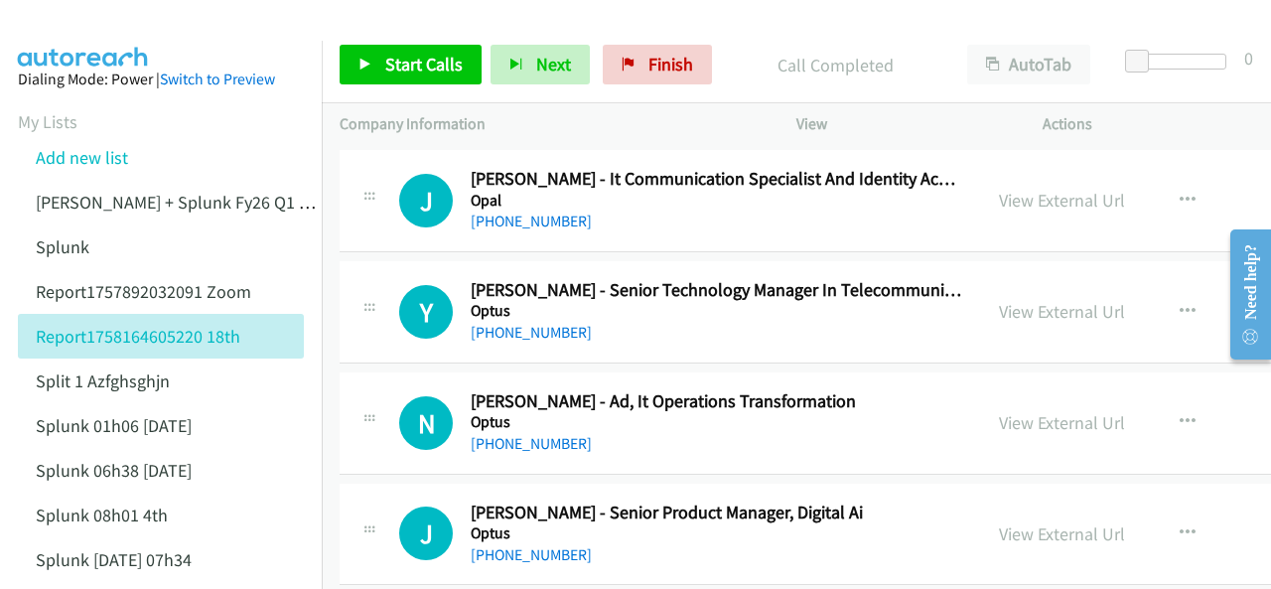
scroll to position [26317, 0]
